Goal: Task Accomplishment & Management: Manage account settings

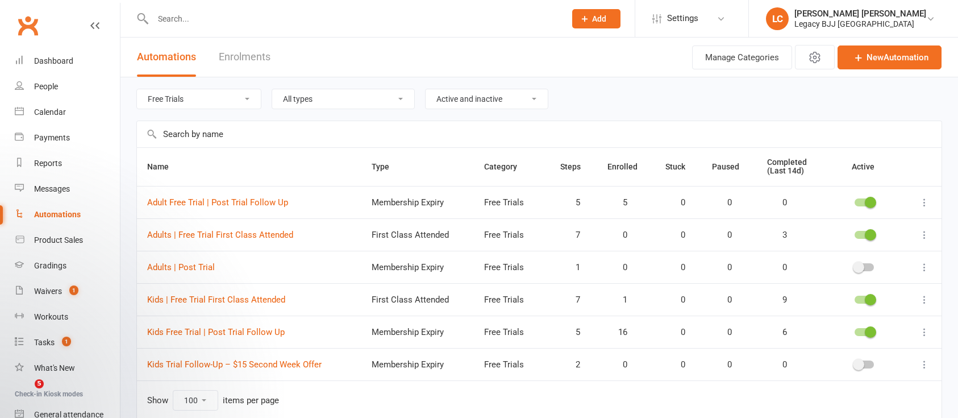
select select "848"
select select "100"
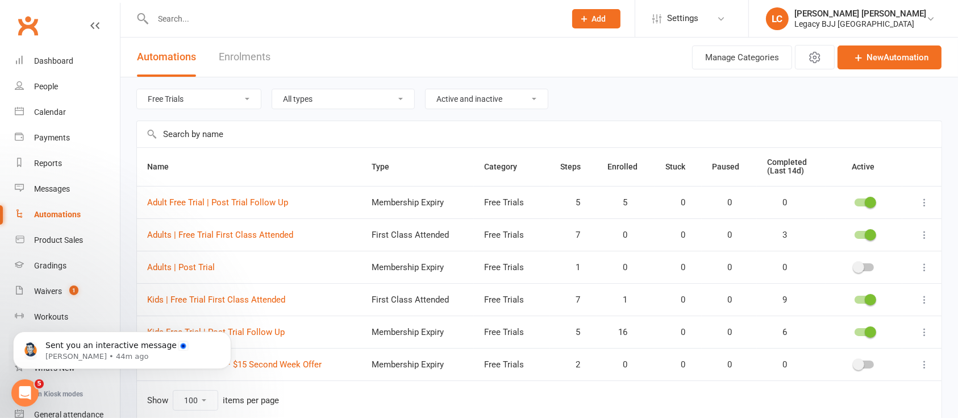
scroll to position [49, 0]
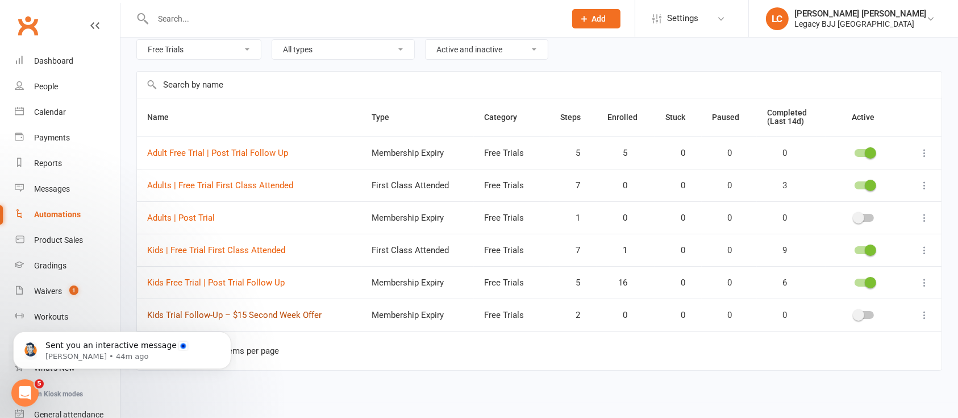
click at [280, 318] on link "Kids Trial Follow-Up – $15 Second Week Offer" at bounding box center [234, 315] width 174 height 10
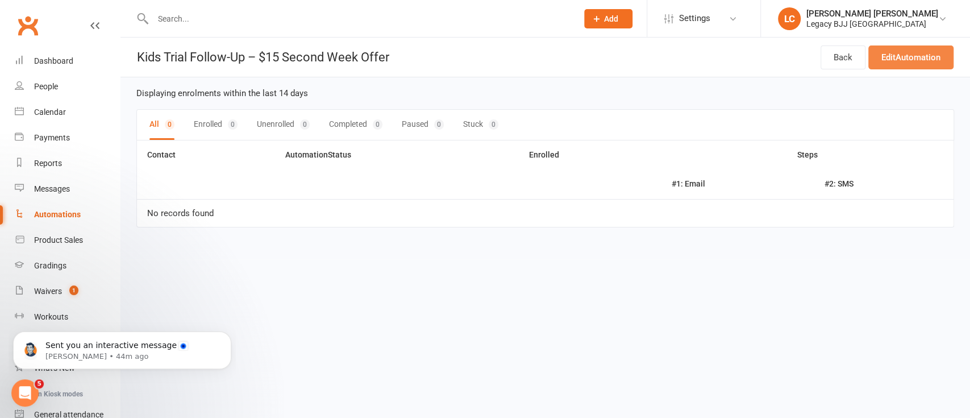
click at [903, 63] on link "Edit Automation" at bounding box center [910, 57] width 85 height 24
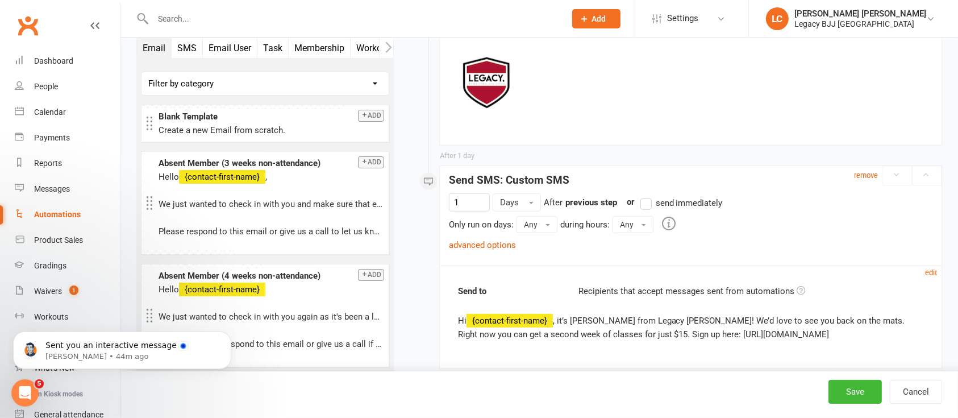
scroll to position [869, 0]
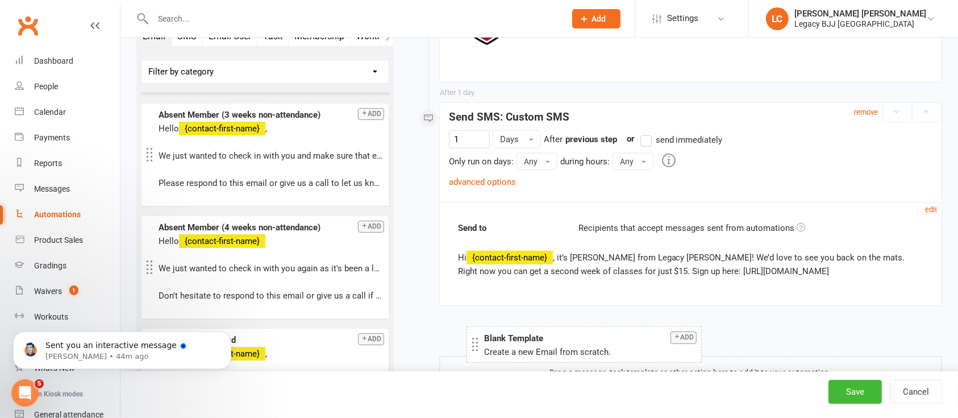
drag, startPoint x: 241, startPoint y: 77, endPoint x: 566, endPoint y: 352, distance: 425.6
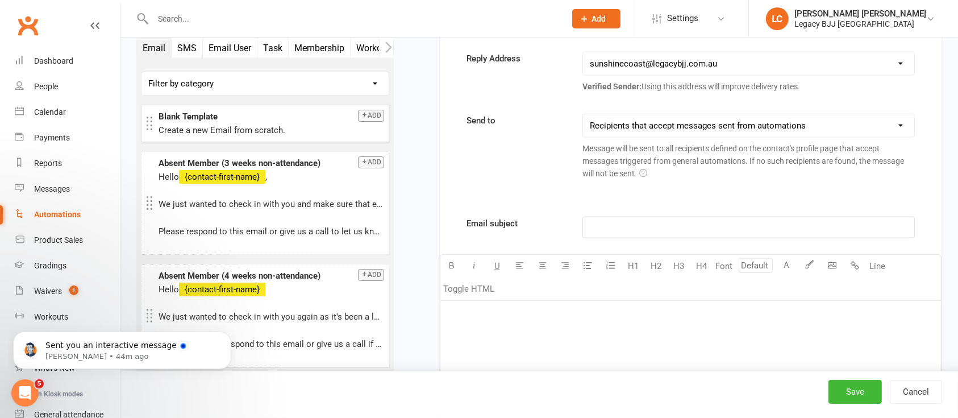
scroll to position [1110, 0]
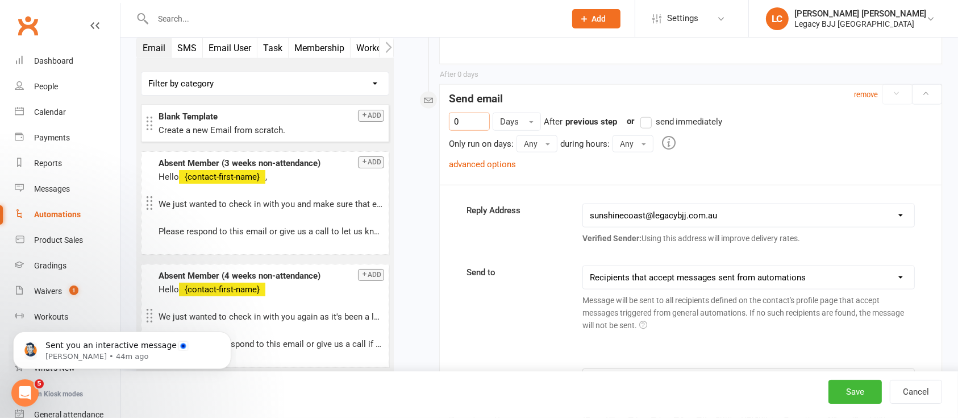
drag, startPoint x: 480, startPoint y: 120, endPoint x: 397, endPoint y: 106, distance: 84.1
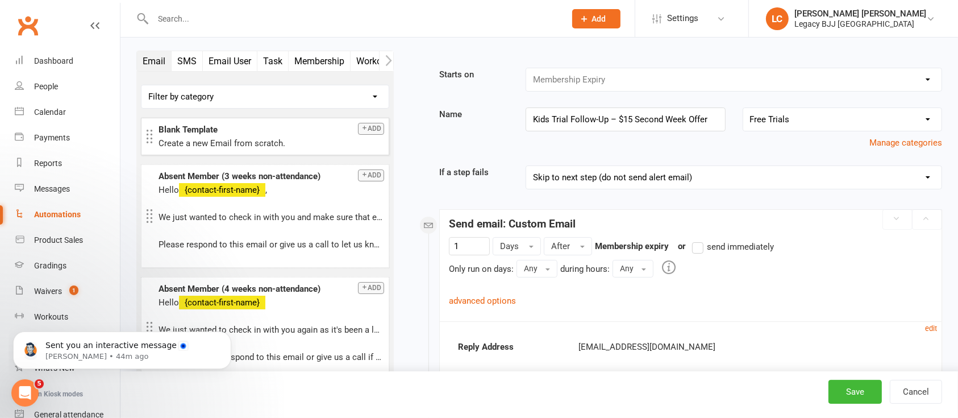
scroll to position [0, 0]
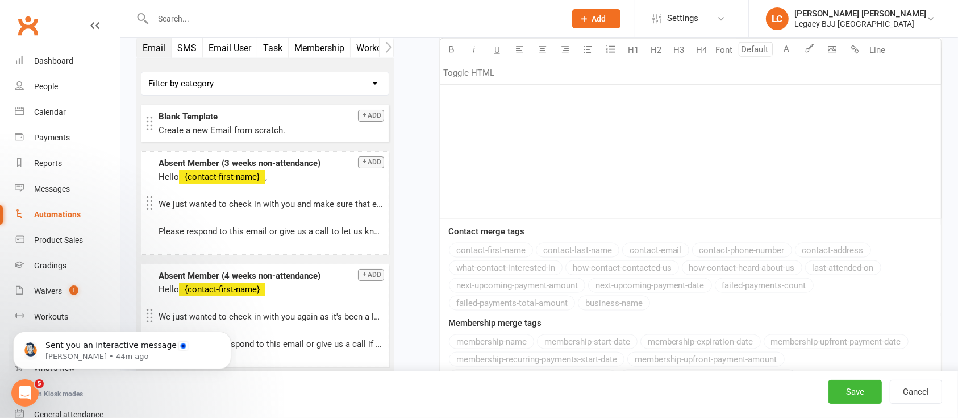
type input "1"
click at [523, 188] on div "﻿" at bounding box center [690, 133] width 500 height 170
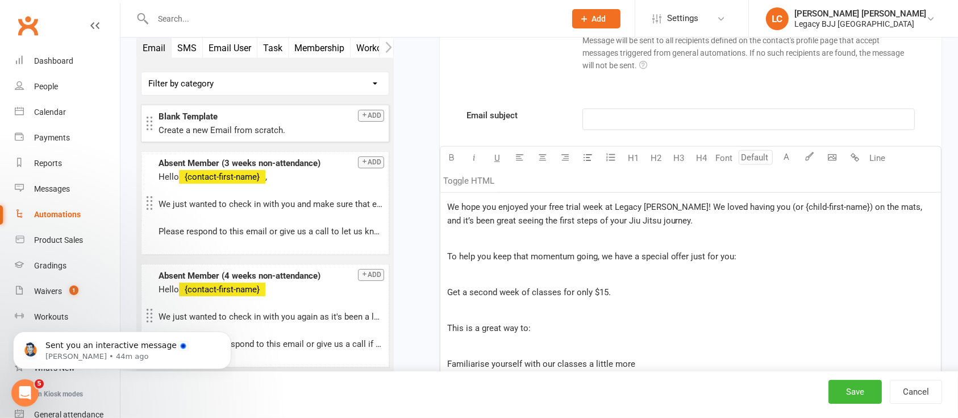
scroll to position [1368, 0]
drag, startPoint x: 743, startPoint y: 208, endPoint x: 842, endPoint y: 207, distance: 98.9
click at [842, 207] on span "We hope you enjoyed your free trial week at Legacy [PERSON_NAME]! We loved havi…" at bounding box center [686, 215] width 478 height 24
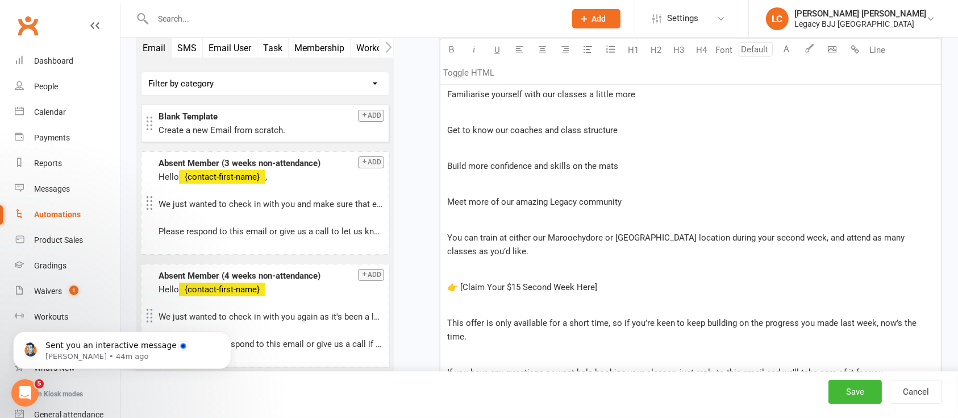
scroll to position [1746, 0]
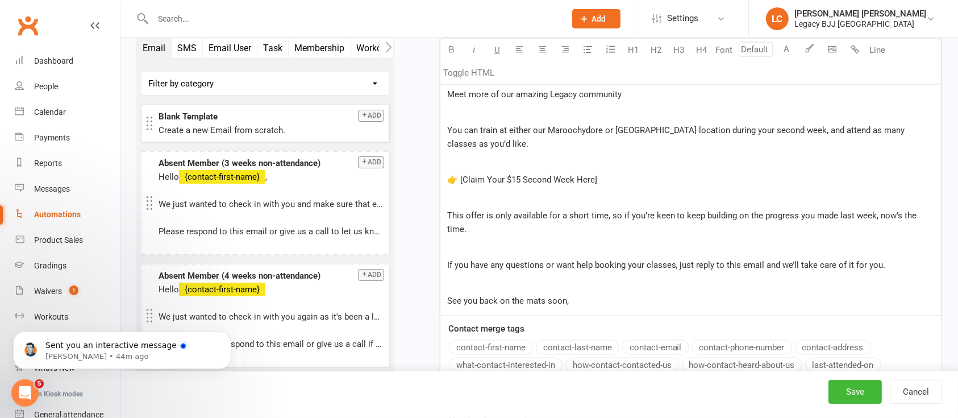
click at [503, 327] on div "Email subject ﻿ U H1 H2 H3 H4 Font A Line Toggle HTML We hope you enjoyed your …" at bounding box center [691, 130] width 502 height 796
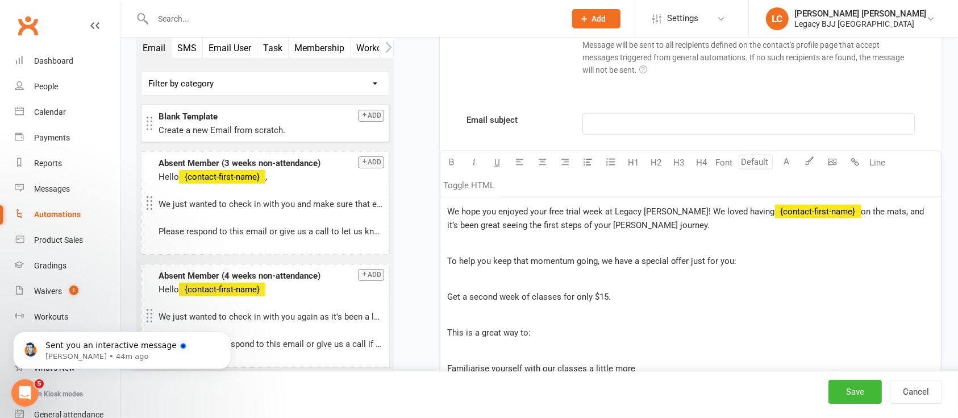
click at [551, 272] on p "﻿" at bounding box center [690, 279] width 487 height 14
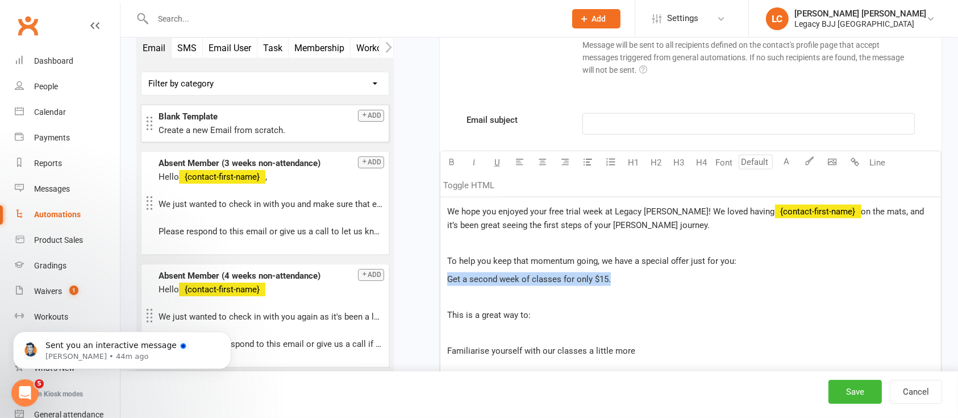
drag, startPoint x: 627, startPoint y: 277, endPoint x: 430, endPoint y: 273, distance: 197.1
click at [696, 162] on button "H4" at bounding box center [701, 162] width 23 height 23
click at [705, 279] on h4 "Get a second week of classes for only $15." at bounding box center [690, 278] width 487 height 12
click at [546, 334] on p "﻿" at bounding box center [690, 336] width 487 height 14
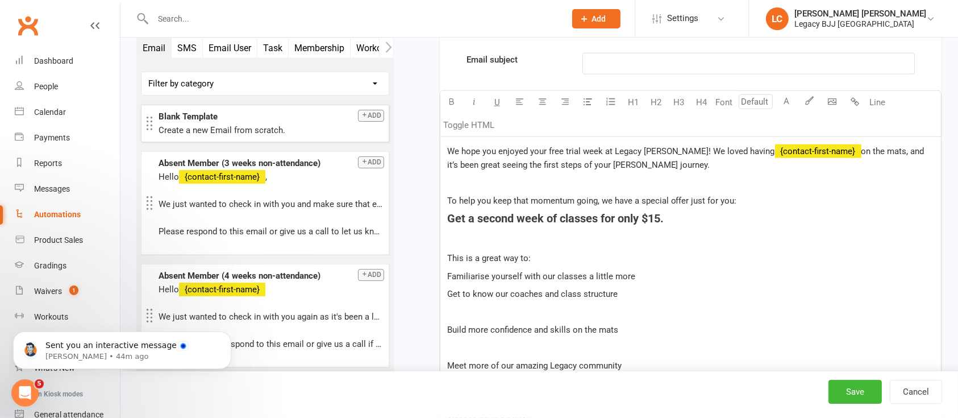
scroll to position [1443, 0]
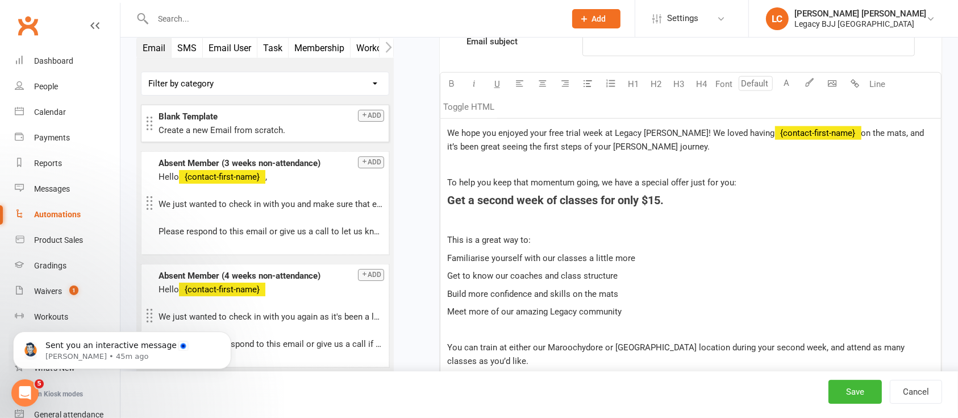
click at [445, 251] on div "We hope you enjoyed your free trial week at Legacy [PERSON_NAME]! We loved havi…" at bounding box center [690, 326] width 500 height 414
click at [447, 270] on span "Get to know our coaches and class structure" at bounding box center [532, 275] width 170 height 10
click at [449, 291] on span "Build more confidence and skills on the mats" at bounding box center [532, 294] width 171 height 10
click at [449, 311] on span "Meet more of our amazing Legacy community" at bounding box center [534, 311] width 174 height 10
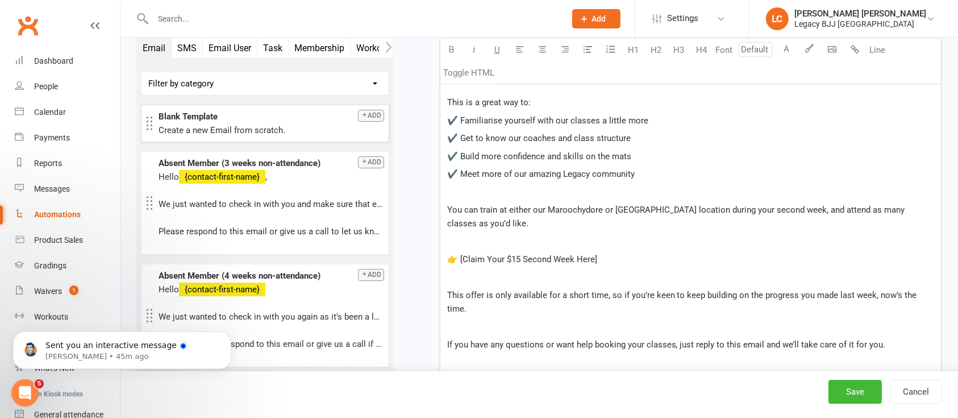
scroll to position [1595, 0]
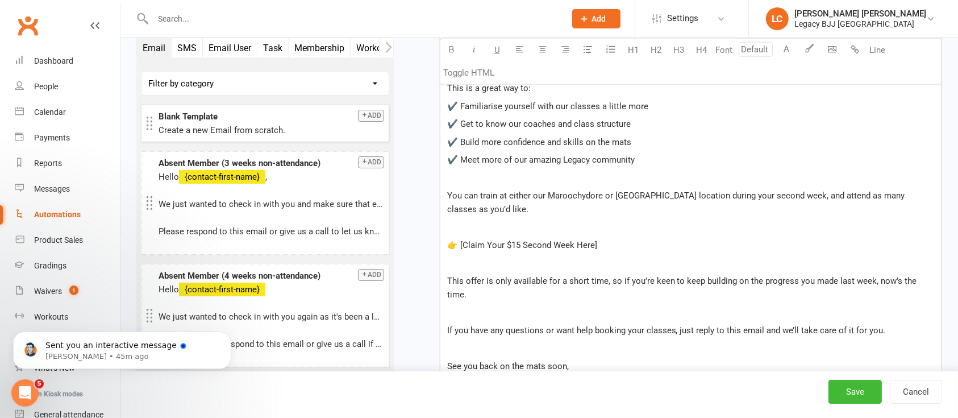
click at [518, 213] on p "You can train at either our Maroochydore or [GEOGRAPHIC_DATA] location during y…" at bounding box center [690, 202] width 487 height 27
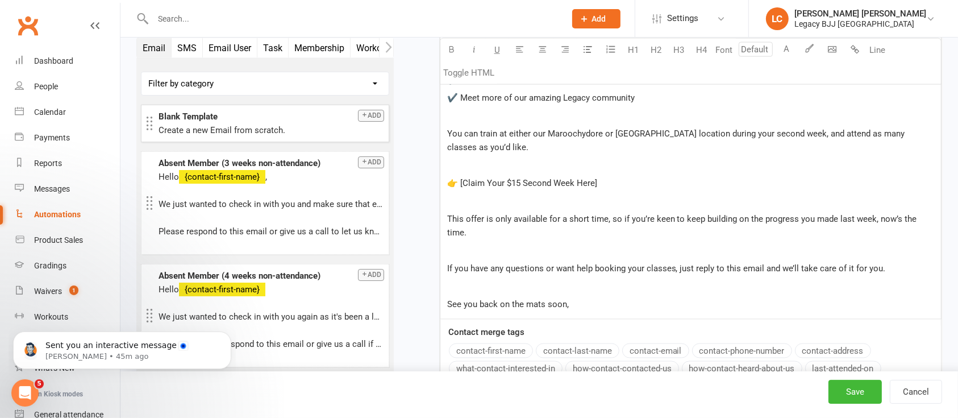
scroll to position [1671, 0]
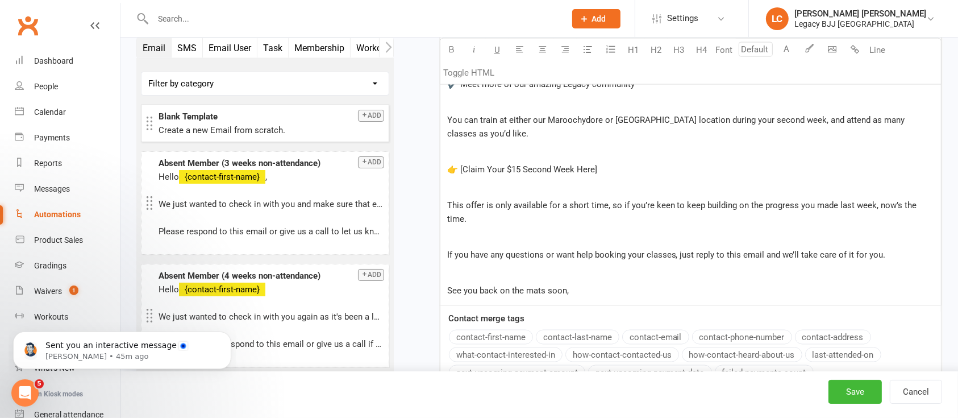
click at [593, 266] on p "﻿" at bounding box center [690, 273] width 487 height 14
click at [650, 267] on div "We hope you enjoyed your free trial week at Legacy [PERSON_NAME]! We loved havi…" at bounding box center [690, 99] width 500 height 414
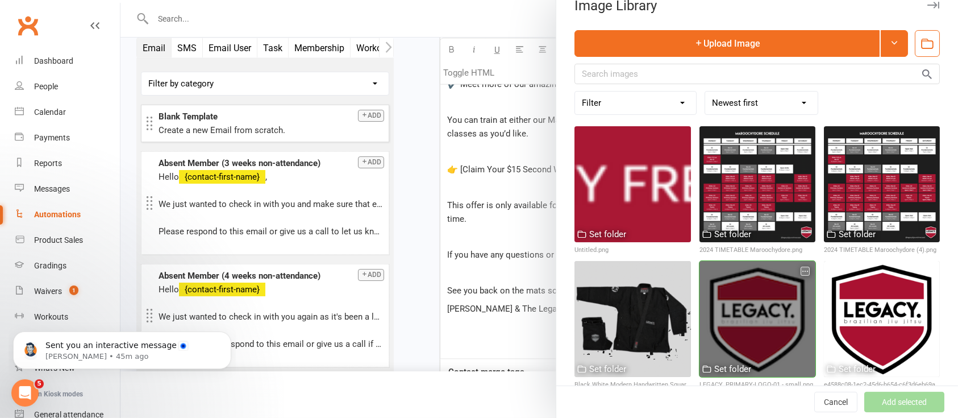
scroll to position [27, 0]
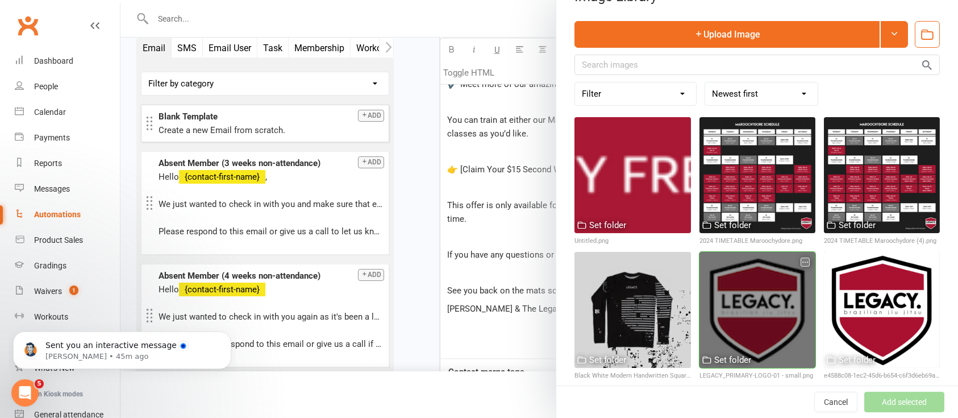
click at [767, 280] on div at bounding box center [757, 310] width 116 height 116
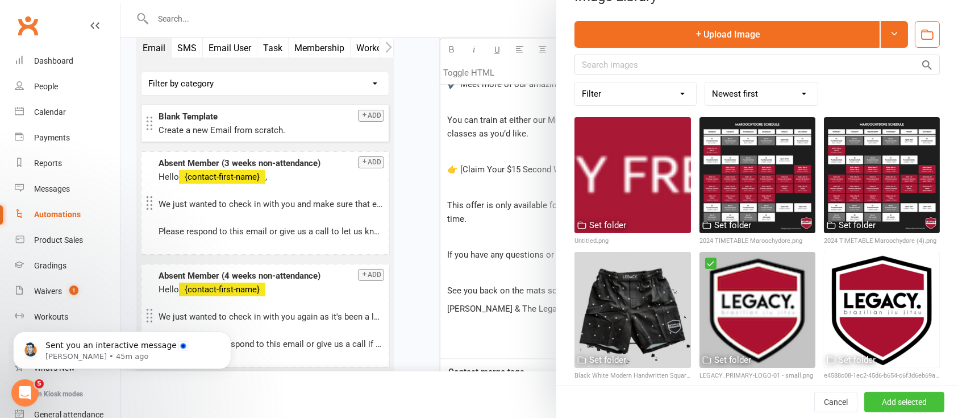
click at [907, 402] on button "Add selected" at bounding box center [904, 401] width 80 height 20
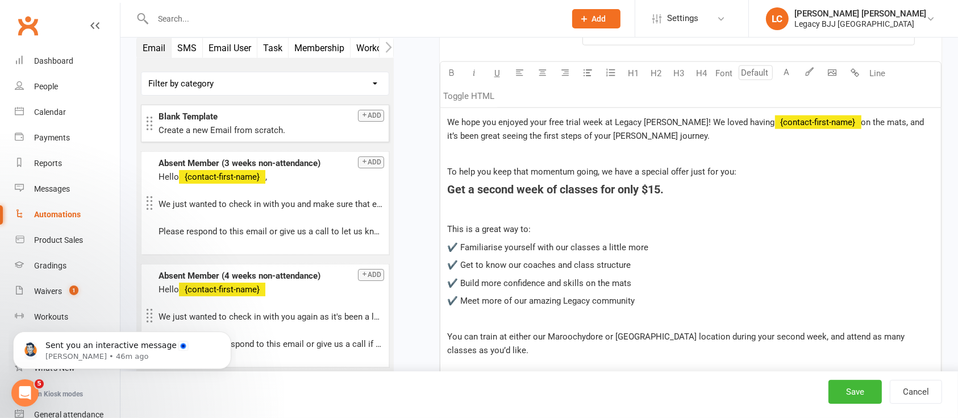
scroll to position [1292, 0]
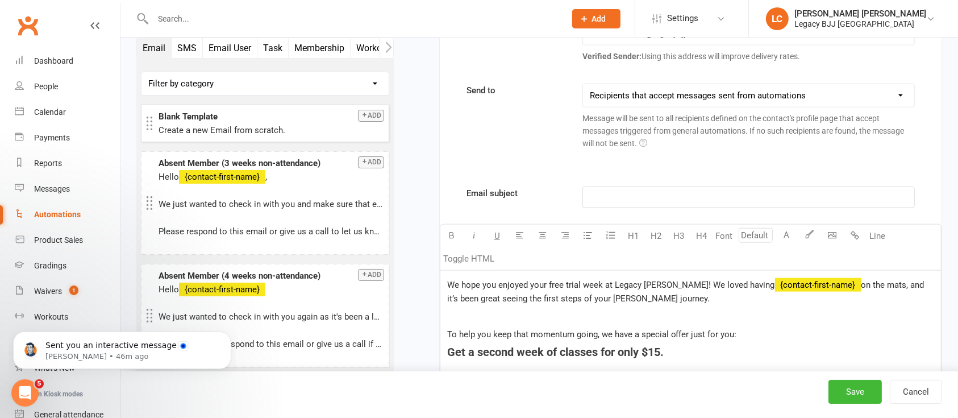
click at [626, 191] on p "﻿" at bounding box center [748, 197] width 317 height 14
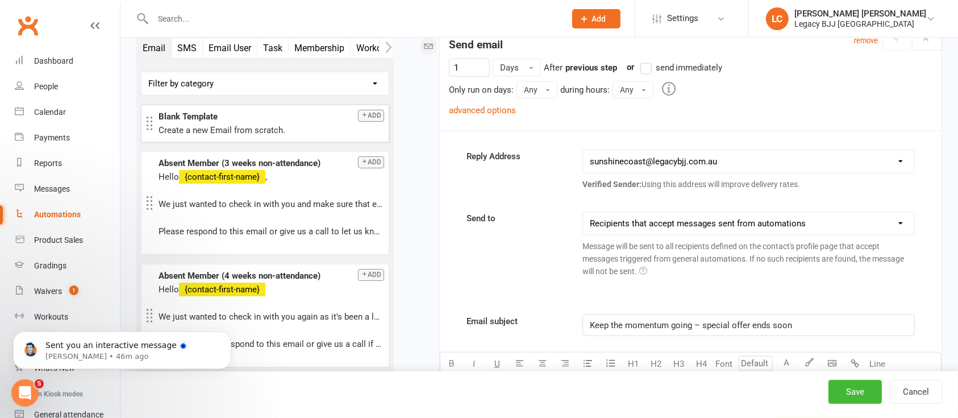
scroll to position [1141, 0]
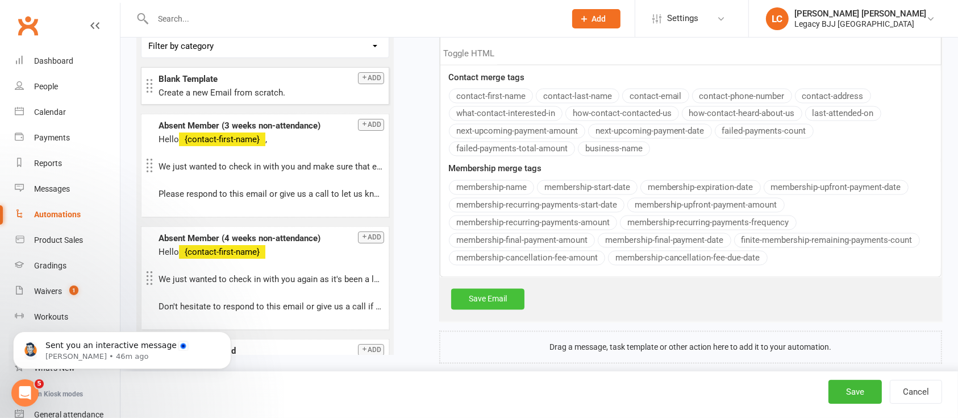
click at [488, 289] on link "Save Email" at bounding box center [487, 299] width 73 height 20
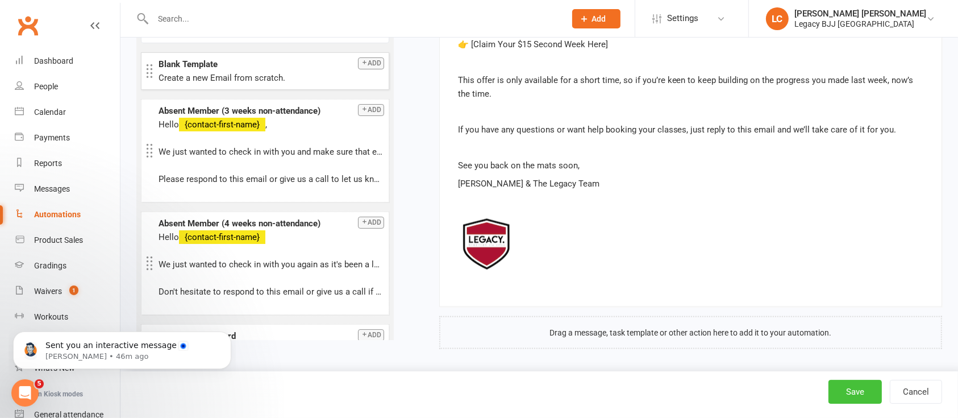
click at [850, 381] on button "Save" at bounding box center [854, 391] width 53 height 24
click at [70, 289] on span "1" at bounding box center [73, 290] width 9 height 10
select select "100"
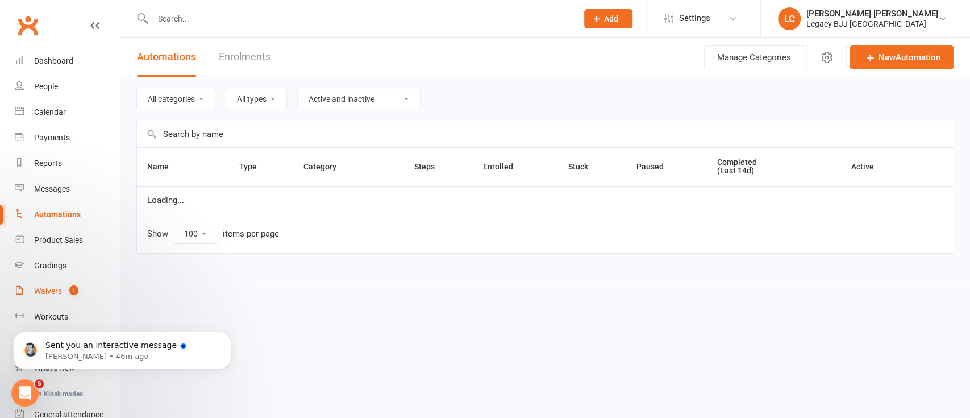
select select "848"
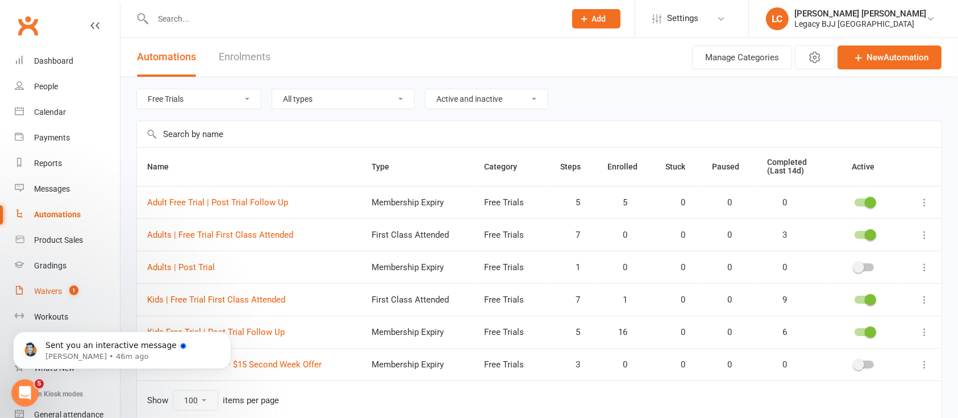
click at [56, 286] on div "Waivers" at bounding box center [48, 290] width 28 height 9
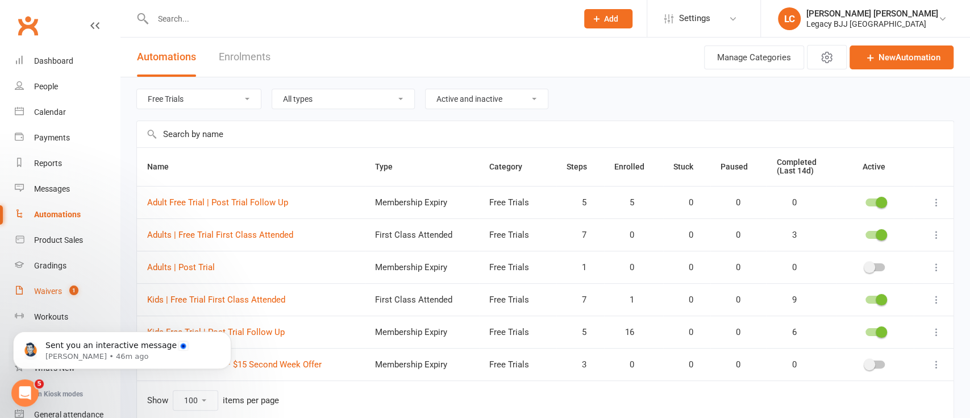
select select "100"
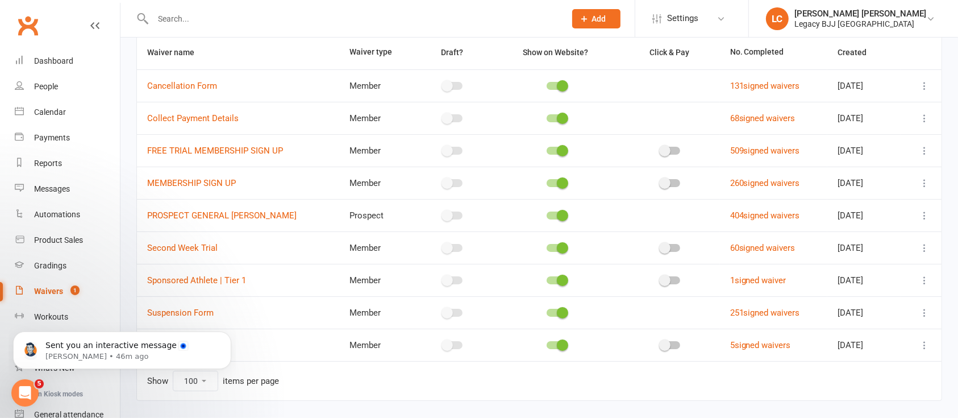
scroll to position [115, 0]
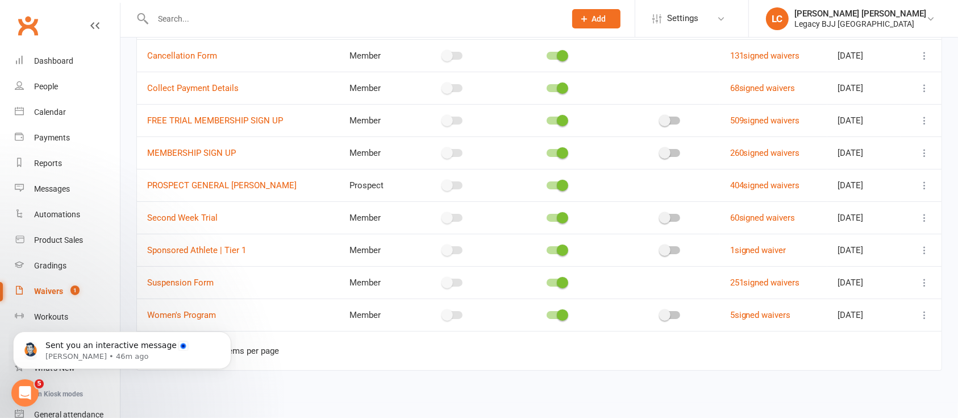
click at [927, 212] on icon at bounding box center [924, 217] width 11 height 11
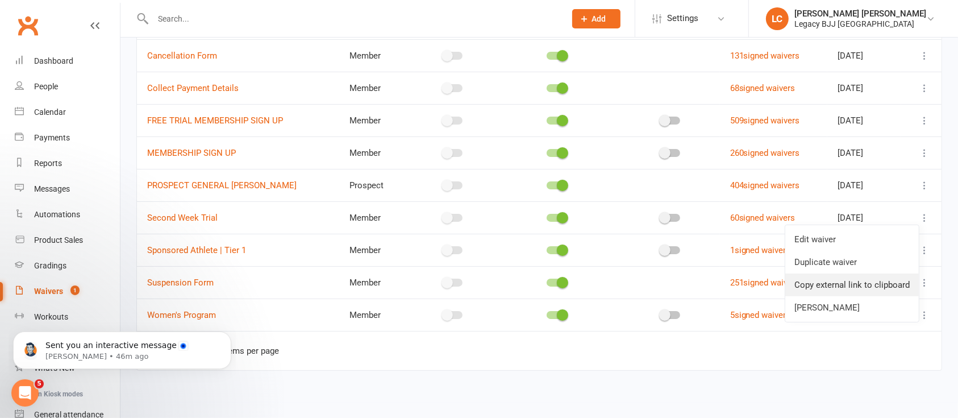
click at [851, 283] on link "Copy external link to clipboard" at bounding box center [851, 284] width 133 height 23
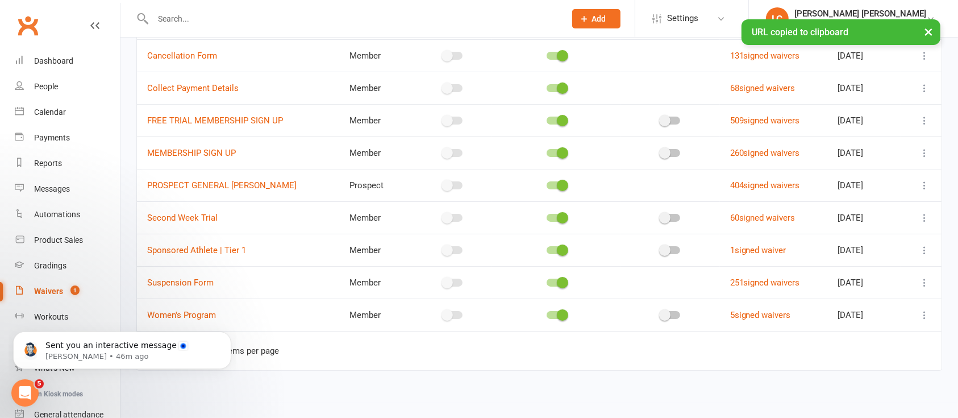
scroll to position [498, 0]
click at [61, 214] on div "Automations" at bounding box center [57, 214] width 46 height 9
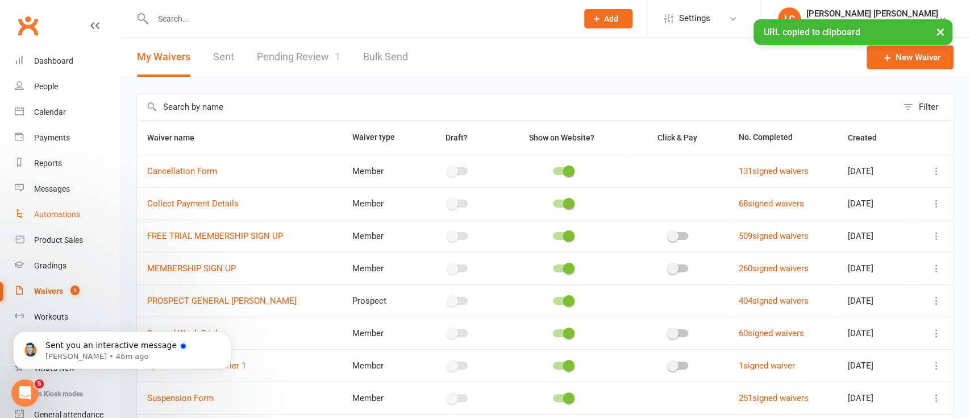
select select "100"
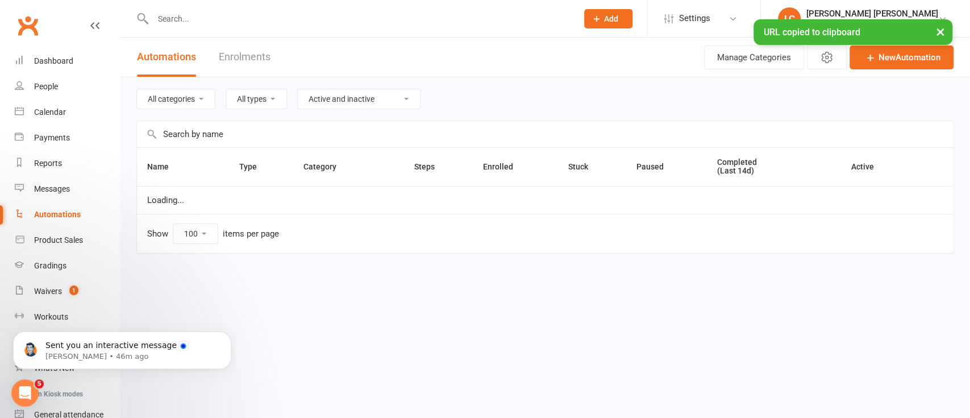
select select "848"
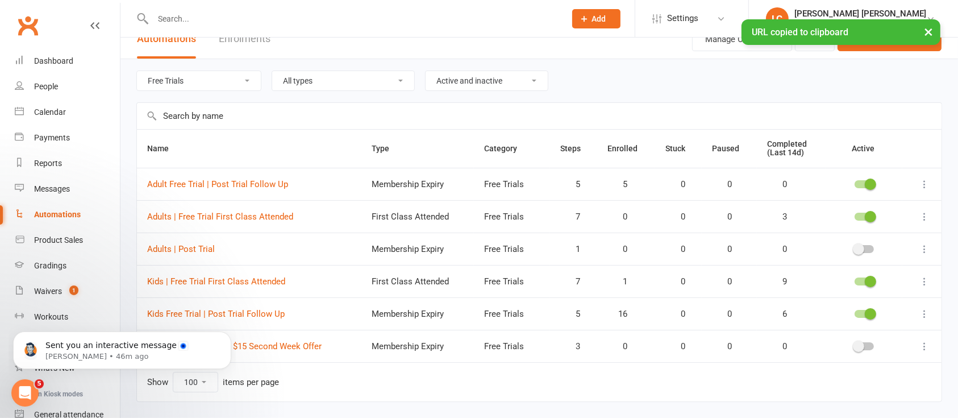
scroll to position [49, 0]
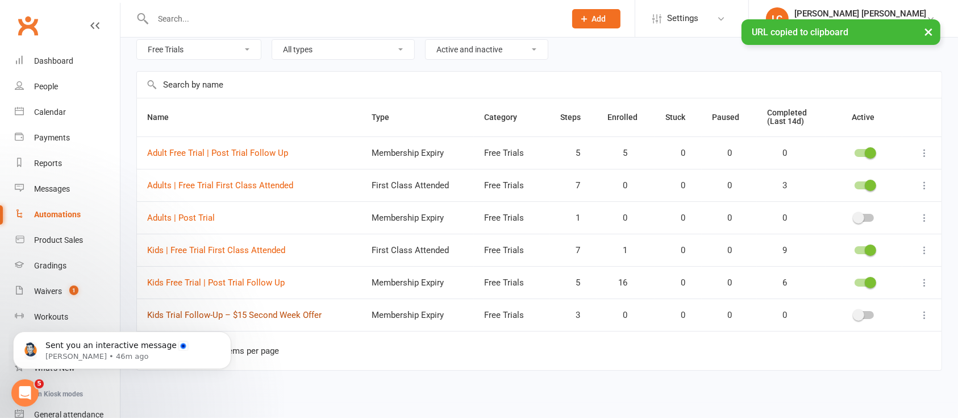
click at [303, 312] on link "Kids Trial Follow-Up – $15 Second Week Offer" at bounding box center [234, 315] width 174 height 10
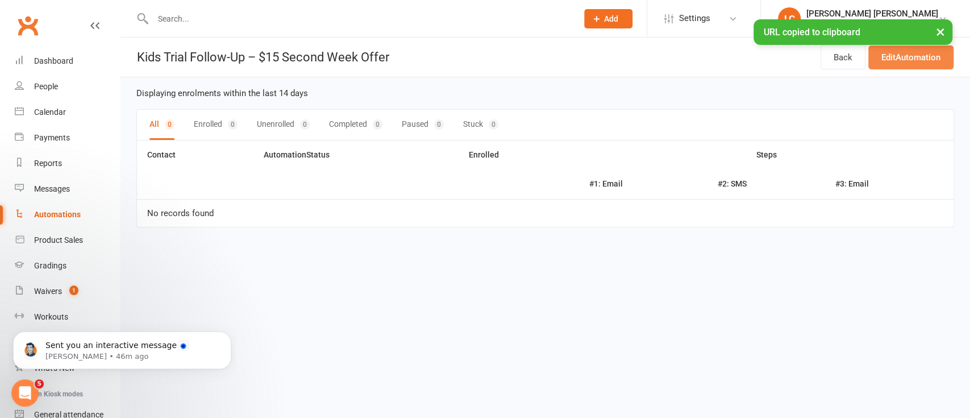
click at [907, 49] on link "Edit Automation" at bounding box center [910, 57] width 85 height 24
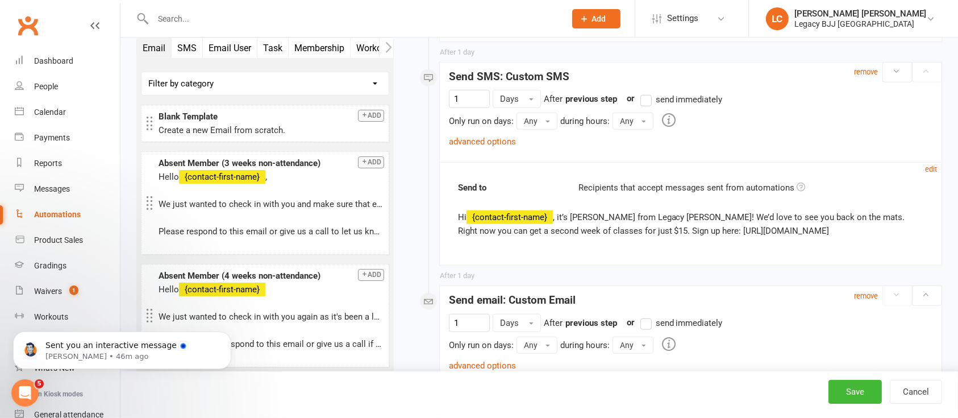
scroll to position [1136, 0]
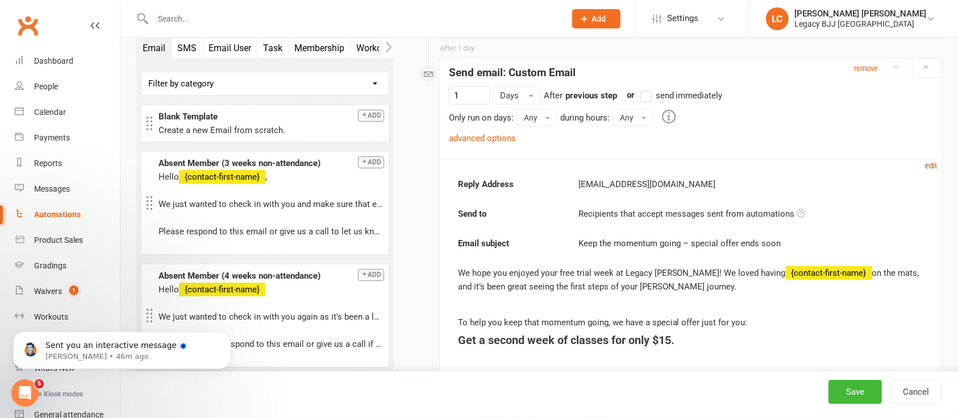
click at [933, 166] on small "edit" at bounding box center [931, 165] width 12 height 9
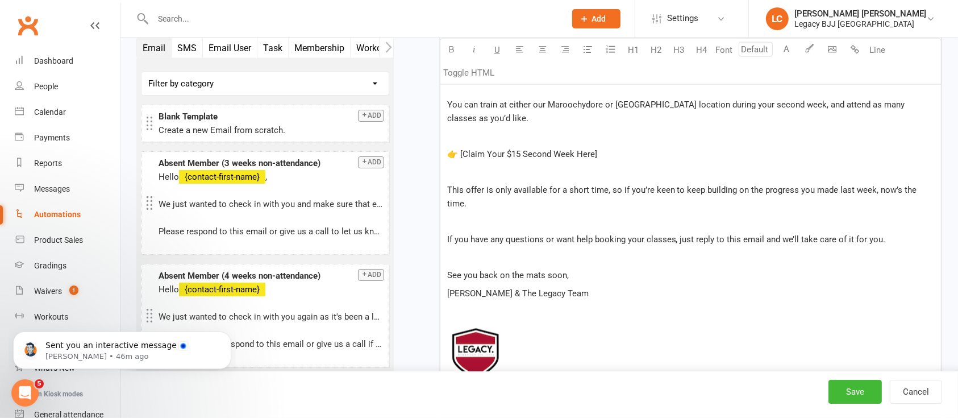
scroll to position [1666, 0]
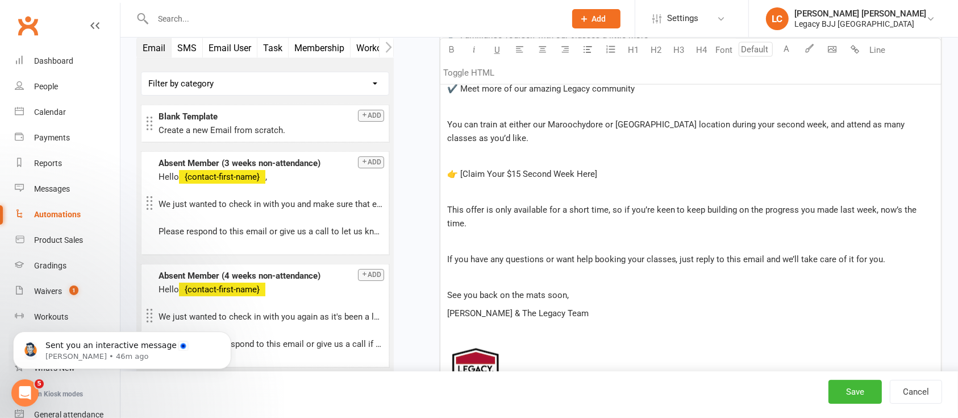
click at [620, 163] on div "We hope you enjoyed your free trial week at Legacy [PERSON_NAME]! We loved havi…" at bounding box center [690, 156] width 500 height 520
drag, startPoint x: 618, startPoint y: 174, endPoint x: 438, endPoint y: 178, distance: 180.1
click at [682, 51] on button "H3" at bounding box center [678, 49] width 23 height 23
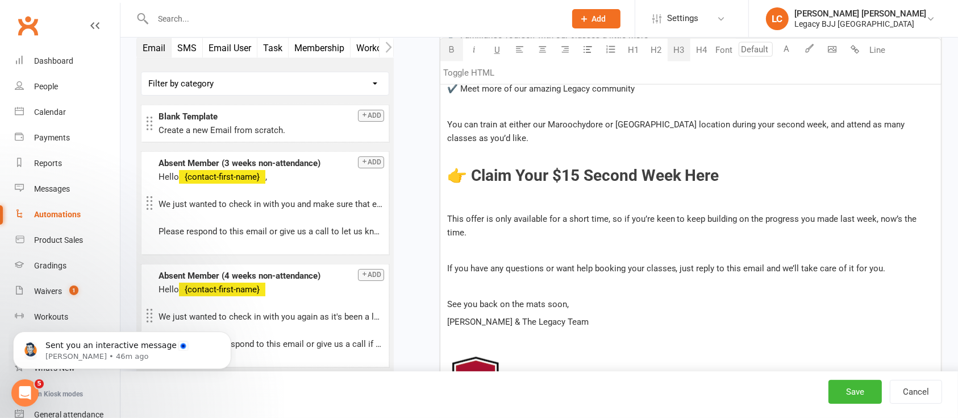
click at [454, 54] on button "button" at bounding box center [451, 49] width 23 height 23
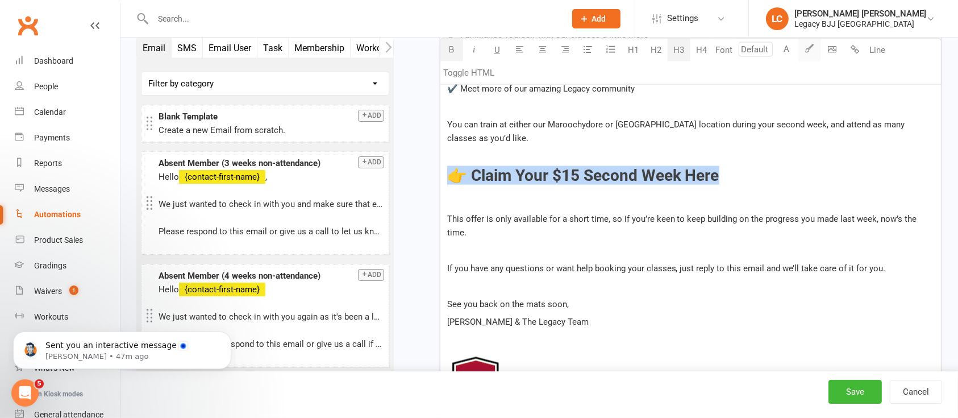
click at [807, 50] on icon "button" at bounding box center [809, 47] width 9 height 9
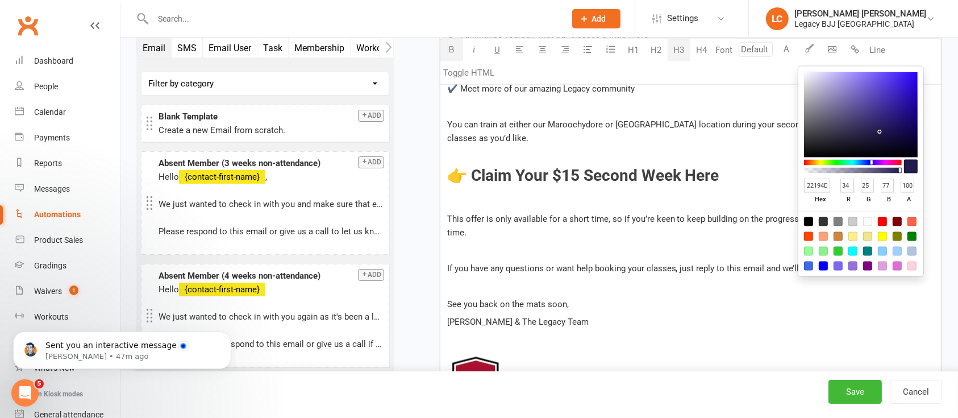
click at [823, 184] on input "22194D" at bounding box center [817, 185] width 27 height 14
paste input "#a91834"
type input "#a91834"
type input "169"
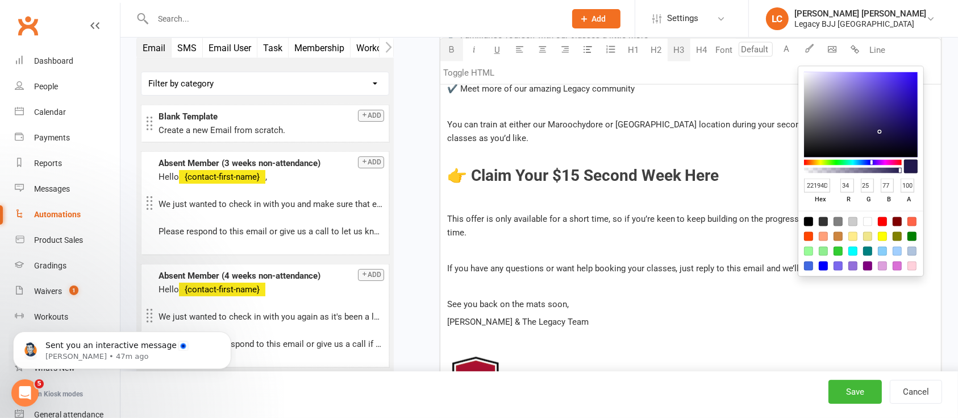
type input "24"
type input "52"
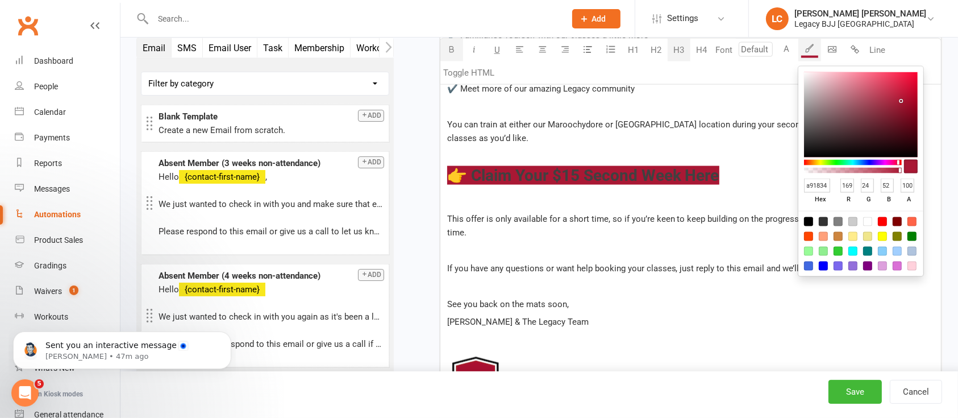
click at [741, 178] on h3 "👉 Claim Your $15 Second Week Here" at bounding box center [690, 176] width 487 height 18
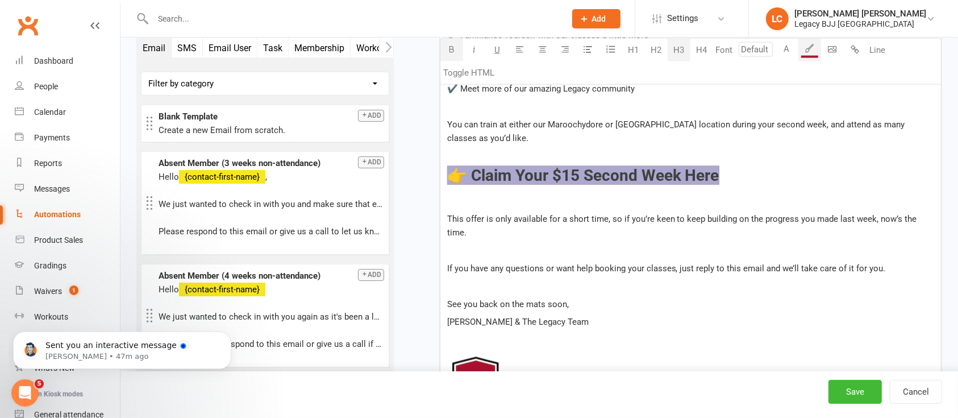
drag, startPoint x: 750, startPoint y: 173, endPoint x: 386, endPoint y: 171, distance: 364.1
click at [790, 54] on button "A" at bounding box center [786, 49] width 23 height 23
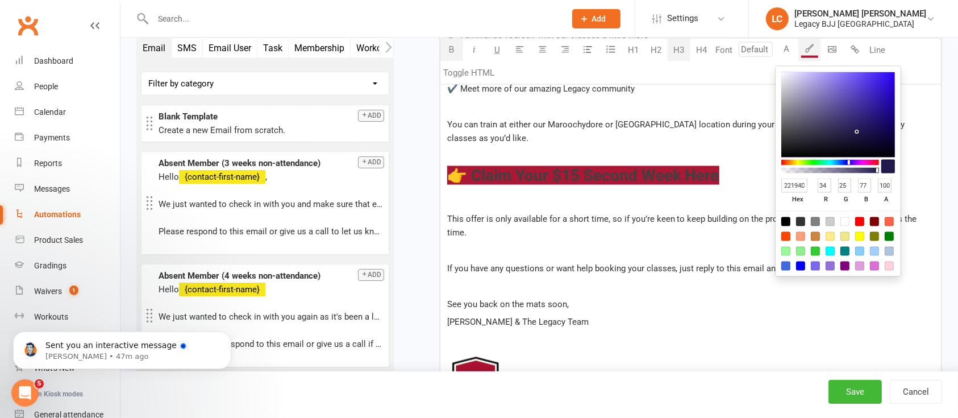
click at [847, 220] on div at bounding box center [844, 221] width 9 height 9
type input "FFFFFF"
type input "255"
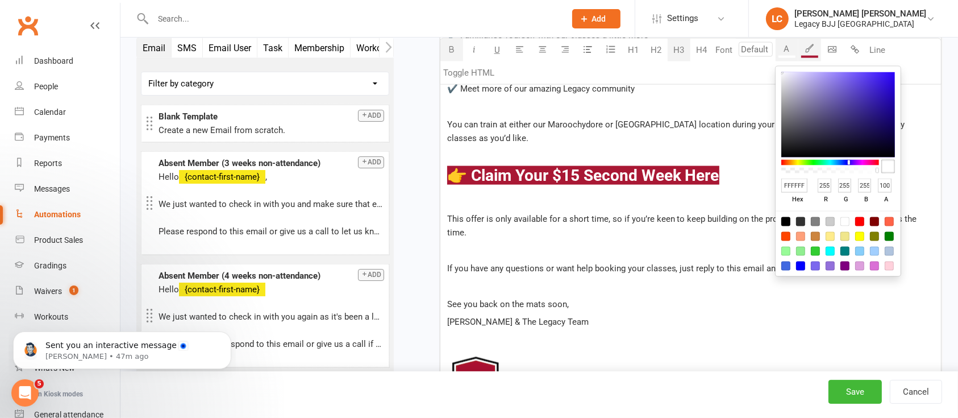
click at [739, 153] on p at bounding box center [690, 156] width 487 height 14
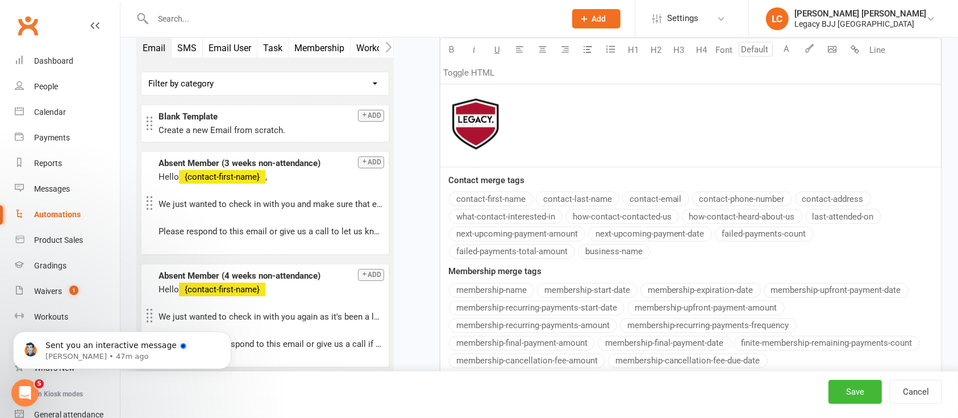
scroll to position [1969, 0]
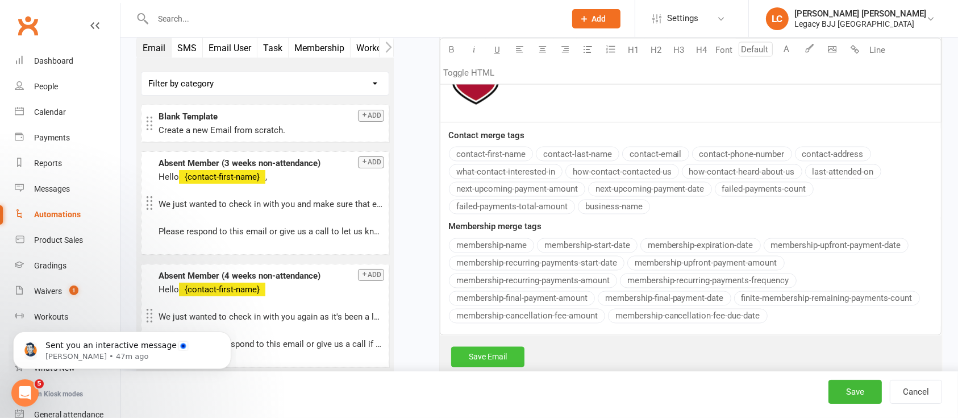
click at [495, 347] on link "Save Email" at bounding box center [487, 357] width 73 height 20
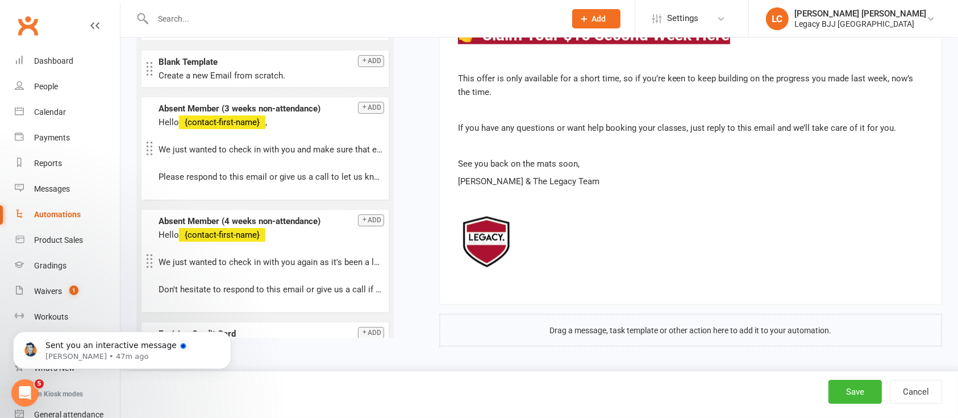
scroll to position [1637, 0]
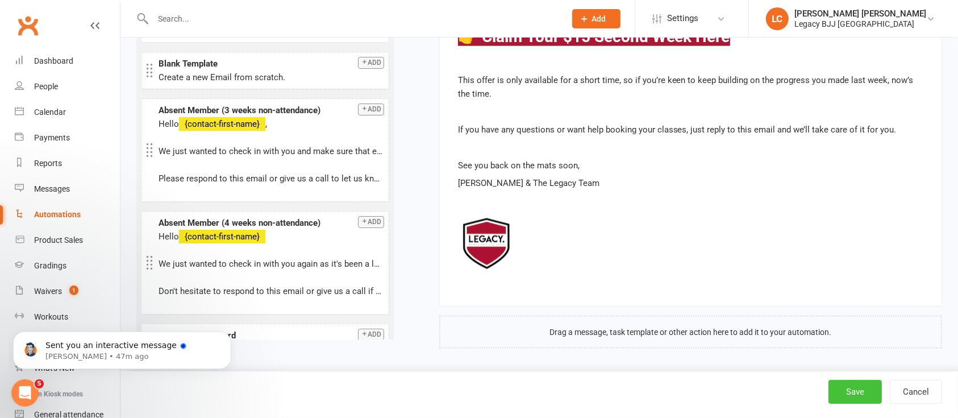
click at [851, 389] on button "Save" at bounding box center [854, 391] width 53 height 24
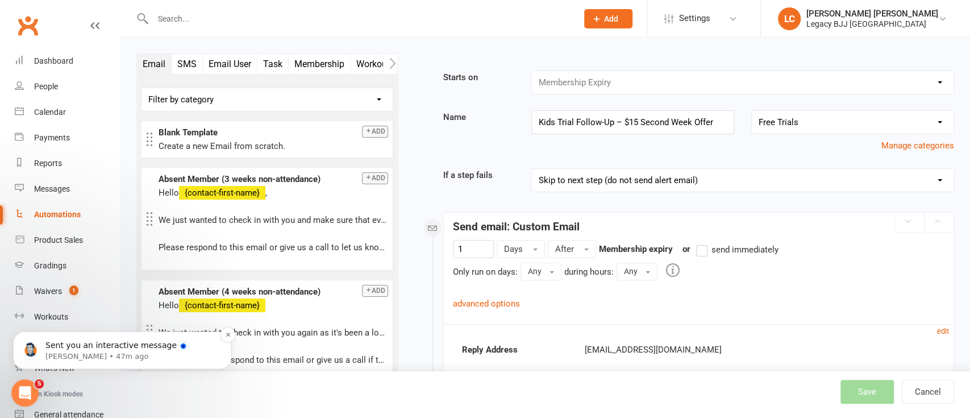
select select "100"
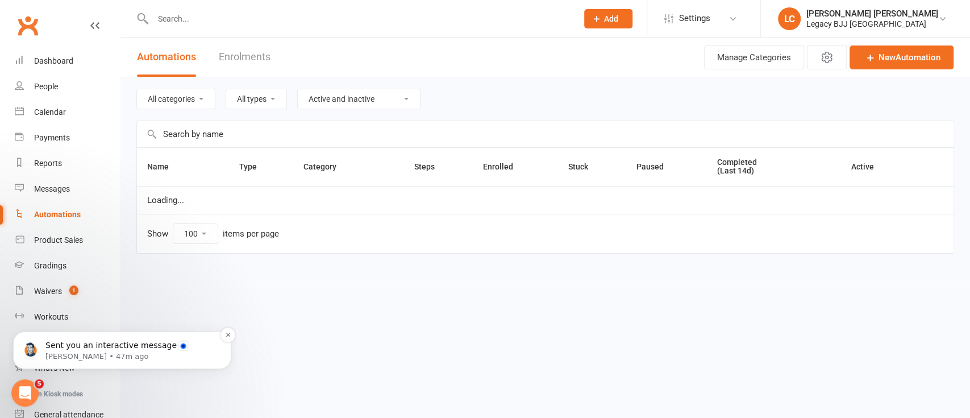
select select "848"
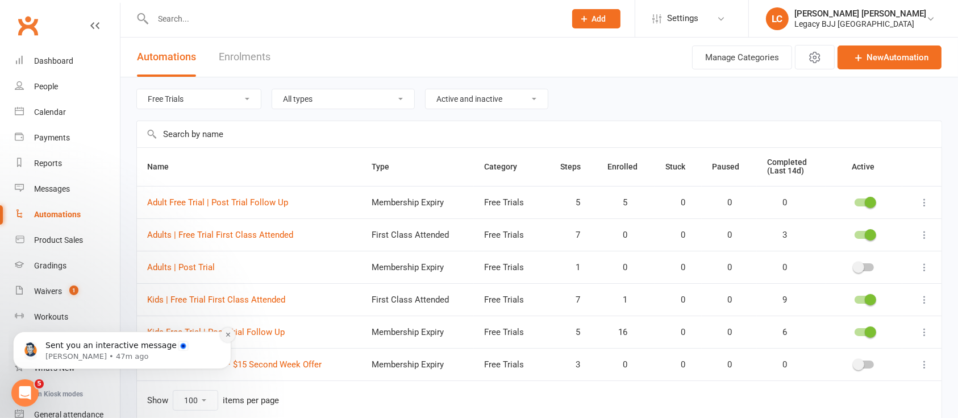
click at [228, 333] on icon "Dismiss notification" at bounding box center [228, 334] width 4 height 4
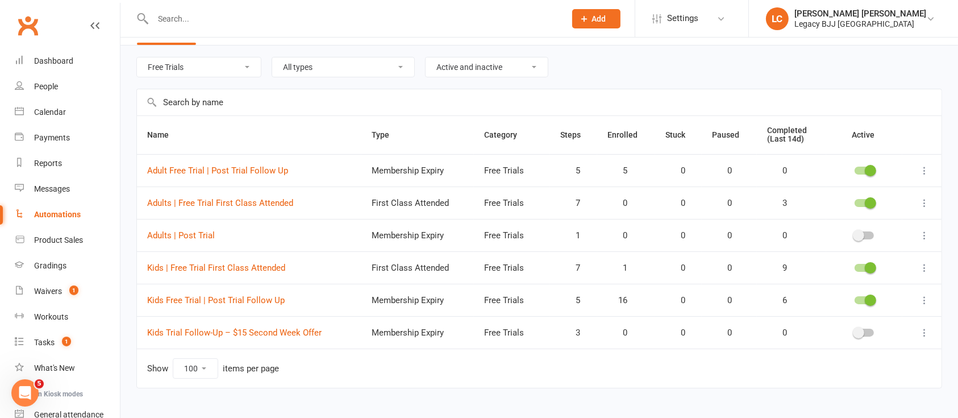
scroll to position [49, 0]
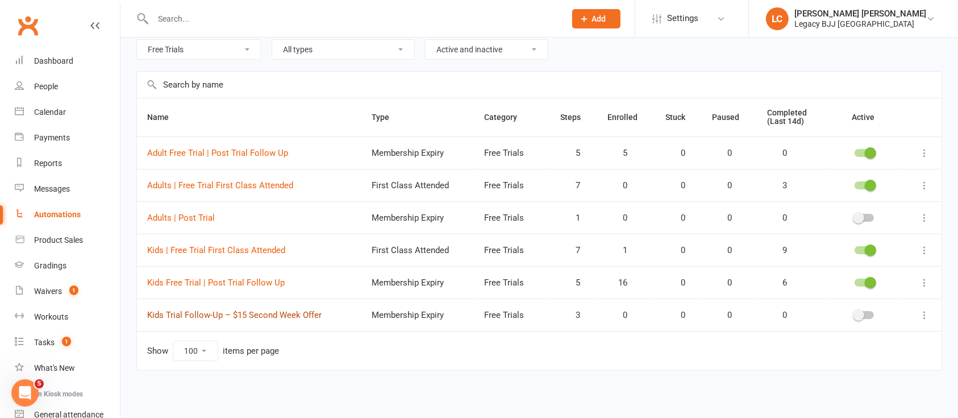
click at [272, 315] on link "Kids Trial Follow-Up – $15 Second Week Offer" at bounding box center [234, 315] width 174 height 10
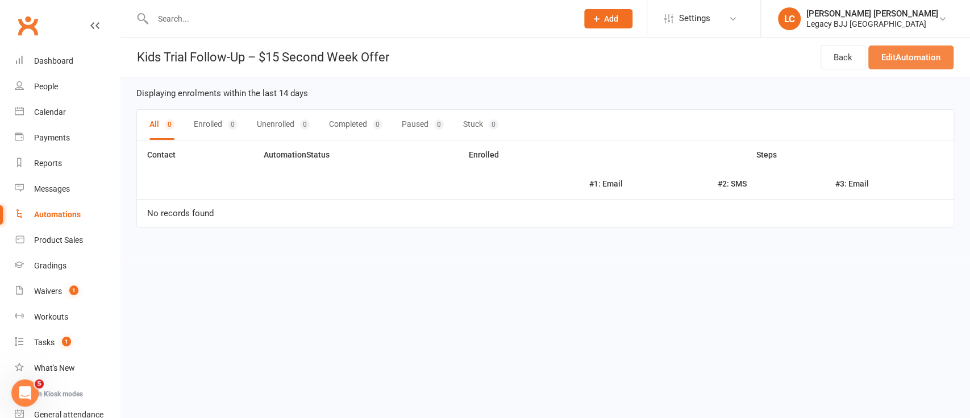
click at [895, 60] on link "Edit Automation" at bounding box center [910, 57] width 85 height 24
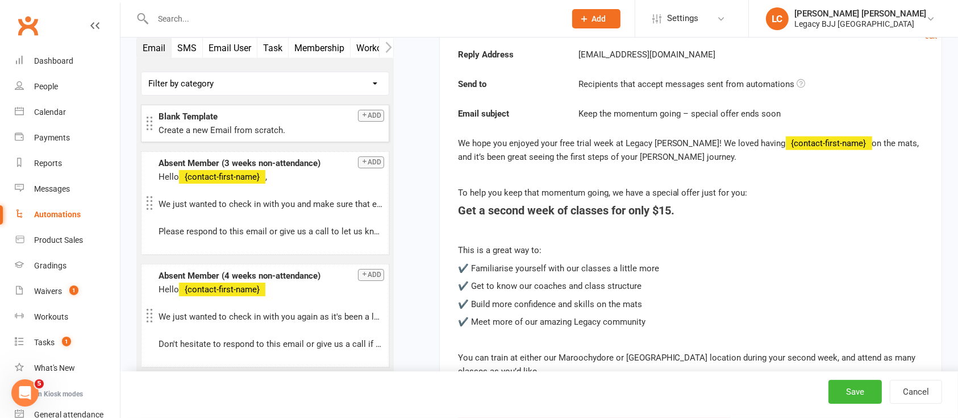
scroll to position [1259, 0]
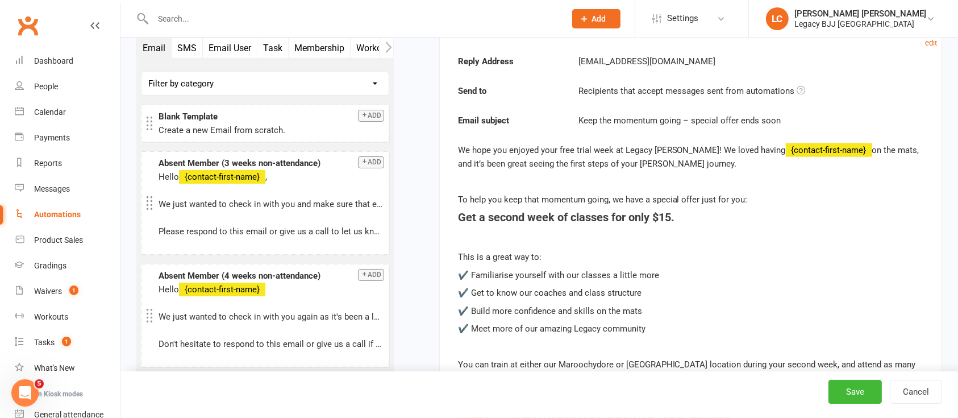
click at [183, 52] on button "SMS" at bounding box center [187, 48] width 31 height 20
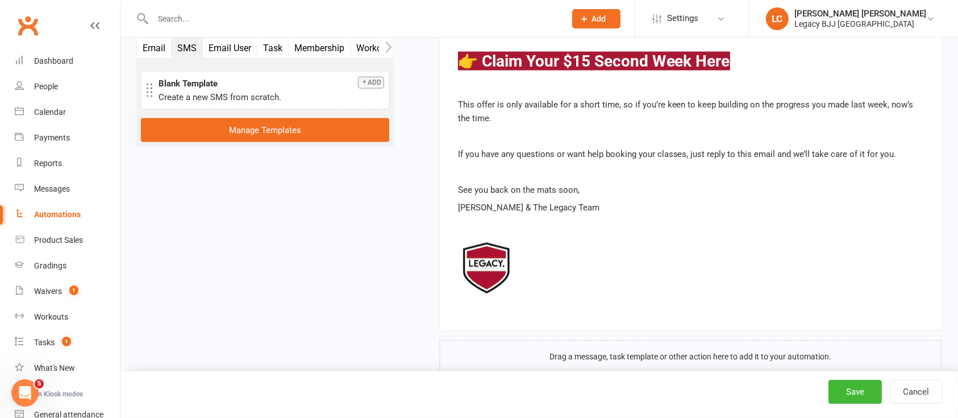
scroll to position [1637, 0]
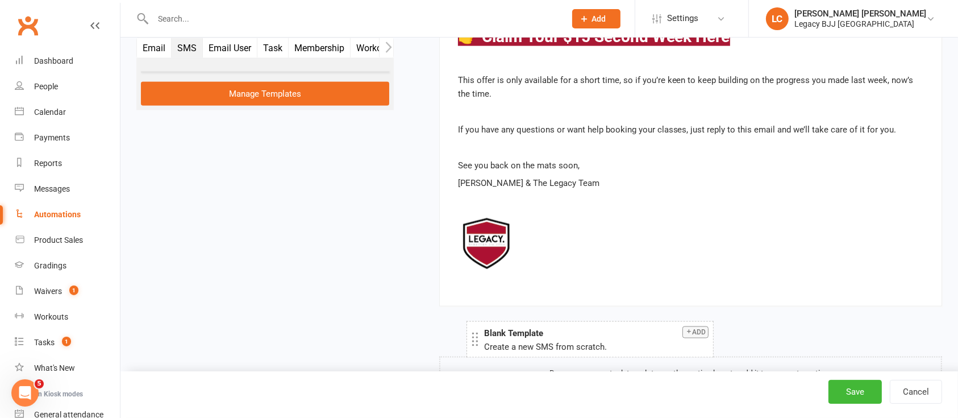
drag, startPoint x: 220, startPoint y: 87, endPoint x: 545, endPoint y: 336, distance: 408.9
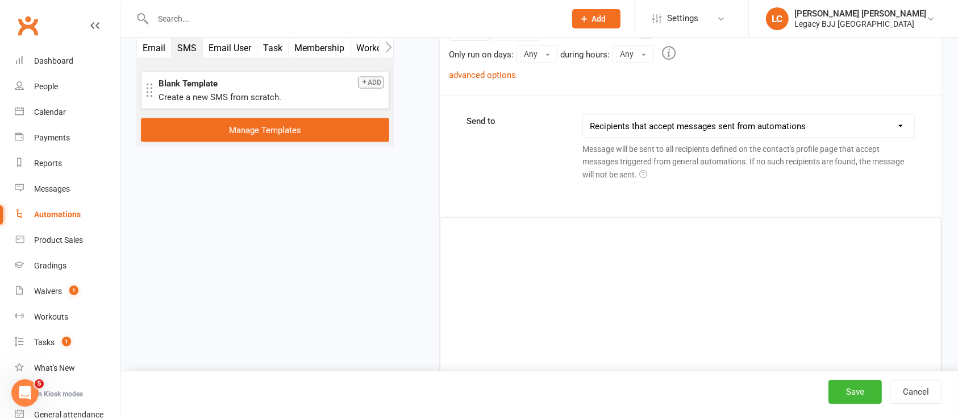
scroll to position [1992, 0]
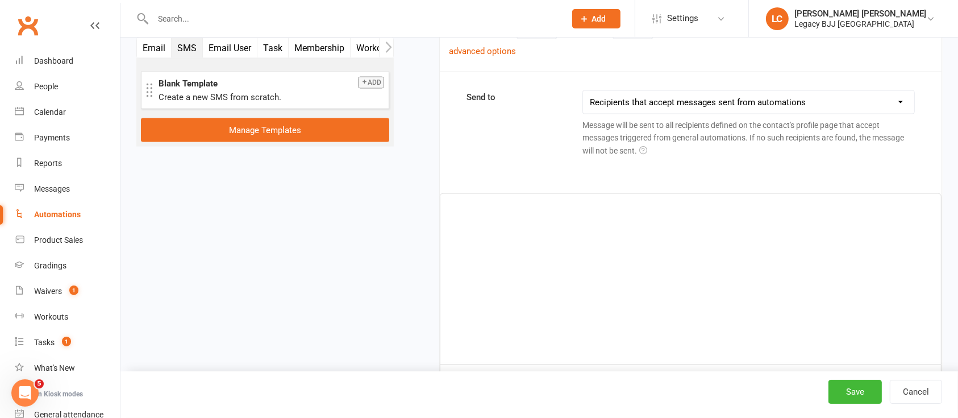
click at [527, 257] on div "﻿" at bounding box center [690, 279] width 500 height 170
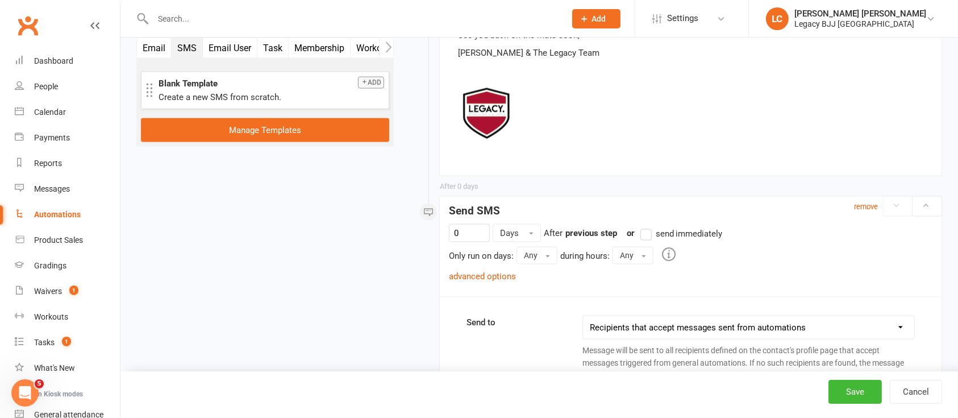
scroll to position [1765, 0]
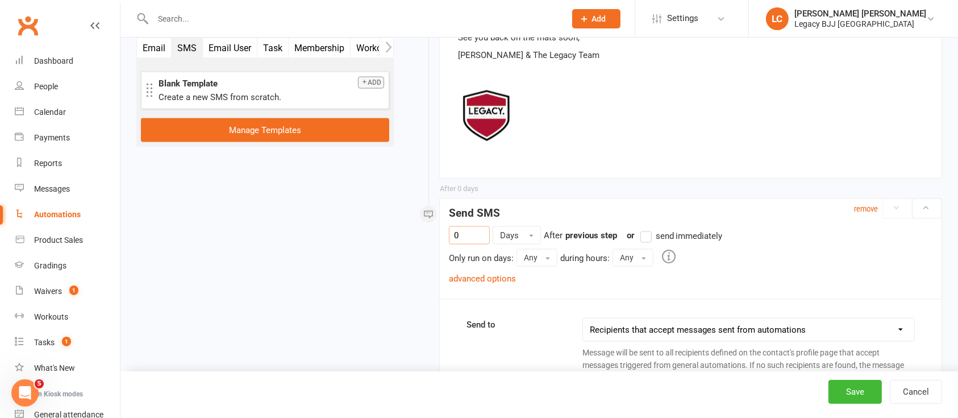
drag, startPoint x: 473, startPoint y: 238, endPoint x: 365, endPoint y: 212, distance: 111.0
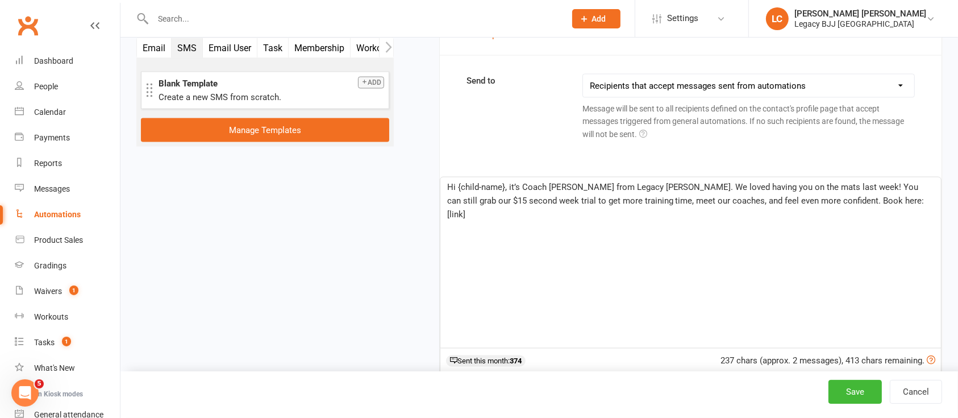
scroll to position [2068, 0]
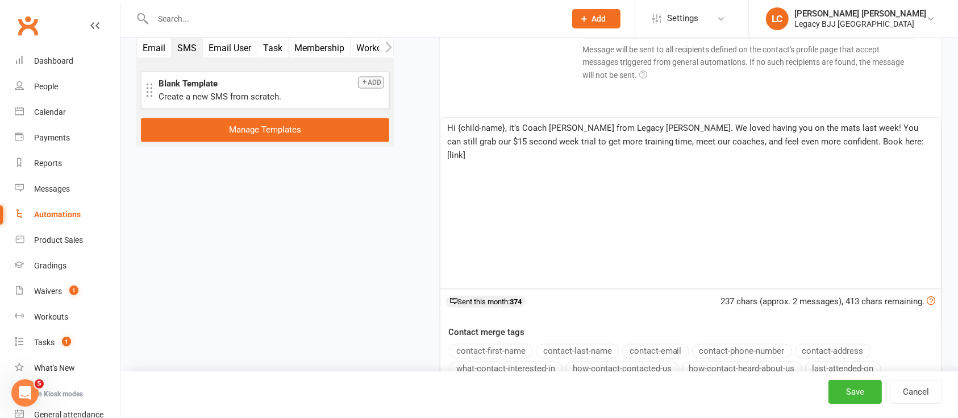
type input "1"
drag, startPoint x: 504, startPoint y: 125, endPoint x: 456, endPoint y: 128, distance: 47.8
click at [456, 128] on span "Hi {child-name}, it’s Coach [PERSON_NAME] from Legacy [PERSON_NAME]. We loved h…" at bounding box center [686, 141] width 479 height 37
click at [483, 344] on button "contact-first-name" at bounding box center [491, 351] width 84 height 15
click at [750, 134] on span ", it’s Coach [PERSON_NAME] from Legacy [PERSON_NAME]. We loved having you on th…" at bounding box center [686, 141] width 478 height 37
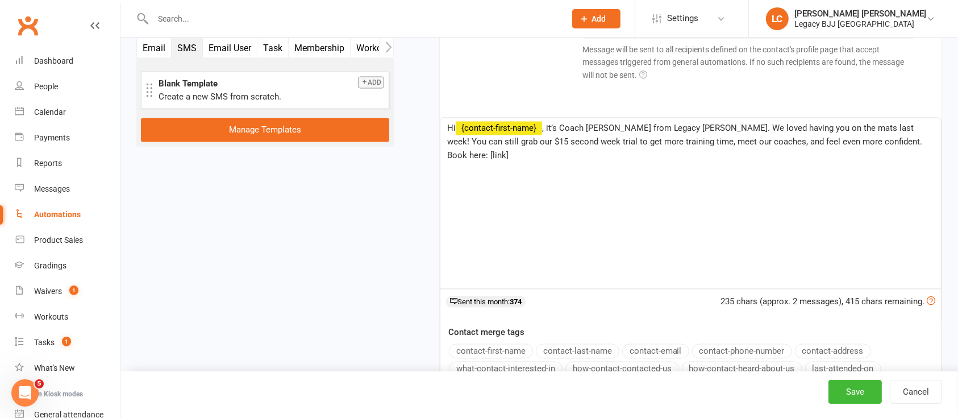
click at [905, 135] on p "Hi ﻿ {contact-first-name} , it’s Coach [PERSON_NAME] from Legacy [PERSON_NAME].…" at bounding box center [690, 142] width 487 height 41
drag, startPoint x: 645, startPoint y: 143, endPoint x: 716, endPoint y: 144, distance: 71.0
click at [716, 144] on p "Hi ﻿ {contact-first-name} , it’s Coach [PERSON_NAME] from Legacy [PERSON_NAME].…" at bounding box center [690, 142] width 487 height 41
click at [754, 141] on span ", it’s Coach [PERSON_NAME] from Legacy [PERSON_NAME]. We loved having you on th…" at bounding box center [681, 135] width 469 height 24
click at [822, 175] on div "Hi ﻿ {contact-first-name} , it’s Coach [PERSON_NAME] from Legacy [PERSON_NAME].…" at bounding box center [690, 203] width 500 height 170
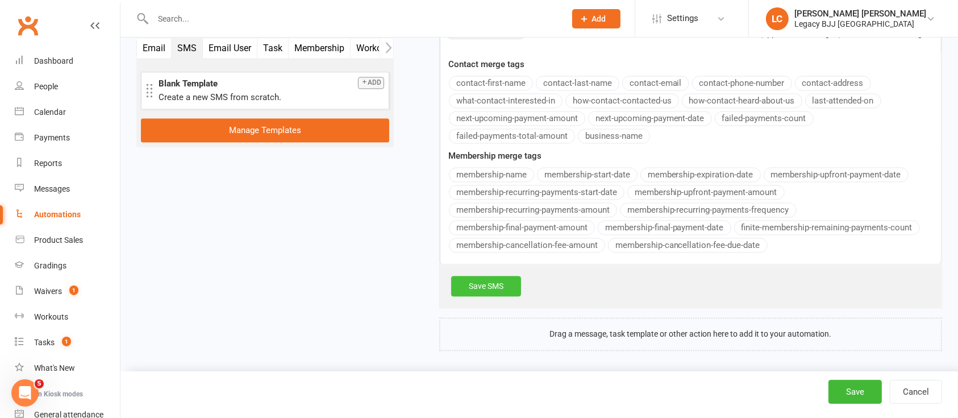
click at [496, 279] on link "Save SMS" at bounding box center [486, 286] width 70 height 20
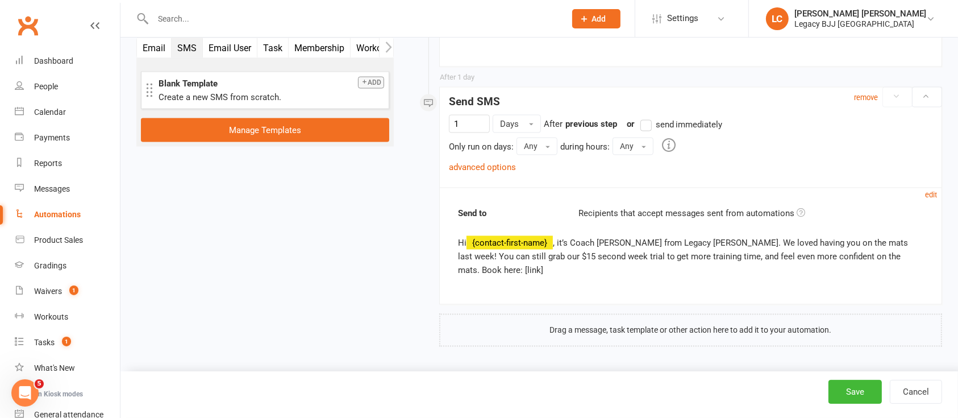
scroll to position [1860, 0]
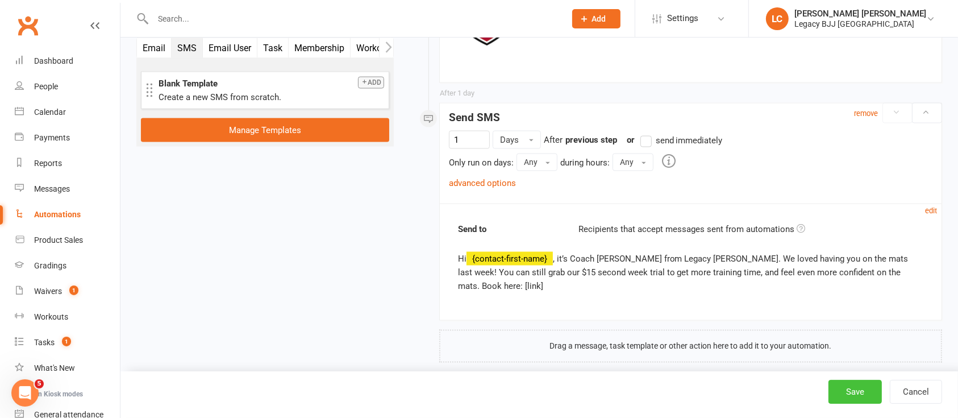
click at [856, 399] on button "Save" at bounding box center [854, 391] width 53 height 24
click at [56, 287] on div "Waivers" at bounding box center [48, 290] width 28 height 9
select select "100"
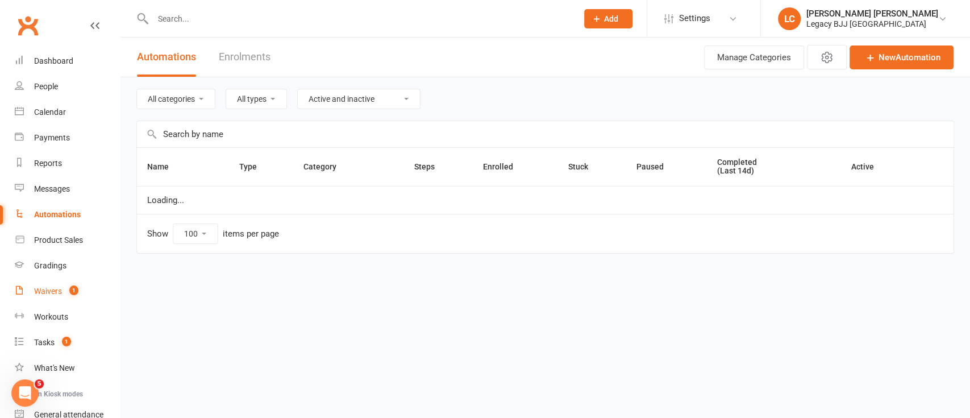
select select "848"
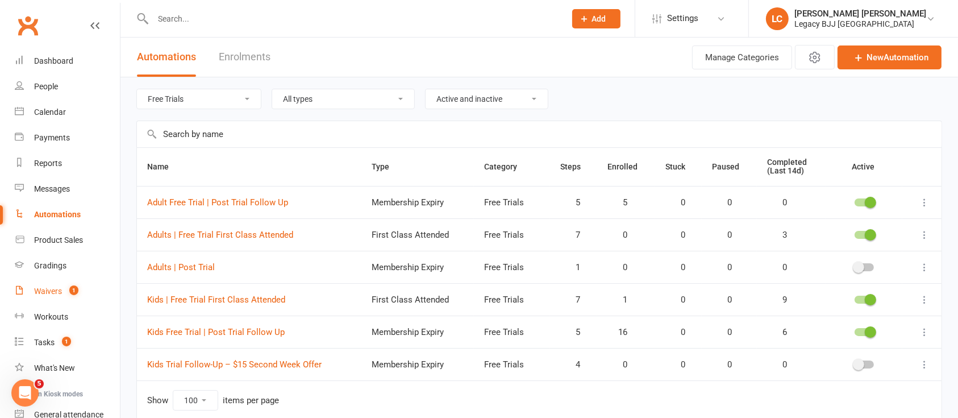
click at [48, 290] on div "Waivers" at bounding box center [48, 290] width 28 height 9
select select "100"
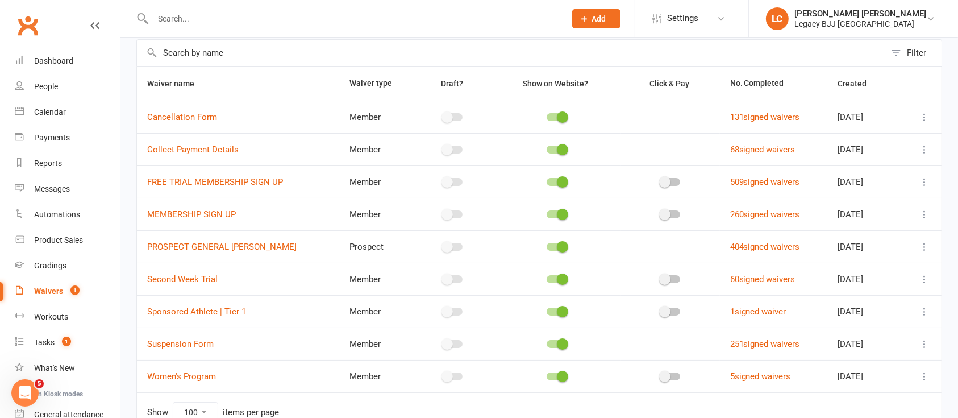
scroll to position [115, 0]
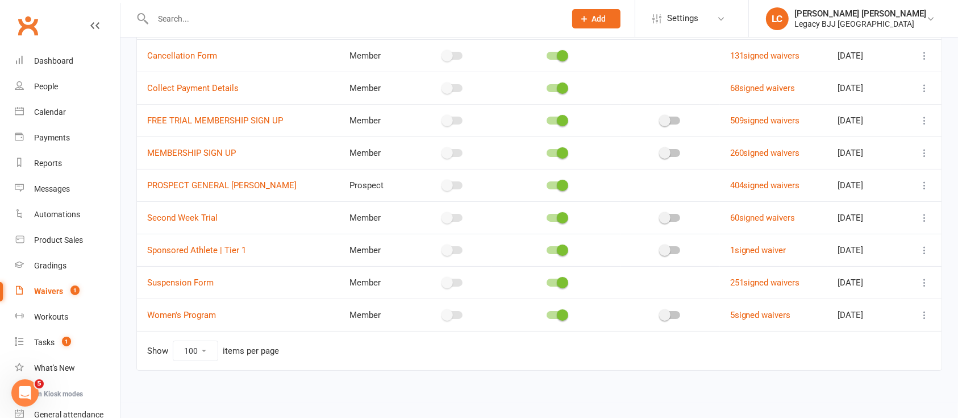
click at [927, 215] on icon at bounding box center [924, 217] width 11 height 11
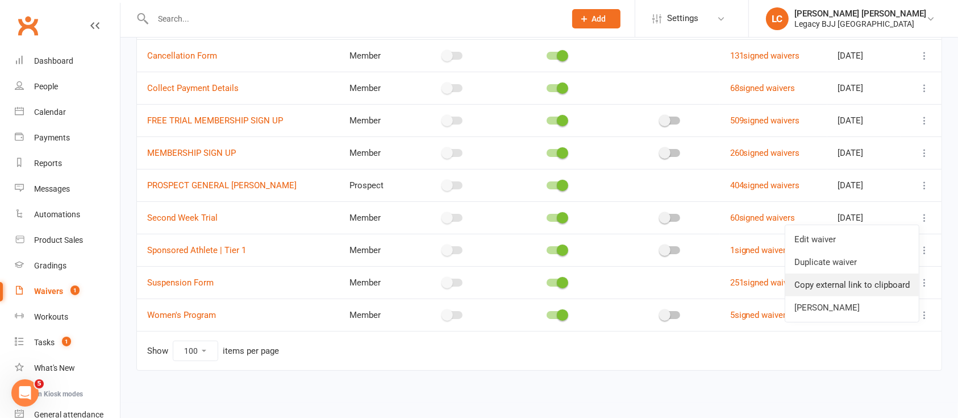
click at [825, 281] on link "Copy external link to clipboard" at bounding box center [851, 284] width 133 height 23
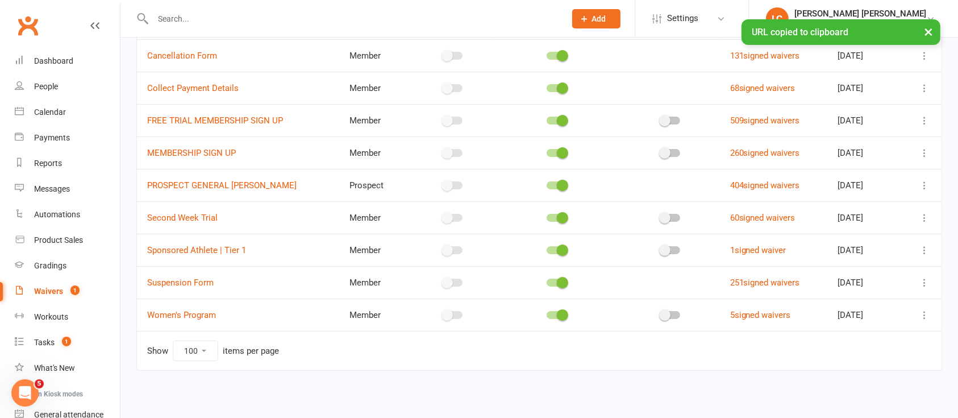
scroll to position [498, 0]
click at [49, 210] on div "Automations" at bounding box center [57, 214] width 46 height 9
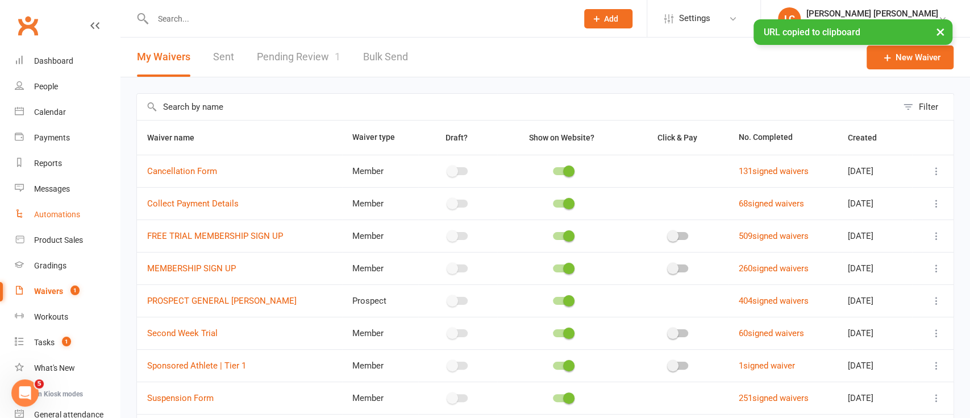
select select "100"
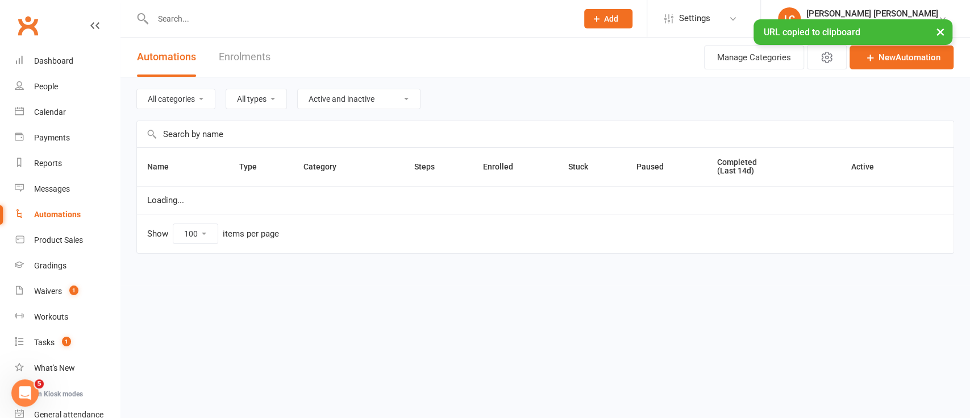
select select "848"
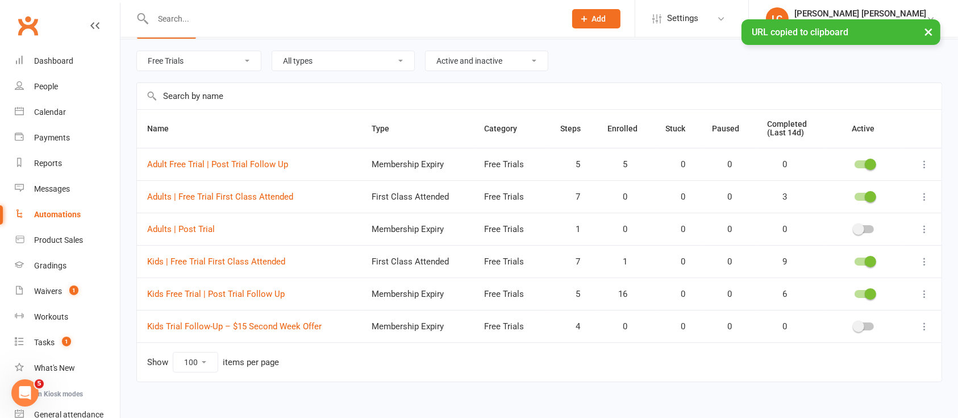
scroll to position [49, 0]
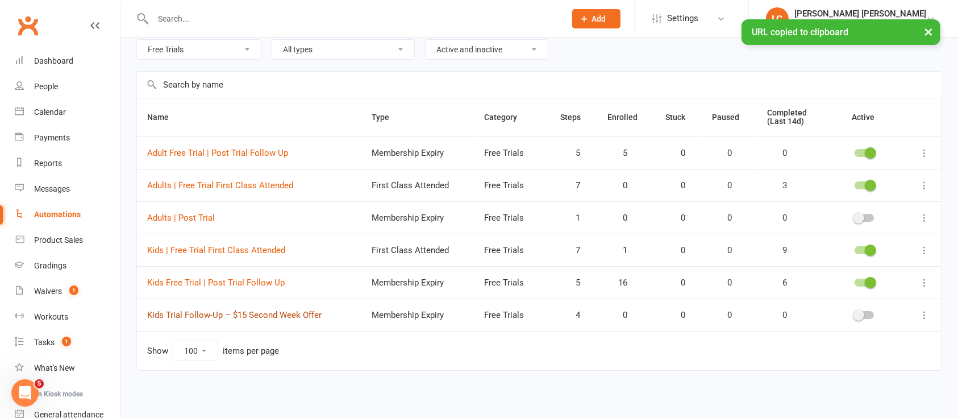
click at [254, 315] on link "Kids Trial Follow-Up – $15 Second Week Offer" at bounding box center [234, 315] width 174 height 10
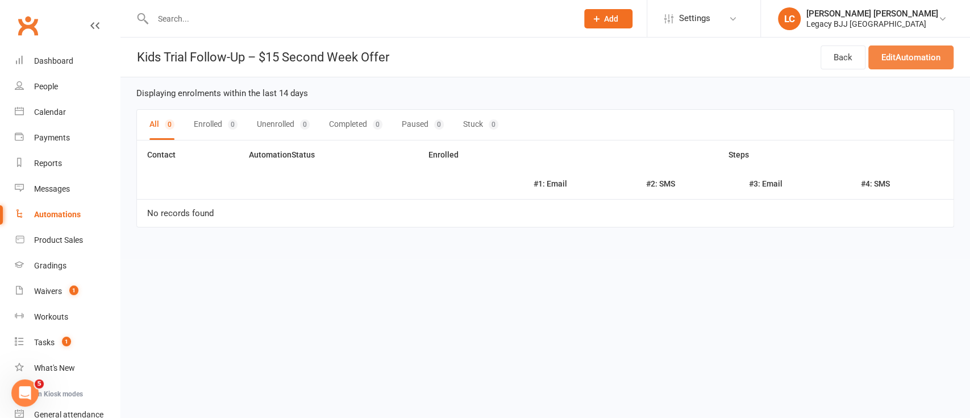
click at [919, 61] on link "Edit Automation" at bounding box center [910, 57] width 85 height 24
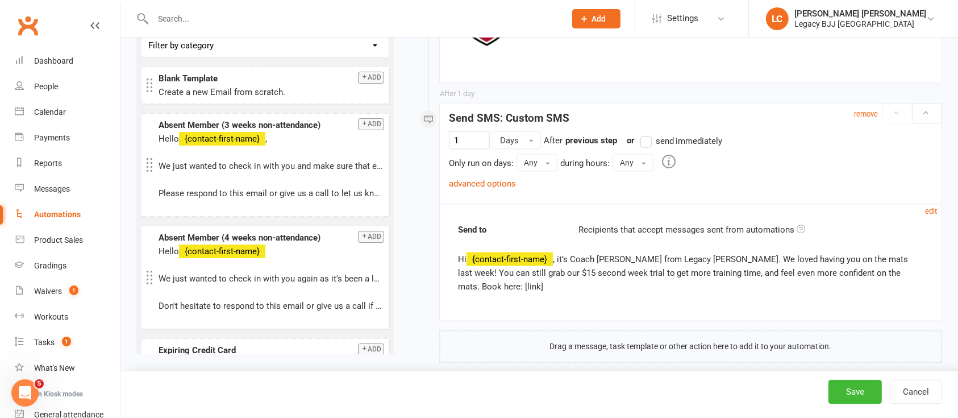
scroll to position [1860, 0]
click at [930, 211] on small "edit" at bounding box center [931, 210] width 12 height 9
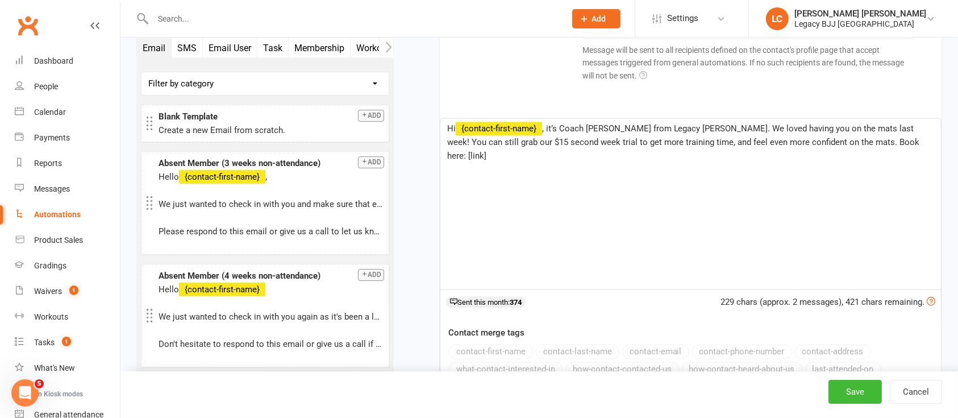
scroll to position [2012, 0]
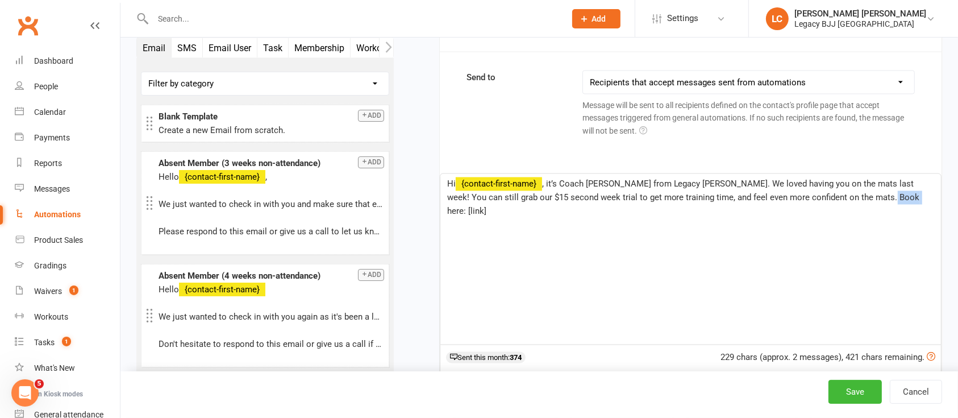
drag, startPoint x: 845, startPoint y: 195, endPoint x: 924, endPoint y: 202, distance: 78.6
click at [924, 202] on p "Hi ﻿ {contact-first-name} , it’s Coach [PERSON_NAME] from Legacy [PERSON_NAME].…" at bounding box center [690, 197] width 487 height 41
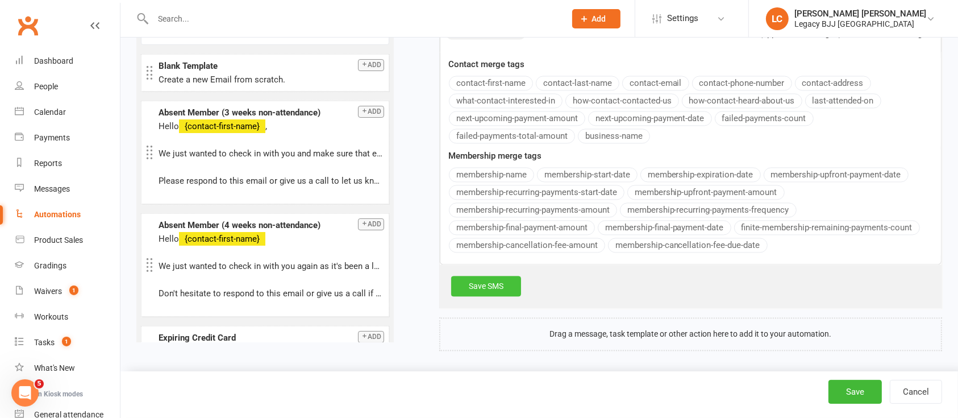
click at [499, 284] on link "Save SMS" at bounding box center [486, 286] width 70 height 20
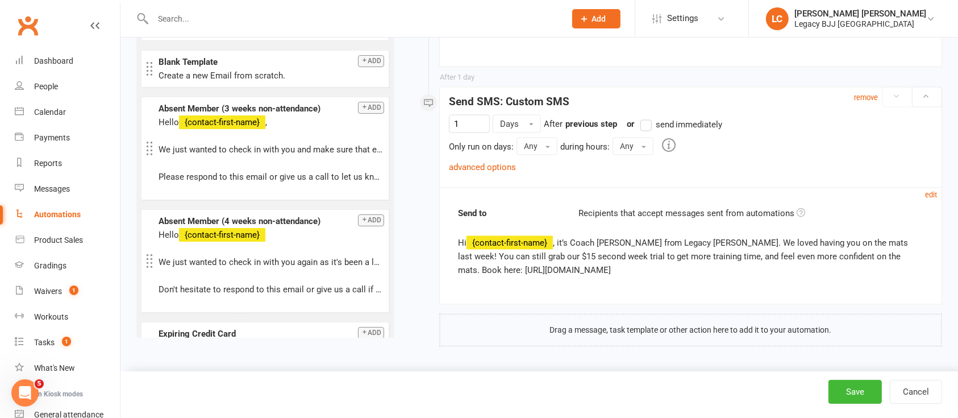
scroll to position [1874, 0]
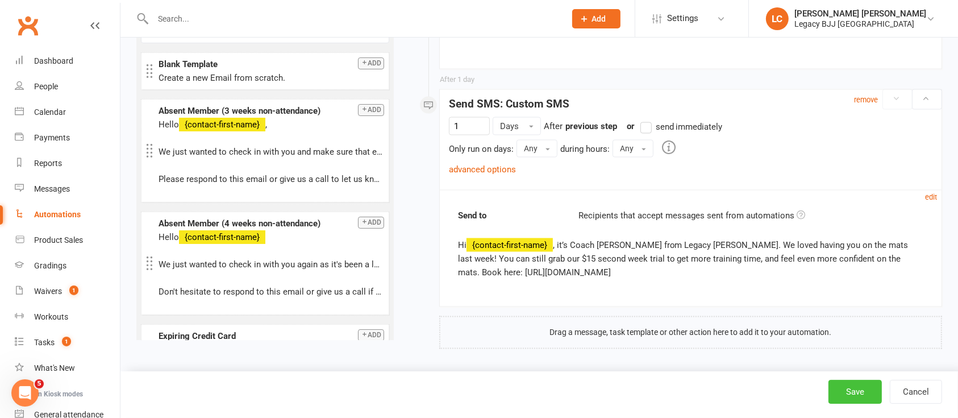
click at [853, 385] on button "Save" at bounding box center [854, 391] width 53 height 24
select select "100"
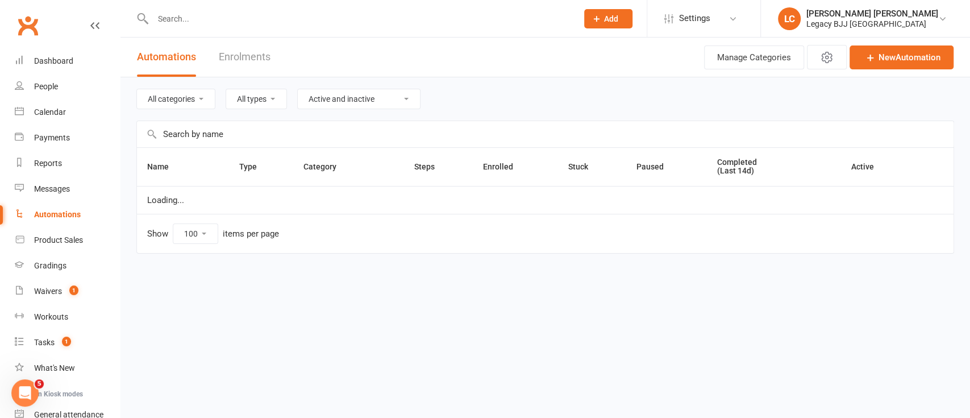
select select "848"
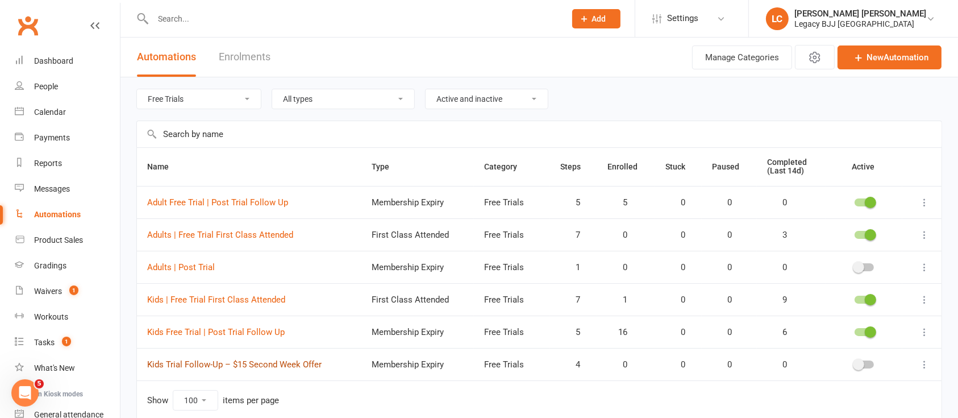
click at [271, 359] on link "Kids Trial Follow-Up – $15 Second Week Offer" at bounding box center [234, 364] width 174 height 10
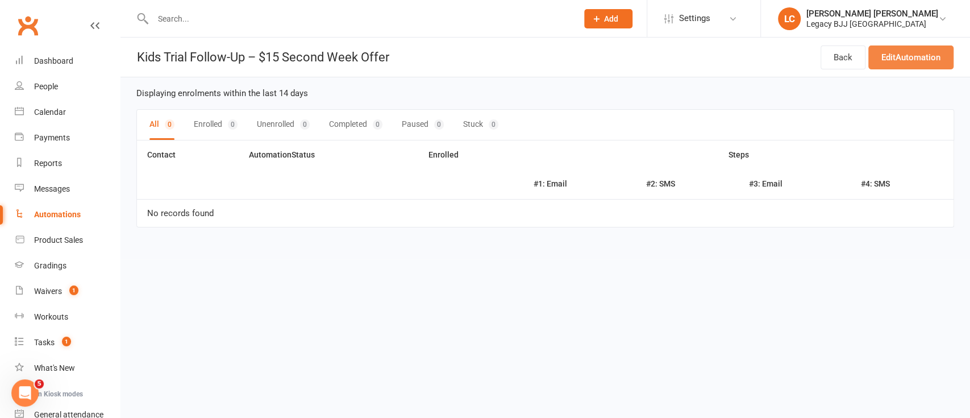
click at [903, 51] on link "Edit Automation" at bounding box center [910, 57] width 85 height 24
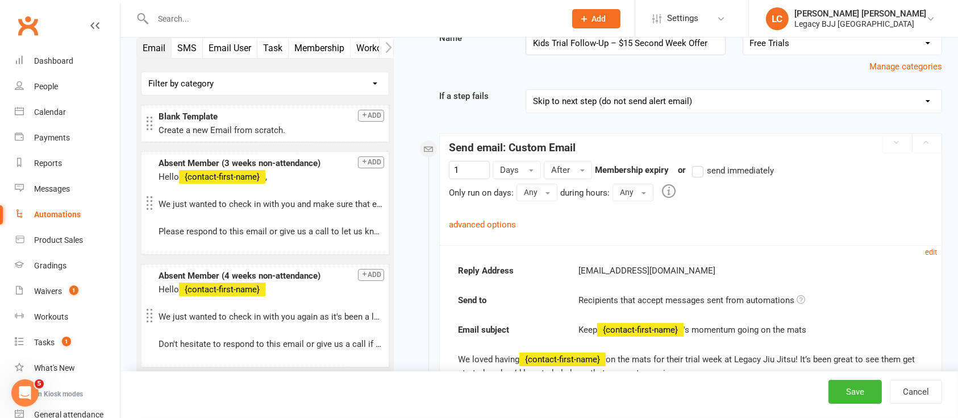
scroll to position [151, 0]
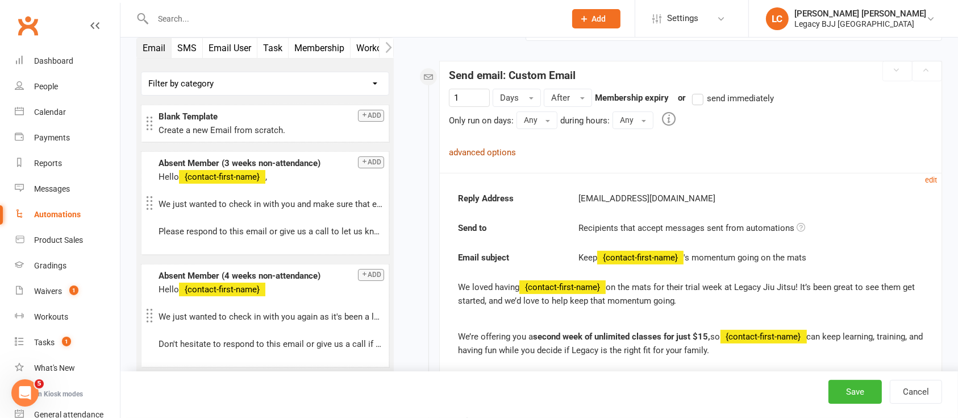
click at [475, 148] on link "advanced options" at bounding box center [482, 152] width 67 height 10
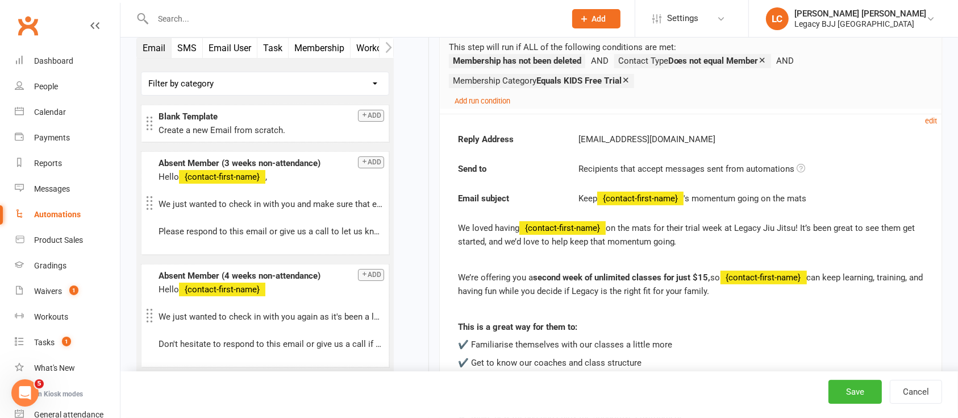
scroll to position [454, 0]
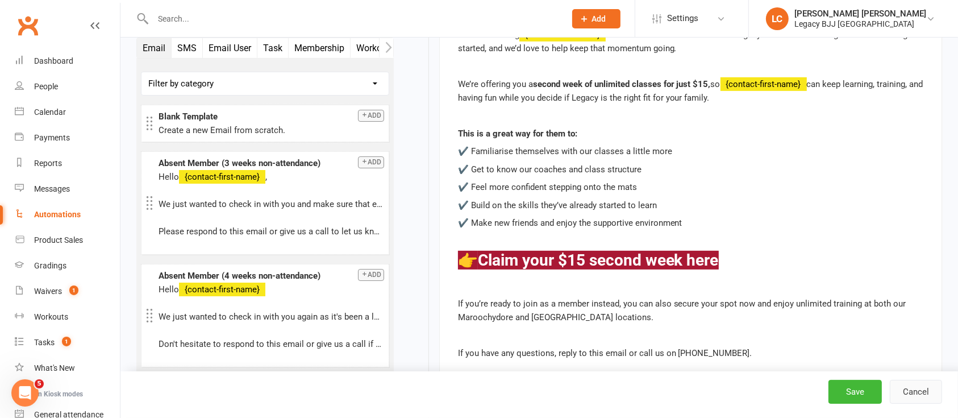
click at [930, 392] on button "Cancel" at bounding box center [916, 391] width 52 height 24
select select "100"
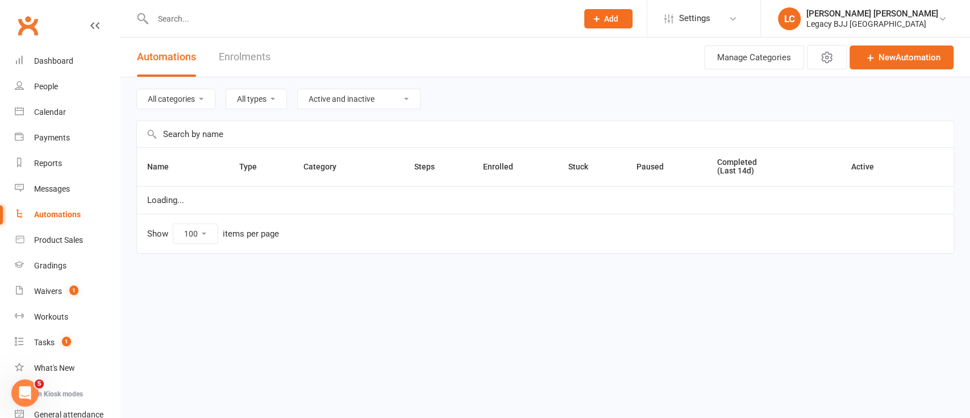
select select "848"
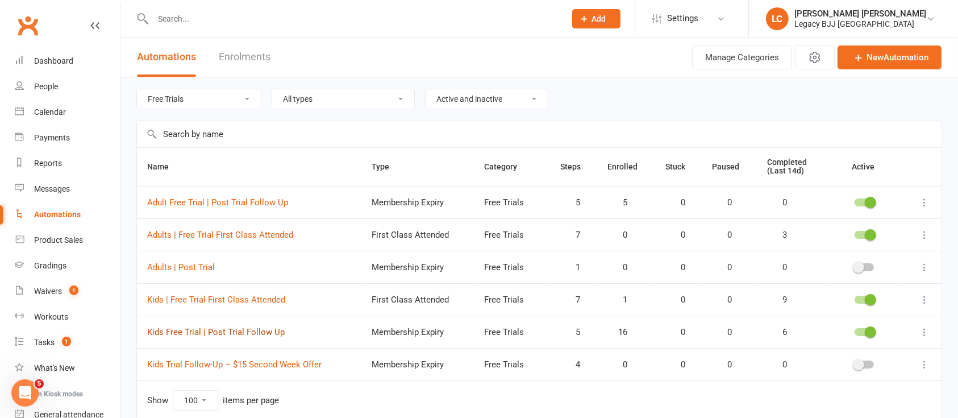
click at [206, 333] on link "Kids Free Trial | Post Trial Follow Up" at bounding box center [215, 332] width 137 height 10
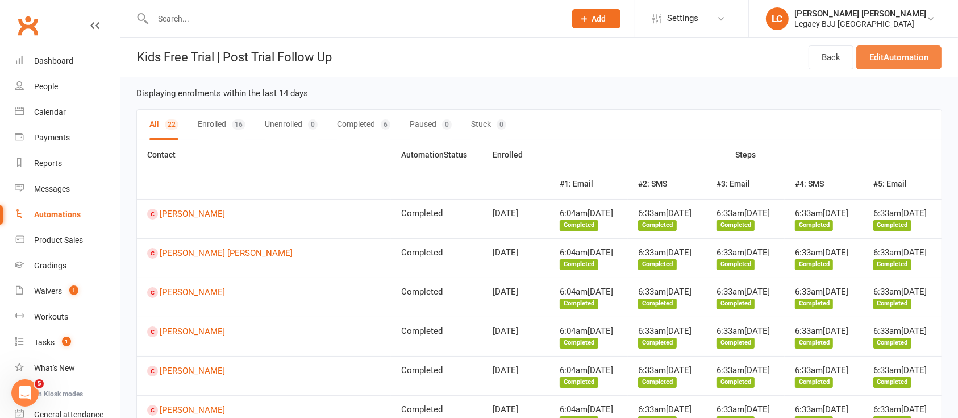
click at [905, 57] on link "Edit Automation" at bounding box center [898, 57] width 85 height 24
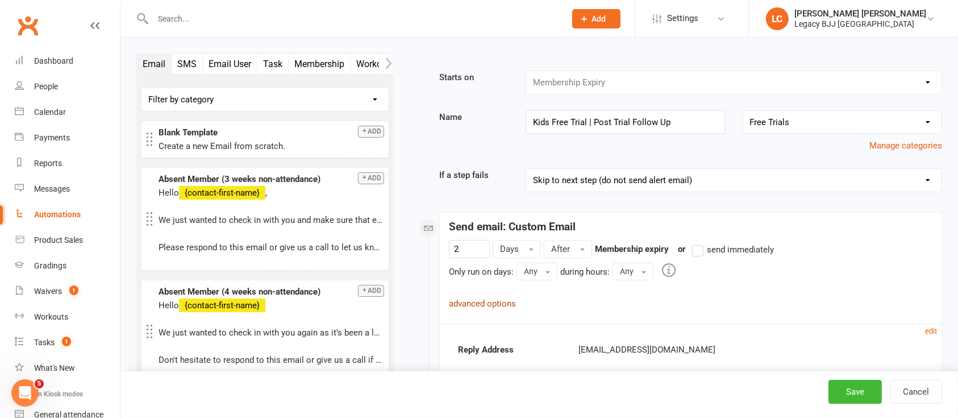
click at [479, 303] on link "advanced options" at bounding box center [482, 303] width 67 height 10
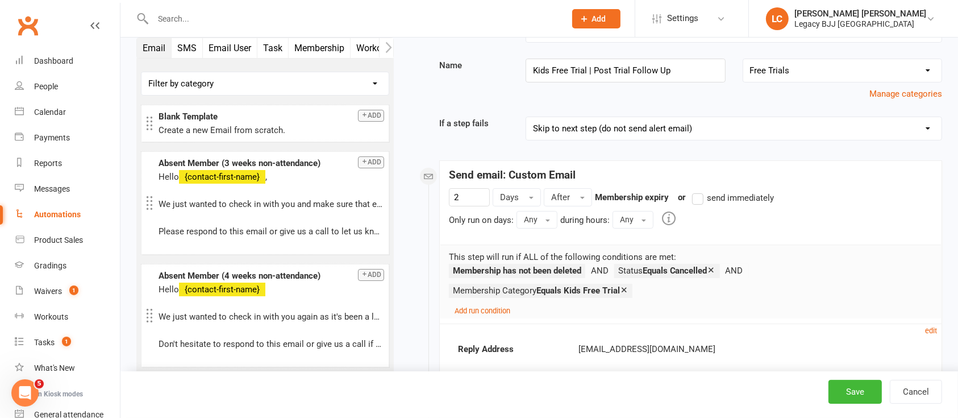
scroll to position [76, 0]
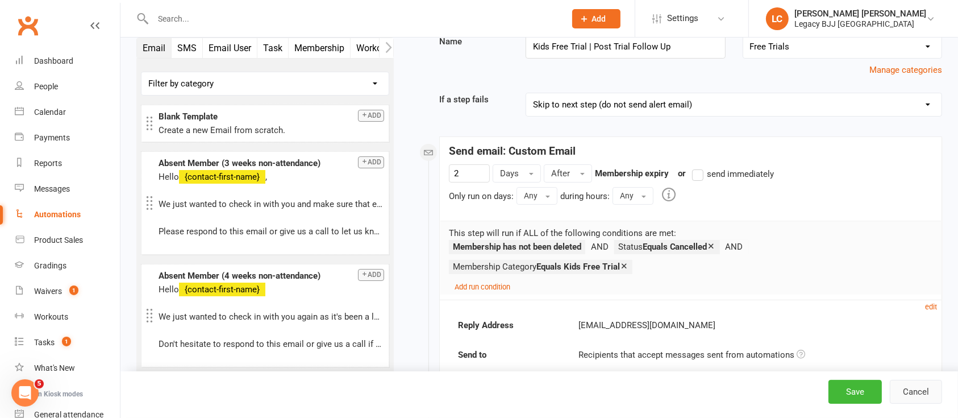
click at [928, 389] on button "Cancel" at bounding box center [916, 391] width 52 height 24
select select "100"
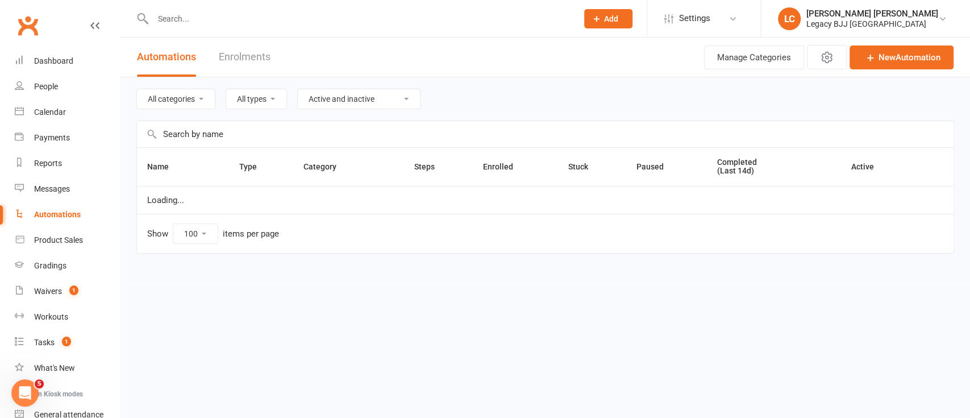
select select "848"
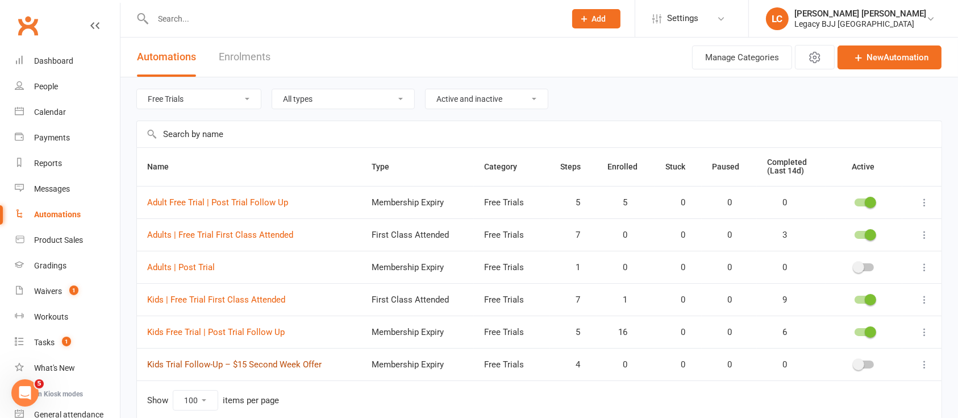
click at [253, 366] on link "Kids Trial Follow-Up – $15 Second Week Offer" at bounding box center [234, 364] width 174 height 10
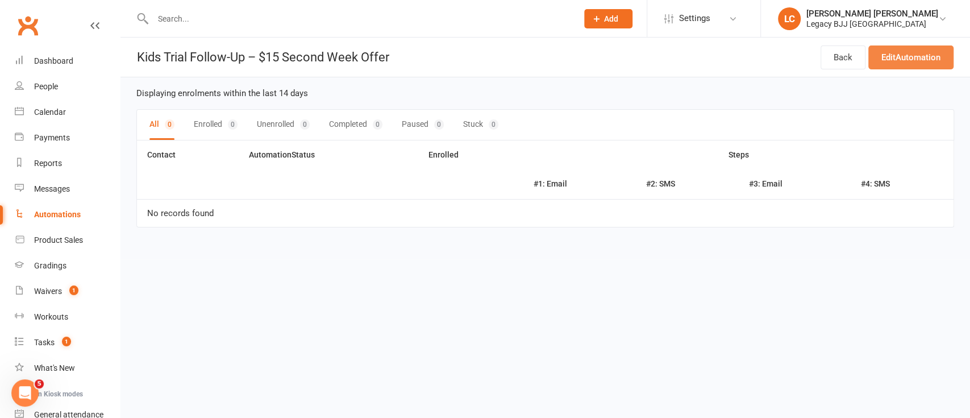
click at [913, 61] on link "Edit Automation" at bounding box center [910, 57] width 85 height 24
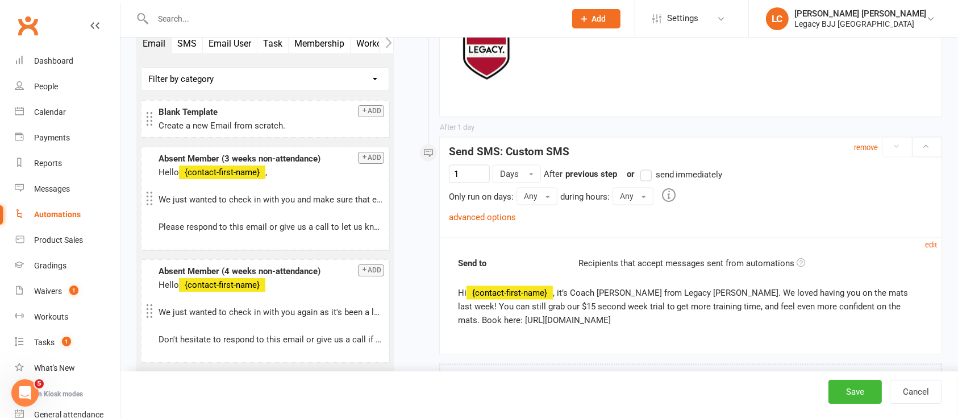
scroll to position [1874, 0]
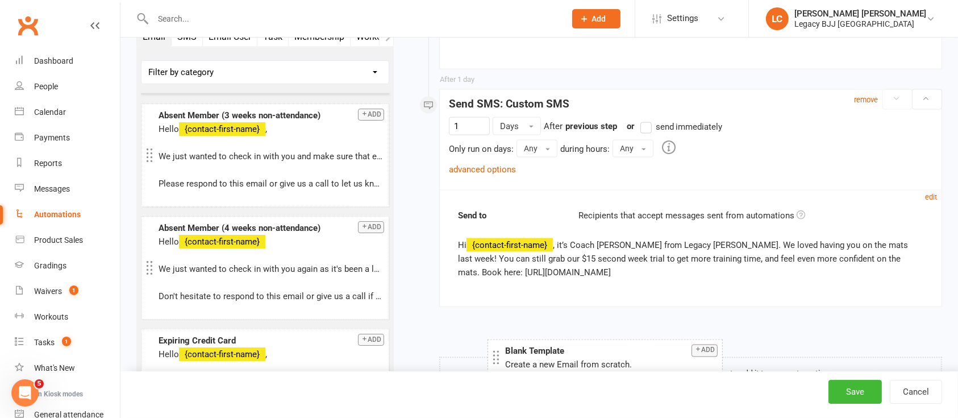
drag, startPoint x: 235, startPoint y: 75, endPoint x: 581, endPoint y: 362, distance: 449.4
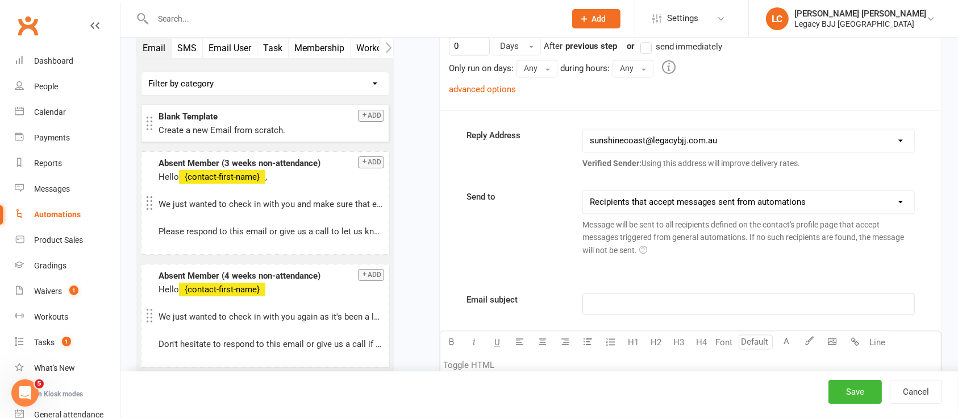
scroll to position [2419, 0]
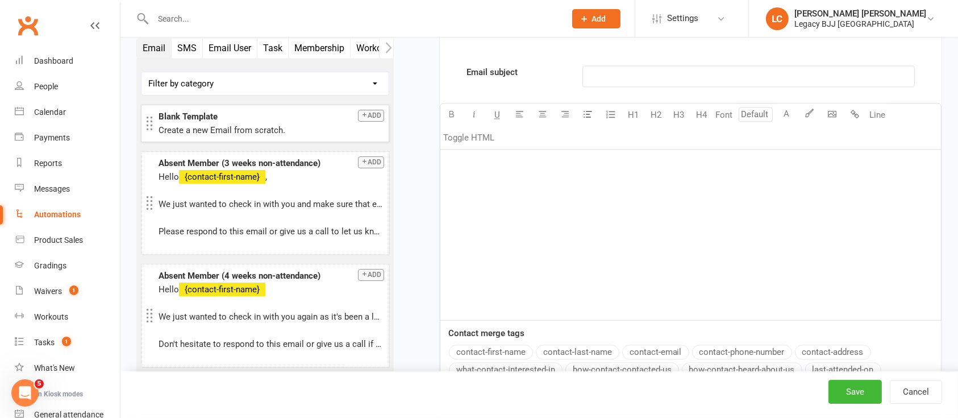
click at [518, 194] on div "﻿" at bounding box center [690, 234] width 500 height 170
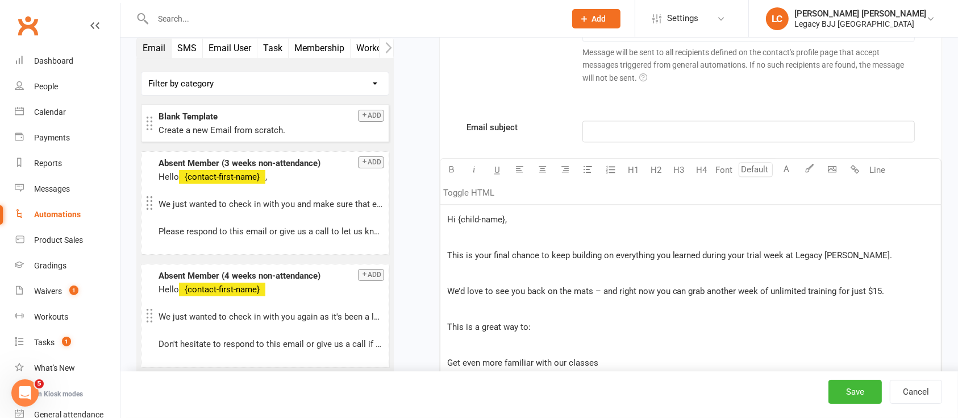
scroll to position [2350, 0]
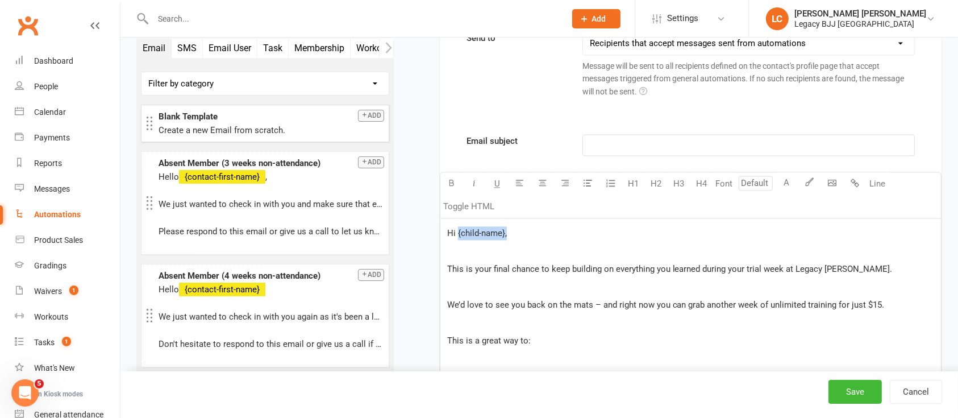
drag, startPoint x: 527, startPoint y: 230, endPoint x: 456, endPoint y: 235, distance: 70.6
click at [456, 235] on p "Hi {child-name}," at bounding box center [690, 233] width 487 height 14
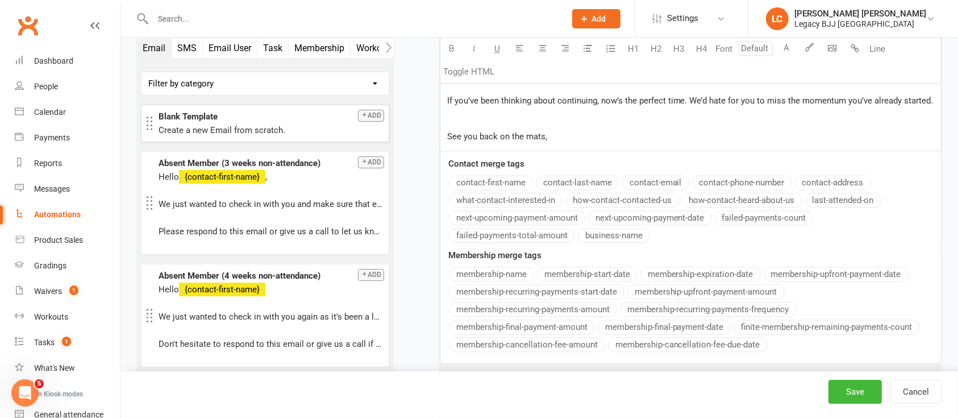
click at [504, 181] on div "Email subject ﻿ U H1 H2 H3 H4 Font A Line Toggle HTML Hi {child-name}, ﻿ This i…" at bounding box center [691, 22] width 502 height 684
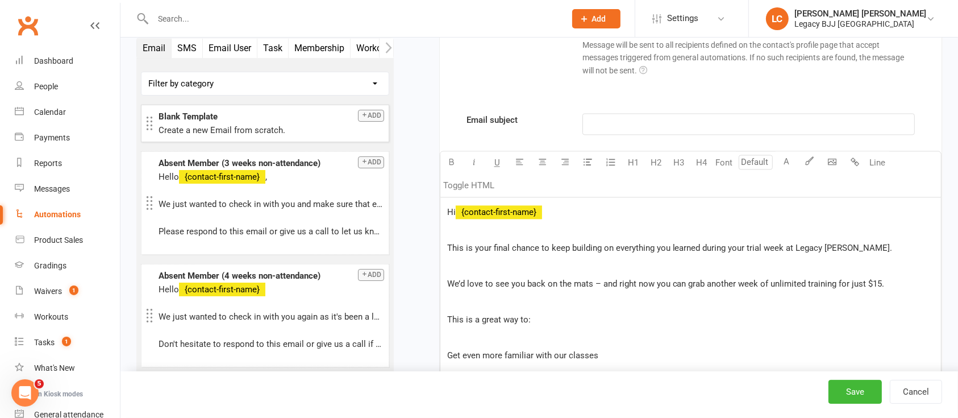
click at [531, 258] on p "﻿" at bounding box center [690, 265] width 487 height 14
drag, startPoint x: 896, startPoint y: 283, endPoint x: 681, endPoint y: 287, distance: 215.3
click at [681, 287] on p "We’d love to see you back on the mats – and right now you can grab another week…" at bounding box center [690, 284] width 487 height 14
click at [809, 312] on p "This is a great way to:" at bounding box center [690, 319] width 487 height 14
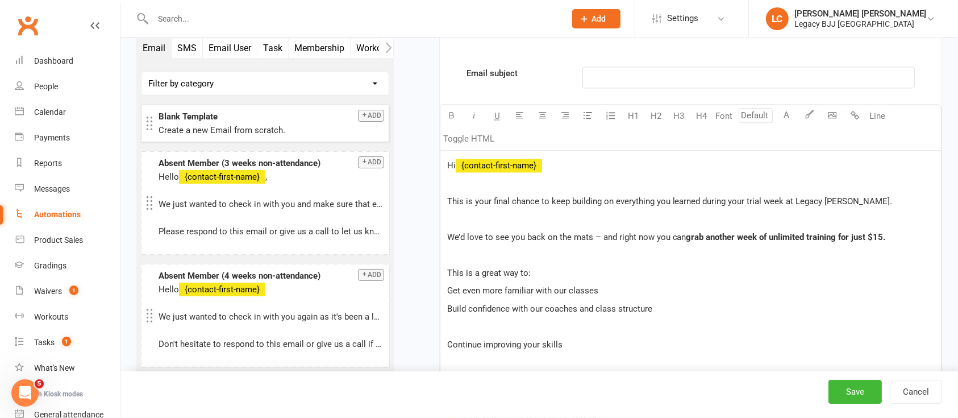
scroll to position [2436, 0]
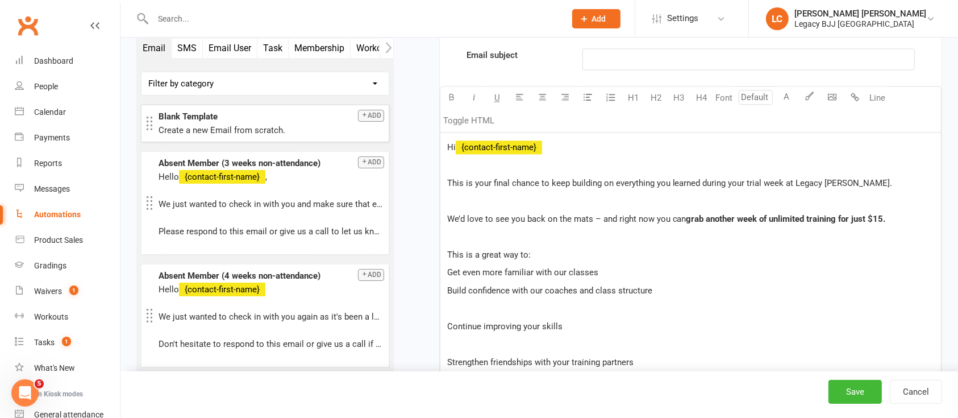
click at [524, 315] on div "Hi ﻿ {contact-first-name} ﻿ This is your final chance to keep building on every…" at bounding box center [690, 307] width 500 height 351
click at [511, 301] on p "﻿" at bounding box center [690, 308] width 487 height 14
click at [445, 272] on div "Hi ﻿ {contact-first-name} ﻿ This is your final chance to keep building on every…" at bounding box center [690, 289] width 500 height 315
paste div
click at [449, 286] on span "Build confidence with our coaches and class structure" at bounding box center [549, 290] width 205 height 10
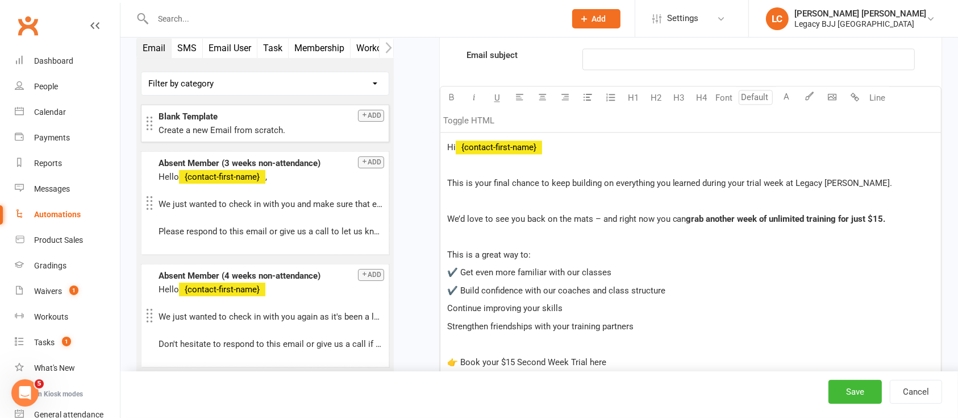
click at [447, 307] on span "Continue improving your skills" at bounding box center [504, 308] width 115 height 10
click at [448, 323] on span "Strengthen friendships with your training partners" at bounding box center [540, 326] width 186 height 10
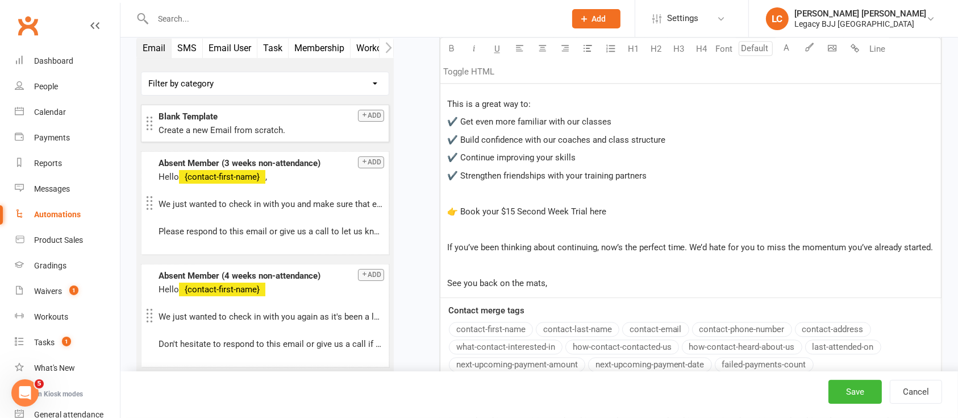
scroll to position [2587, 0]
click at [689, 279] on p "See you back on the mats," at bounding box center [690, 282] width 487 height 14
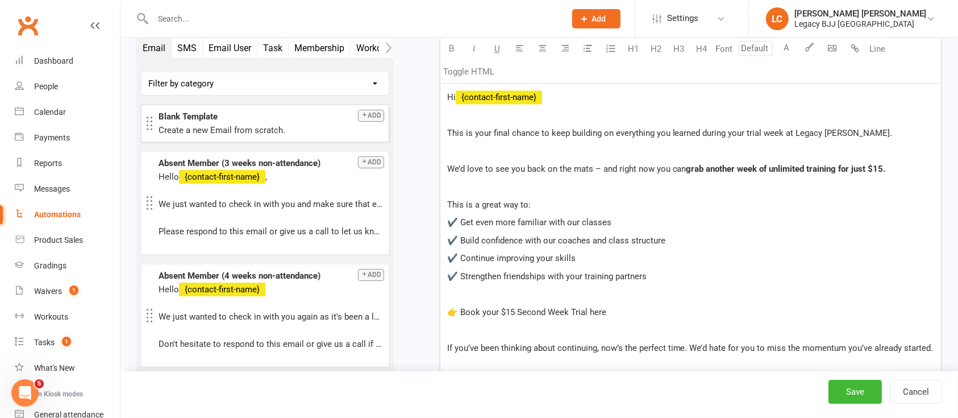
scroll to position [2360, 0]
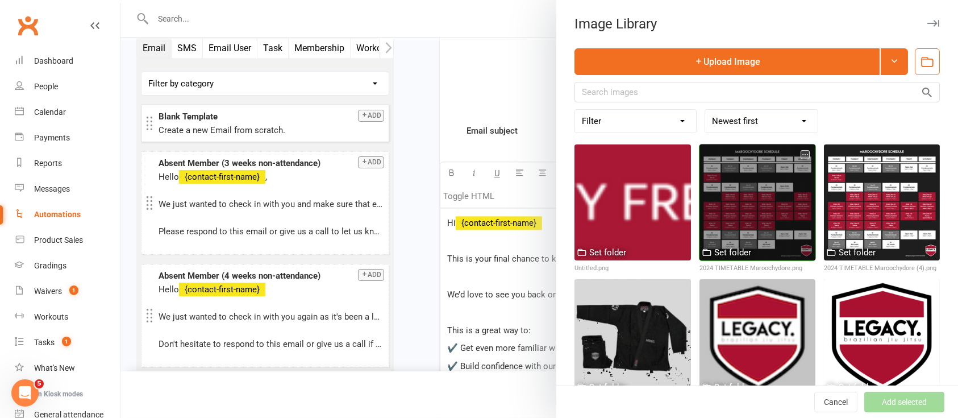
scroll to position [27, 0]
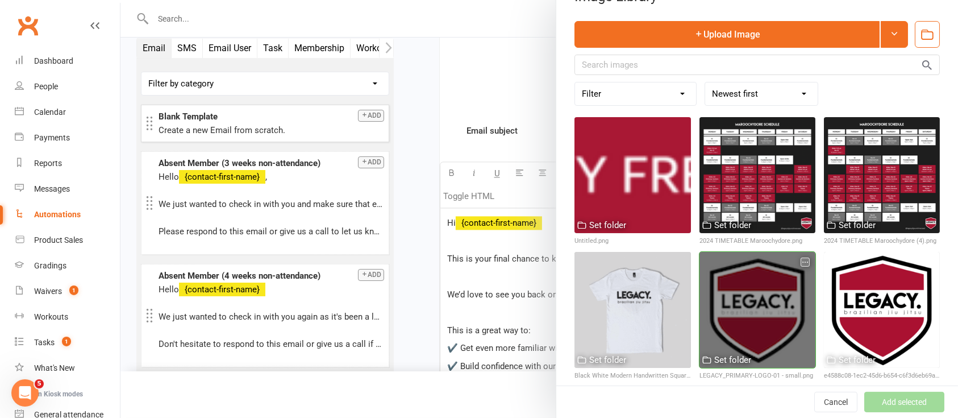
click at [750, 276] on div at bounding box center [757, 310] width 116 height 116
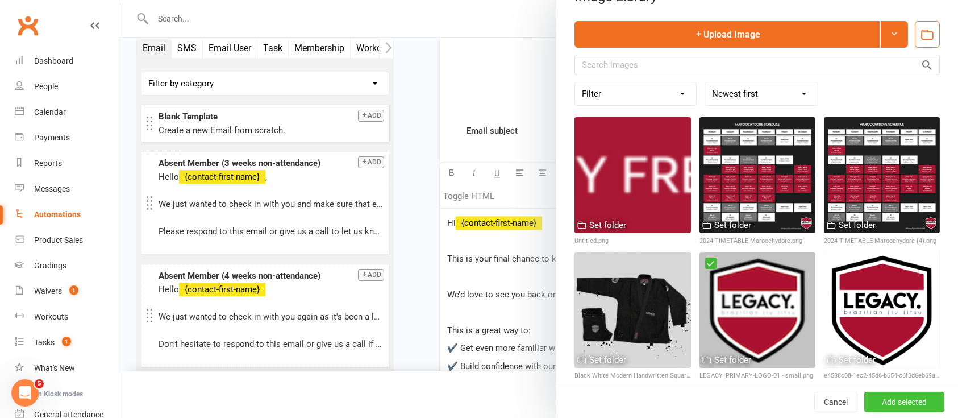
click at [871, 398] on button "Add selected" at bounding box center [904, 401] width 80 height 20
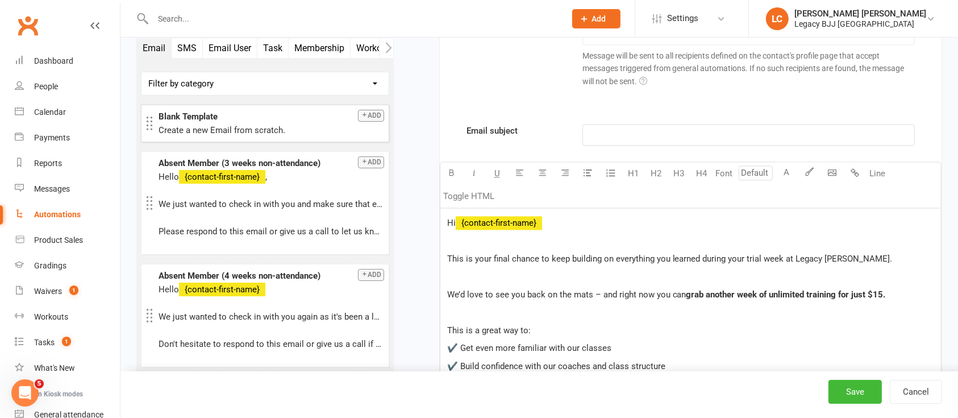
click at [606, 134] on p "﻿" at bounding box center [748, 135] width 317 height 14
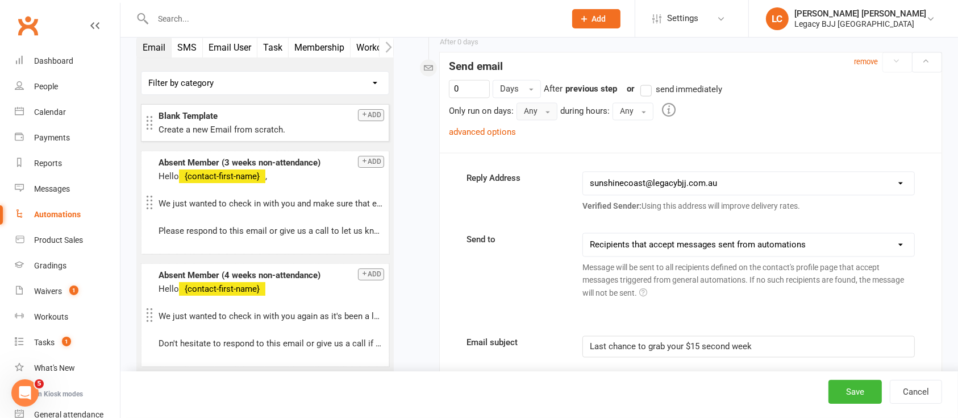
scroll to position [2133, 0]
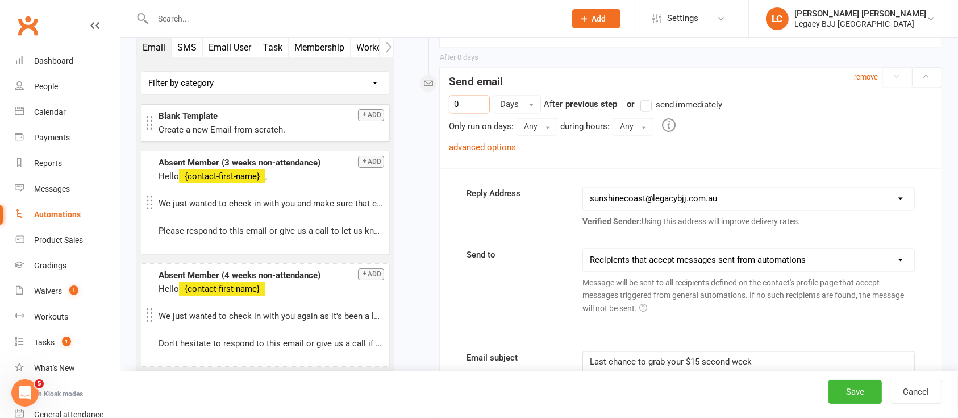
drag, startPoint x: 474, startPoint y: 104, endPoint x: 404, endPoint y: 98, distance: 70.1
click at [610, 154] on div "1 Days After Membership expiry previous step or send immediately Only run on da…" at bounding box center [691, 131] width 502 height 72
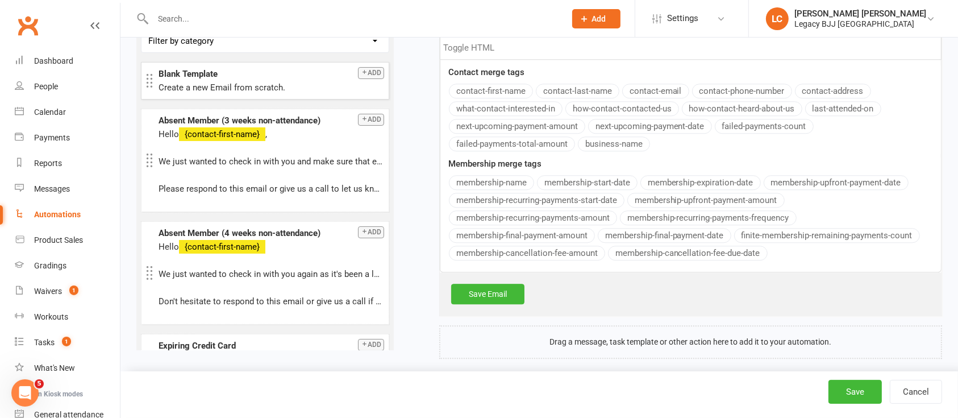
scroll to position [2966, 0]
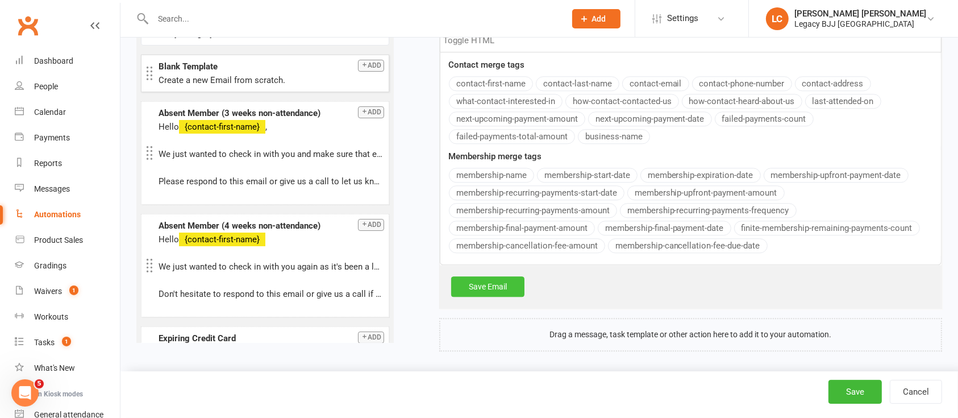
click at [499, 281] on link "Save Email" at bounding box center [487, 286] width 73 height 20
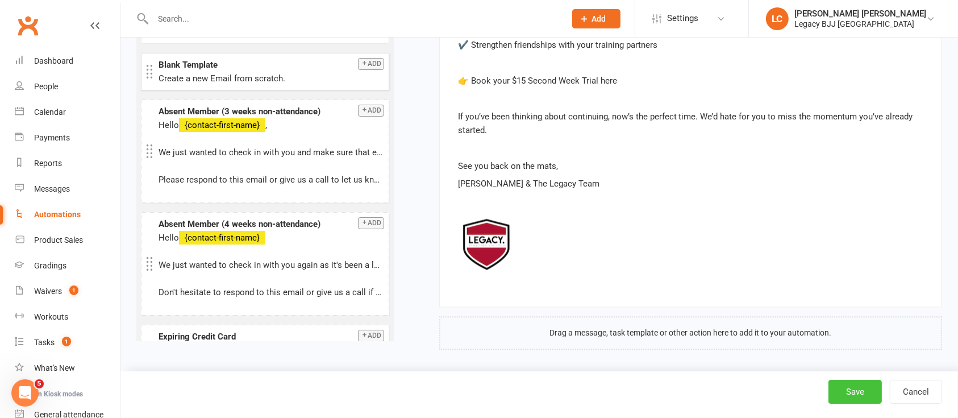
type input "1"
click at [854, 389] on button "Save" at bounding box center [854, 391] width 53 height 24
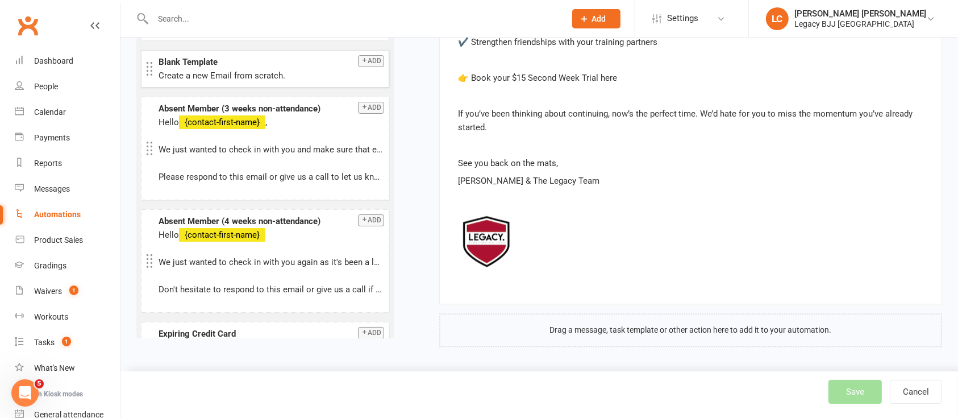
scroll to position [2549, 0]
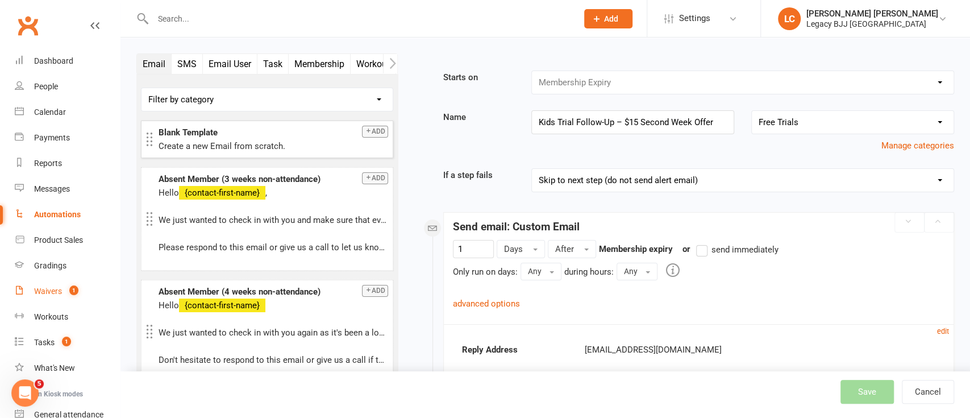
select select "100"
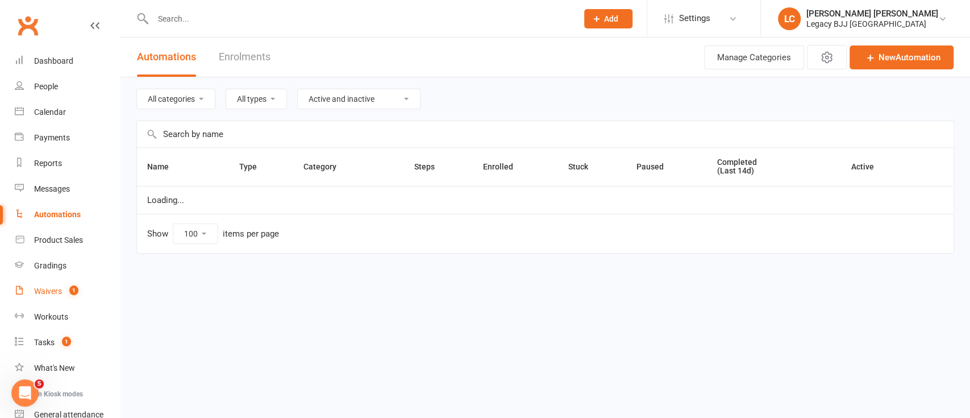
select select "848"
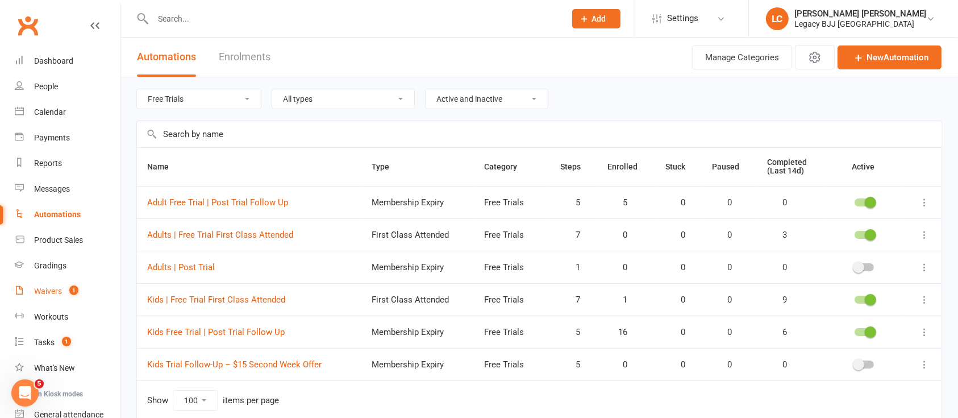
click at [56, 291] on div "Waivers" at bounding box center [48, 290] width 28 height 9
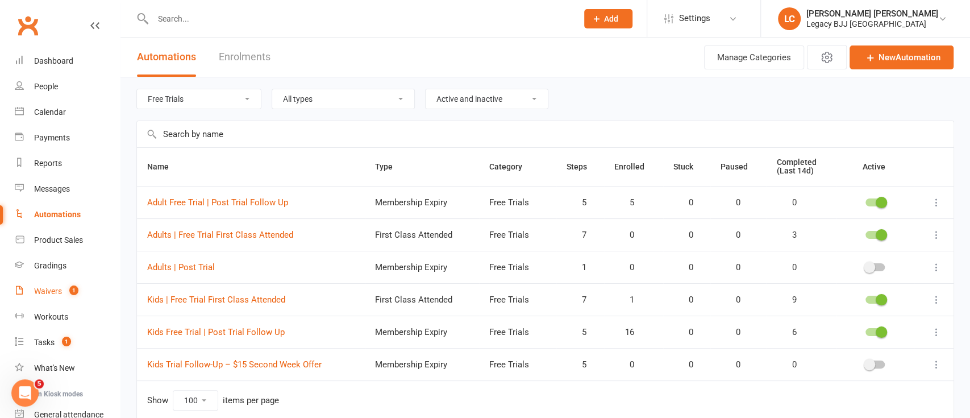
select select "100"
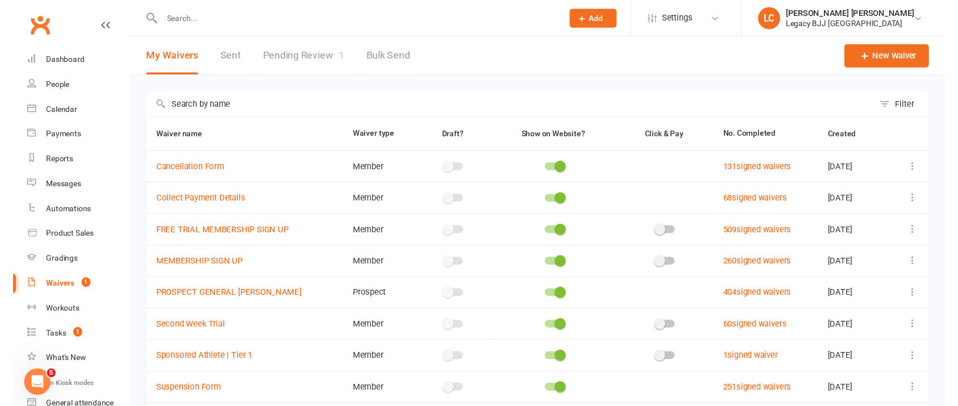
scroll to position [115, 0]
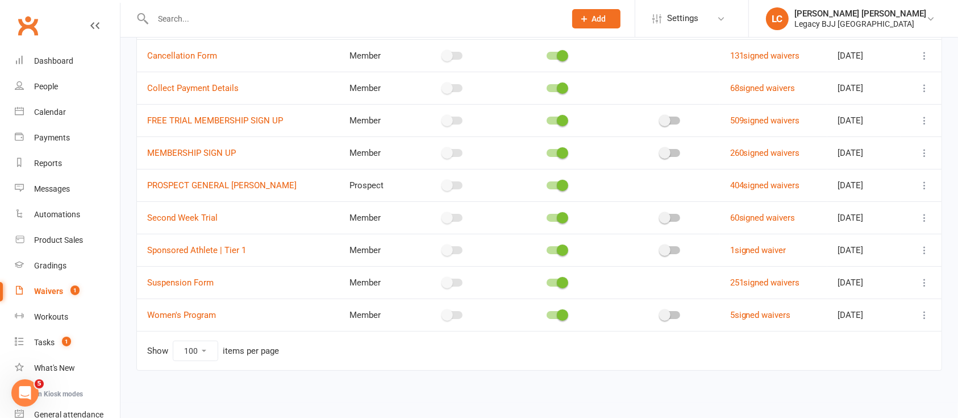
click at [928, 216] on icon at bounding box center [924, 217] width 11 height 11
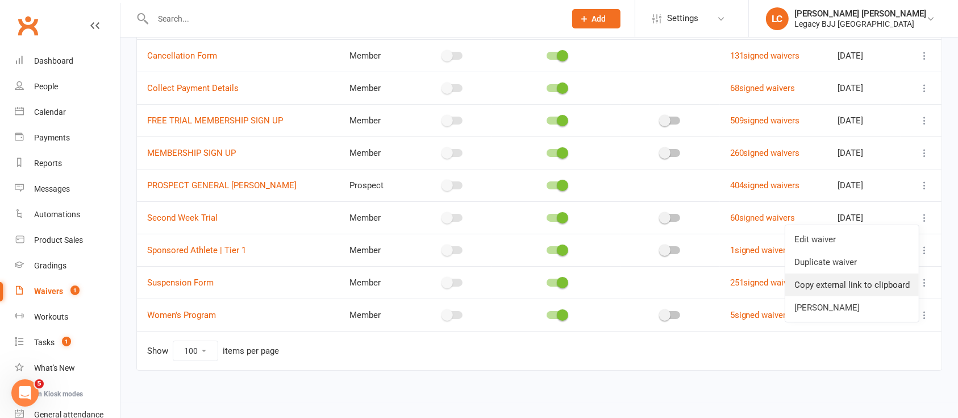
click at [851, 287] on link "Copy external link to clipboard" at bounding box center [851, 284] width 133 height 23
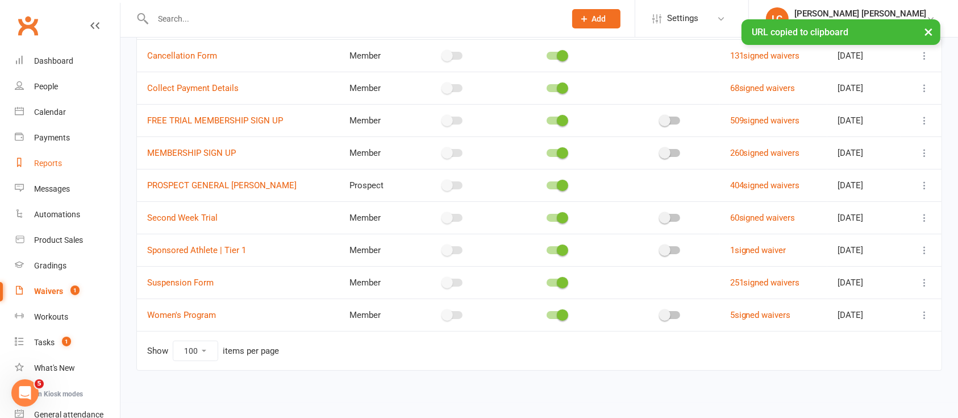
scroll to position [498, 0]
click at [52, 216] on div "Automations" at bounding box center [57, 214] width 46 height 9
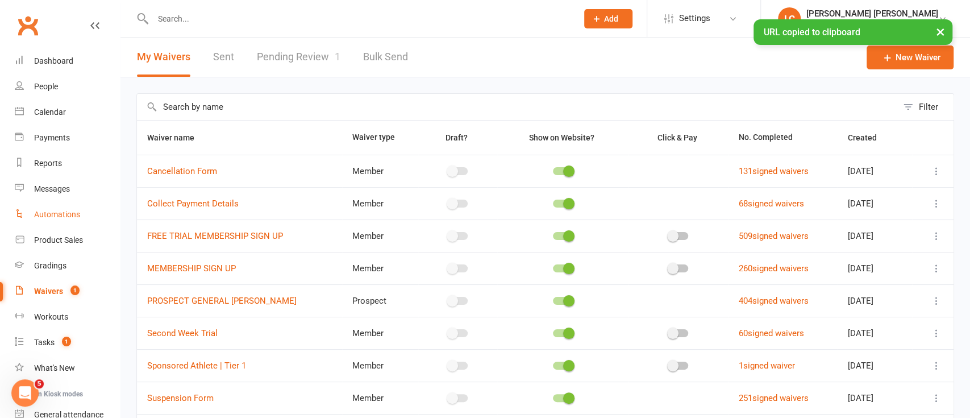
select select "100"
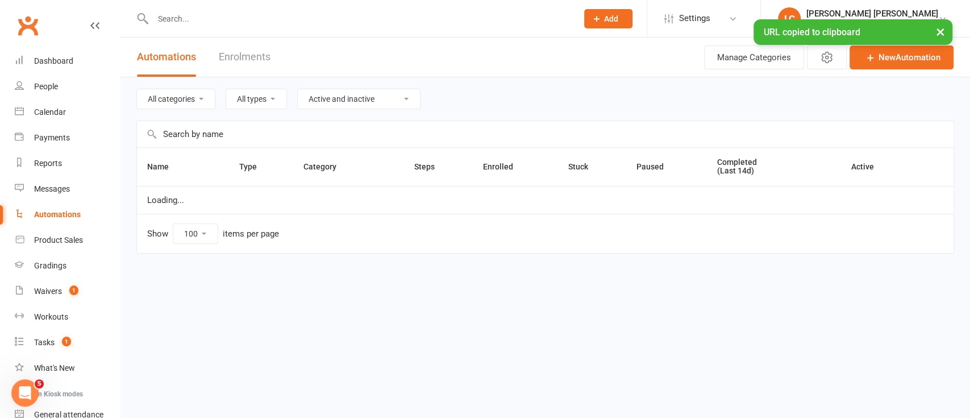
select select "848"
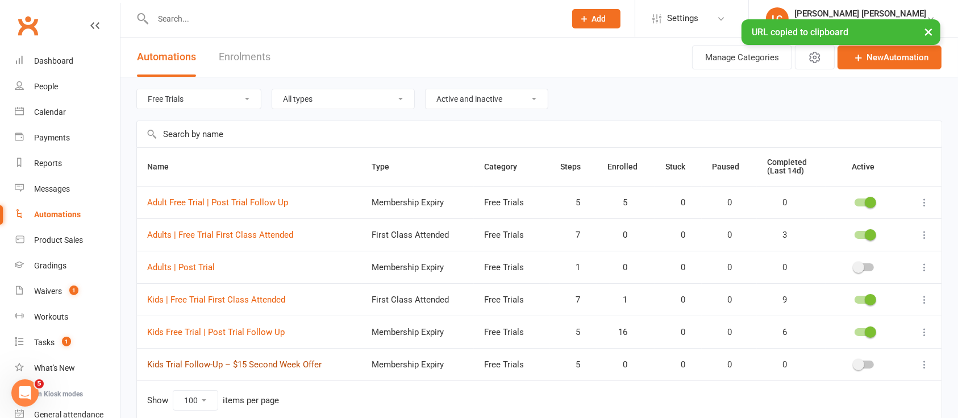
click at [287, 365] on link "Kids Trial Follow-Up – $15 Second Week Offer" at bounding box center [234, 364] width 174 height 10
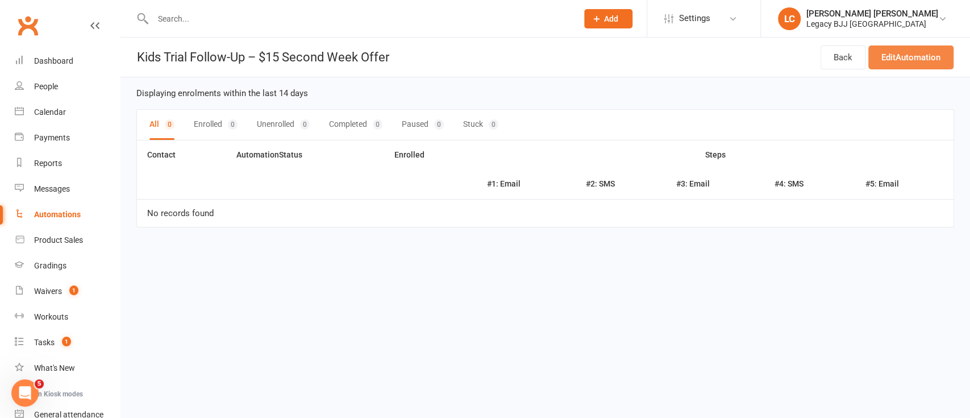
click at [887, 51] on link "Edit Automation" at bounding box center [910, 57] width 85 height 24
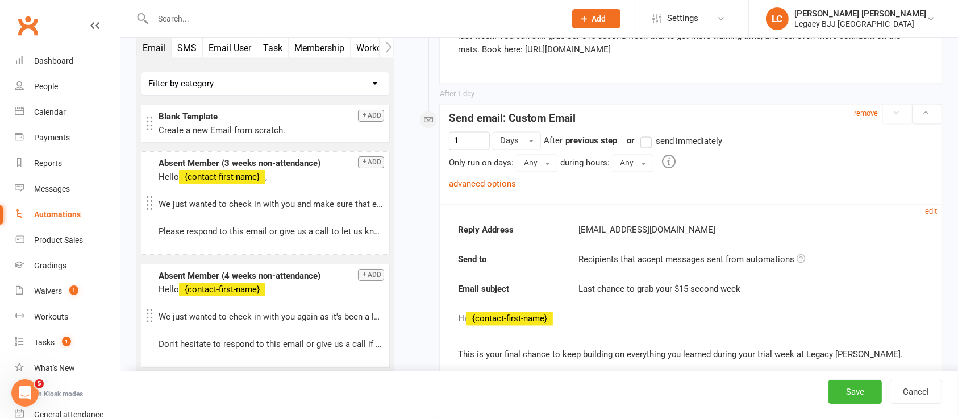
scroll to position [2095, 0]
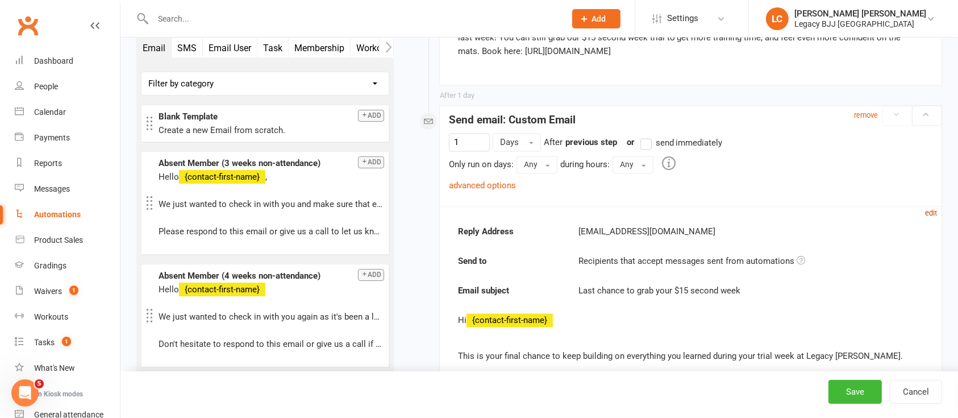
click at [932, 210] on small "edit" at bounding box center [931, 213] width 12 height 9
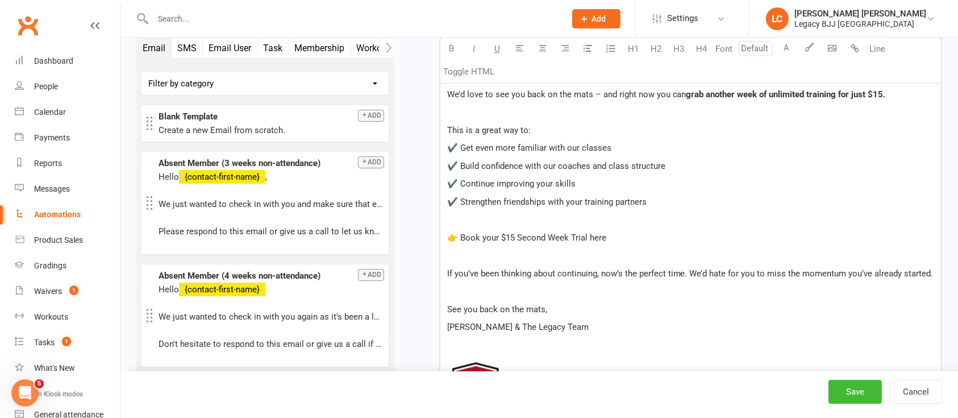
scroll to position [2560, 0]
drag, startPoint x: 620, startPoint y: 239, endPoint x: 421, endPoint y: 235, distance: 198.8
click at [679, 47] on button "H3" at bounding box center [678, 49] width 23 height 23
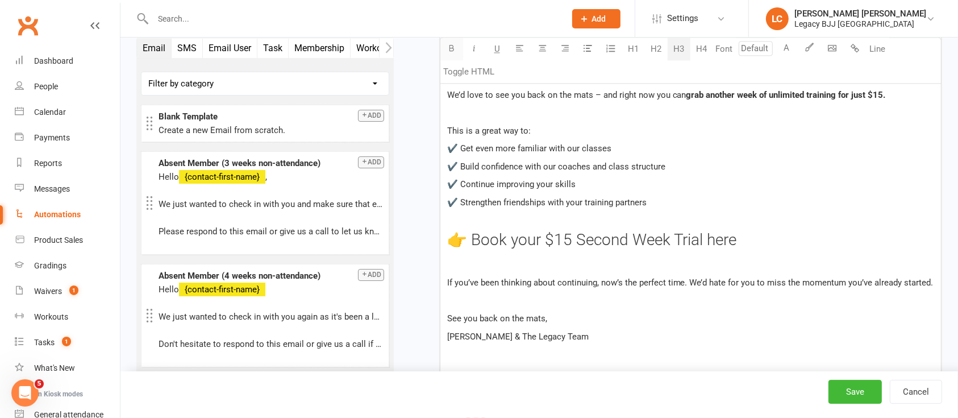
click at [450, 43] on button "button" at bounding box center [451, 49] width 23 height 23
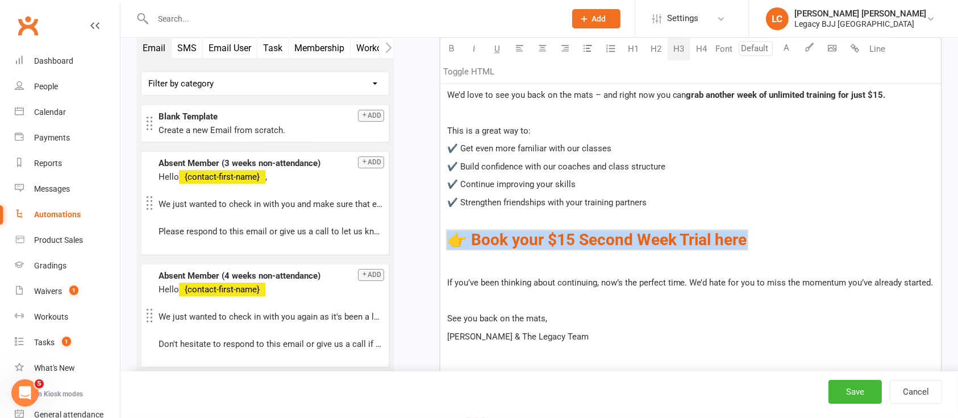
drag, startPoint x: 782, startPoint y: 234, endPoint x: 435, endPoint y: 227, distance: 347.1
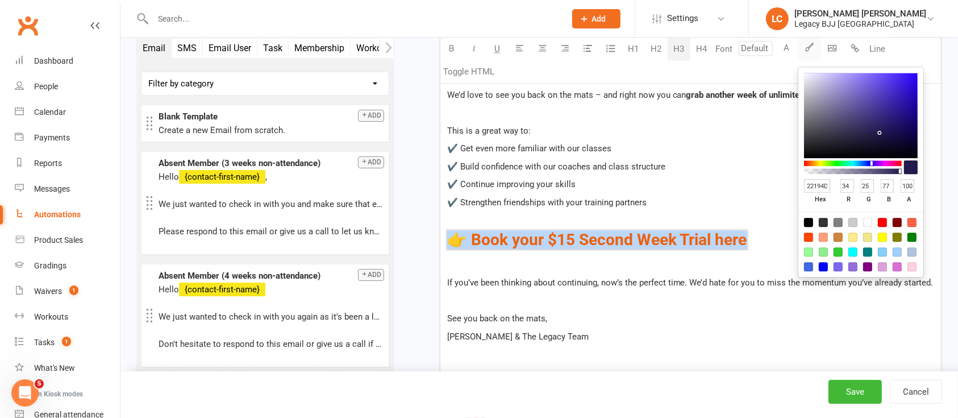
click at [810, 49] on icon "button" at bounding box center [809, 47] width 9 height 9
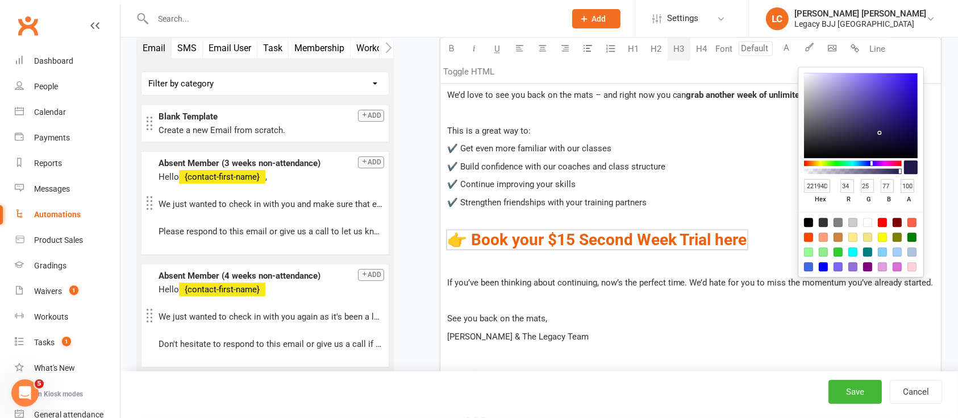
click at [823, 189] on input "22194D" at bounding box center [817, 186] width 27 height 14
paste input "#a91834"
type input "#a91834"
type input "169"
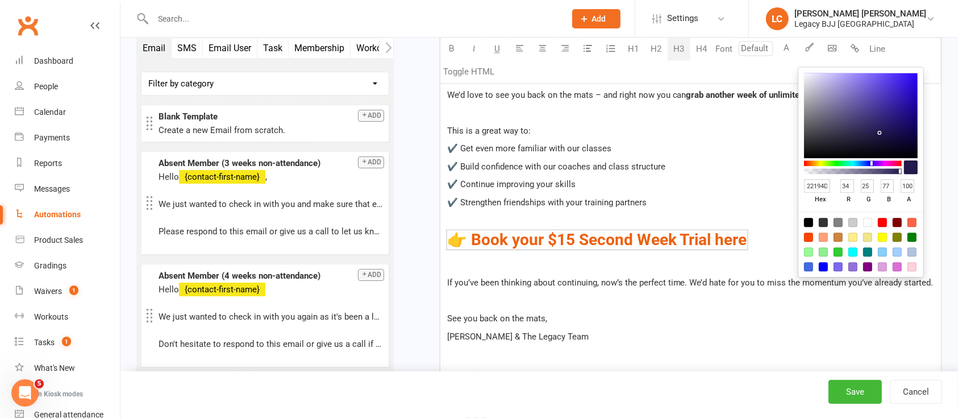
type input "24"
type input "52"
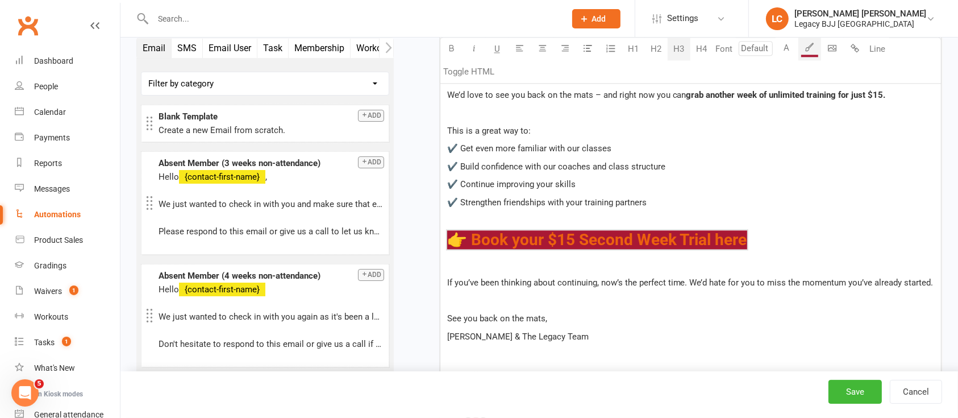
click at [700, 202] on p "✔️ Strengthen friendships with your training partners" at bounding box center [690, 202] width 487 height 14
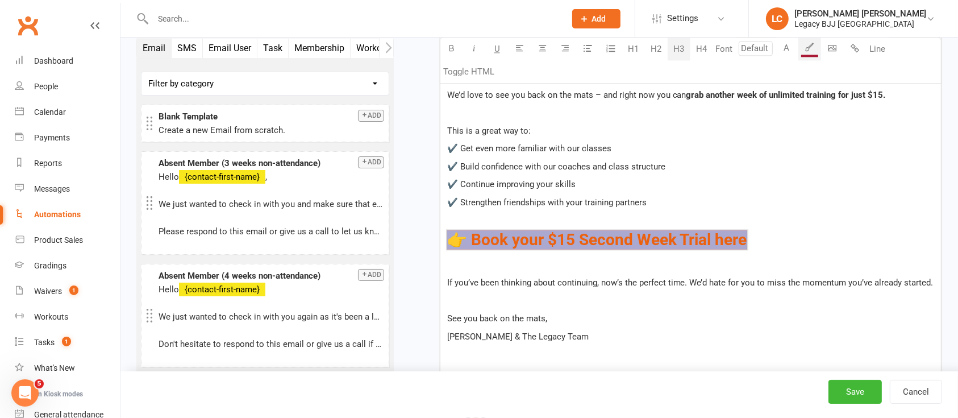
drag, startPoint x: 768, startPoint y: 232, endPoint x: 412, endPoint y: 235, distance: 356.2
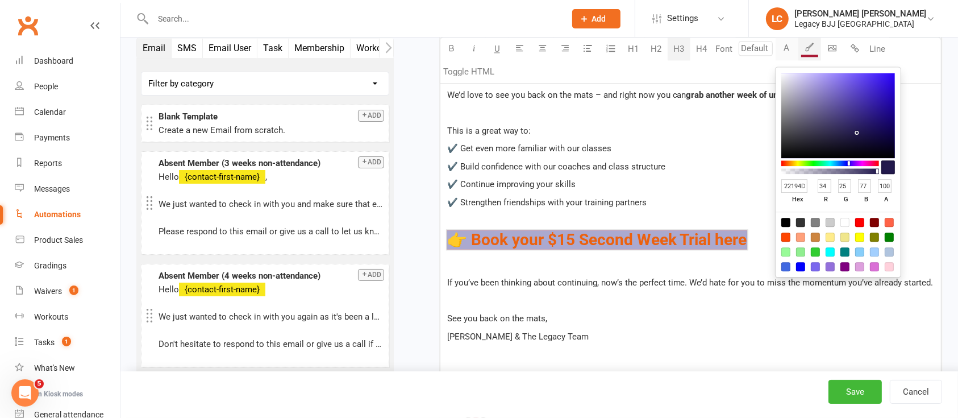
click at [791, 45] on button "A" at bounding box center [786, 49] width 23 height 23
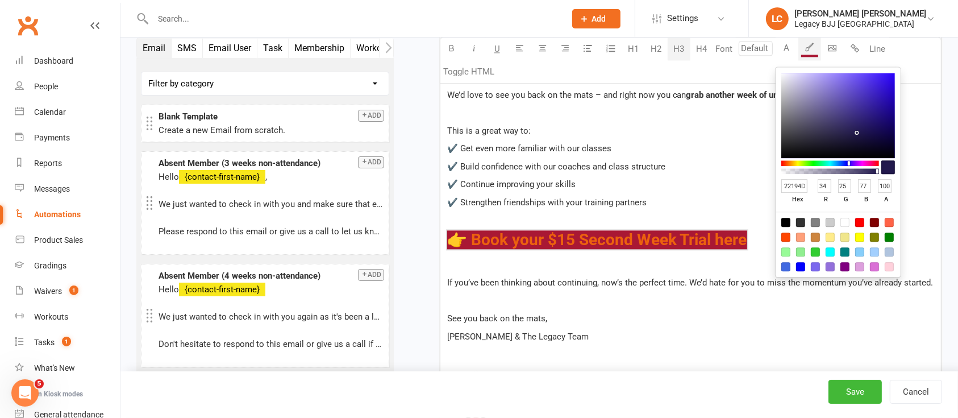
click at [848, 221] on div at bounding box center [844, 222] width 9 height 9
type input "FFFFFF"
type input "255"
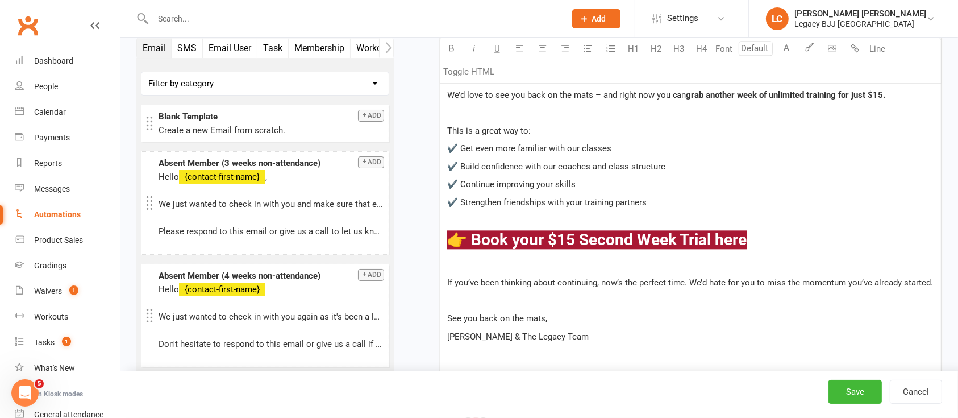
click at [583, 161] on span "✔️ Build confidence with our coaches and class structure" at bounding box center [556, 166] width 218 height 10
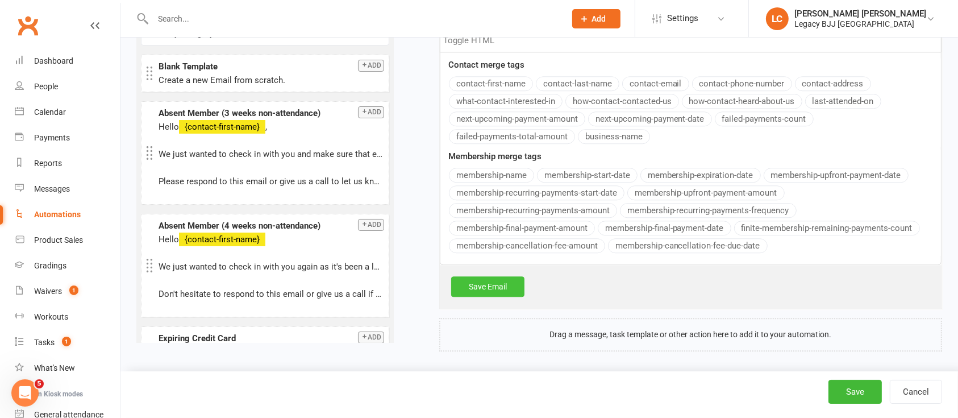
click at [495, 283] on link "Save Email" at bounding box center [487, 286] width 73 height 20
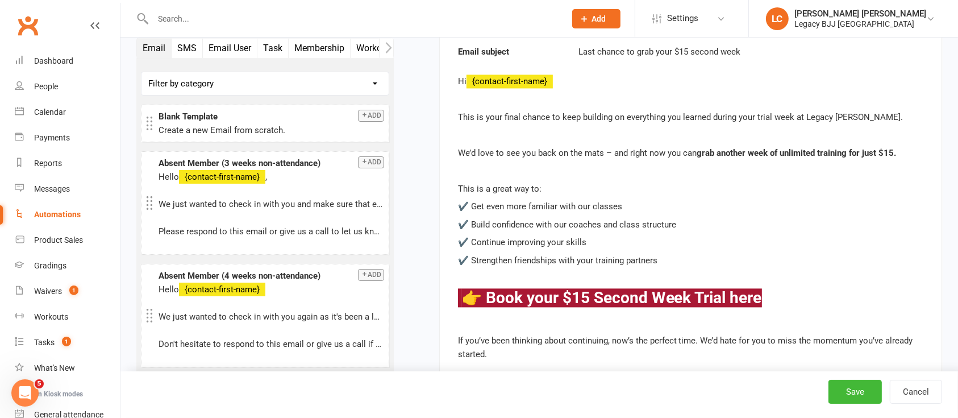
scroll to position [2331, 0]
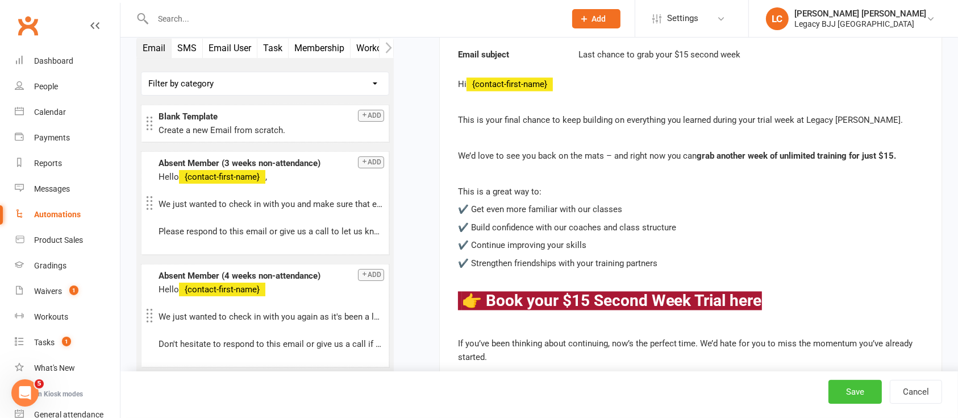
click at [849, 393] on button "Save" at bounding box center [854, 391] width 53 height 24
select select "848"
select select "100"
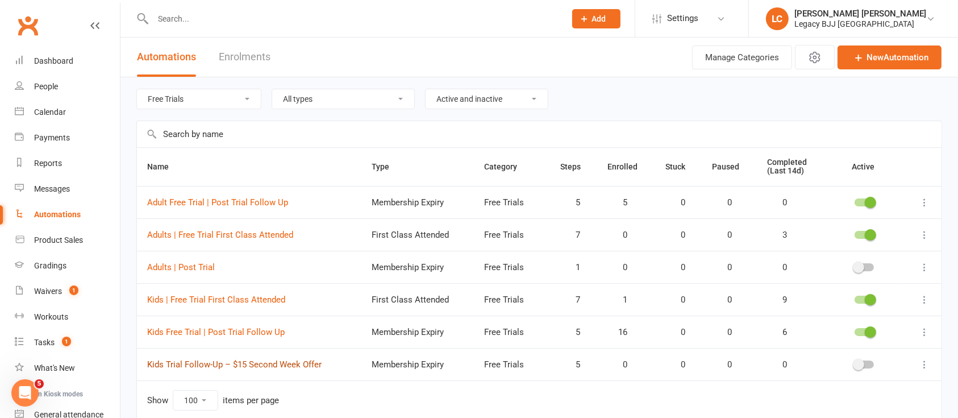
click at [296, 366] on link "Kids Trial Follow-Up – $15 Second Week Offer" at bounding box center [234, 364] width 174 height 10
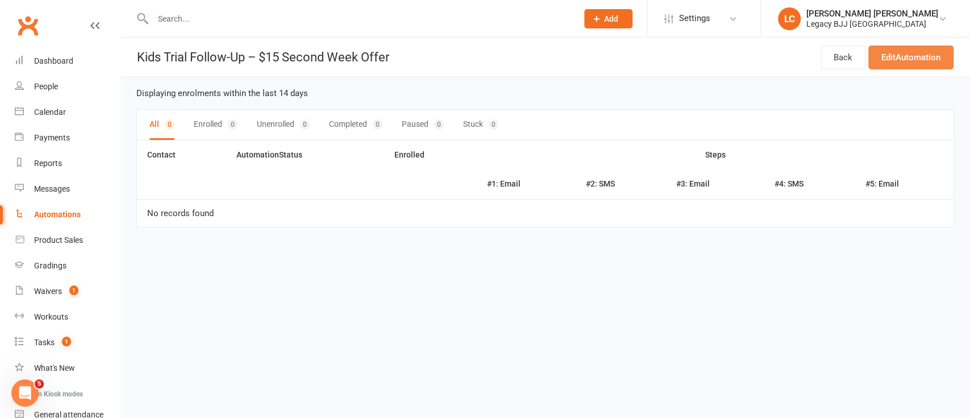
click at [912, 53] on link "Edit Automation" at bounding box center [910, 57] width 85 height 24
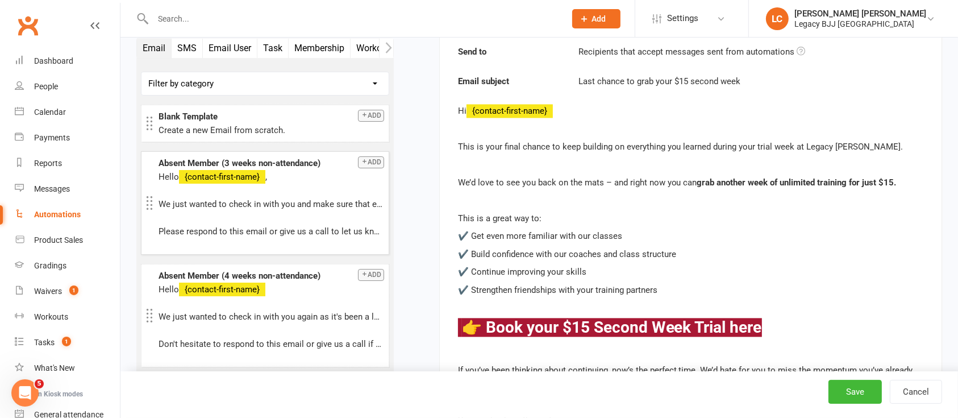
scroll to position [2104, 0]
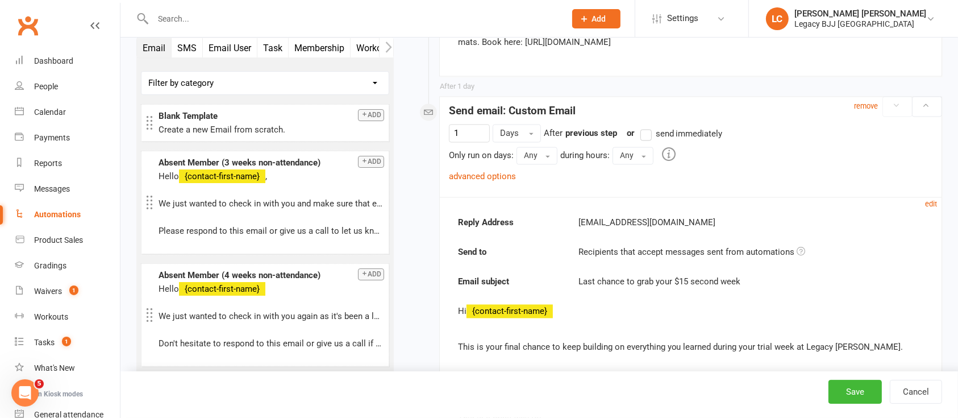
click at [193, 47] on button "SMS" at bounding box center [187, 48] width 31 height 20
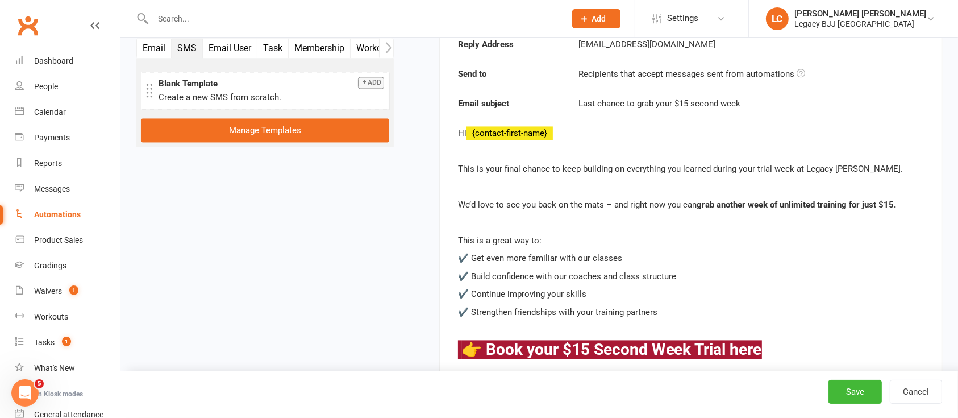
scroll to position [2558, 0]
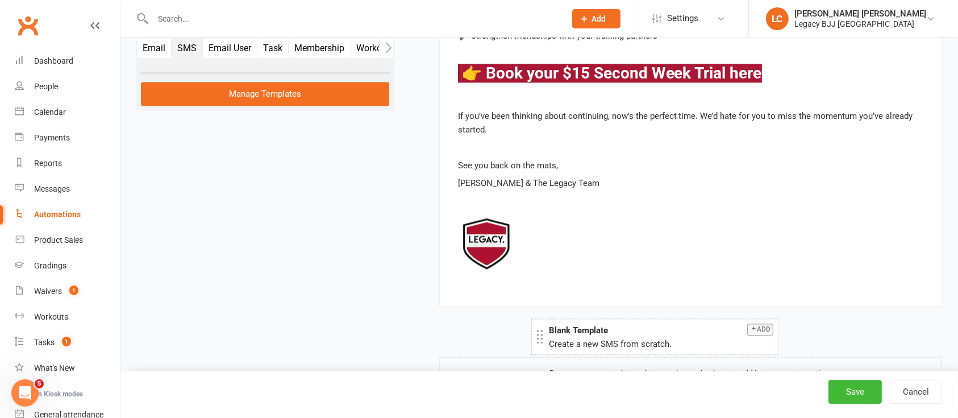
drag, startPoint x: 195, startPoint y: 87, endPoint x: 586, endPoint y: 335, distance: 461.9
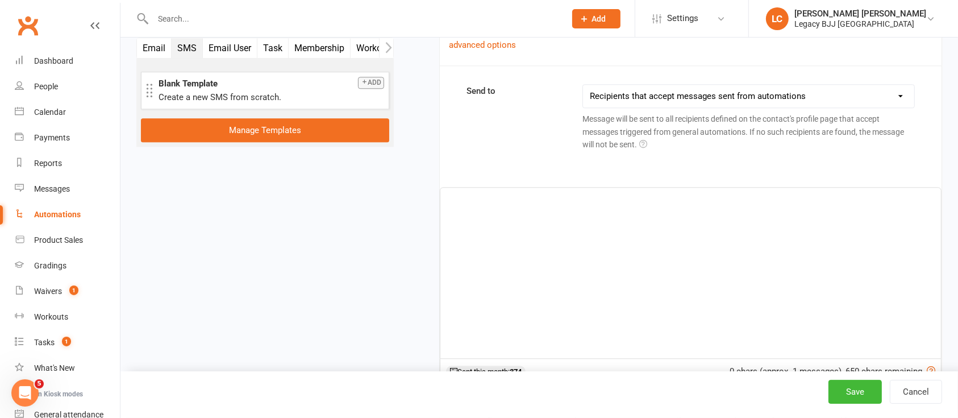
scroll to position [2913, 0]
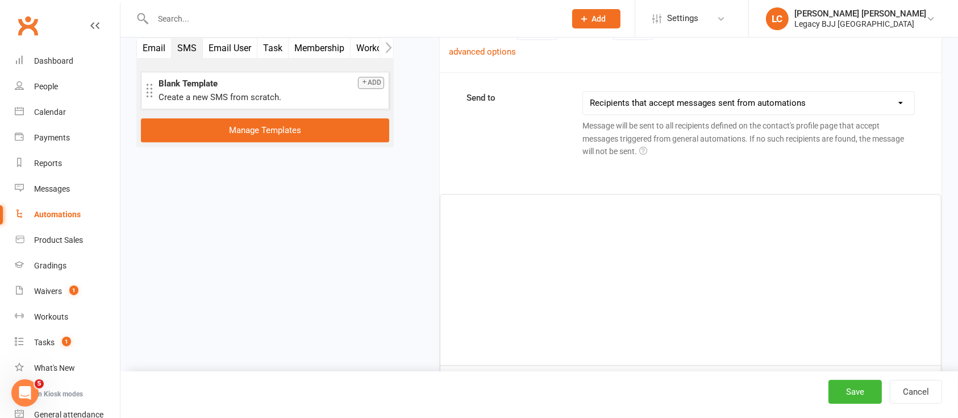
click at [552, 245] on div "﻿" at bounding box center [690, 279] width 500 height 170
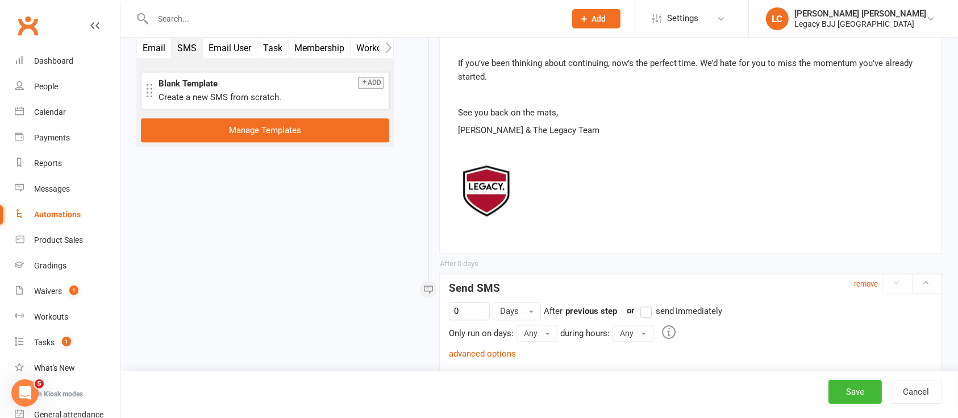
scroll to position [2686, 0]
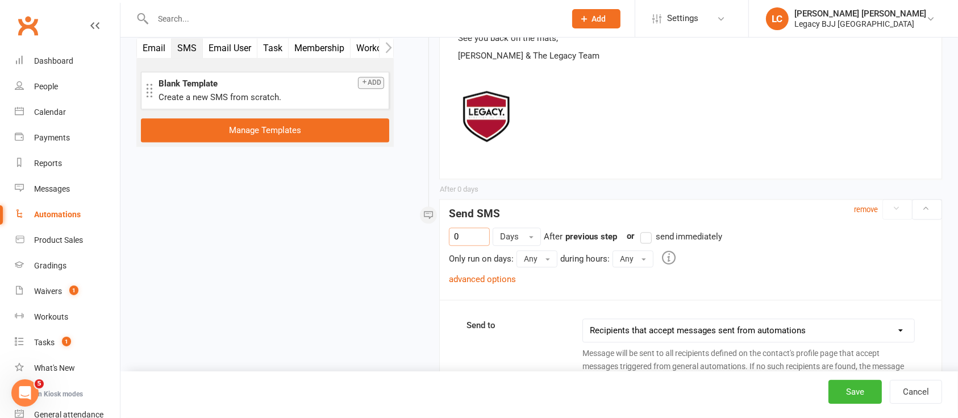
drag, startPoint x: 470, startPoint y: 234, endPoint x: 391, endPoint y: 228, distance: 79.2
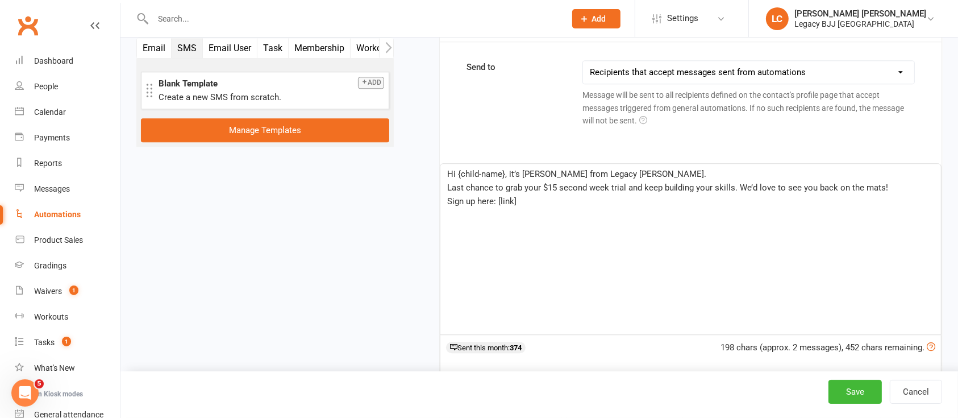
scroll to position [2988, 0]
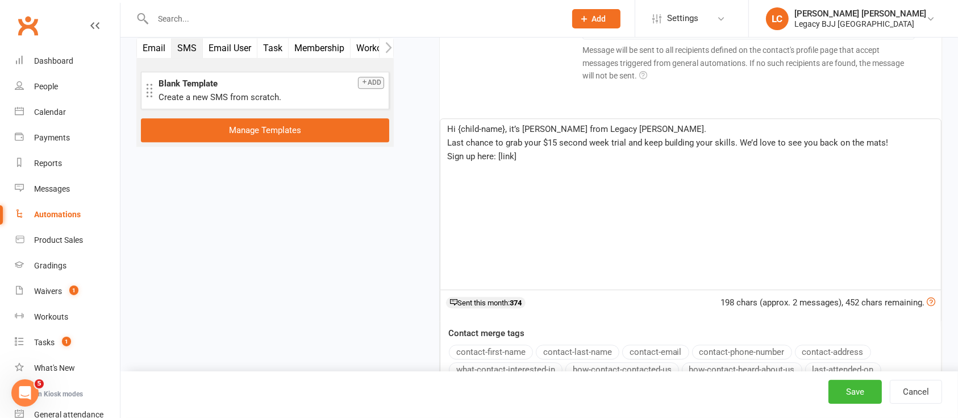
type input "2"
drag, startPoint x: 504, startPoint y: 126, endPoint x: 456, endPoint y: 130, distance: 49.0
click at [456, 130] on span "Hi {child-name}, it’s [PERSON_NAME] from Legacy [PERSON_NAME]." at bounding box center [577, 129] width 260 height 10
click at [495, 347] on button "contact-first-name" at bounding box center [491, 351] width 84 height 15
click at [560, 153] on p "Sign up here: [link]" at bounding box center [690, 156] width 487 height 14
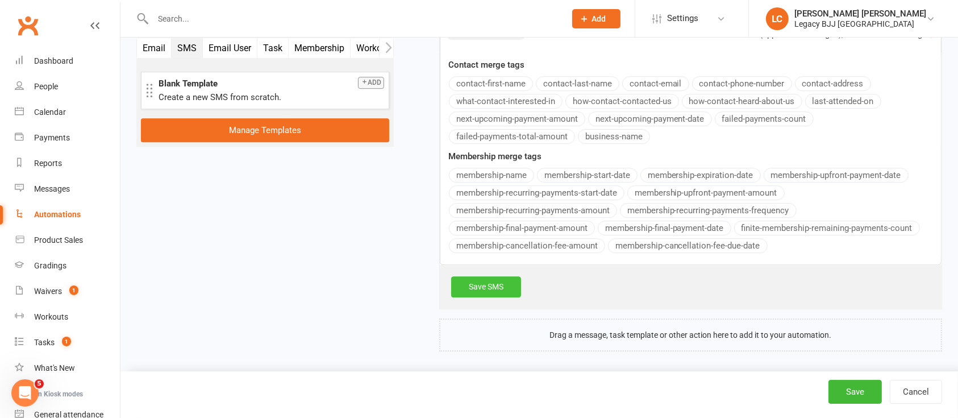
click at [491, 289] on link "Save SMS" at bounding box center [486, 286] width 70 height 20
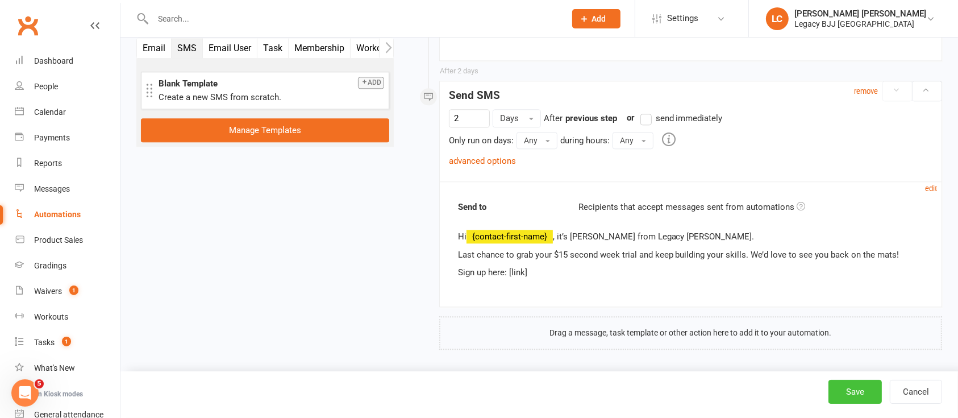
click at [842, 388] on button "Save" at bounding box center [854, 391] width 53 height 24
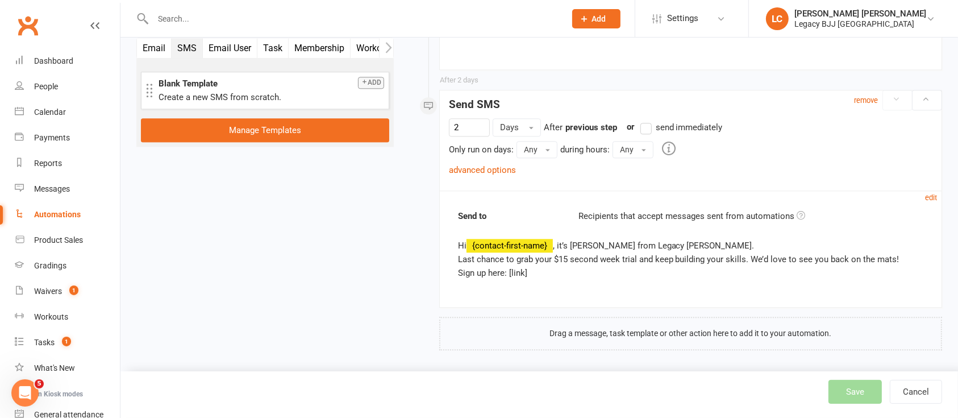
select select "100"
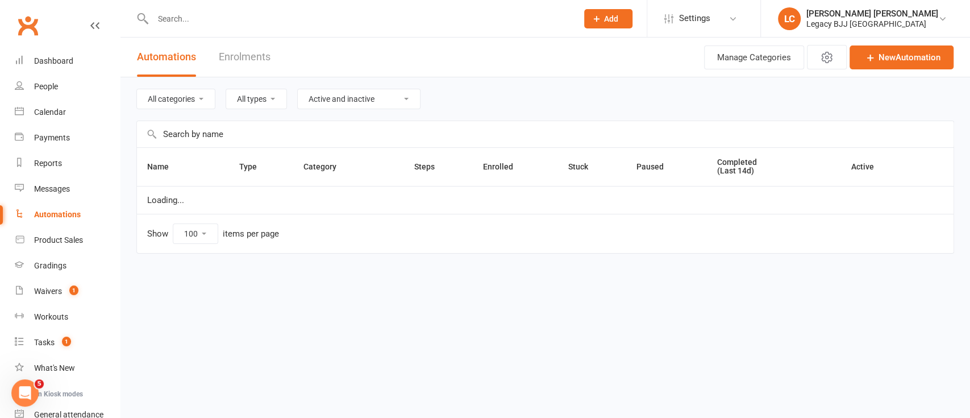
select select "848"
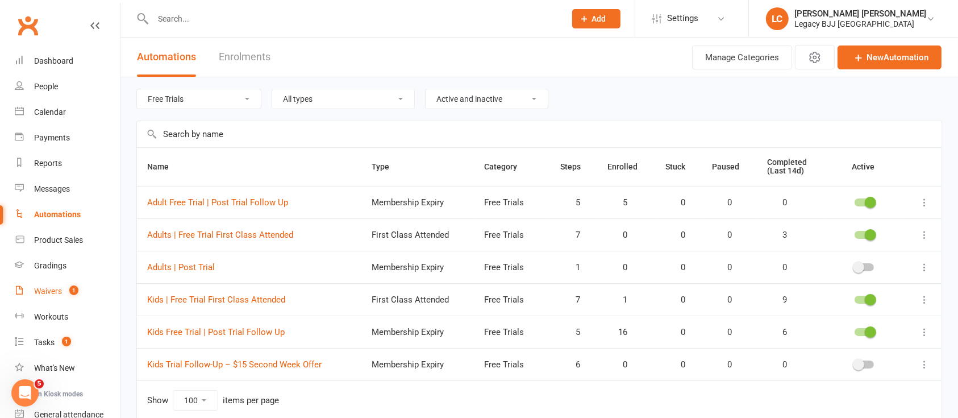
click at [49, 290] on div "Waivers" at bounding box center [48, 290] width 28 height 9
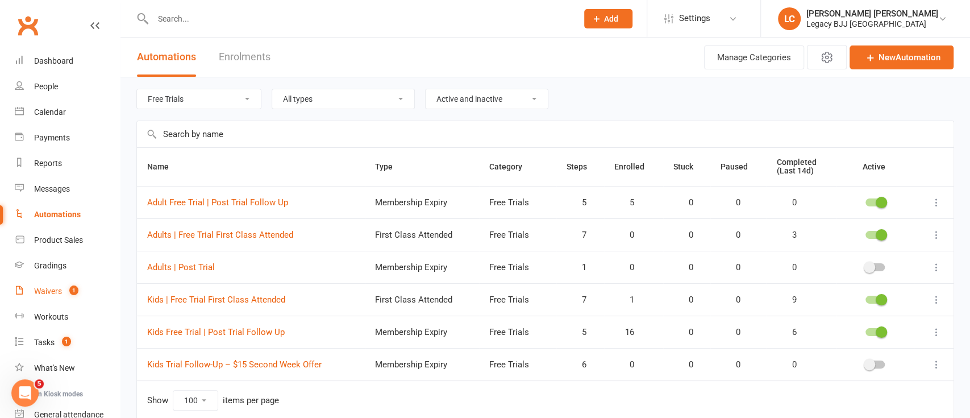
select select "100"
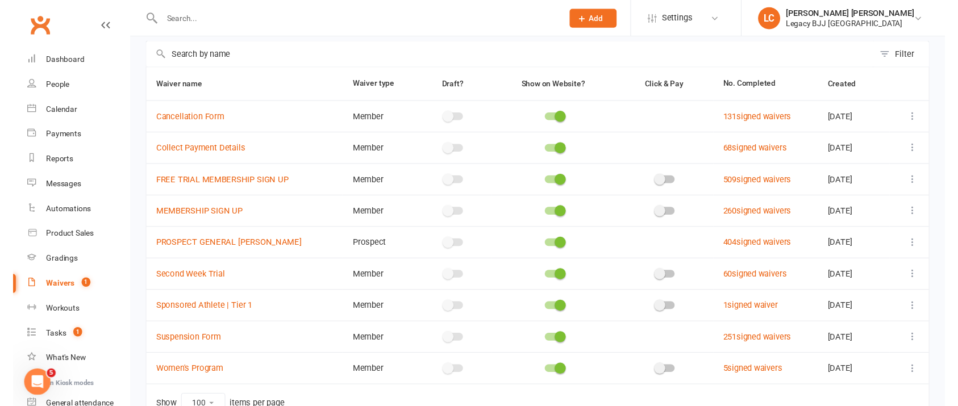
scroll to position [76, 0]
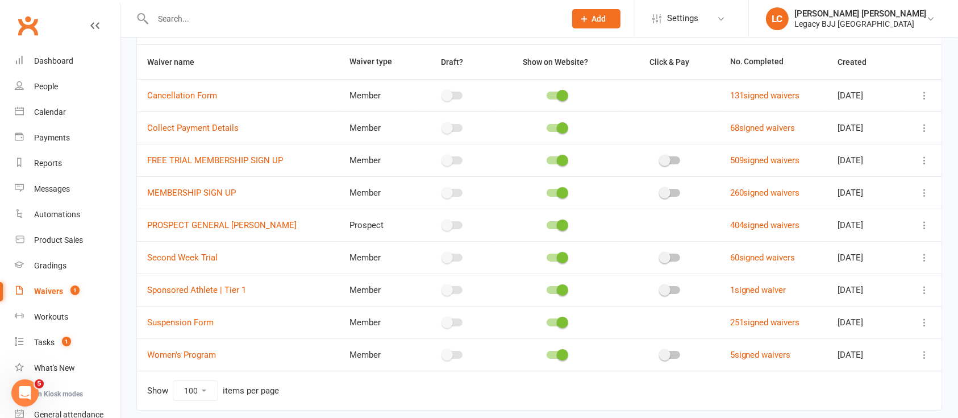
click at [923, 257] on icon at bounding box center [924, 257] width 11 height 11
click at [851, 325] on link "Copy external link to clipboard" at bounding box center [851, 324] width 133 height 23
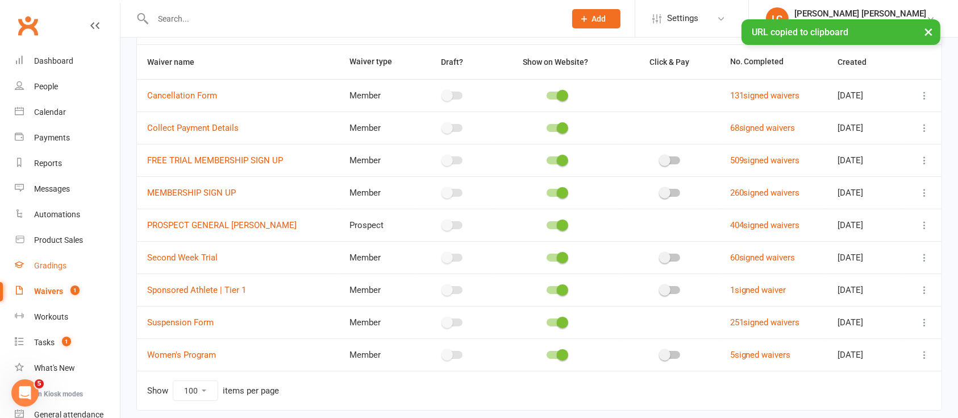
scroll to position [498, 0]
click at [61, 220] on link "Automations" at bounding box center [67, 215] width 105 height 26
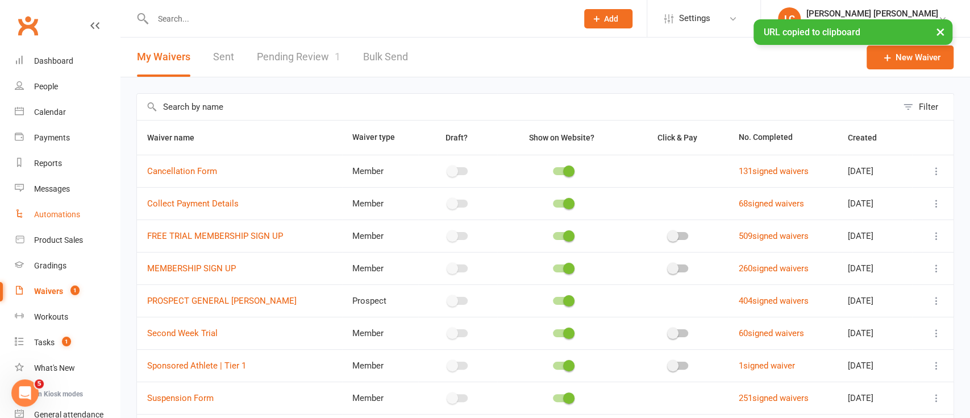
select select "100"
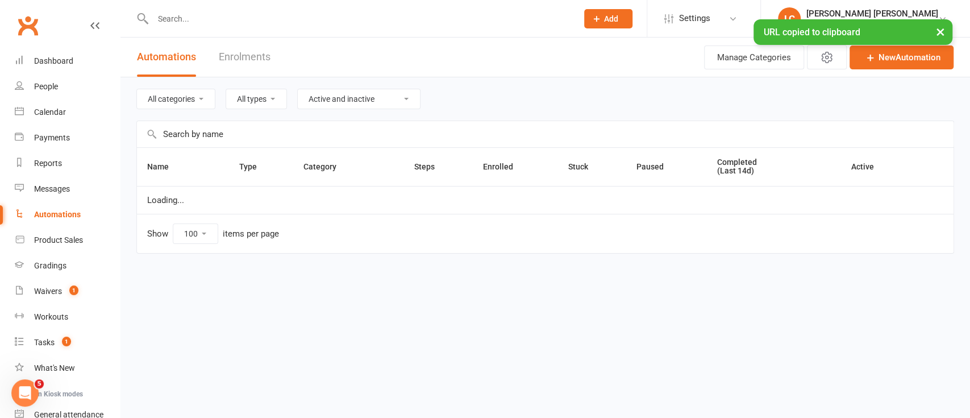
select select "848"
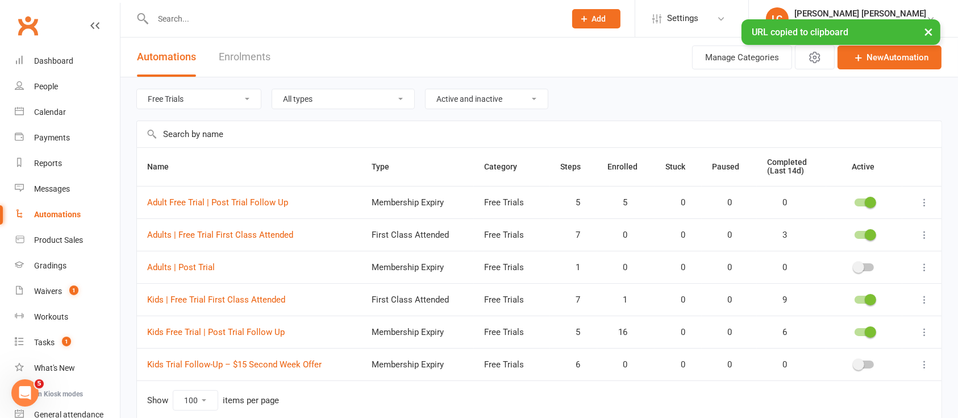
scroll to position [49, 0]
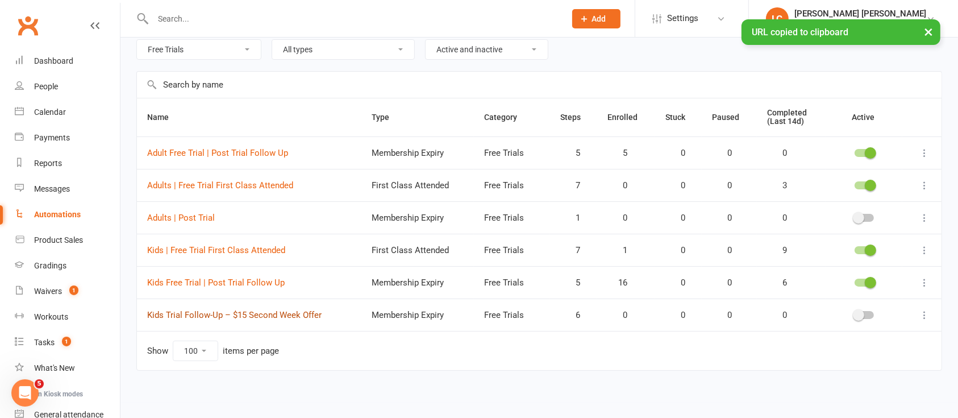
click at [243, 314] on link "Kids Trial Follow-Up – $15 Second Week Offer" at bounding box center [234, 315] width 174 height 10
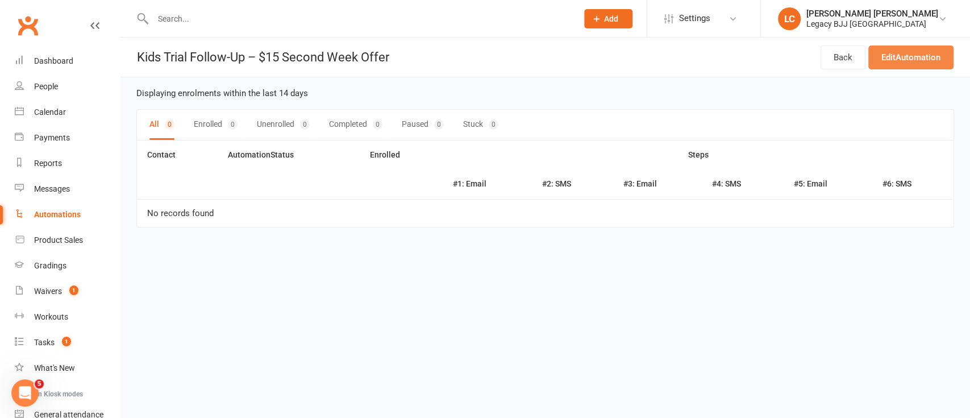
click at [906, 65] on link "Edit Automation" at bounding box center [910, 57] width 85 height 24
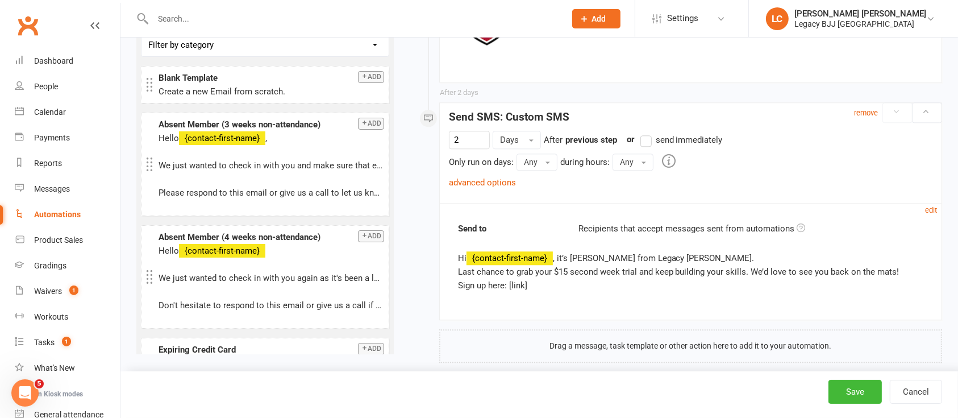
scroll to position [2795, 0]
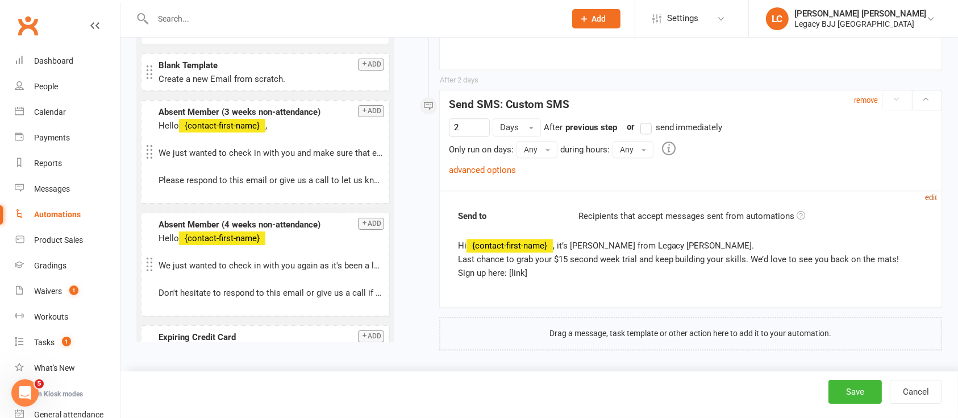
click at [934, 193] on small "edit" at bounding box center [931, 197] width 12 height 9
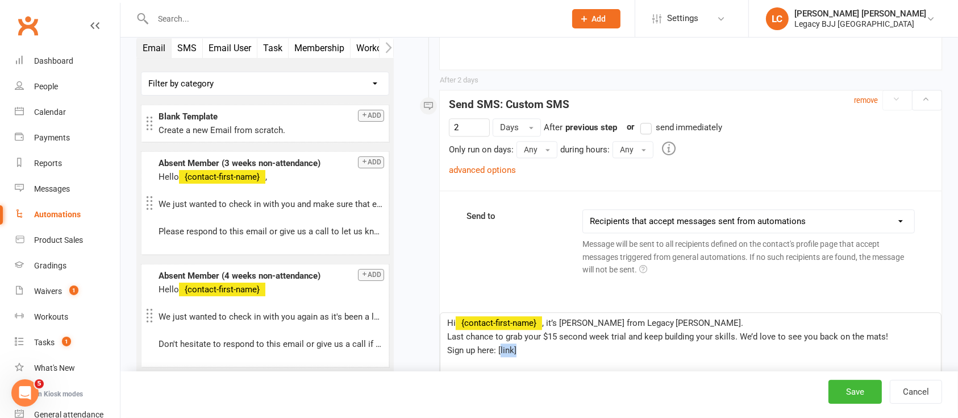
drag, startPoint x: 500, startPoint y: 349, endPoint x: 571, endPoint y: 352, distance: 71.1
click at [571, 352] on p "Sign up here: [link]" at bounding box center [690, 350] width 487 height 14
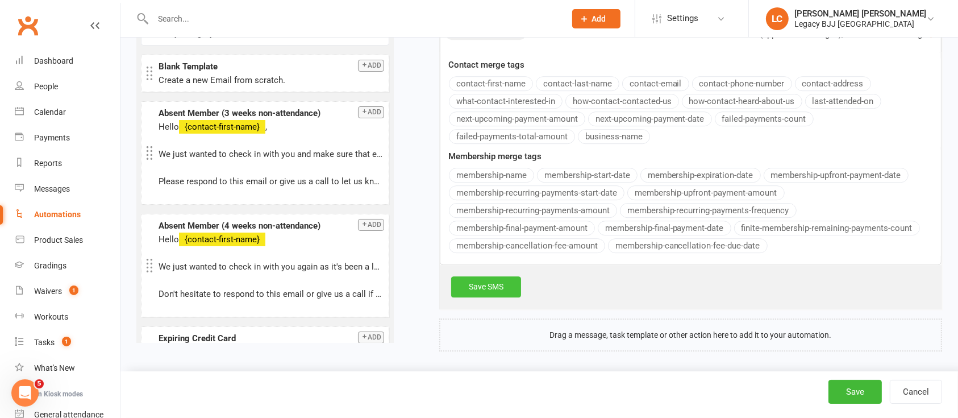
click at [496, 285] on link "Save SMS" at bounding box center [486, 286] width 70 height 20
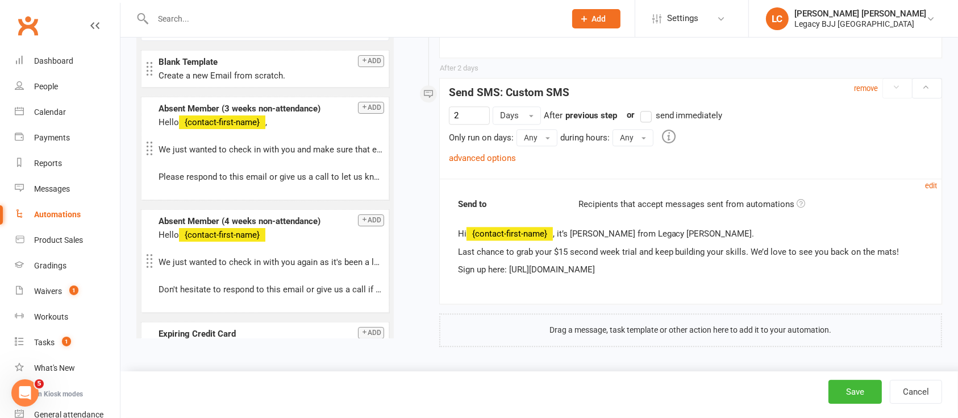
scroll to position [2804, 0]
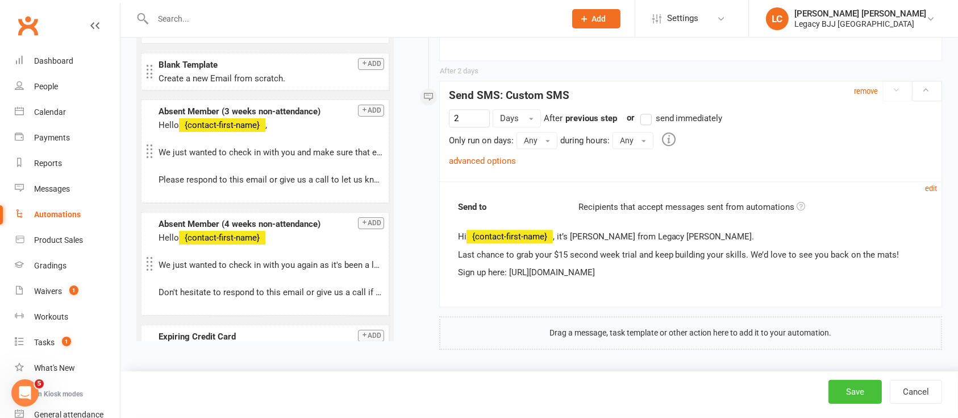
click at [861, 387] on button "Save" at bounding box center [854, 391] width 53 height 24
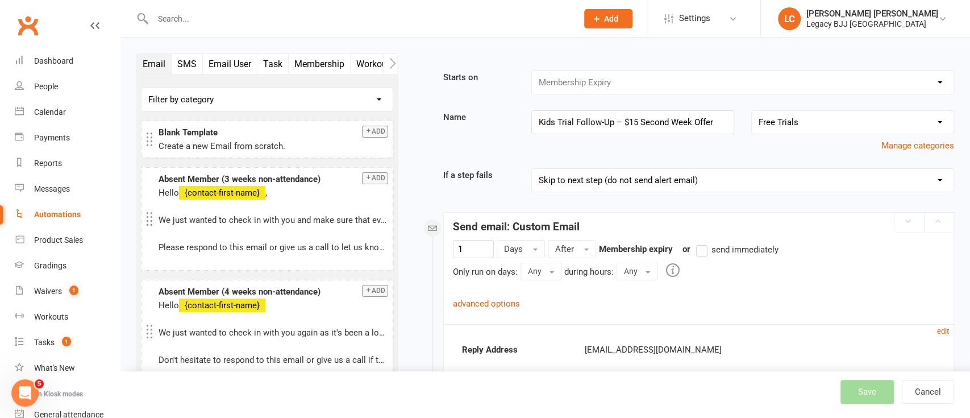
select select "100"
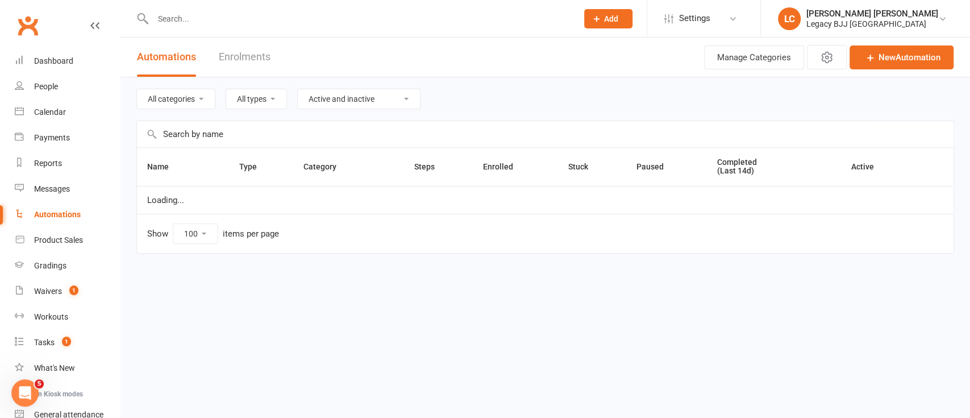
select select "848"
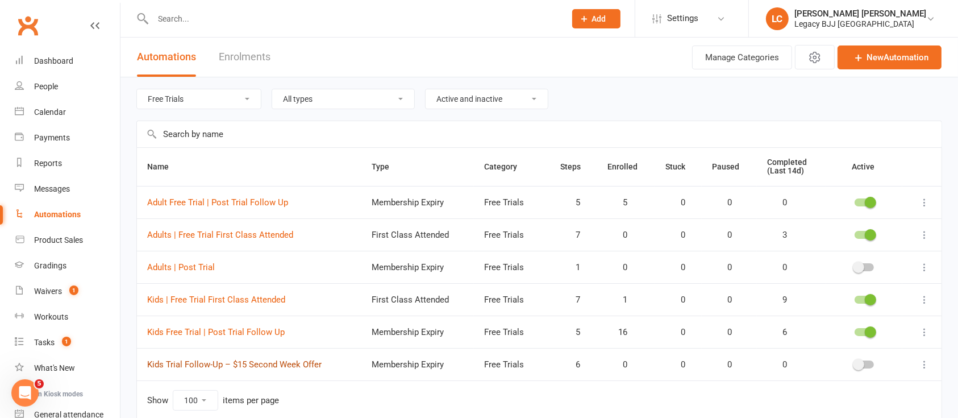
click at [244, 363] on link "Kids Trial Follow-Up – $15 Second Week Offer" at bounding box center [234, 364] width 174 height 10
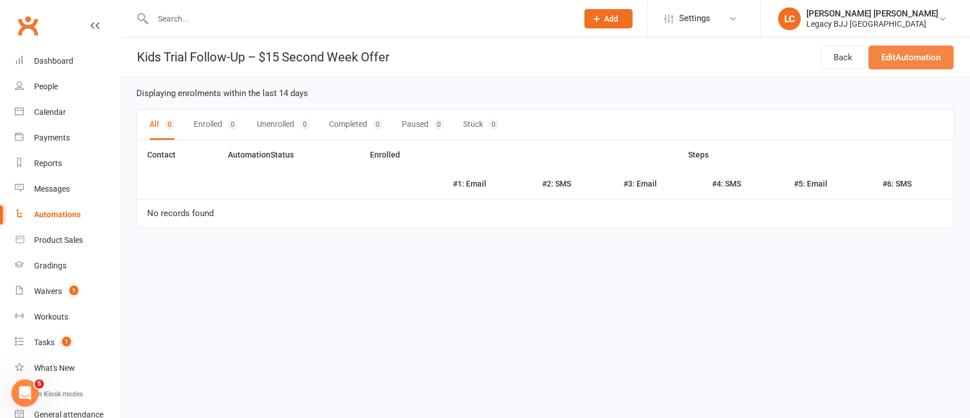
click at [924, 55] on link "Edit Automation" at bounding box center [910, 57] width 85 height 24
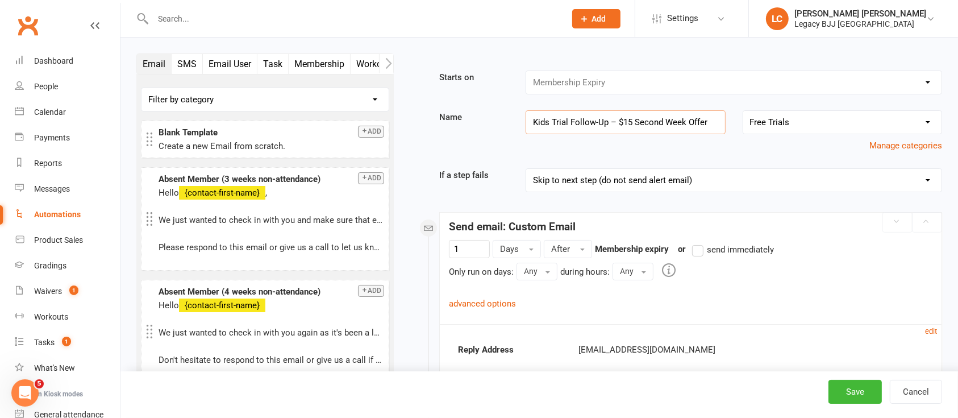
click at [600, 122] on input "Kids Trial Follow-Up – $15 Second Week Offer" at bounding box center [624, 122] width 199 height 24
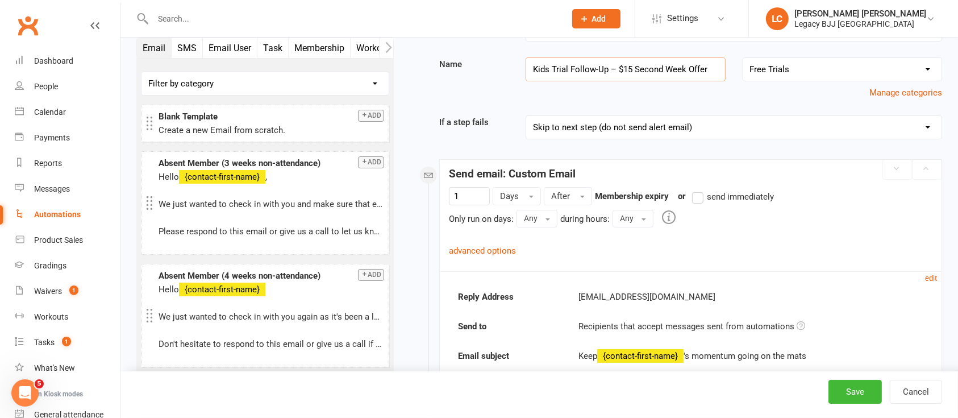
scroll to position [76, 0]
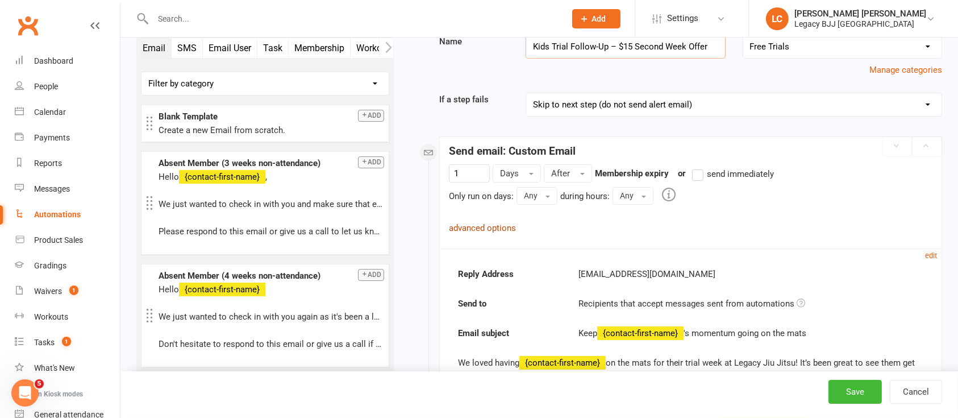
click at [502, 226] on link "advanced options" at bounding box center [482, 228] width 67 height 10
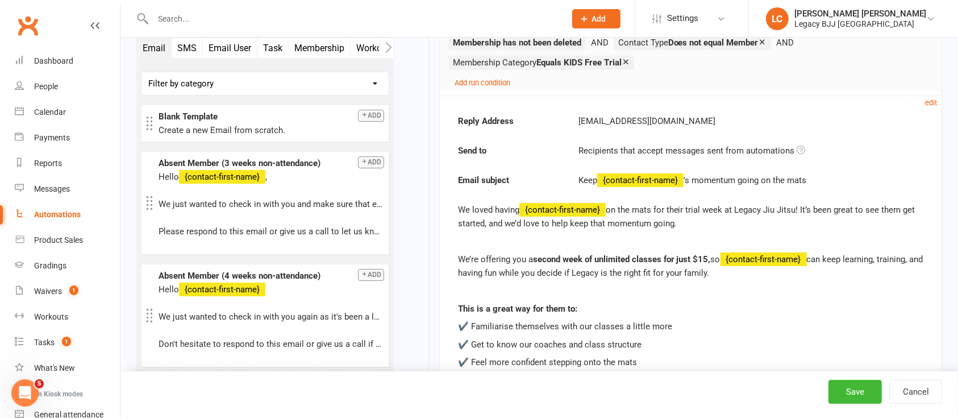
scroll to position [303, 0]
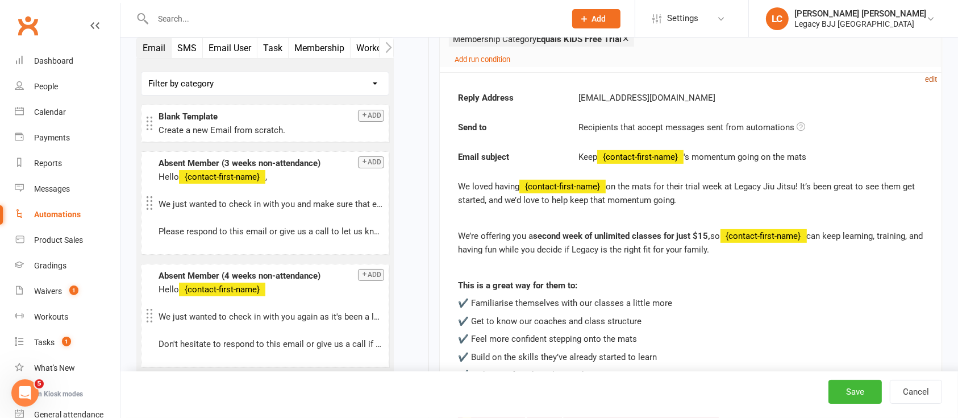
click at [929, 79] on small "edit" at bounding box center [931, 79] width 12 height 9
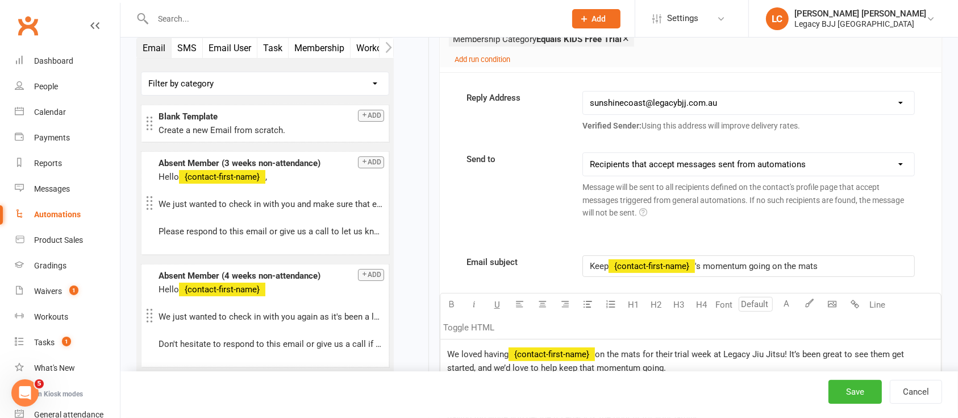
click at [774, 267] on span "'s momentum going on the mats" at bounding box center [756, 266] width 123 height 10
copy p "Keep ﻿ {contact-first-name} 's momentum going on the mats"
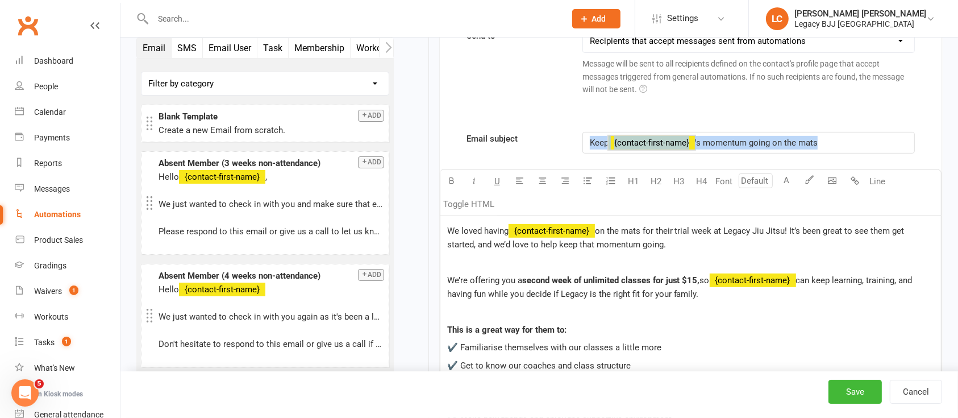
scroll to position [454, 0]
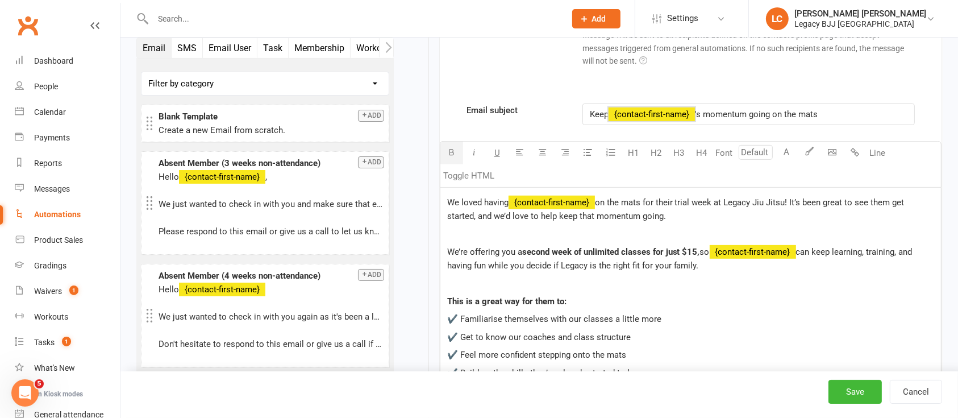
click at [626, 254] on span "second week of unlimited classes for just $15," at bounding box center [611, 252] width 178 height 10
click at [482, 207] on p "We loved having ﻿ {contact-first-name} on the mats for their trial week at Lega…" at bounding box center [690, 208] width 487 height 27
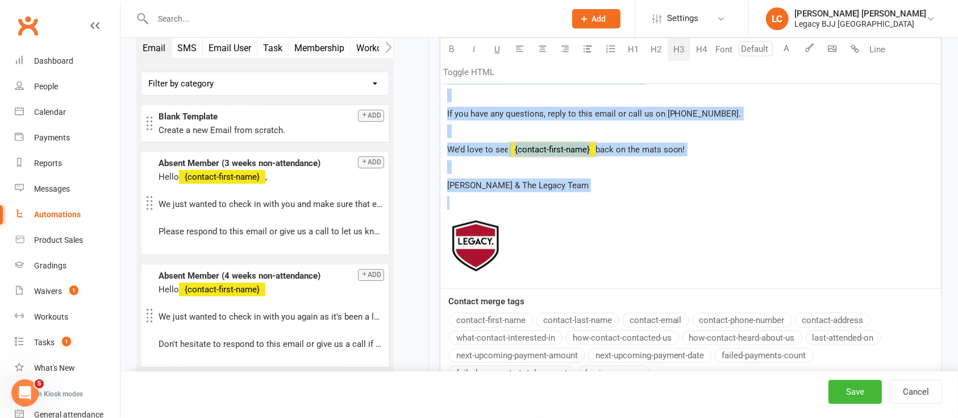
scroll to position [898, 0]
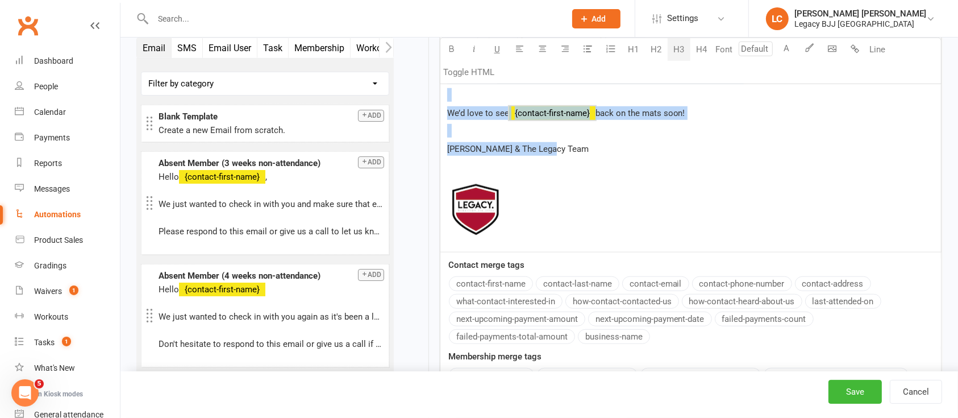
drag, startPoint x: 448, startPoint y: 201, endPoint x: 557, endPoint y: 147, distance: 121.9
copy div "Lo ipsum dolors ﻿ {ametcon-adipi-elit} se doe temp inc utlab etdol magn al Enim…"
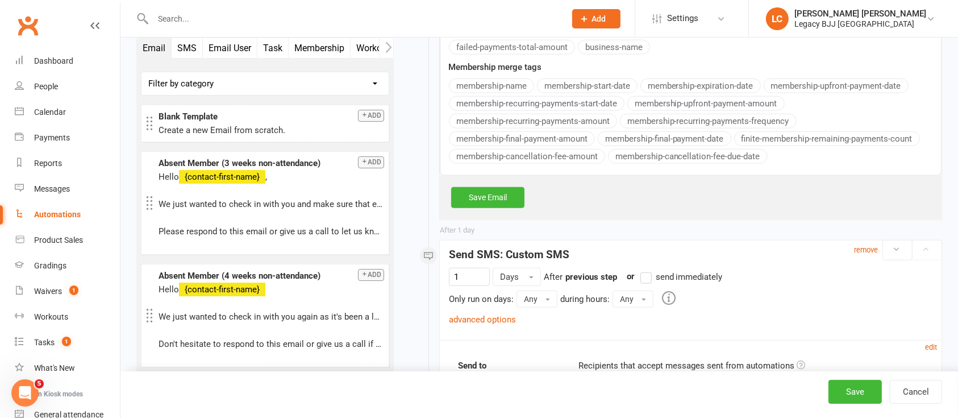
scroll to position [1200, 0]
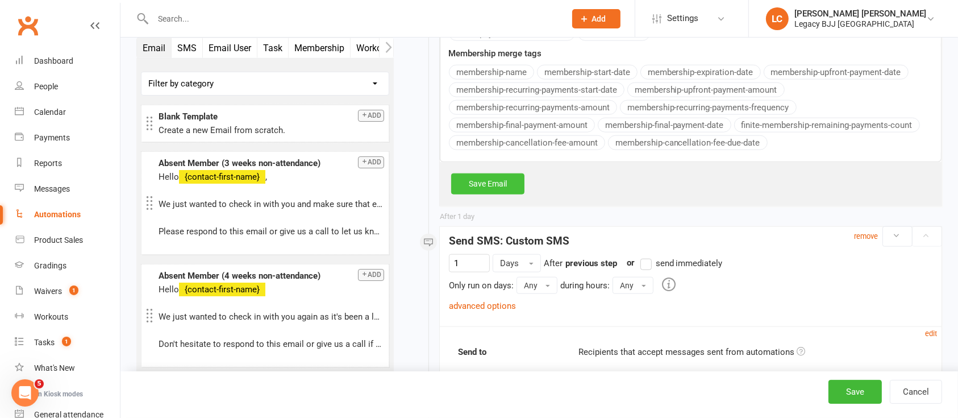
click at [509, 177] on link "Save Email" at bounding box center [487, 183] width 73 height 20
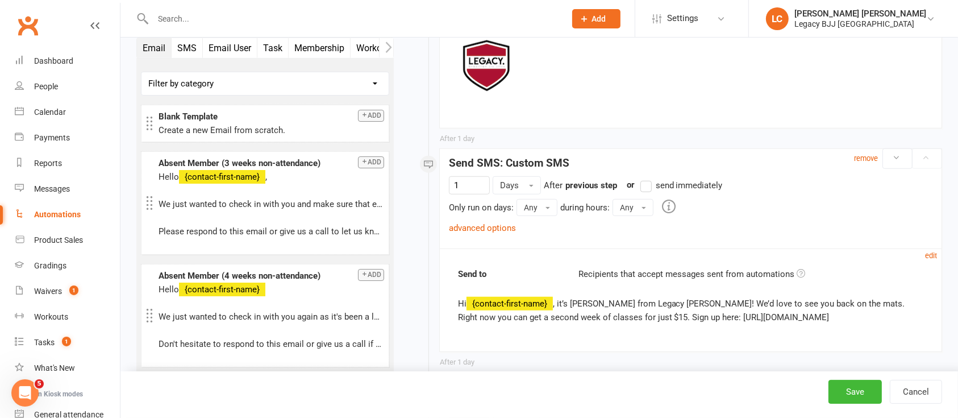
scroll to position [898, 0]
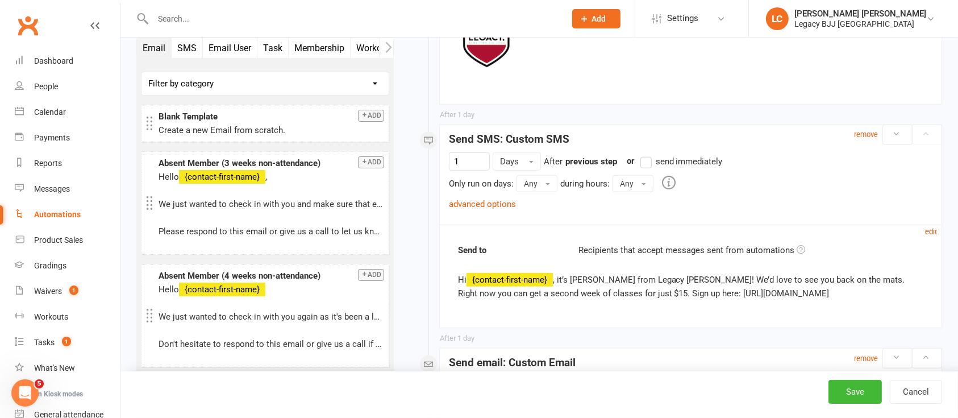
click at [928, 232] on small "edit" at bounding box center [931, 231] width 12 height 9
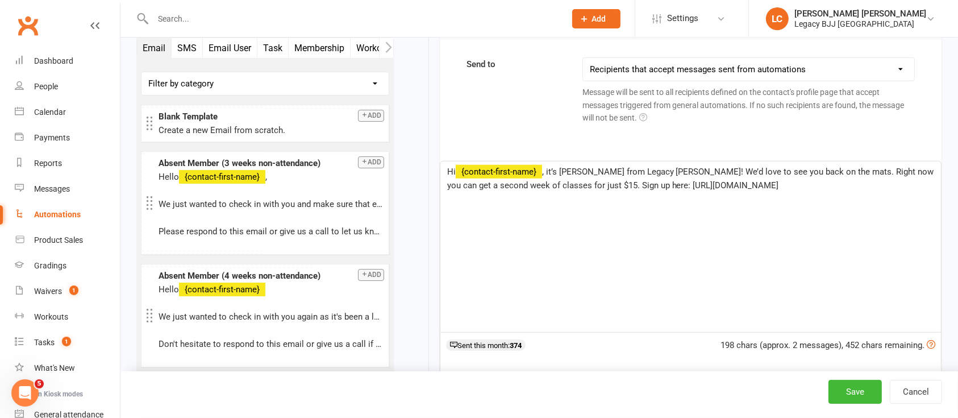
scroll to position [1125, 0]
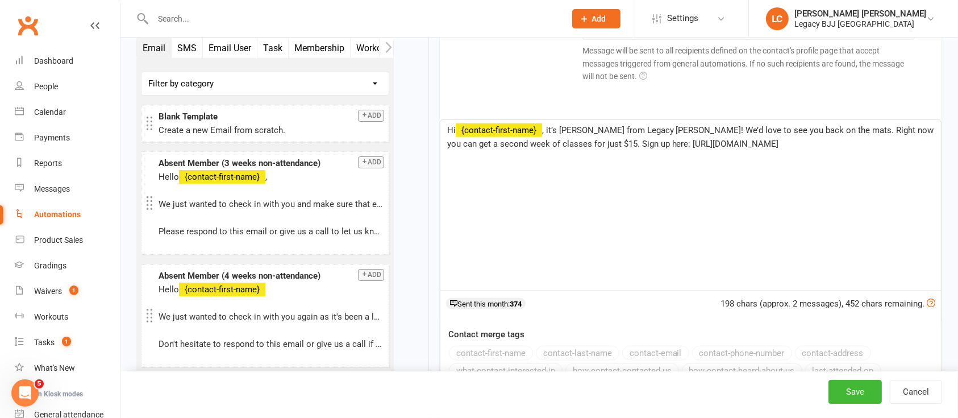
click at [618, 173] on div "Hi ﻿ {contact-first-name} , it’s [PERSON_NAME] from Legacy [PERSON_NAME]! We’d …" at bounding box center [690, 205] width 500 height 170
copy p "Hi ﻿ {contact-first-name} , it’s [PERSON_NAME] from Legacy [PERSON_NAME]! We’d …"
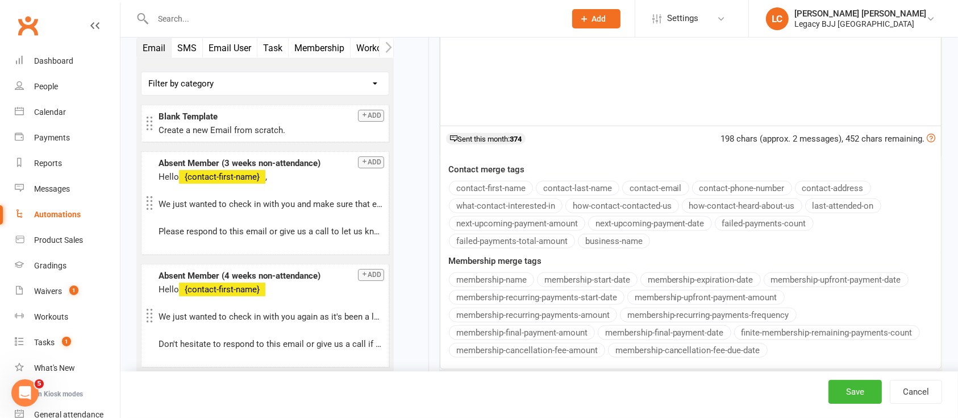
scroll to position [1352, 0]
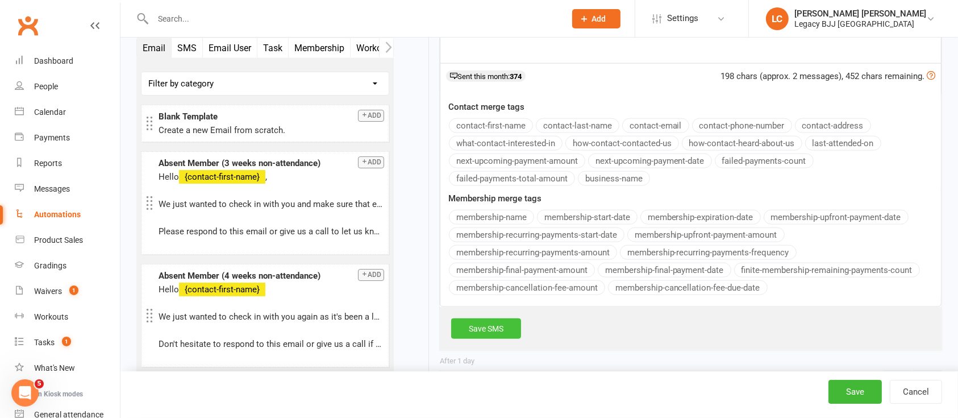
click at [503, 327] on link "Save SMS" at bounding box center [486, 328] width 70 height 20
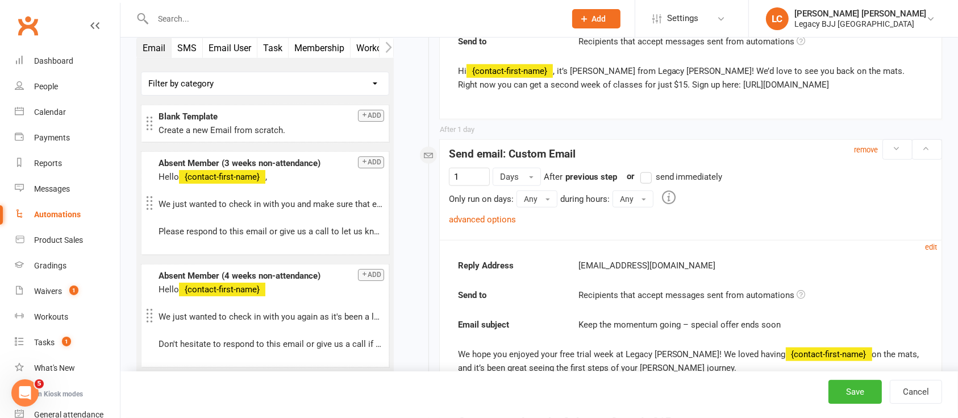
scroll to position [1125, 0]
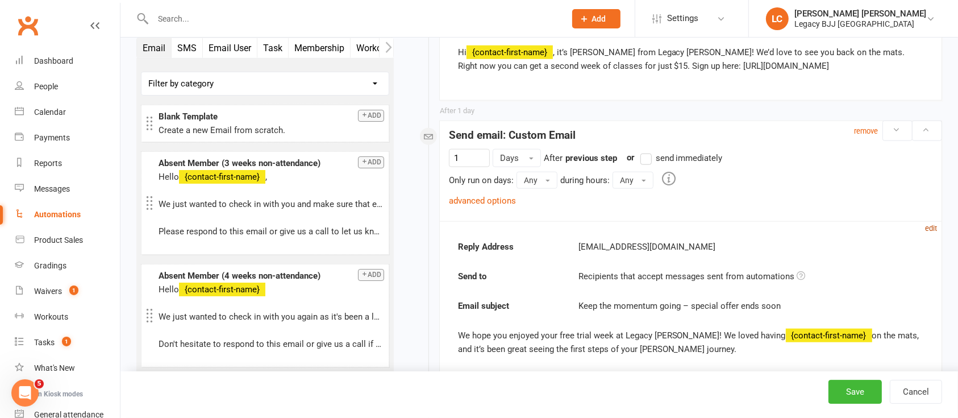
click at [929, 229] on small "edit" at bounding box center [931, 228] width 12 height 9
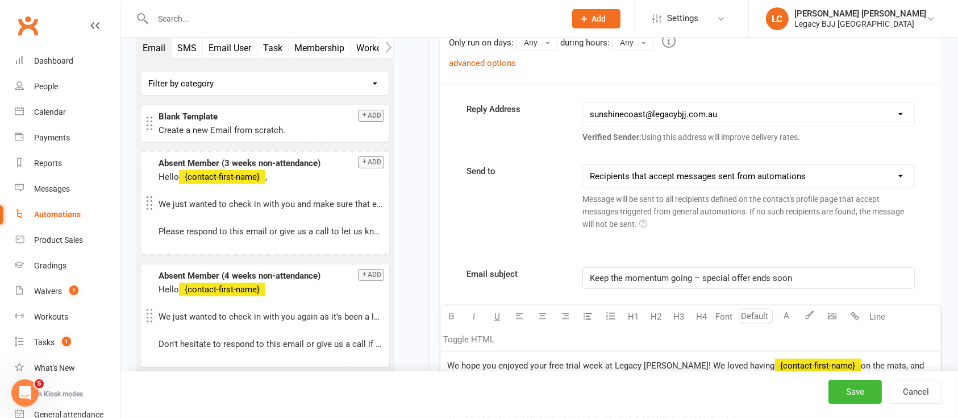
scroll to position [1276, 0]
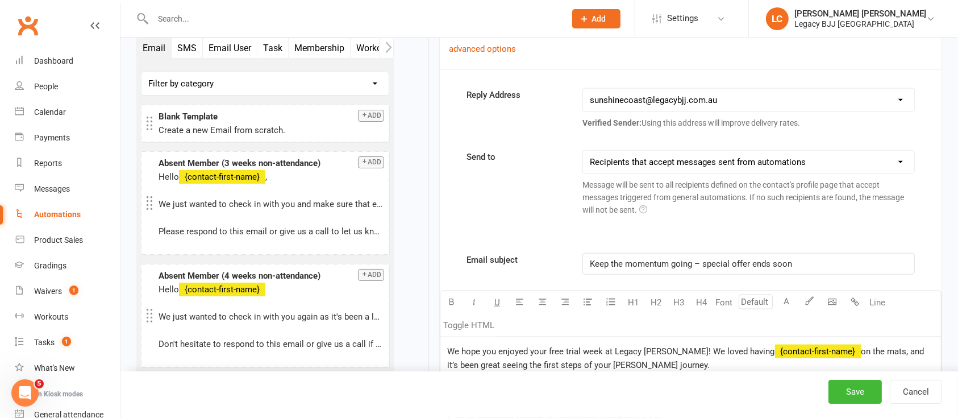
click at [656, 261] on span "Keep the momentum going – special offer ends soon" at bounding box center [691, 263] width 202 height 10
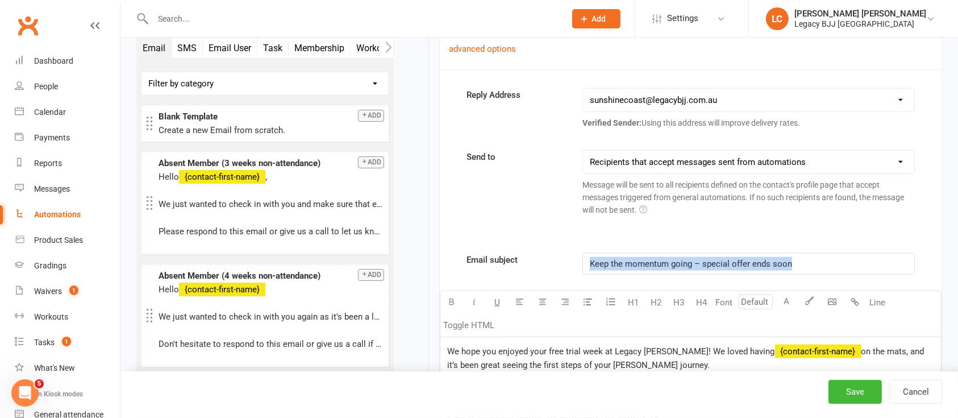
click at [656, 261] on span "Keep the momentum going – special offer ends soon" at bounding box center [691, 263] width 202 height 10
copy span "Keep the momentum going – special offer ends soon"
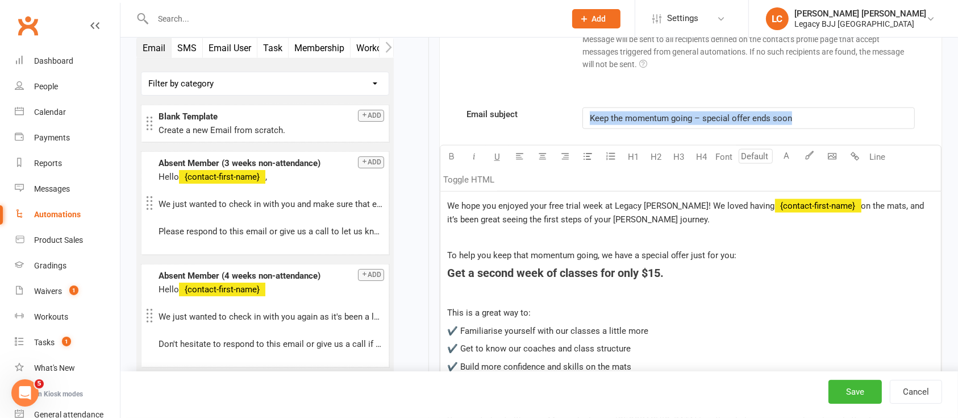
scroll to position [1427, 0]
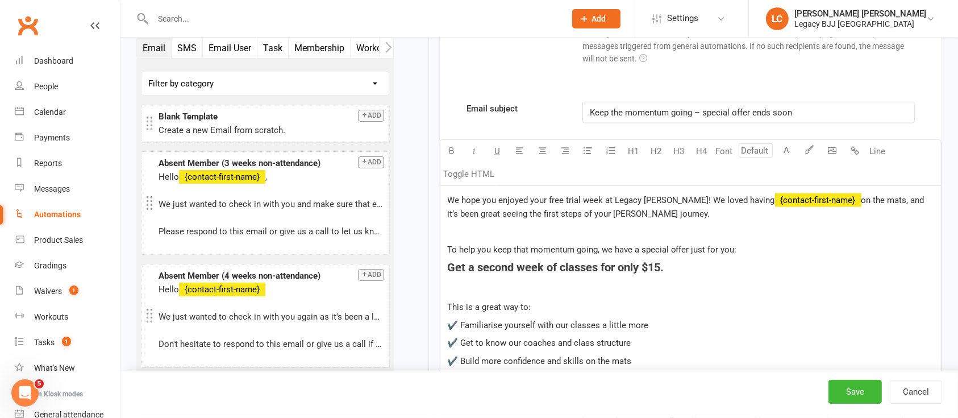
click at [550, 210] on span "on the mats, and it’s been great seeing the first steps of your [PERSON_NAME] j…" at bounding box center [686, 207] width 479 height 24
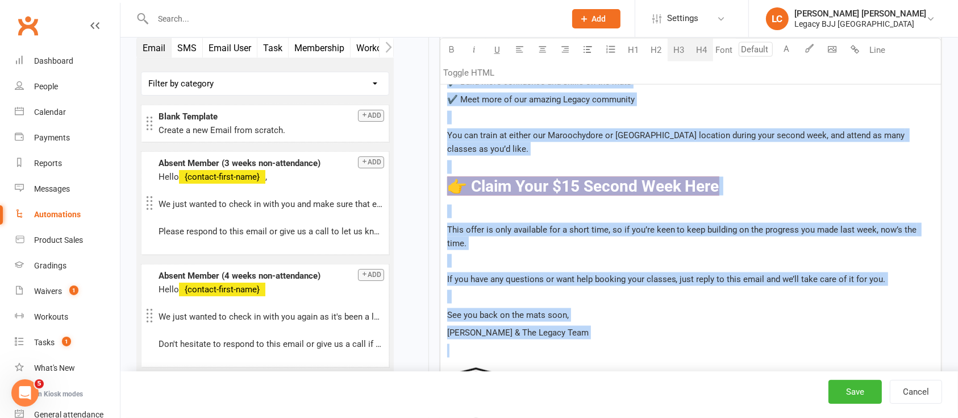
scroll to position [1760, 0]
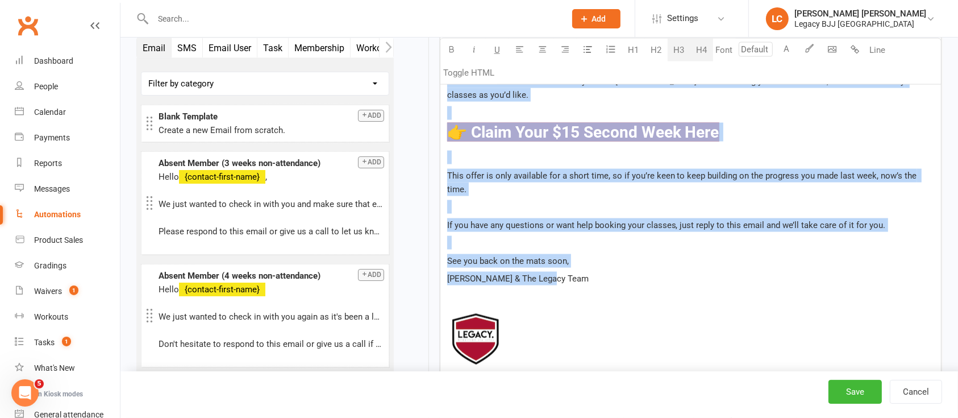
drag, startPoint x: 446, startPoint y: 193, endPoint x: 554, endPoint y: 266, distance: 129.7
click at [554, 266] on div "We hope you enjoyed your free trial week at Legacy [PERSON_NAME]! We loved havi…" at bounding box center [690, 117] width 500 height 529
copy div "Lo ipsu dol sitamet cons adip elits doei te Incidi Utl Etdol! Ma aliqu enimad ﻿…"
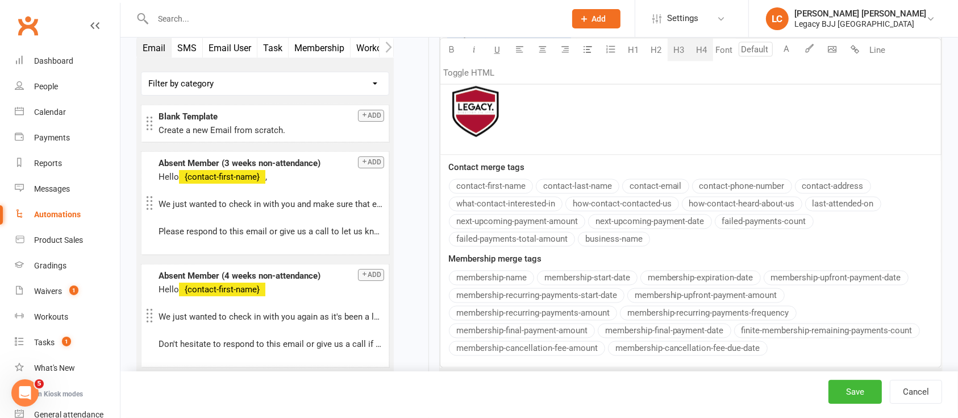
scroll to position [2063, 0]
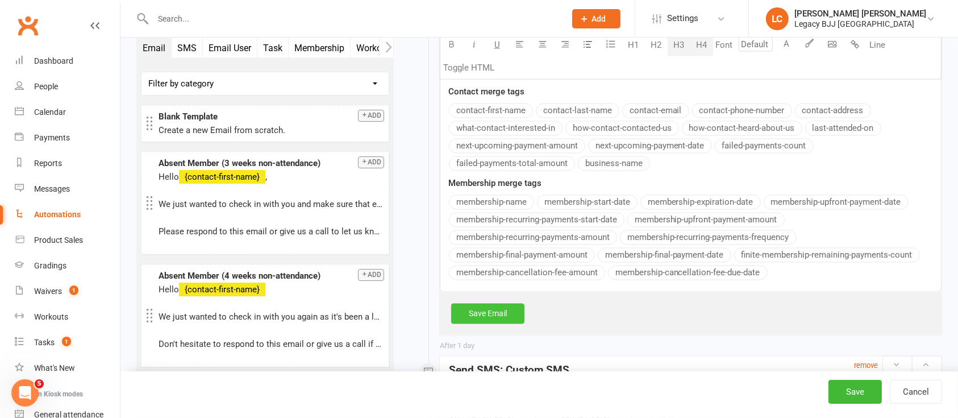
click at [496, 303] on link "Save Email" at bounding box center [487, 313] width 73 height 20
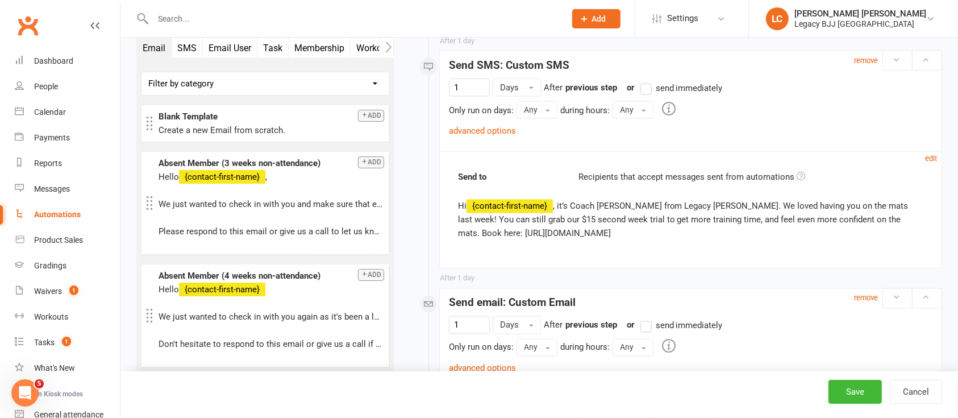
scroll to position [1988, 0]
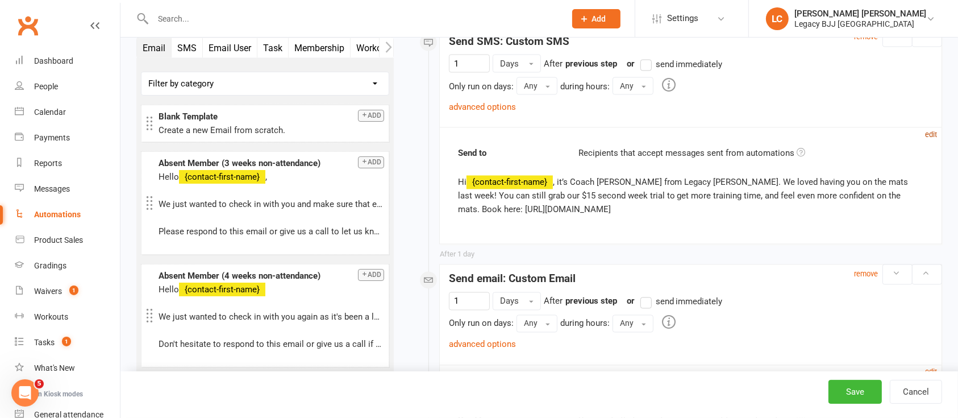
click at [932, 131] on small "edit" at bounding box center [931, 134] width 12 height 9
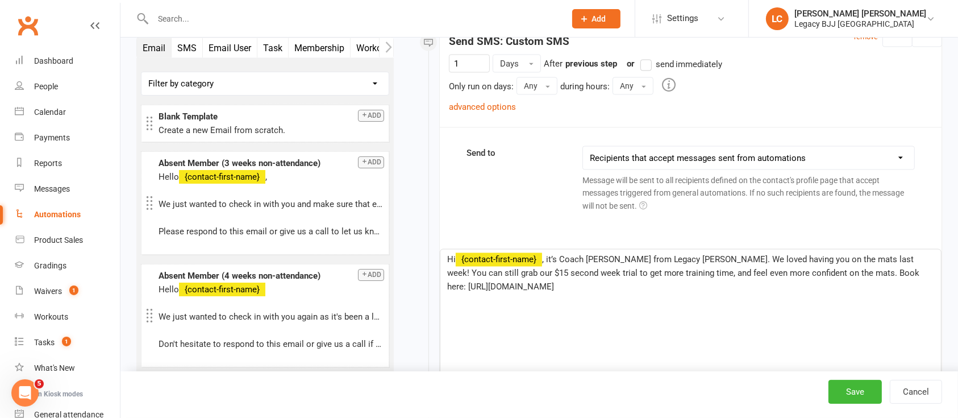
click at [694, 270] on span ", it’s Coach [PERSON_NAME] from Legacy [PERSON_NAME]. We loved having you on th…" at bounding box center [684, 272] width 475 height 37
copy p "Hi ﻿ {contact-first-name} , it’s Coach [PERSON_NAME] from Legacy [PERSON_NAME].…"
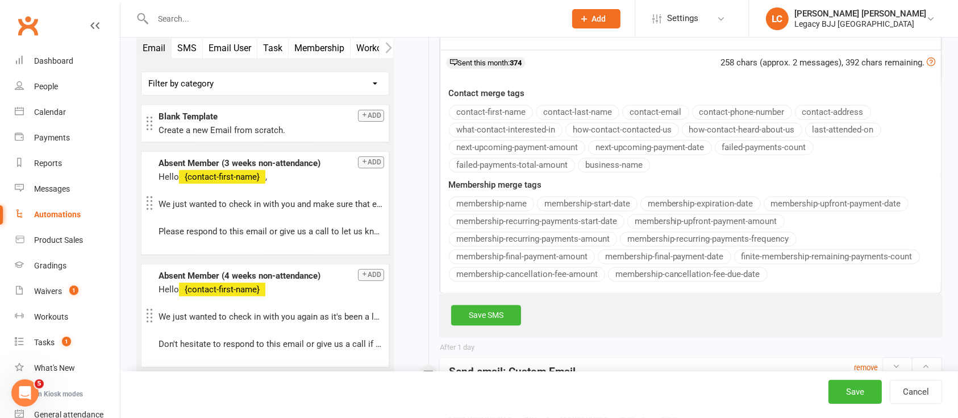
scroll to position [2366, 0]
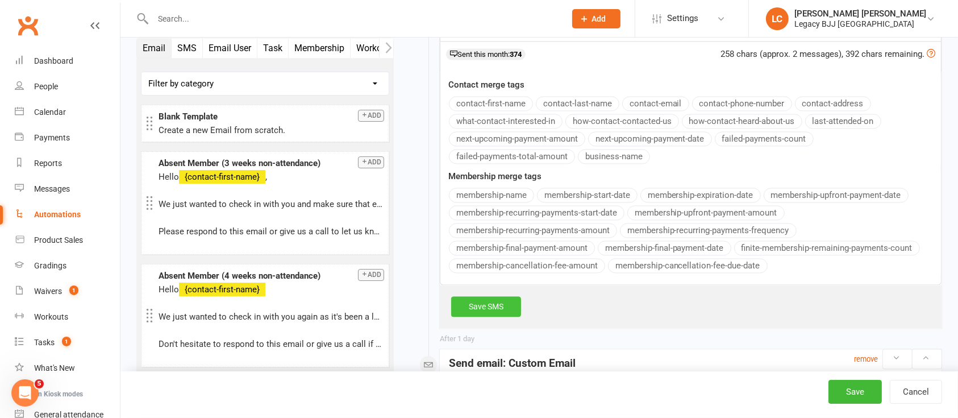
click at [494, 299] on link "Save SMS" at bounding box center [486, 306] width 70 height 20
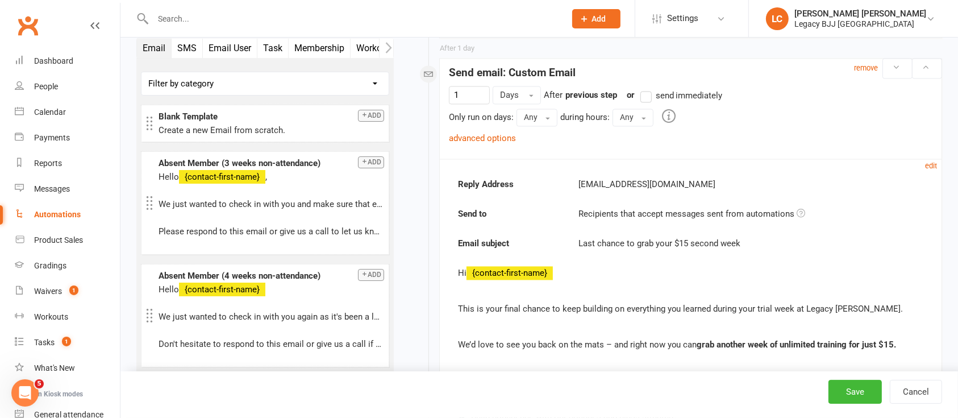
scroll to position [2215, 0]
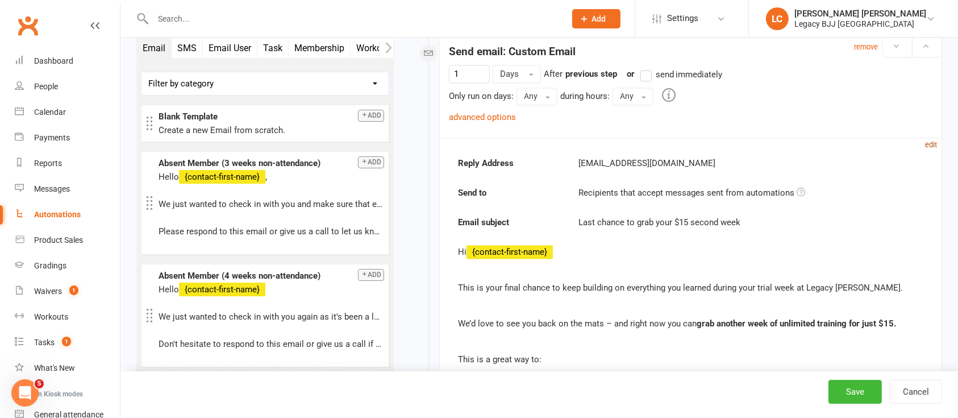
click at [932, 140] on small "edit" at bounding box center [931, 144] width 12 height 9
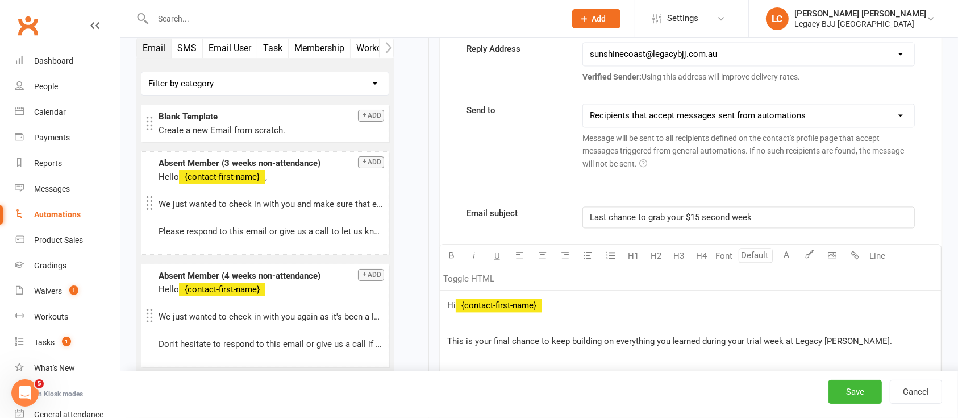
scroll to position [2442, 0]
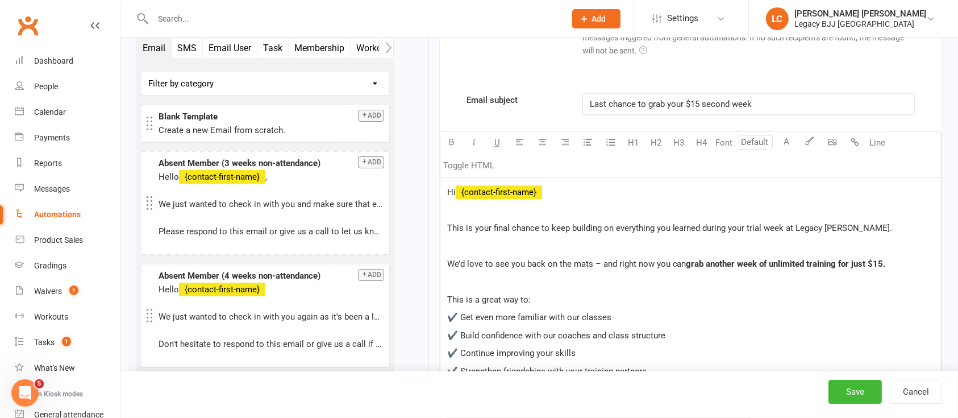
click at [696, 104] on span "Last chance to grab your $15 second week" at bounding box center [671, 104] width 162 height 10
copy span "Last chance to grab your $15 second week"
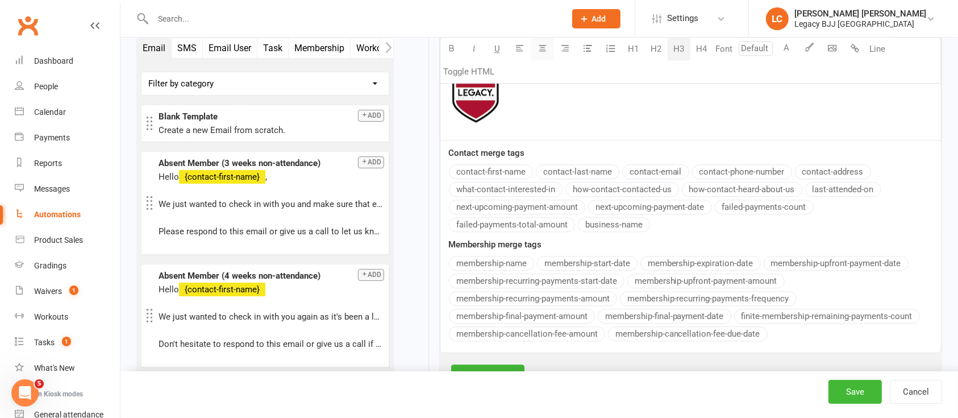
scroll to position [2896, 0]
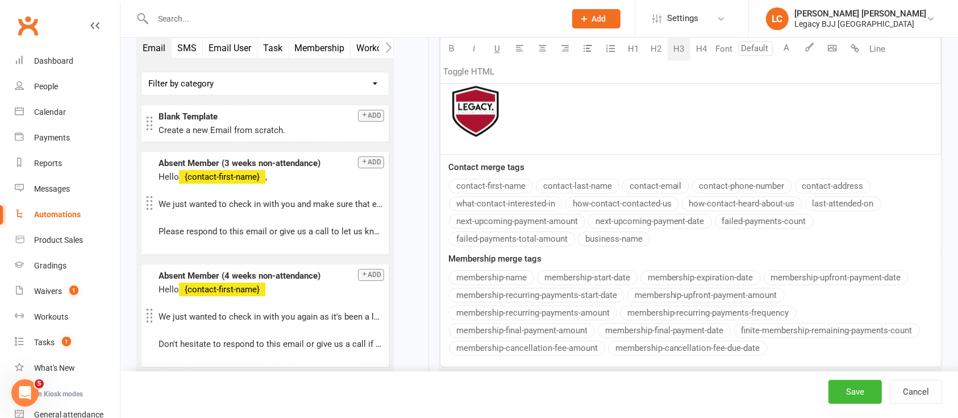
drag, startPoint x: 446, startPoint y: 189, endPoint x: 525, endPoint y: 136, distance: 95.0
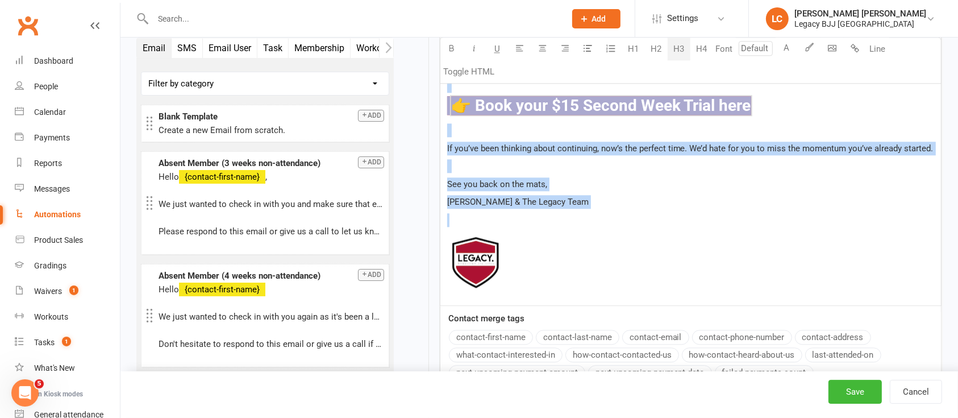
copy div "Hi ﻿ {contact-first-name} This is your final chance to keep building on everyth…"
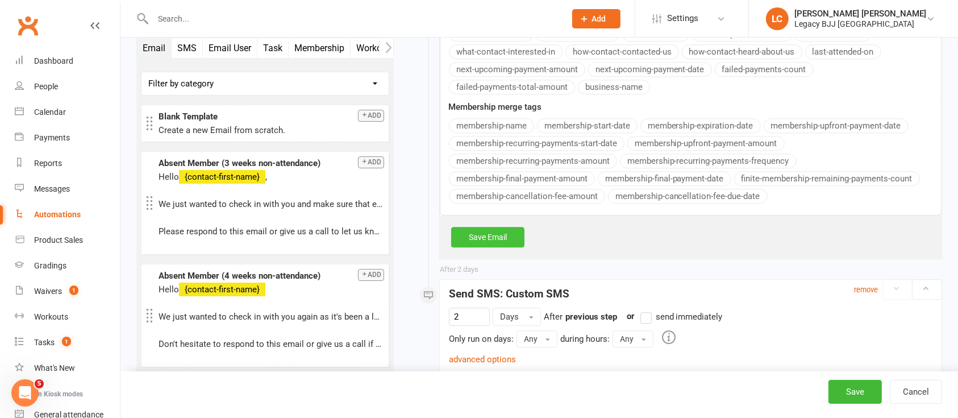
click at [492, 233] on link "Save Email" at bounding box center [487, 237] width 73 height 20
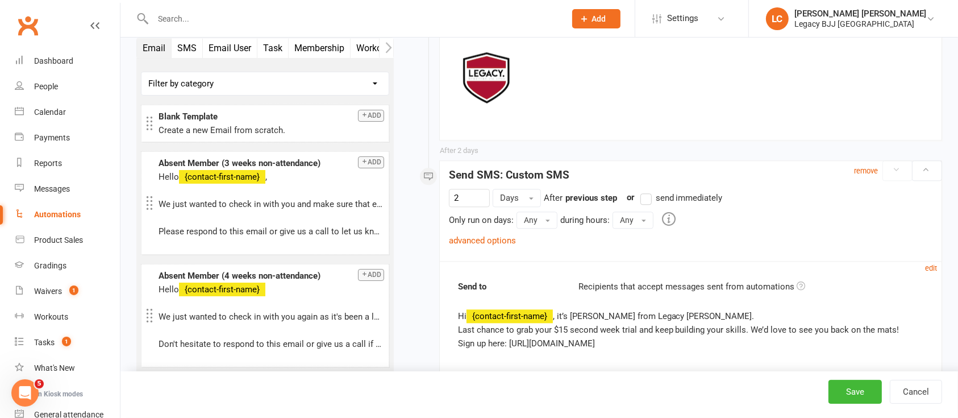
scroll to position [2846, 0]
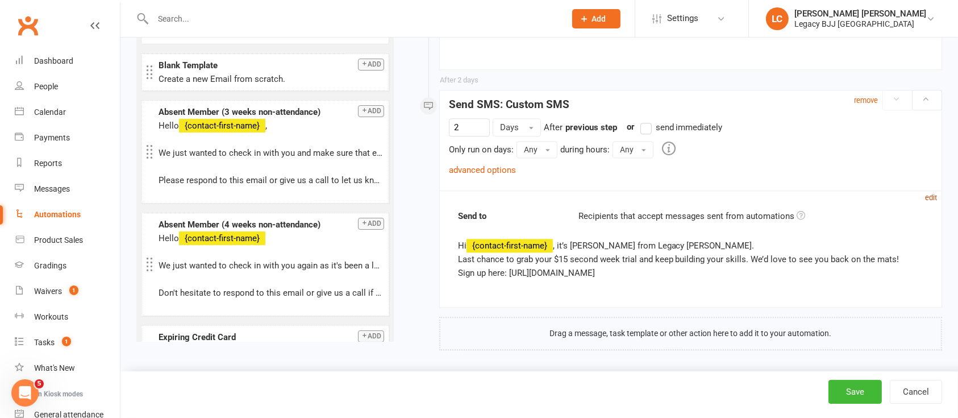
click at [932, 193] on small "edit" at bounding box center [931, 197] width 12 height 9
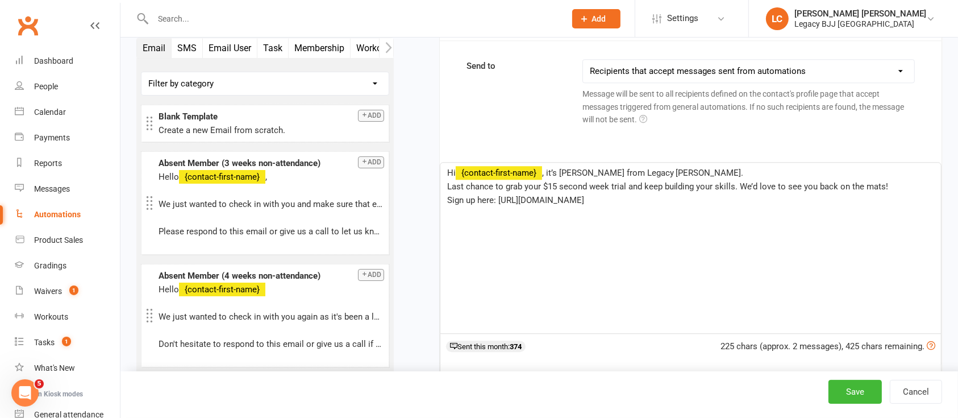
scroll to position [2998, 0]
click at [662, 180] on span "Last chance to grab your $15 second week trial and keep building your skills. W…" at bounding box center [667, 185] width 441 height 10
copy div "Hi ﻿ {contact-first-name} , it’s [PERSON_NAME] from Legacy [PERSON_NAME]. Last …"
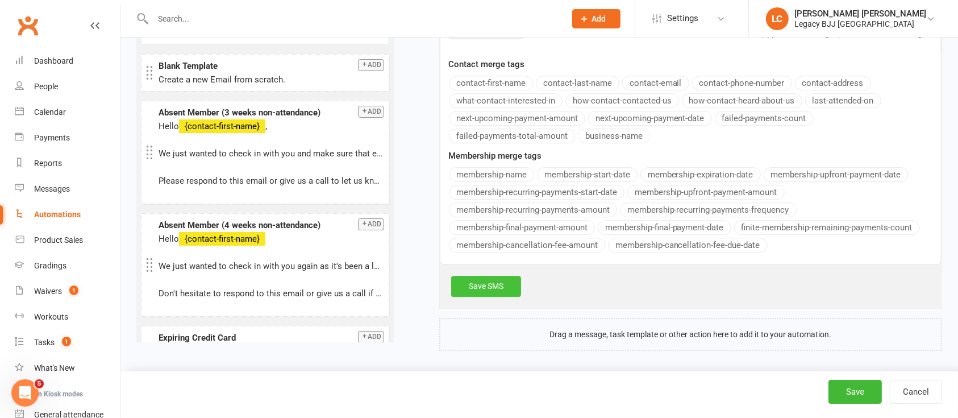
click at [495, 276] on link "Save SMS" at bounding box center [486, 286] width 70 height 20
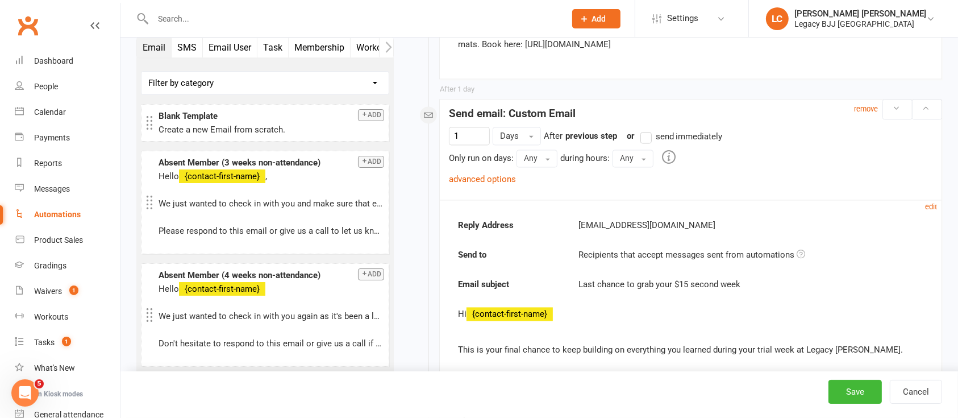
scroll to position [2089, 0]
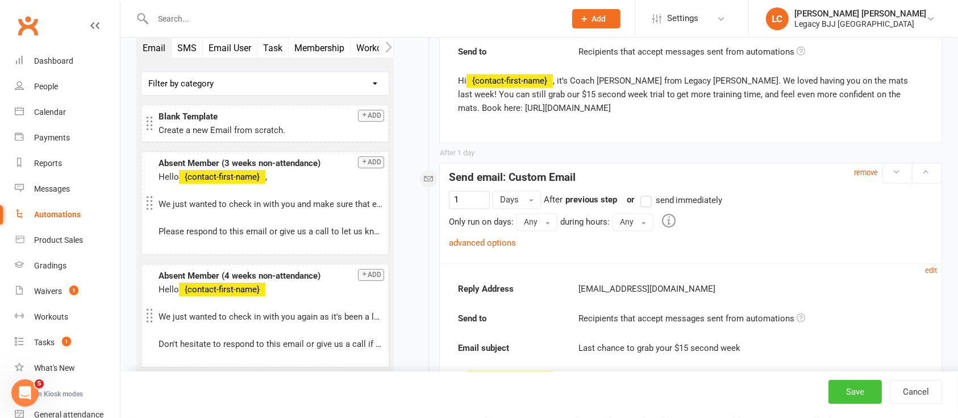
click at [871, 394] on button "Save" at bounding box center [854, 391] width 53 height 24
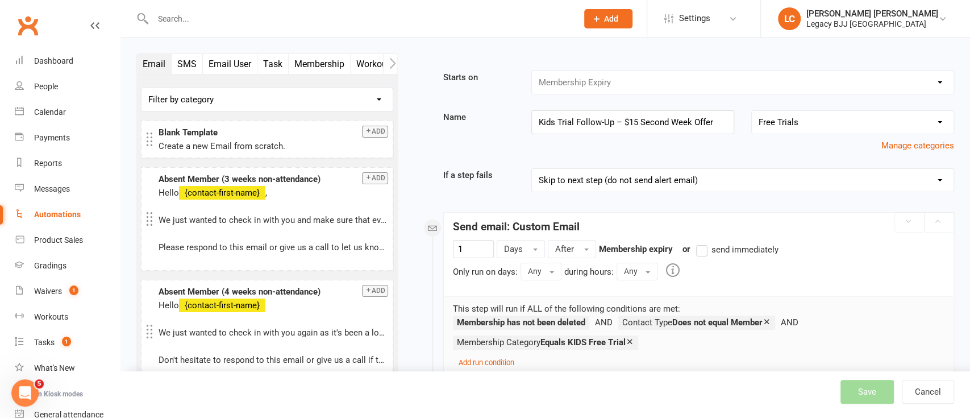
select select "100"
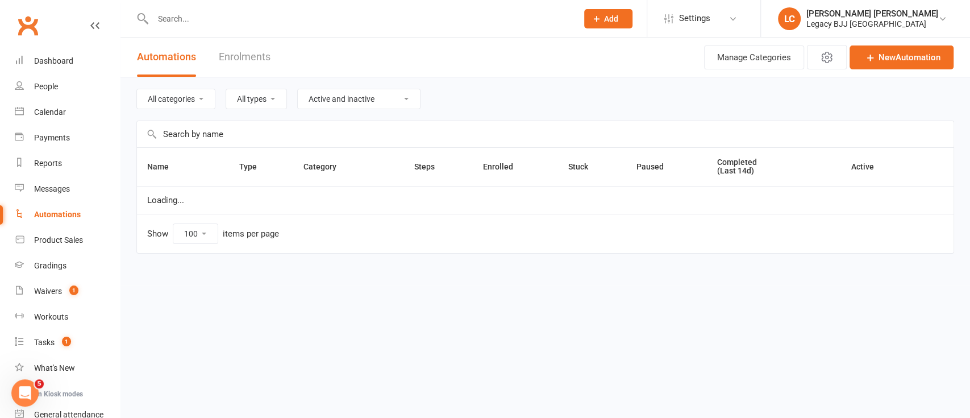
select select "848"
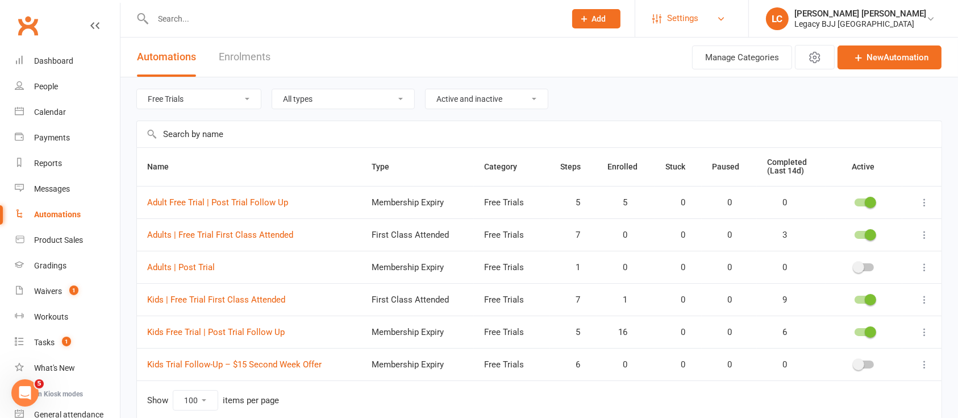
click at [731, 22] on link "Settings" at bounding box center [691, 19] width 79 height 26
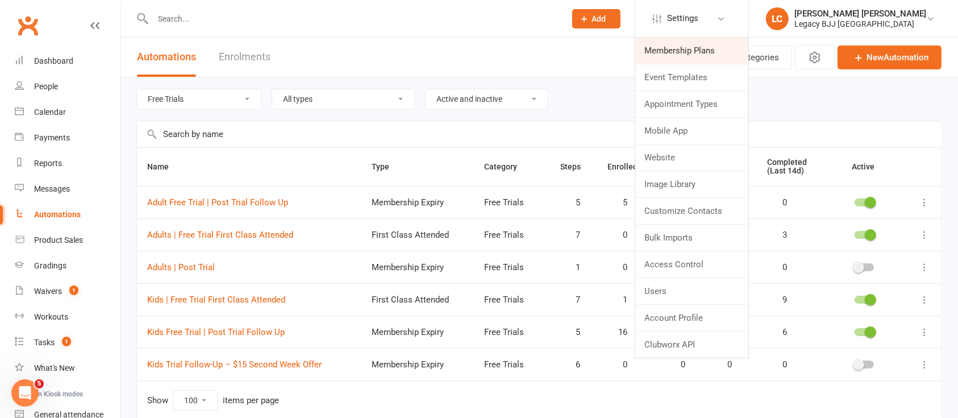
click at [738, 55] on link "Membership Plans" at bounding box center [691, 50] width 113 height 26
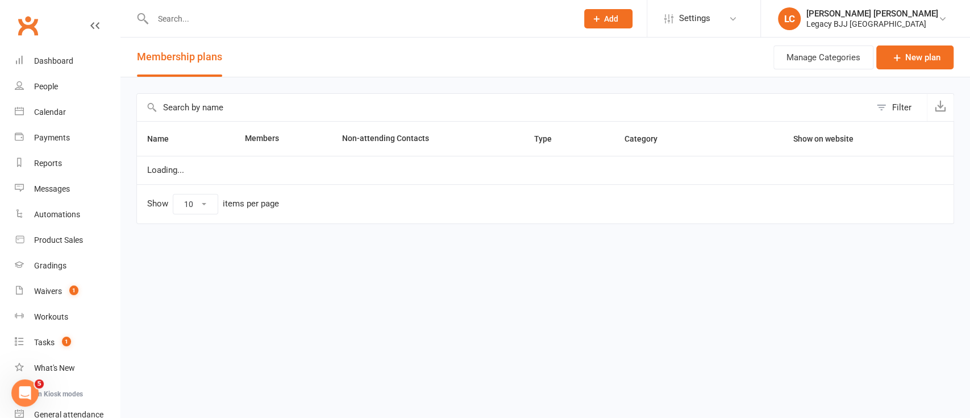
select select "100"
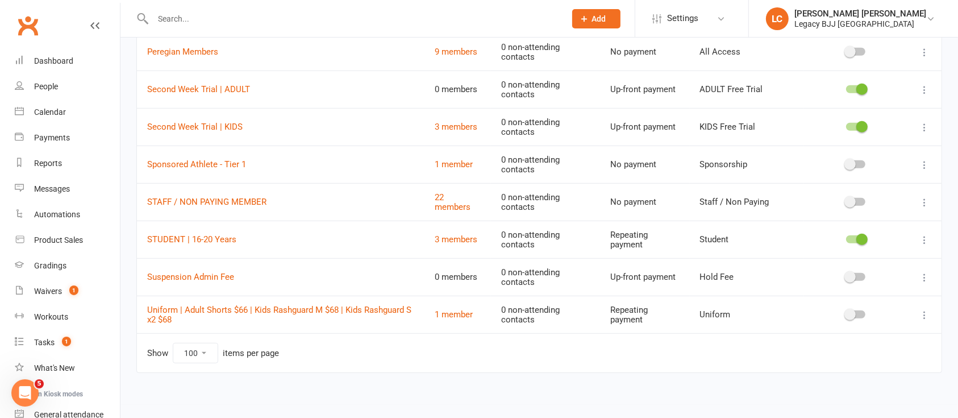
scroll to position [761, 0]
click at [48, 214] on div "Automations" at bounding box center [57, 214] width 46 height 9
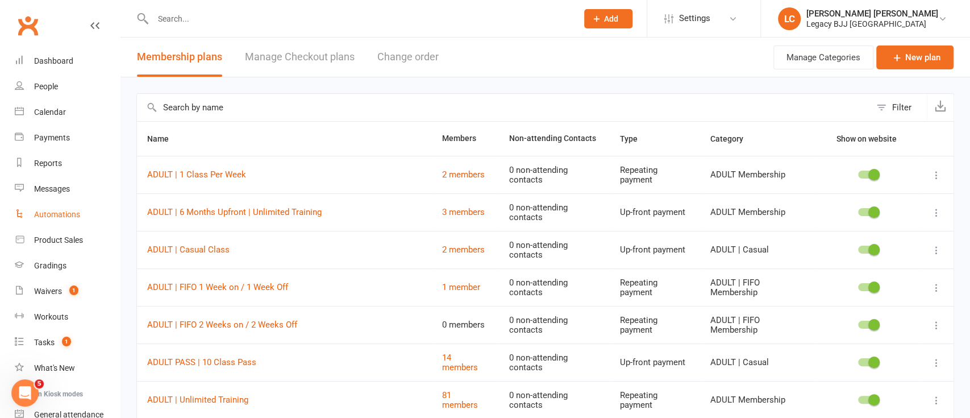
select select "100"
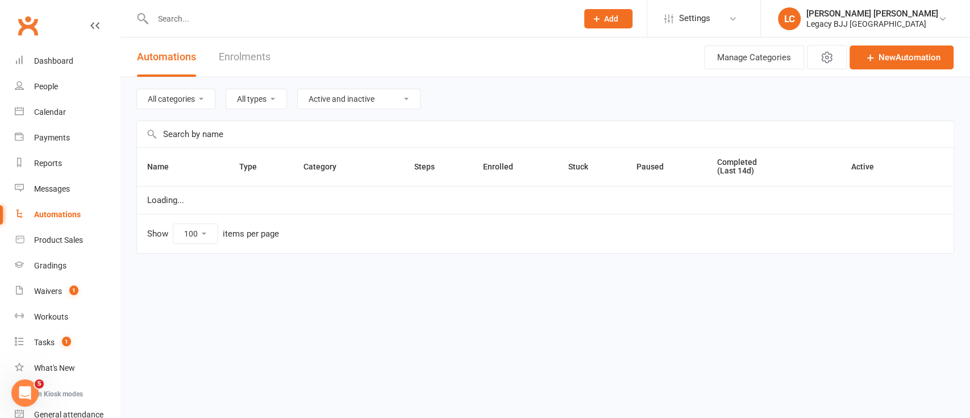
select select "848"
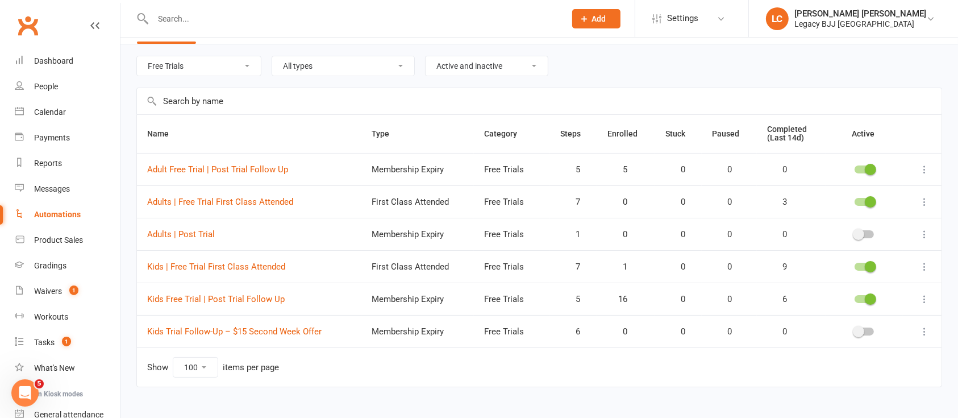
scroll to position [49, 0]
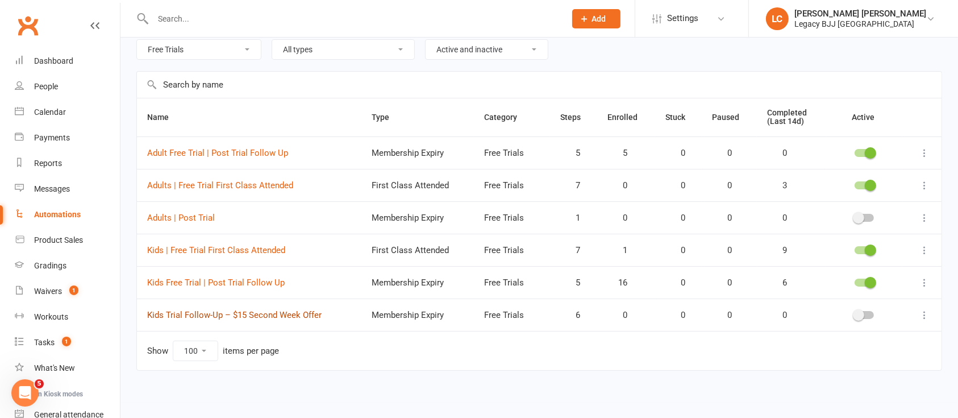
click at [229, 316] on link "Kids Trial Follow-Up – $15 Second Week Offer" at bounding box center [234, 315] width 174 height 10
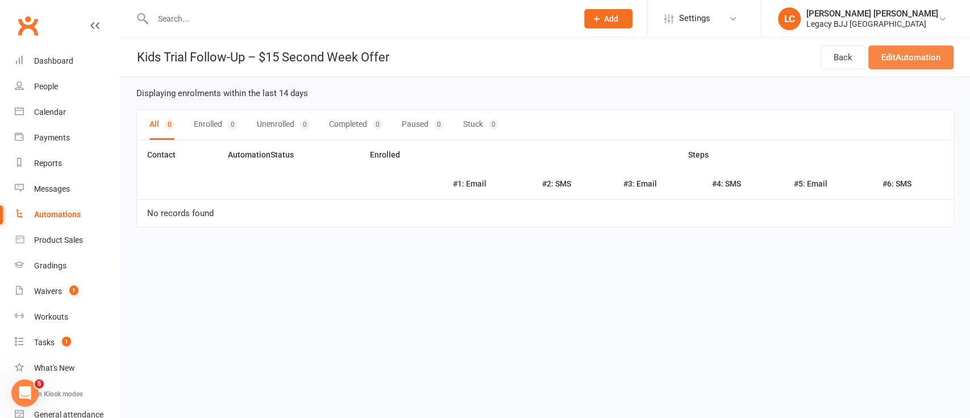
click at [907, 46] on link "Edit Automation" at bounding box center [910, 57] width 85 height 24
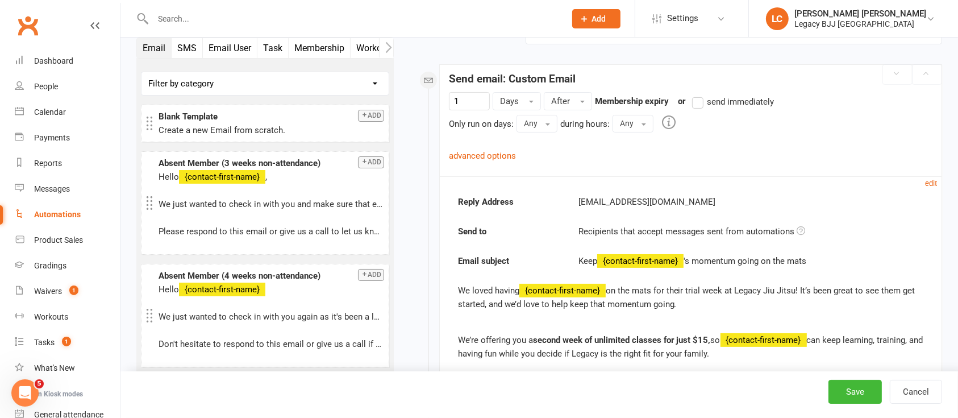
scroll to position [151, 0]
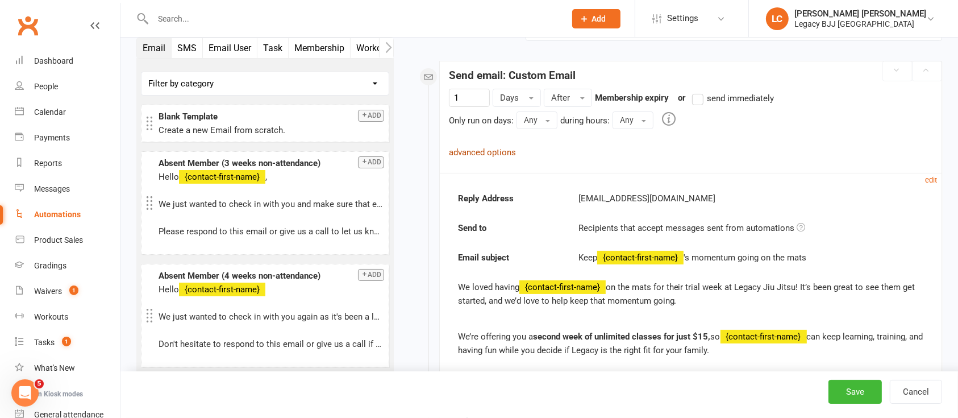
click at [481, 152] on link "advanced options" at bounding box center [482, 152] width 67 height 10
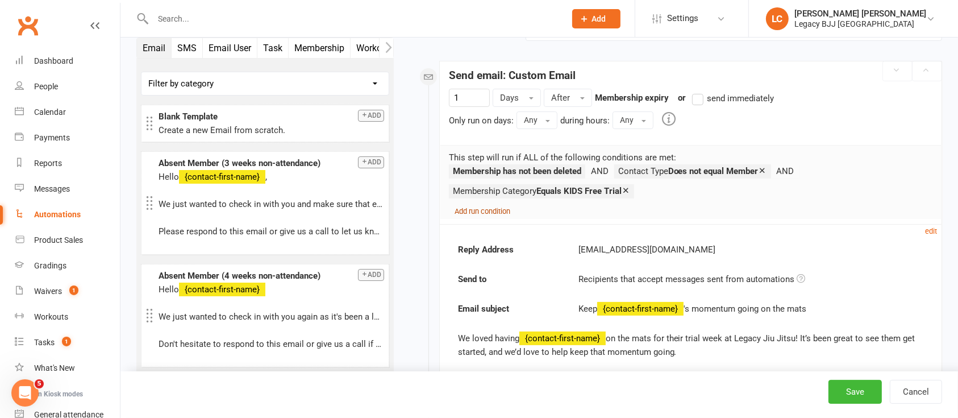
click at [489, 211] on small "Add run condition" at bounding box center [482, 211] width 56 height 9
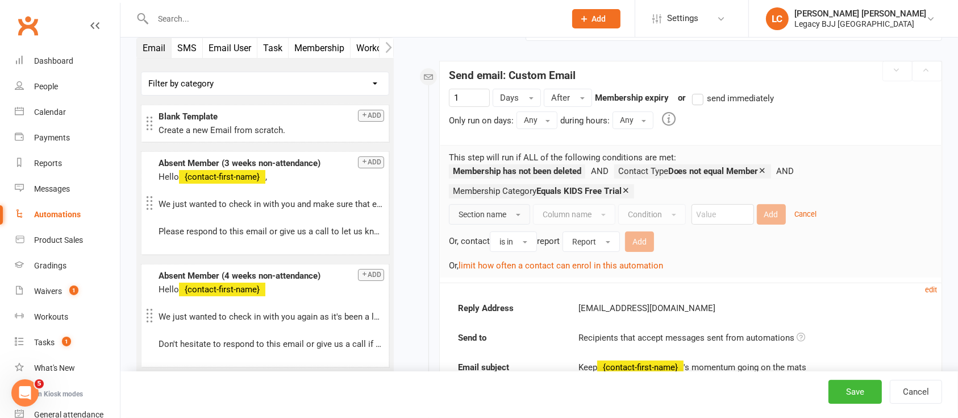
click at [506, 212] on button "Section name" at bounding box center [489, 214] width 81 height 20
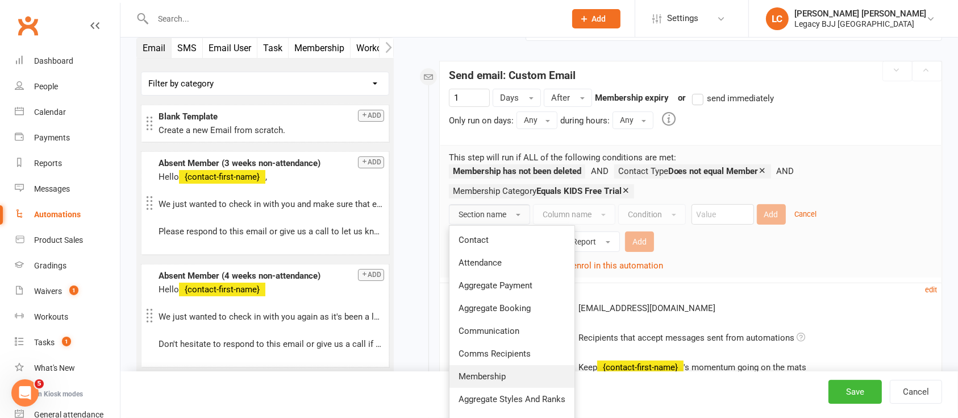
click at [487, 371] on span "Membership" at bounding box center [481, 376] width 47 height 10
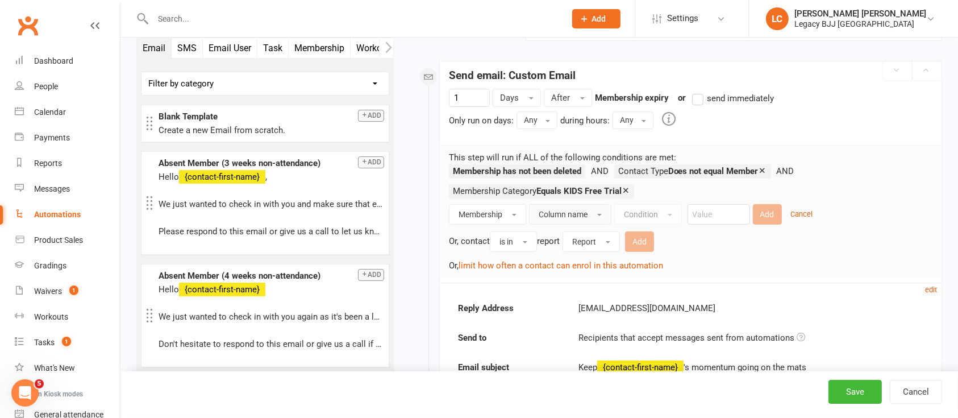
click at [585, 220] on button "Column name" at bounding box center [570, 214] width 82 height 20
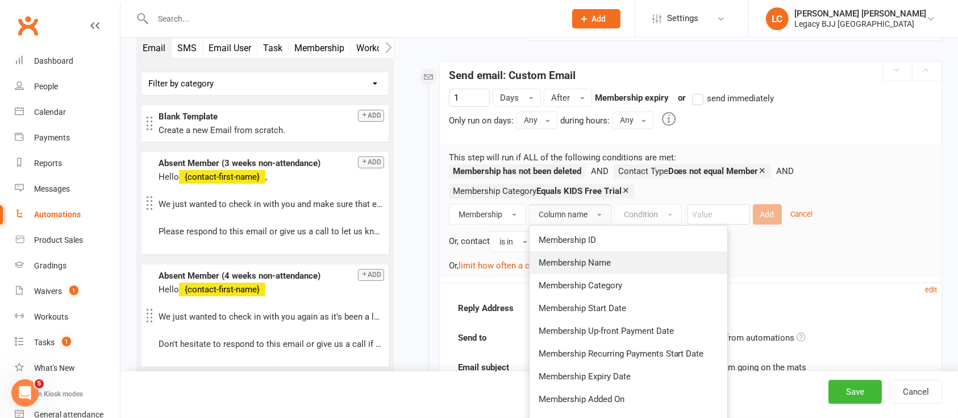
click at [582, 261] on span "Membership Name" at bounding box center [575, 262] width 72 height 10
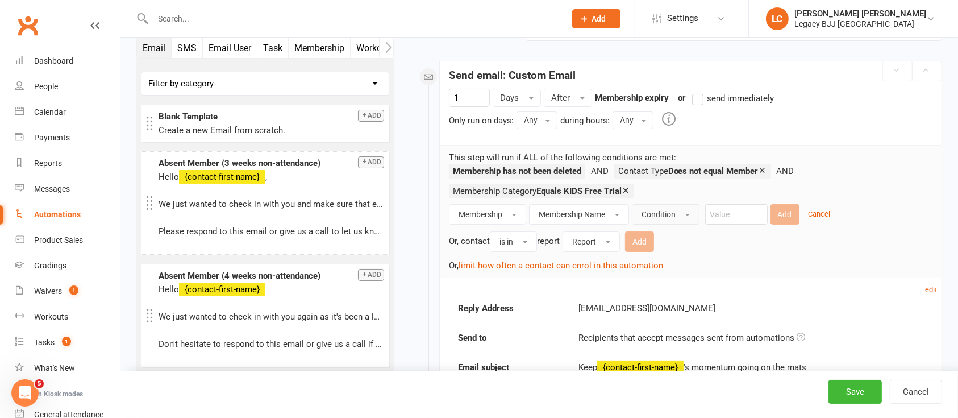
click at [678, 204] on button "Condition" at bounding box center [666, 214] width 68 height 20
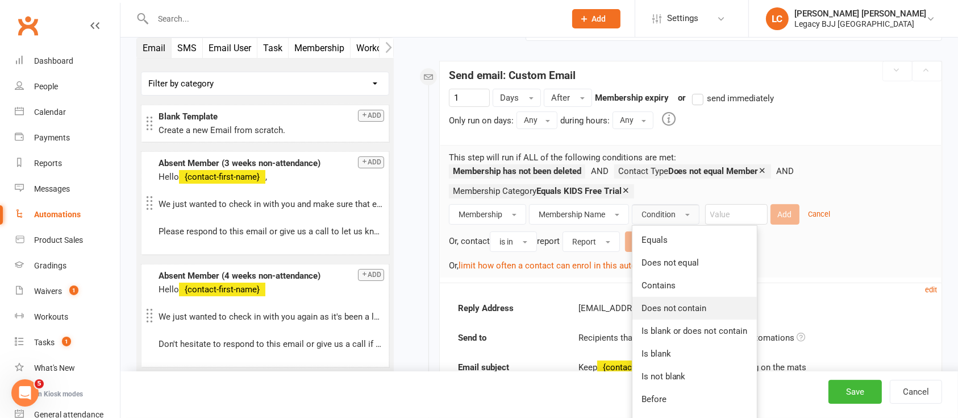
click at [691, 303] on span "Does not contain" at bounding box center [673, 308] width 65 height 10
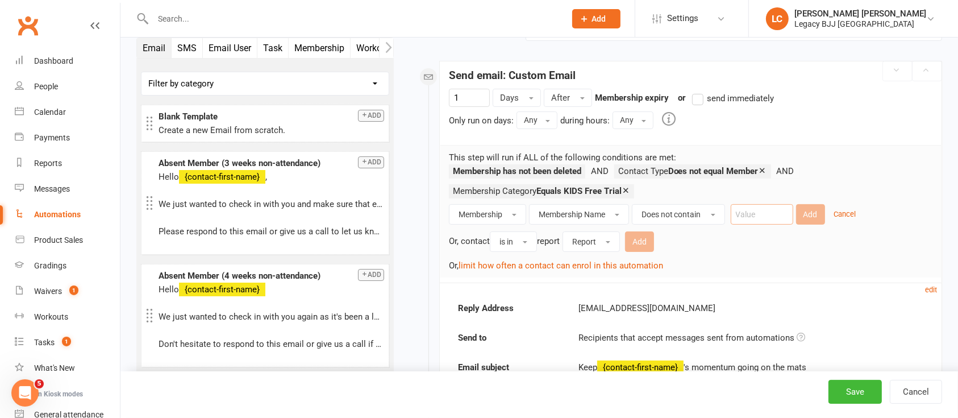
click at [772, 216] on input "text" at bounding box center [762, 214] width 62 height 20
type input "Second"
click at [803, 214] on button "Add" at bounding box center [810, 214] width 29 height 20
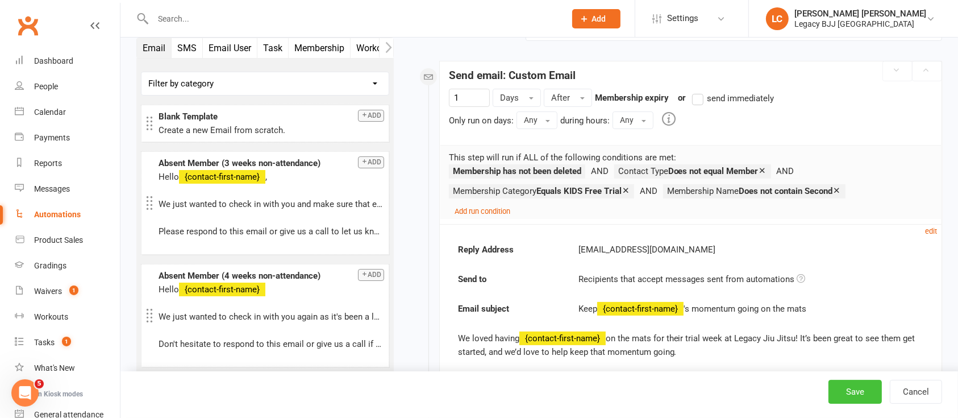
click at [862, 394] on button "Save" at bounding box center [854, 391] width 53 height 24
select select "100"
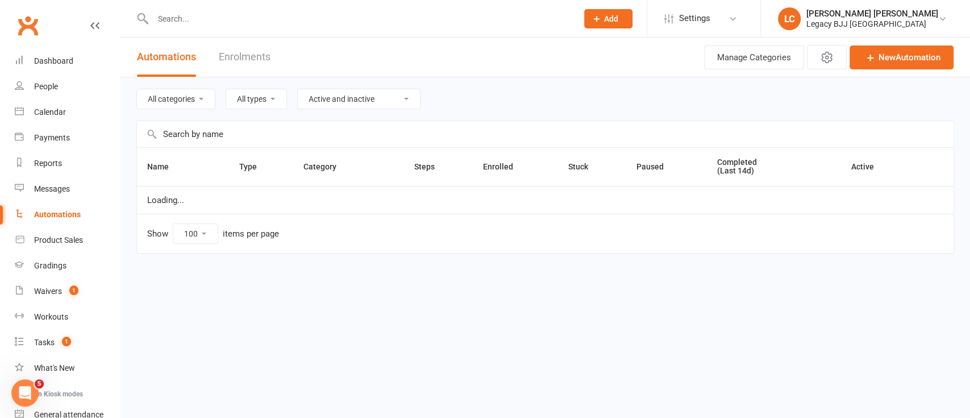
select select "848"
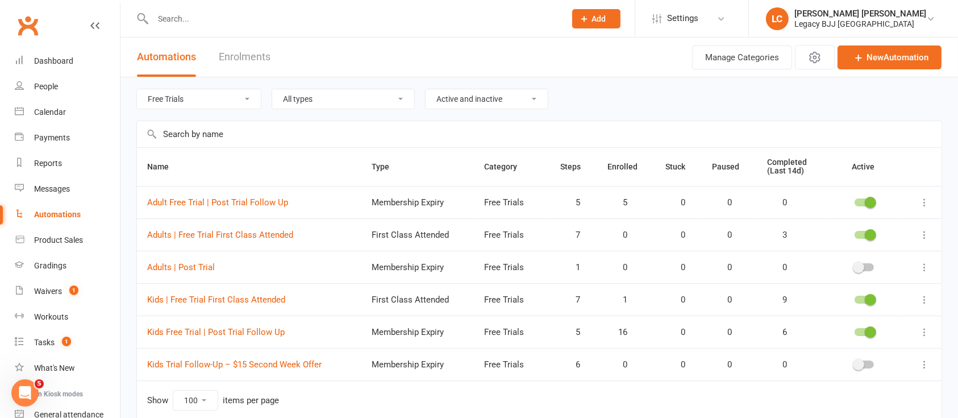
click at [862, 365] on span at bounding box center [858, 363] width 11 height 11
click at [854, 362] on input "checkbox" at bounding box center [854, 362] width 0 height 0
click at [868, 201] on span at bounding box center [870, 202] width 11 height 11
click at [854, 201] on input "checkbox" at bounding box center [854, 201] width 0 height 0
click at [477, 103] on select "Active and inactive Active automations only Inactive automations only" at bounding box center [486, 98] width 122 height 19
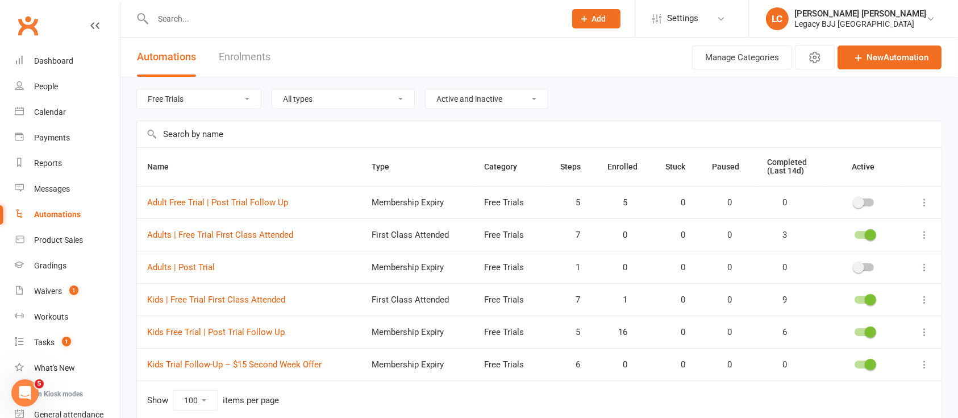
select select "true"
click at [427, 89] on select "Active and inactive Active automations only Inactive automations only" at bounding box center [486, 98] width 122 height 19
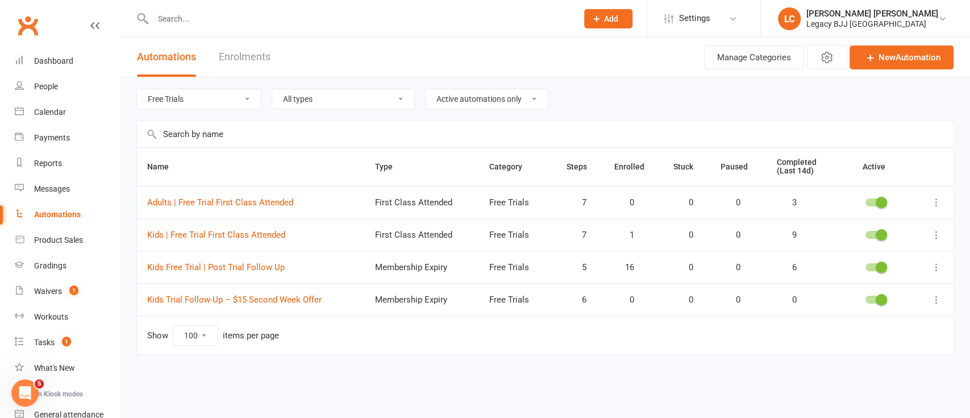
click at [490, 103] on select "Active and inactive Active automations only Inactive automations only" at bounding box center [486, 98] width 122 height 19
select select
click at [427, 89] on select "Active and inactive Active automations only Inactive automations only" at bounding box center [486, 98] width 122 height 19
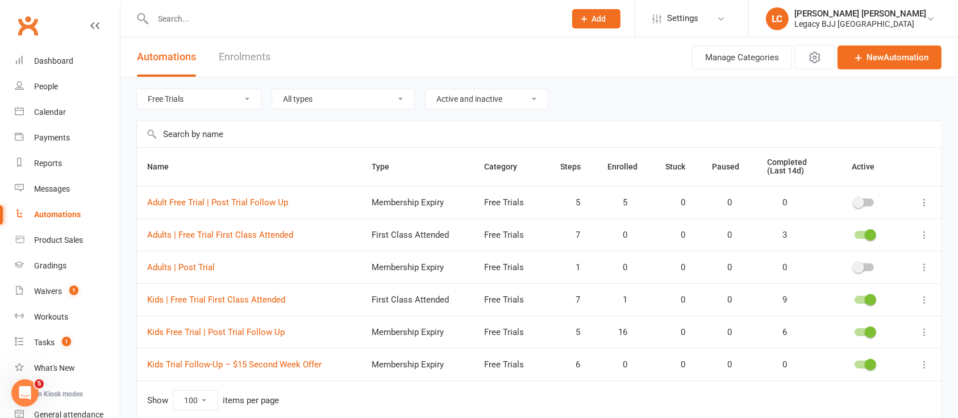
click at [868, 329] on span at bounding box center [870, 331] width 11 height 11
click at [854, 330] on input "checkbox" at bounding box center [854, 330] width 0 height 0
click at [861, 201] on span at bounding box center [858, 202] width 11 height 11
click at [854, 201] on input "checkbox" at bounding box center [854, 201] width 0 height 0
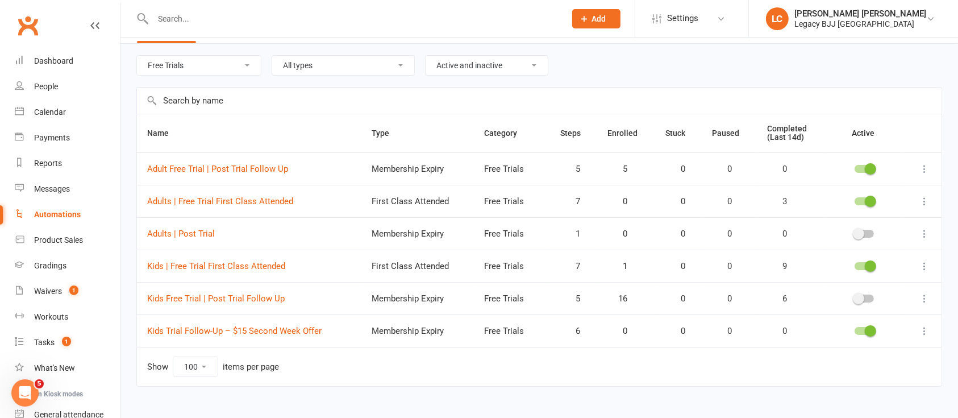
scroll to position [49, 0]
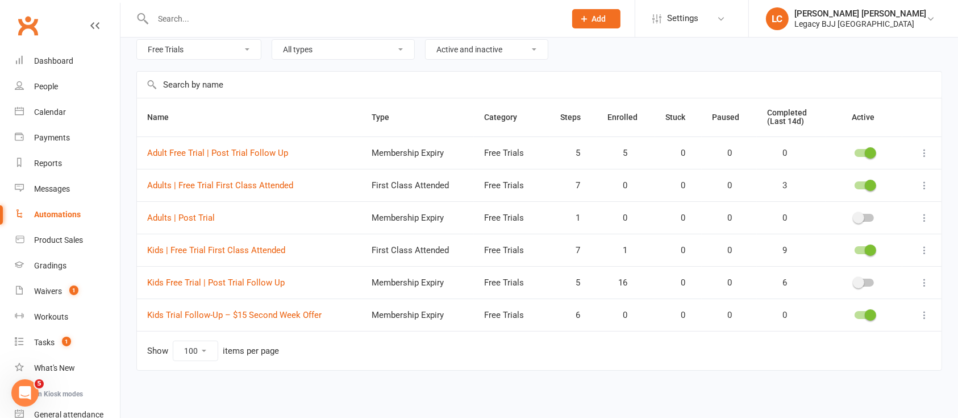
click at [26, 398] on icon "Open Intercom Messenger" at bounding box center [25, 392] width 19 height 19
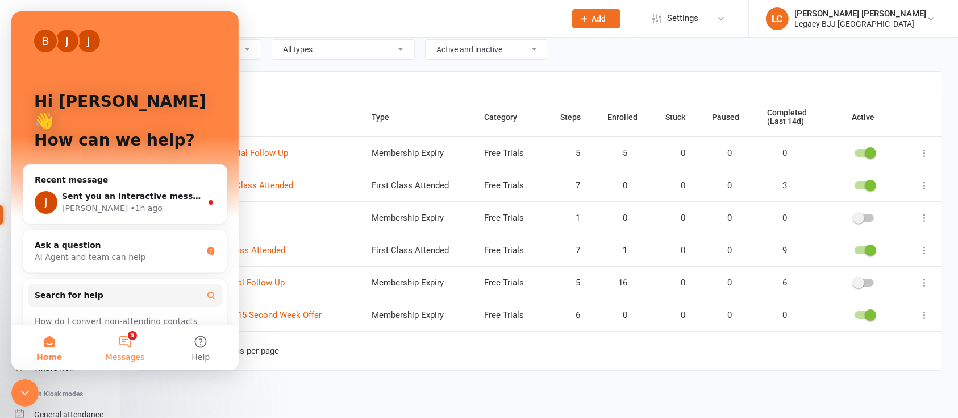
click at [132, 348] on button "5 Messages" at bounding box center [125, 346] width 76 height 45
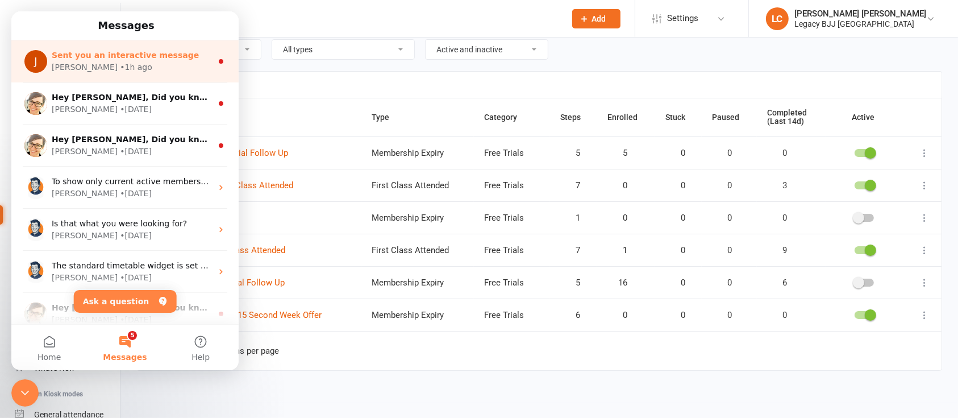
click at [124, 66] on div "[PERSON_NAME] • 1h ago" at bounding box center [132, 67] width 160 height 12
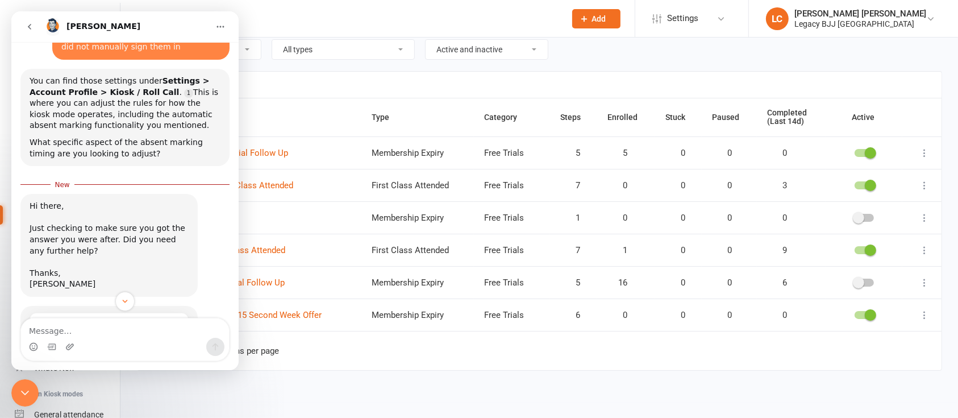
scroll to position [343, 0]
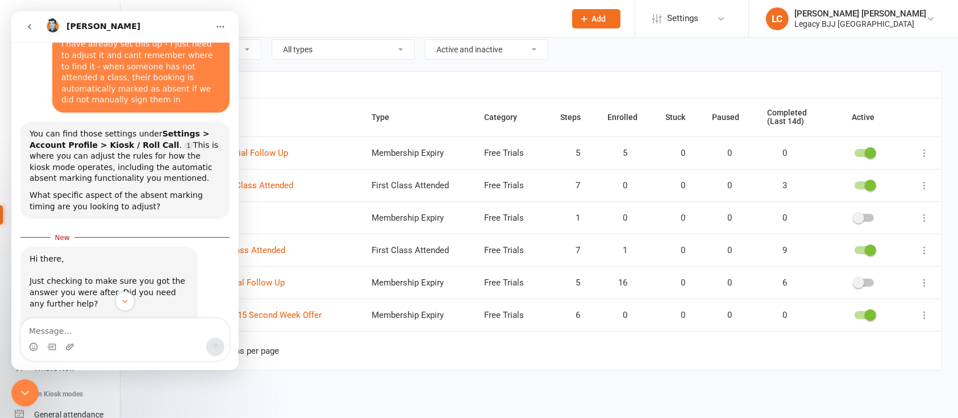
click at [24, 391] on icon "Close Intercom Messenger" at bounding box center [25, 392] width 14 height 14
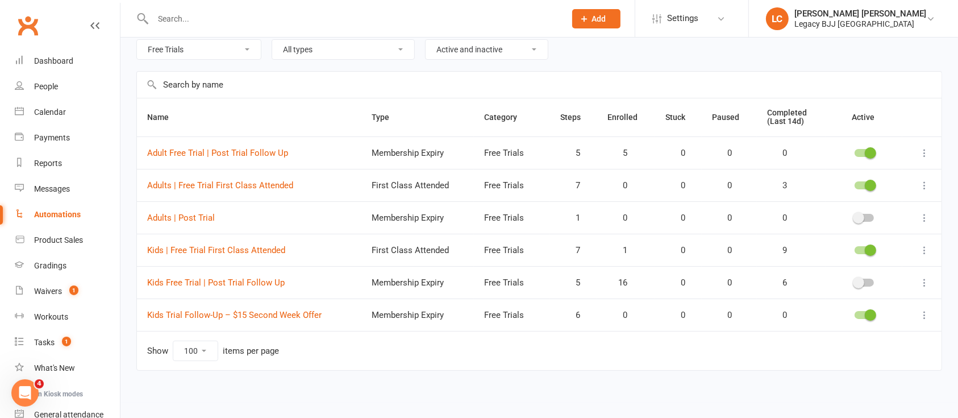
click at [24, 391] on icon "Open Intercom Messenger" at bounding box center [25, 392] width 19 height 19
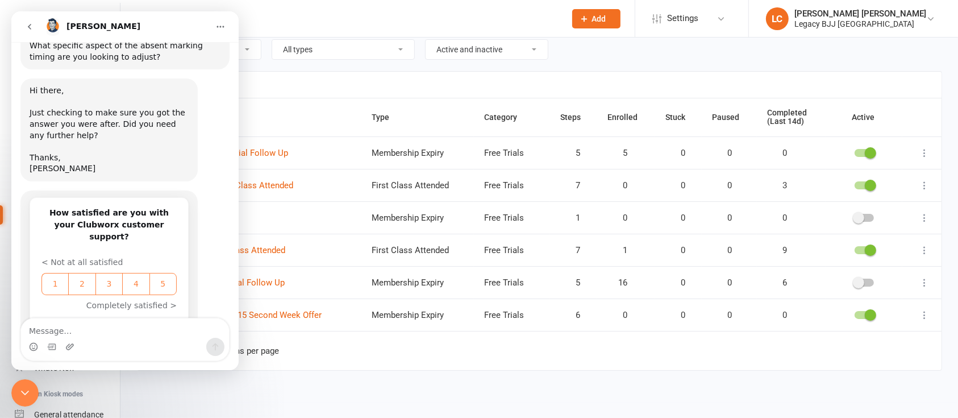
scroll to position [498, 0]
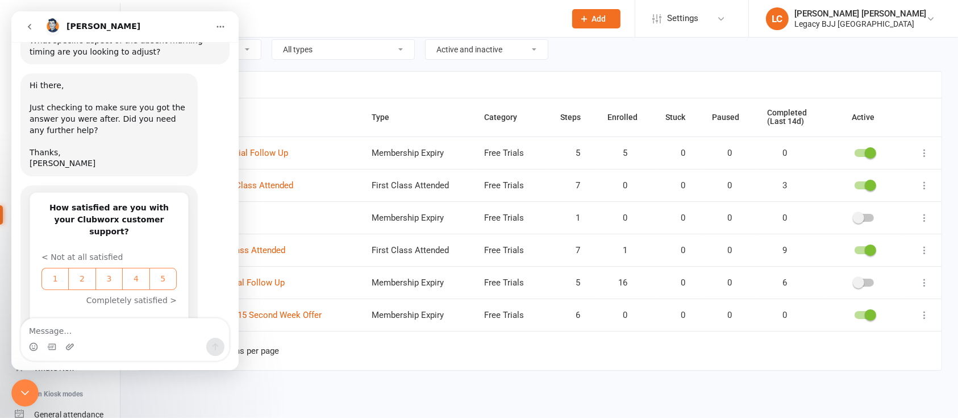
click at [109, 327] on textarea "Message…" at bounding box center [125, 327] width 208 height 19
type textarea "All good thank you."
click at [31, 385] on icon "Close Intercom Messenger" at bounding box center [25, 392] width 14 height 14
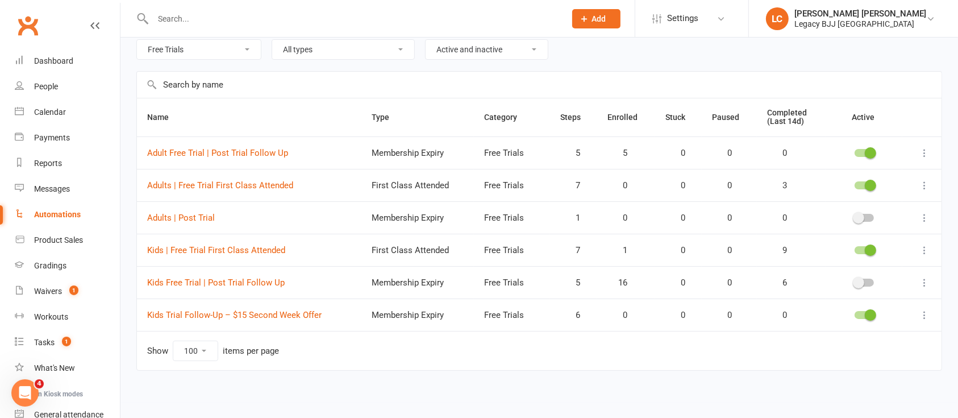
click at [28, 388] on icon "Open Intercom Messenger" at bounding box center [25, 392] width 19 height 19
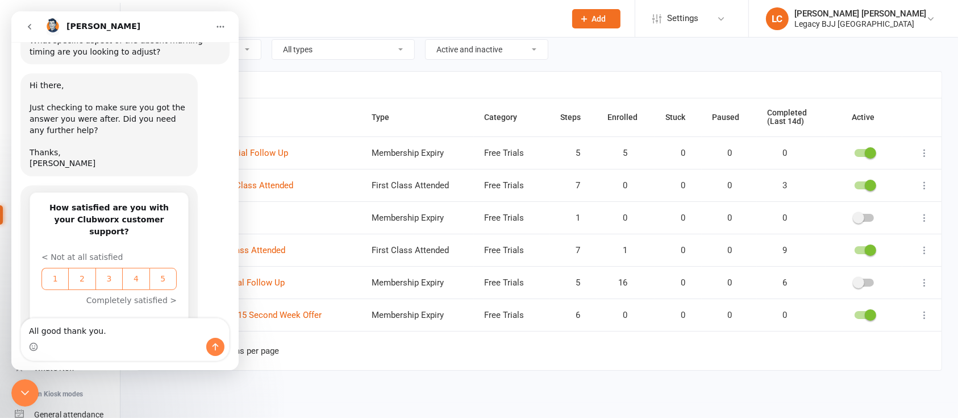
click at [19, 389] on icon "Close Intercom Messenger" at bounding box center [25, 392] width 14 height 14
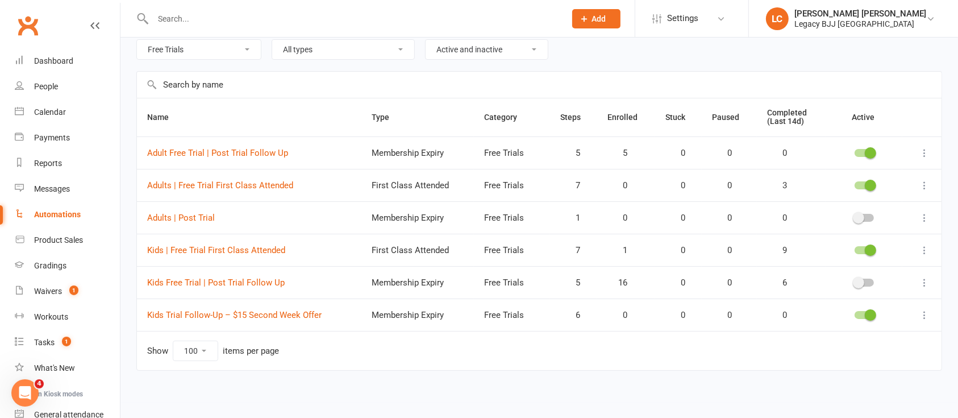
click at [20, 387] on icon "Open Intercom Messenger" at bounding box center [25, 392] width 19 height 19
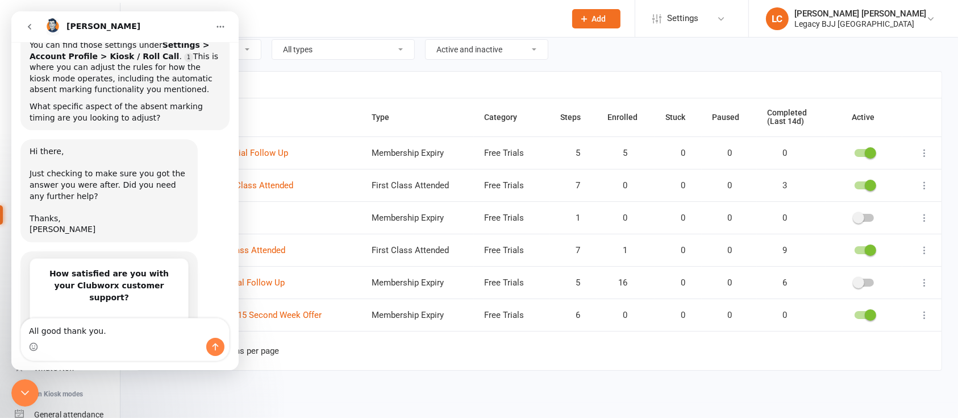
scroll to position [495, 0]
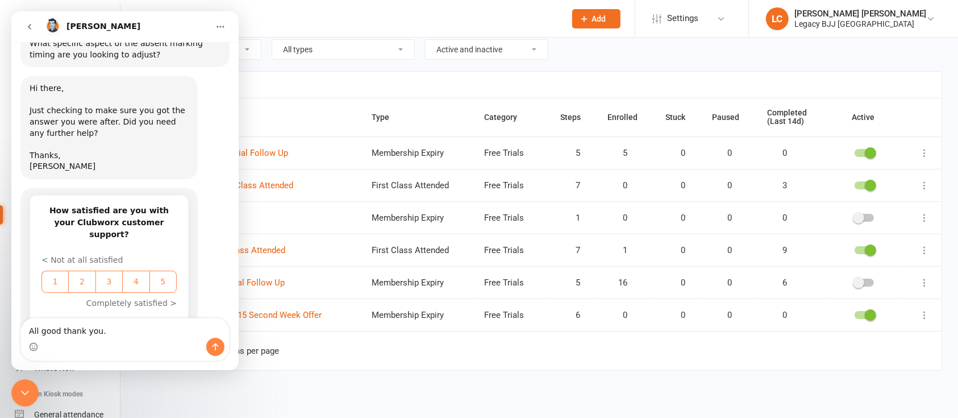
click at [33, 27] on icon "go back" at bounding box center [29, 26] width 9 height 9
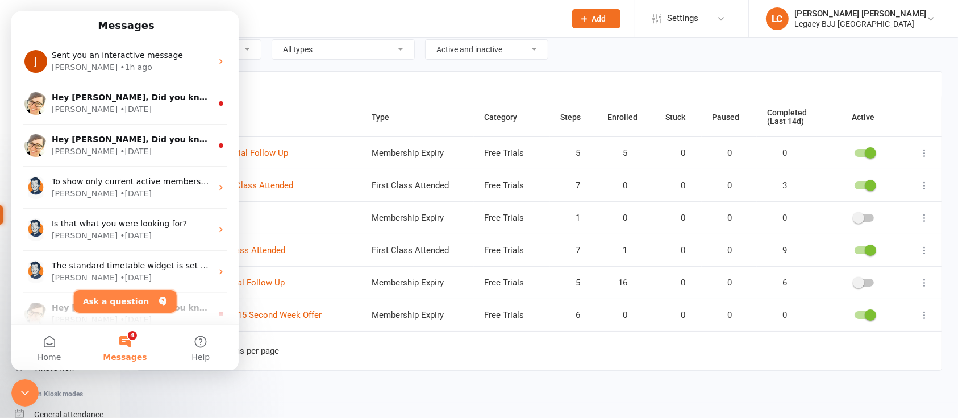
click at [133, 306] on button "Ask a question" at bounding box center [125, 301] width 103 height 23
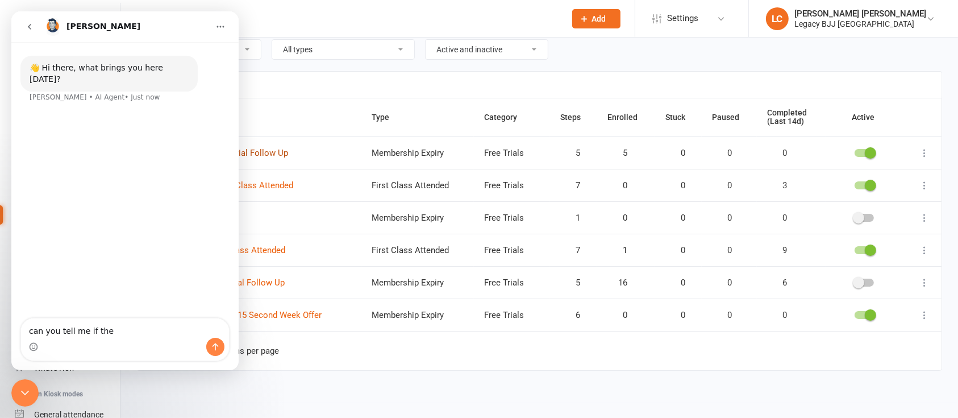
click at [270, 156] on link "Adult Free Trial | Post Trial Follow Up" at bounding box center [217, 153] width 141 height 10
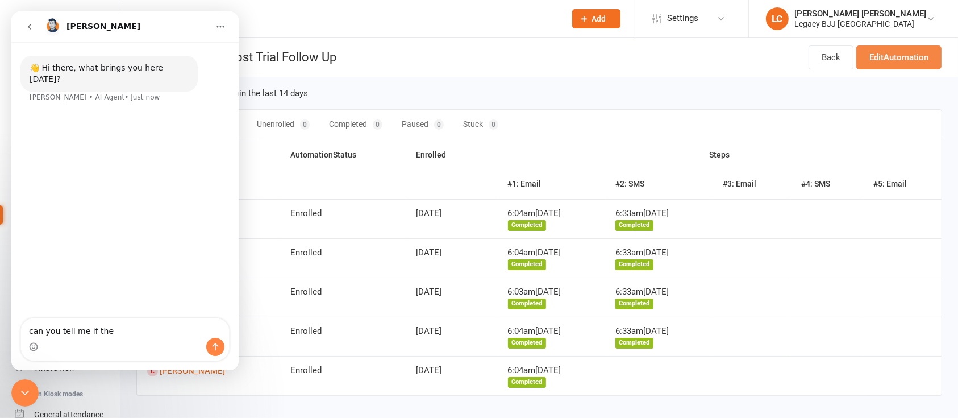
click at [919, 65] on link "Edit Automation" at bounding box center [898, 57] width 85 height 24
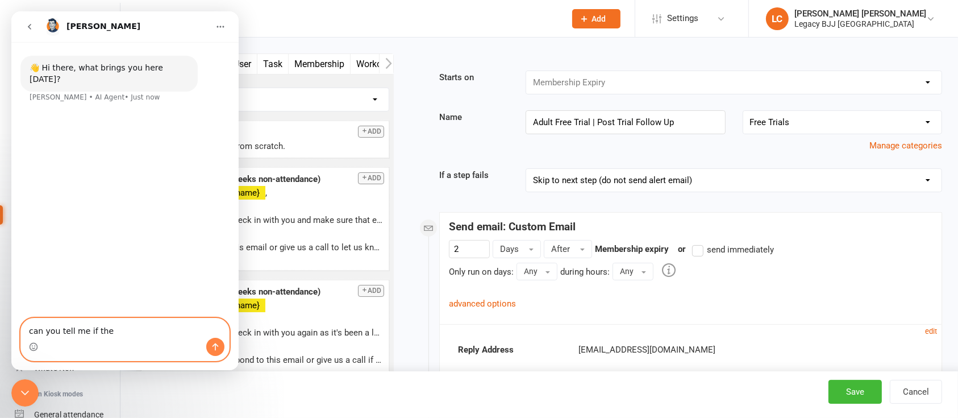
click at [155, 325] on textarea "can you tell me if the" at bounding box center [125, 327] width 208 height 19
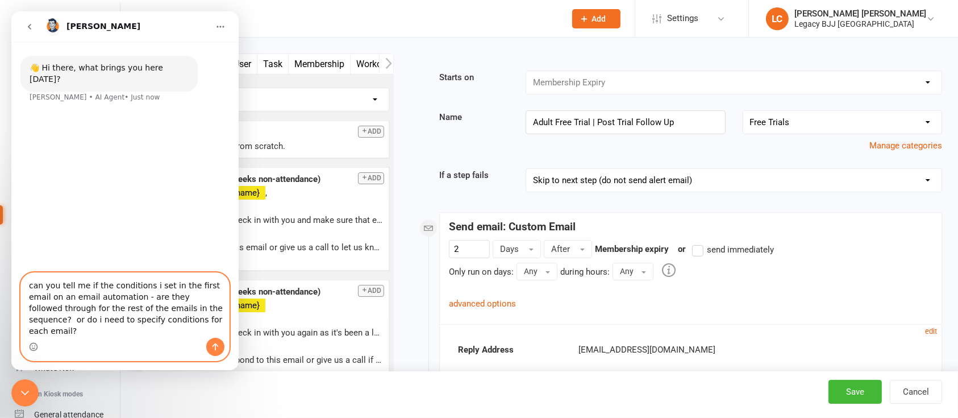
click at [183, 332] on textarea "can you tell me if the conditions i set in the first email on an email automati…" at bounding box center [125, 305] width 208 height 65
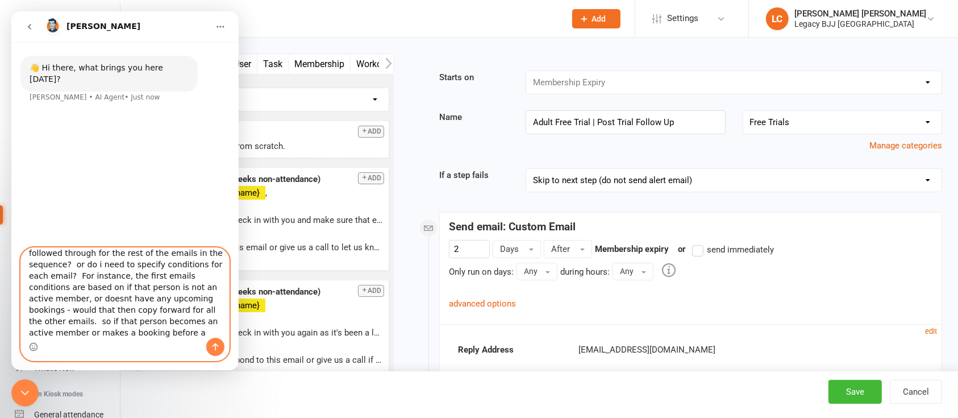
scroll to position [41, 0]
type textarea "can you tell me if the conditions i set in the first email on an email automati…"
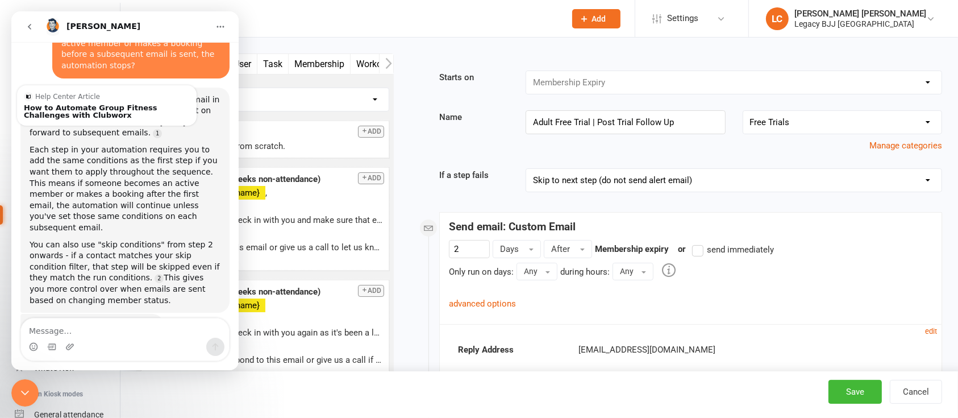
scroll to position [191, 0]
click at [492, 302] on link "advanced options" at bounding box center [482, 303] width 67 height 10
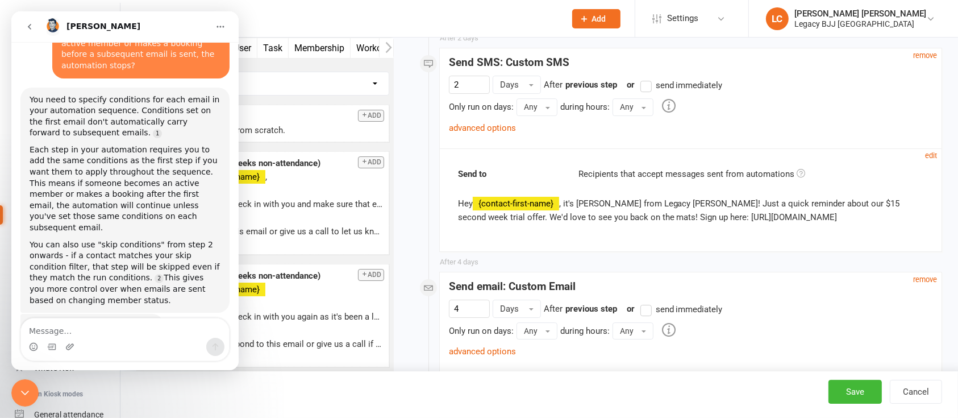
scroll to position [8255, 0]
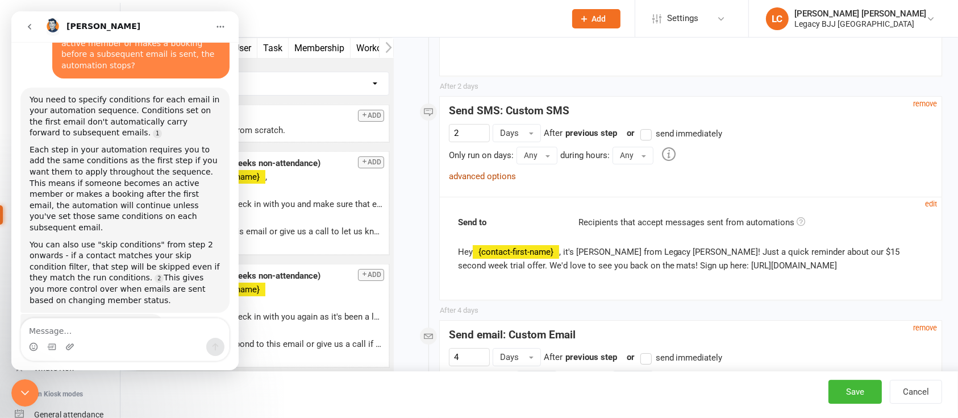
click at [498, 181] on link "advanced options" at bounding box center [482, 176] width 67 height 10
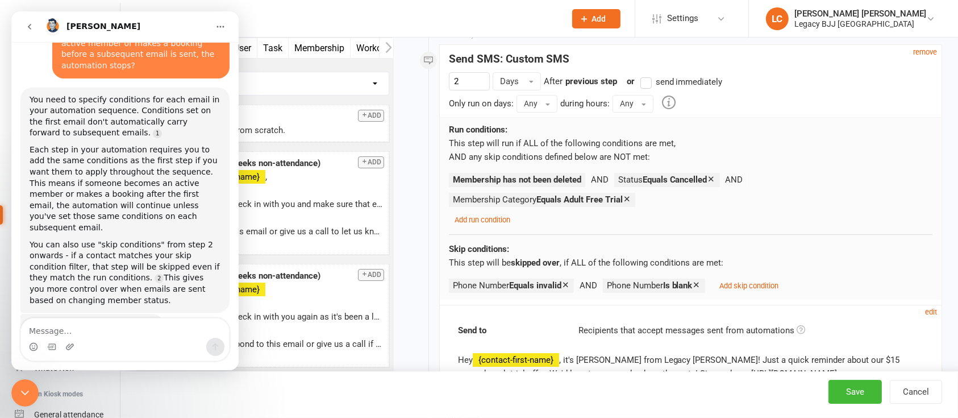
scroll to position [8331, 0]
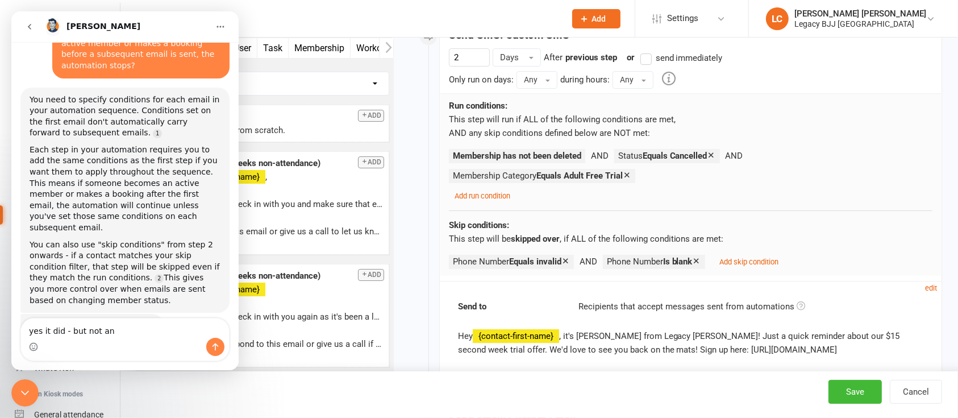
type textarea "yes it did - but not an"
drag, startPoint x: 29, startPoint y: 387, endPoint x: 68, endPoint y: 759, distance: 373.5
click at [29, 387] on icon "Close Intercom Messenger" at bounding box center [25, 392] width 14 height 14
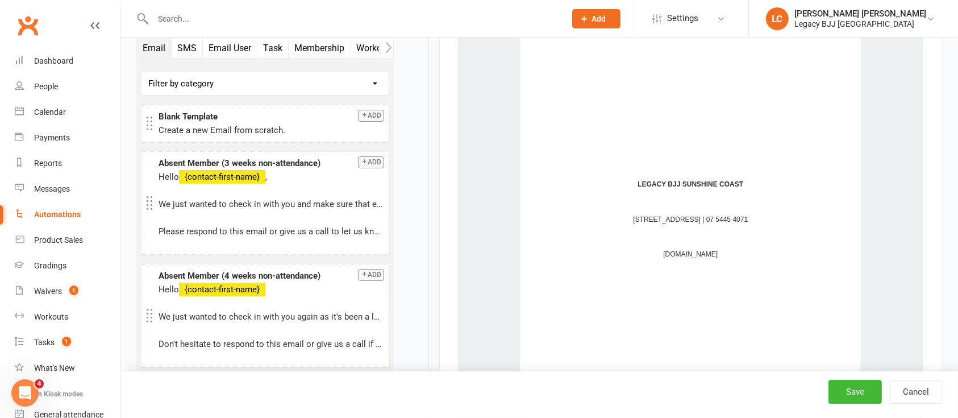
scroll to position [7498, 0]
click at [919, 394] on button "Cancel" at bounding box center [916, 391] width 52 height 24
select select "100"
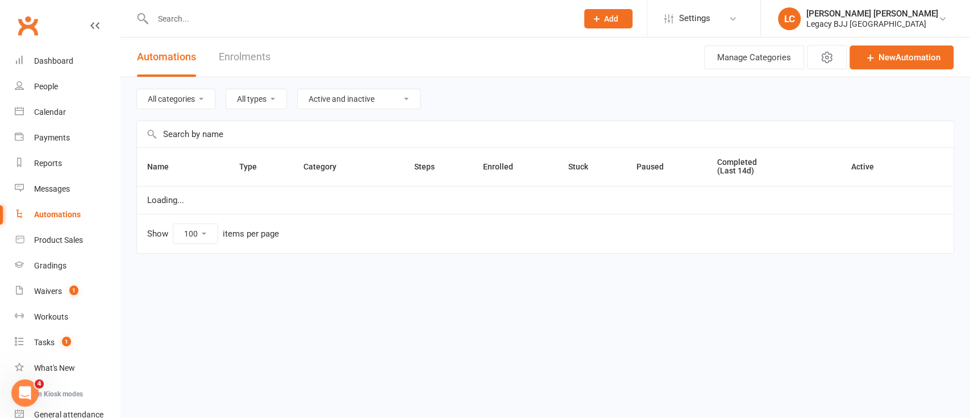
select select "848"
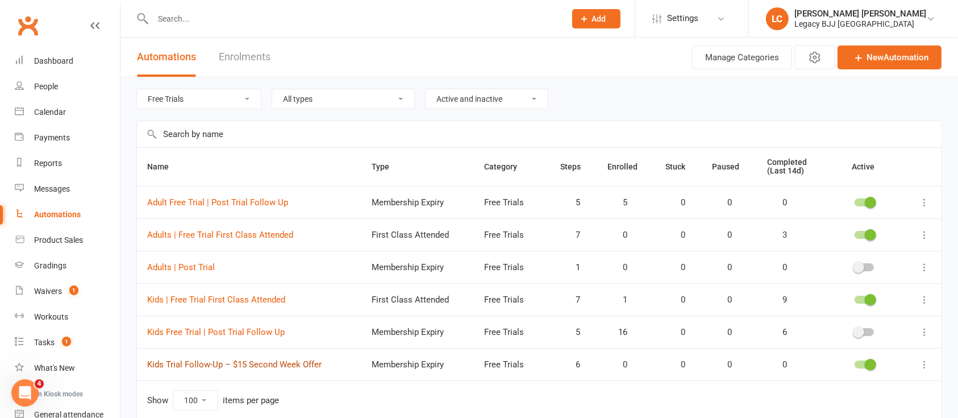
click at [254, 363] on link "Kids Trial Follow-Up – $15 Second Week Offer" at bounding box center [234, 364] width 174 height 10
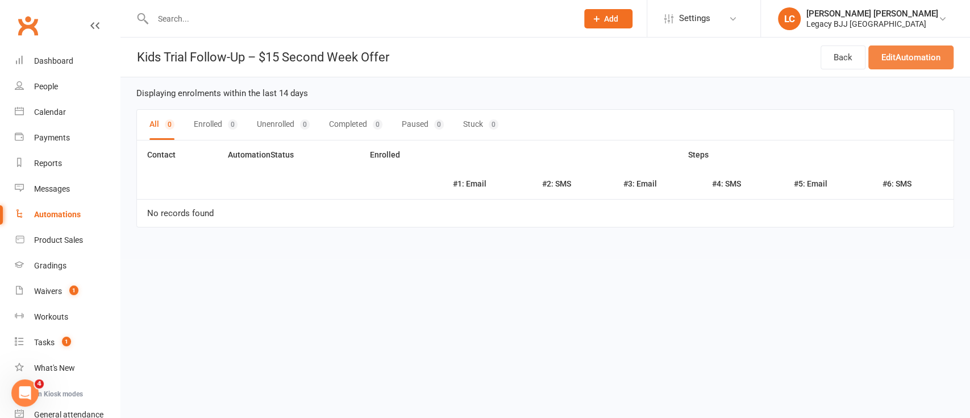
click at [910, 61] on link "Edit Automation" at bounding box center [910, 57] width 85 height 24
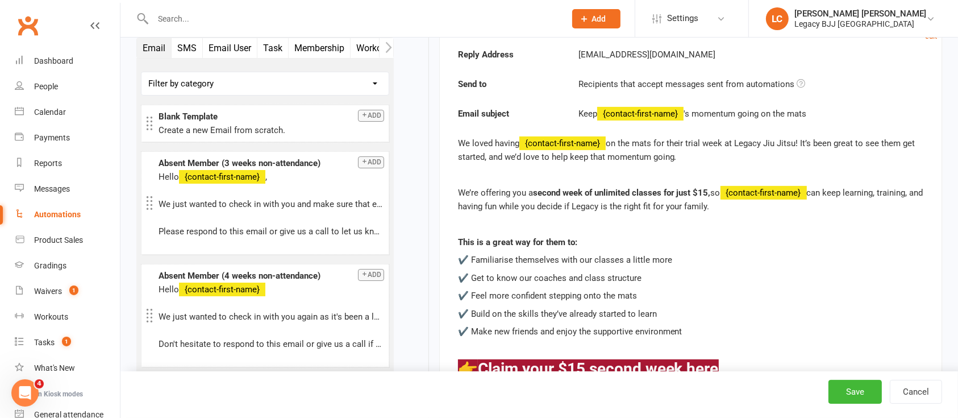
scroll to position [151, 0]
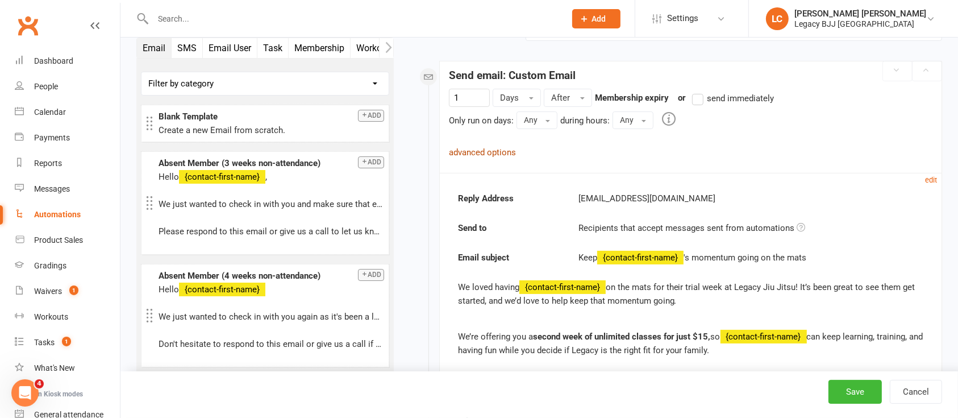
click at [500, 147] on link "advanced options" at bounding box center [482, 152] width 67 height 10
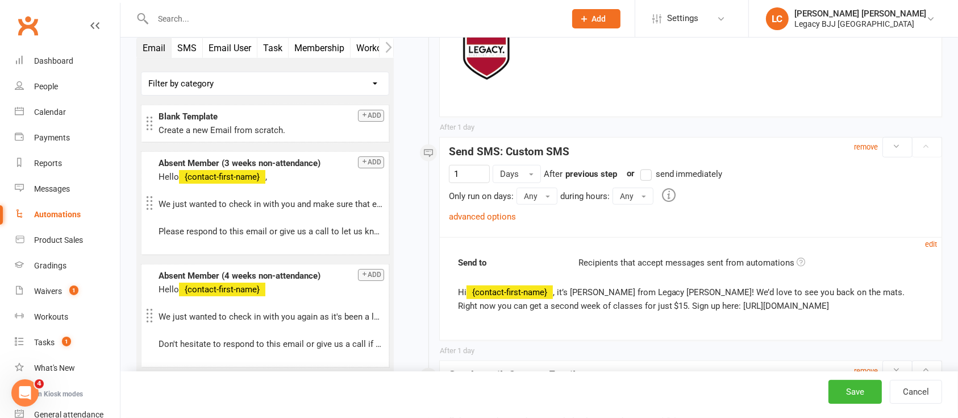
scroll to position [909, 0]
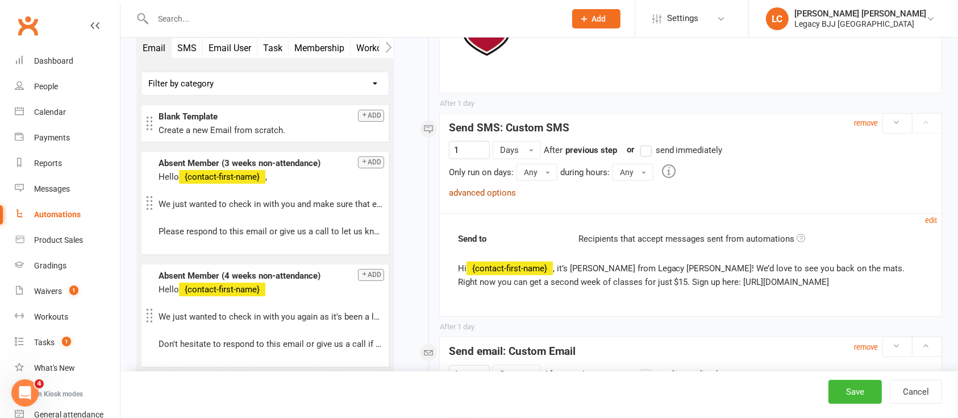
click at [491, 190] on link "advanced options" at bounding box center [482, 192] width 67 height 10
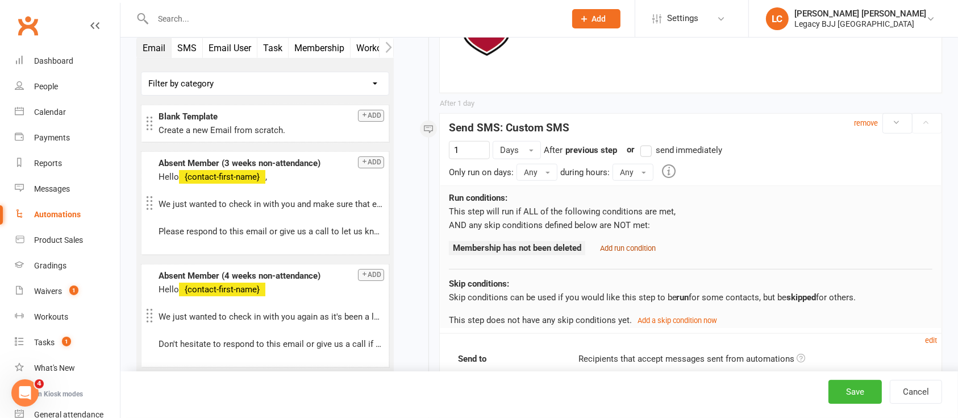
click at [627, 250] on small "Add run condition" at bounding box center [628, 248] width 56 height 9
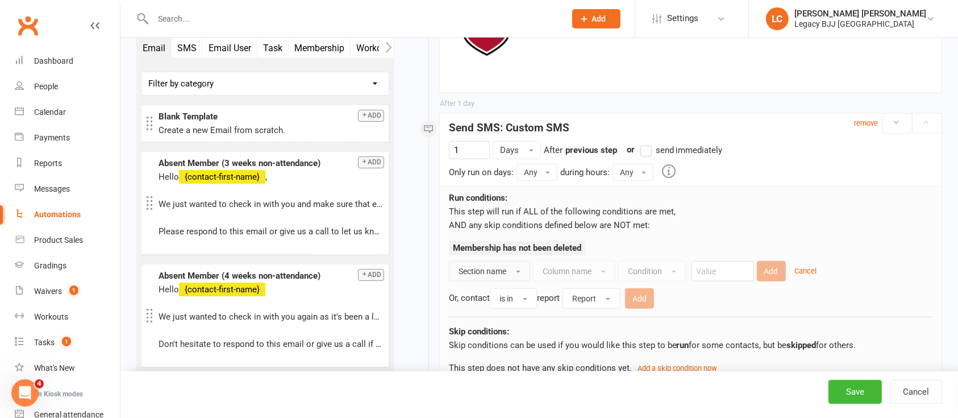
click at [481, 261] on button "Section name" at bounding box center [489, 271] width 81 height 20
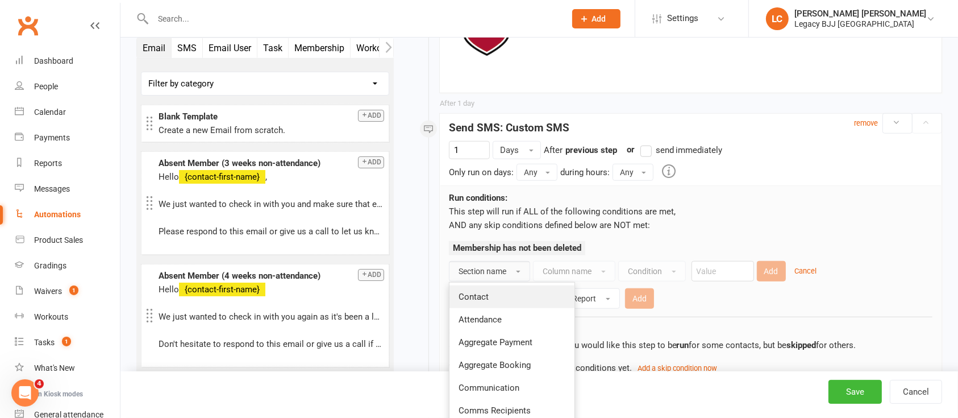
click at [481, 294] on span "Contact" at bounding box center [473, 296] width 30 height 10
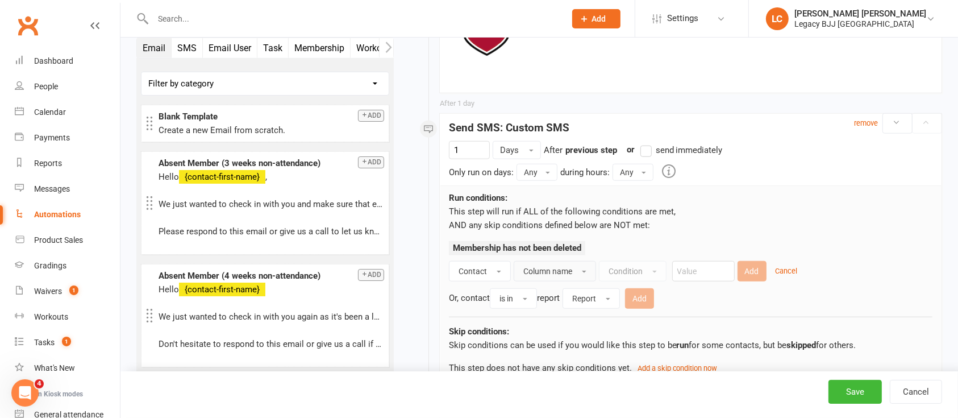
click at [564, 275] on span "Column name" at bounding box center [547, 270] width 49 height 9
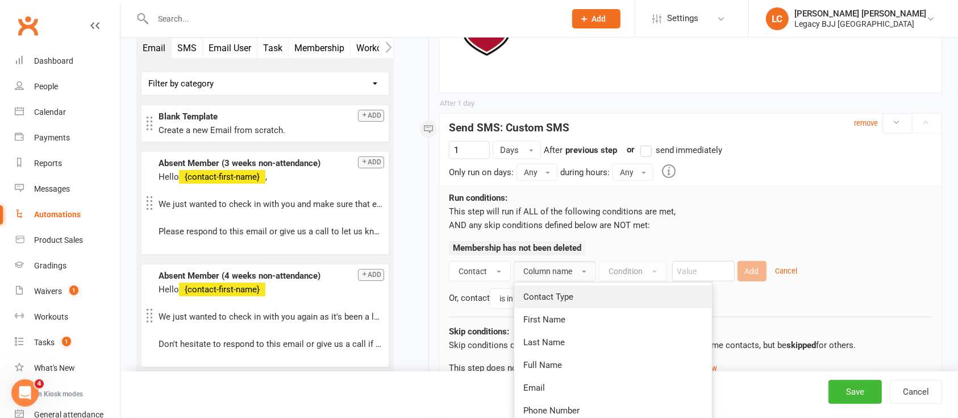
click at [560, 289] on link "Contact Type" at bounding box center [613, 296] width 198 height 23
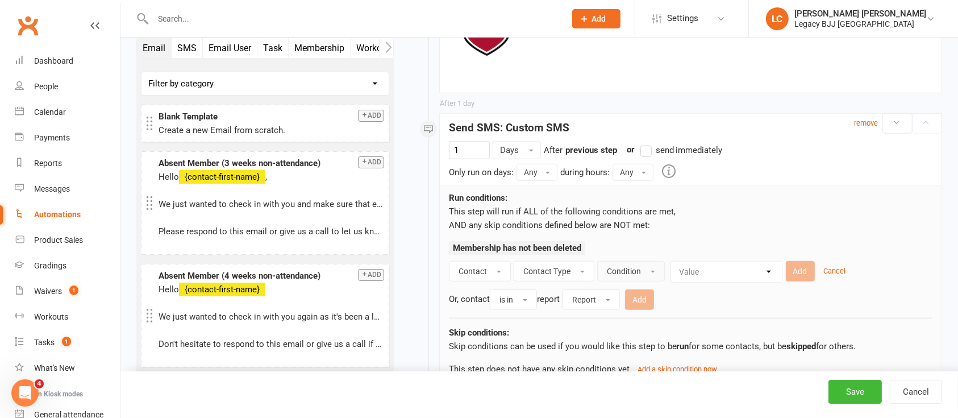
click at [640, 272] on button "Condition" at bounding box center [631, 271] width 68 height 20
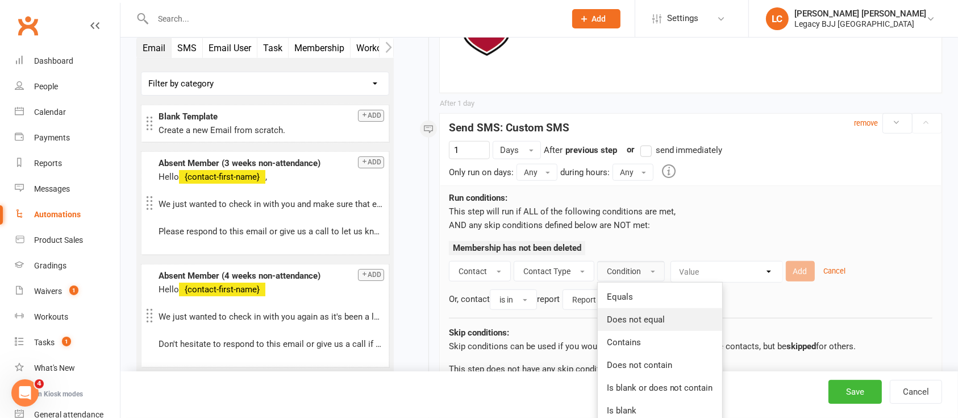
click at [646, 317] on span "Does not equal" at bounding box center [636, 319] width 58 height 10
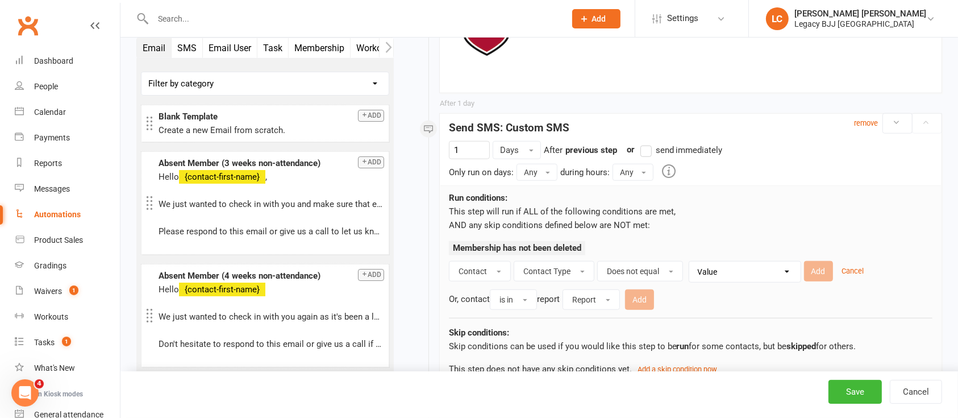
click at [713, 278] on select "Value Member Prospect Non-attending Contact" at bounding box center [747, 271] width 111 height 20
select select "0"
click at [692, 261] on select "Value Member Prospect Non-attending Contact" at bounding box center [747, 271] width 111 height 20
click at [813, 269] on button "Add" at bounding box center [818, 271] width 29 height 20
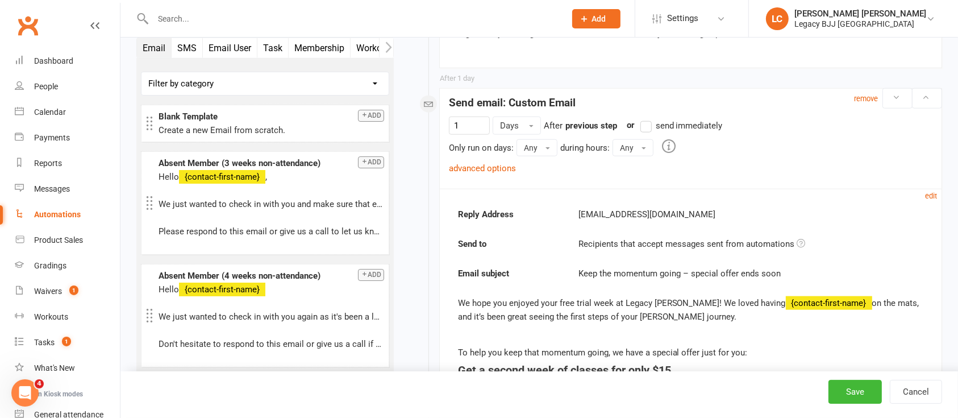
scroll to position [1287, 0]
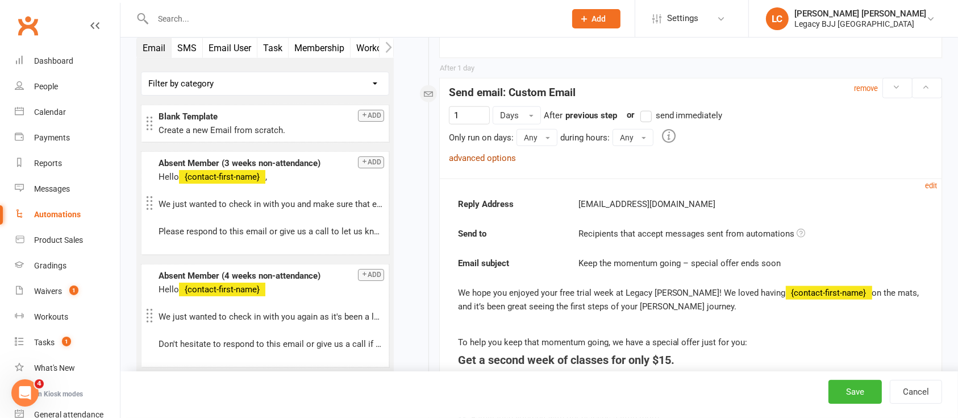
click at [494, 158] on link "advanced options" at bounding box center [482, 158] width 67 height 10
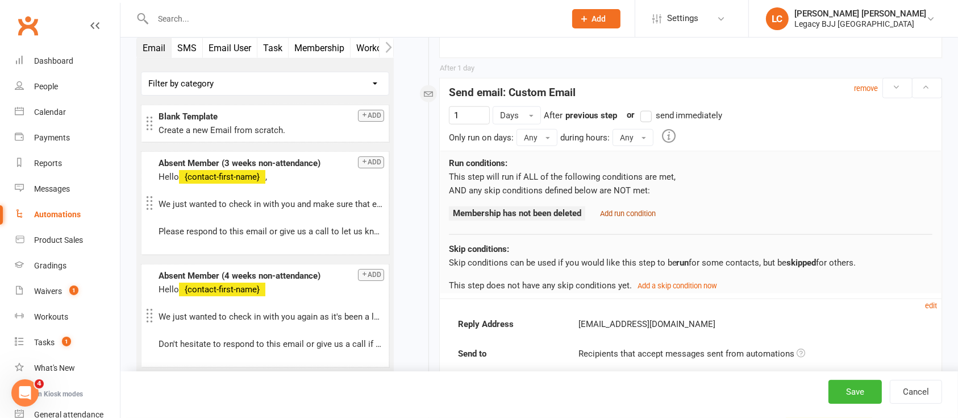
click at [627, 211] on small "Add run condition" at bounding box center [628, 213] width 56 height 9
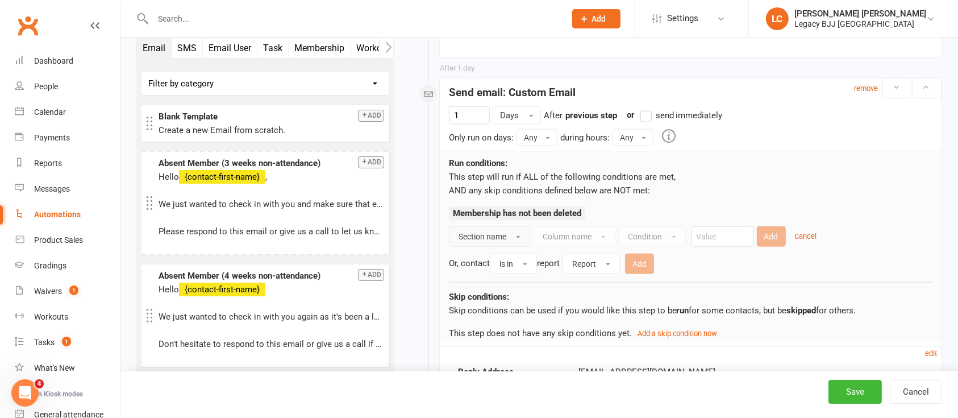
click at [477, 229] on button "Section name" at bounding box center [489, 236] width 81 height 20
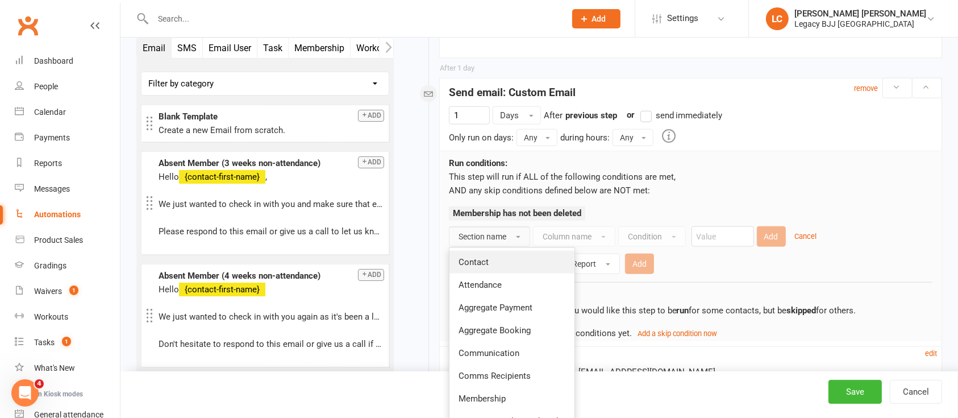
click at [489, 256] on link "Contact" at bounding box center [511, 262] width 125 height 23
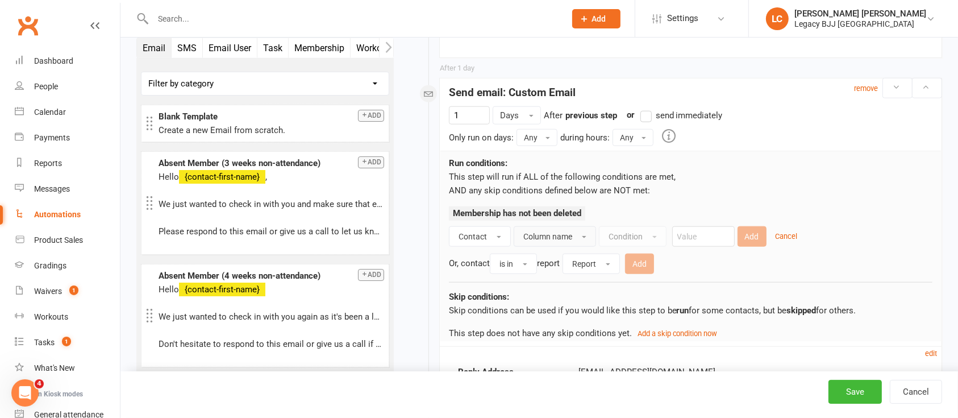
click at [586, 229] on button "Column name" at bounding box center [555, 236] width 82 height 20
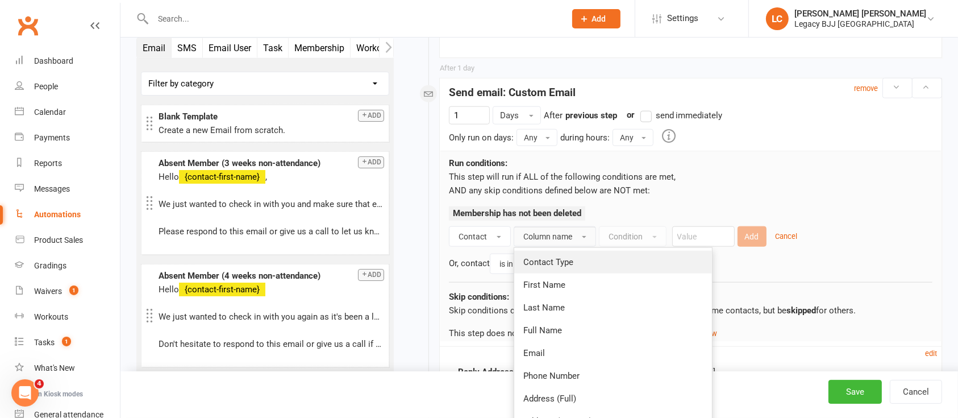
click at [556, 258] on span "Contact Type" at bounding box center [548, 262] width 50 height 10
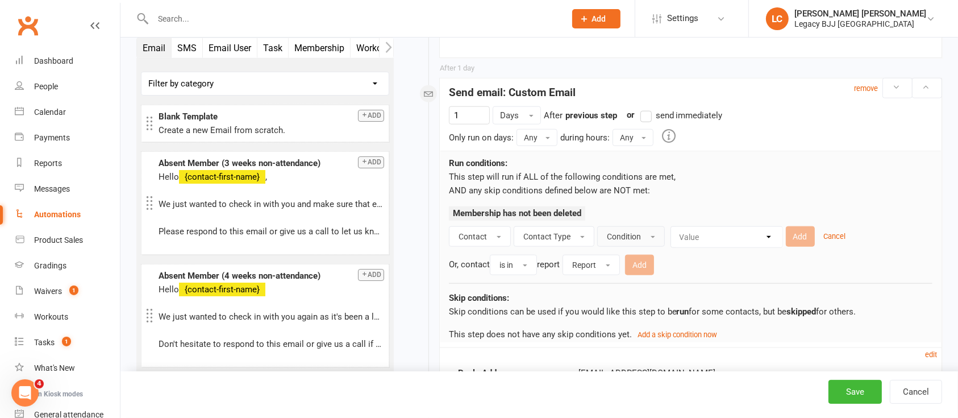
click at [631, 237] on span "Condition" at bounding box center [624, 236] width 34 height 9
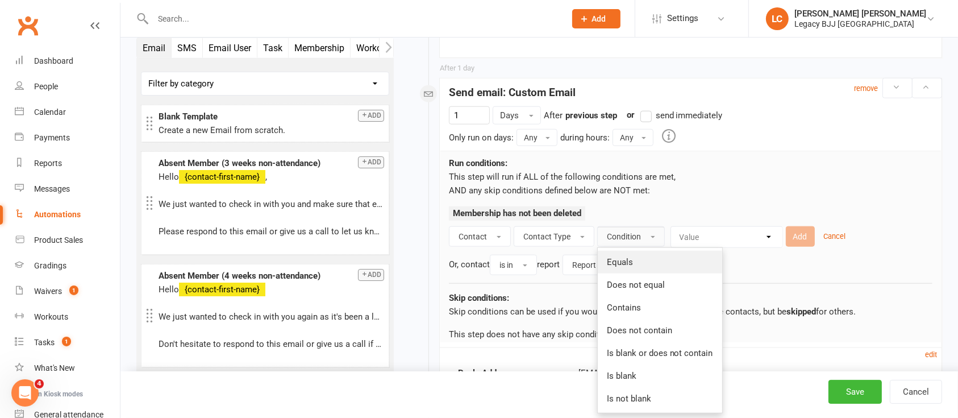
click at [636, 254] on link "Equals" at bounding box center [660, 262] width 124 height 23
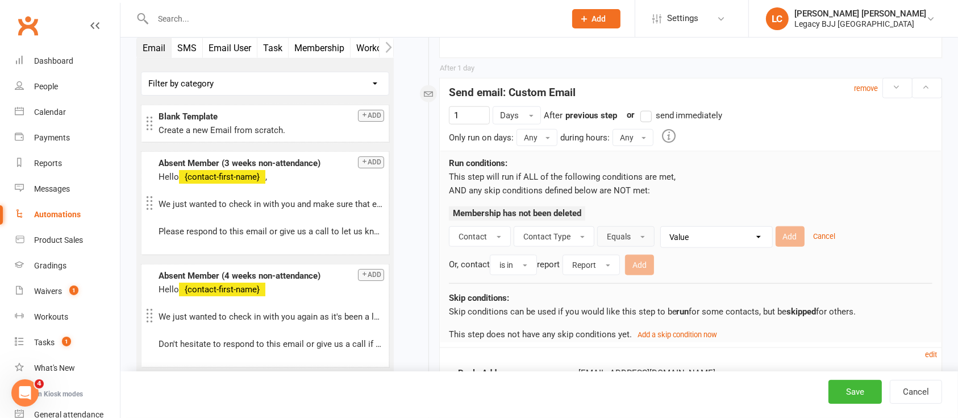
click at [617, 239] on span "Equals" at bounding box center [619, 236] width 24 height 9
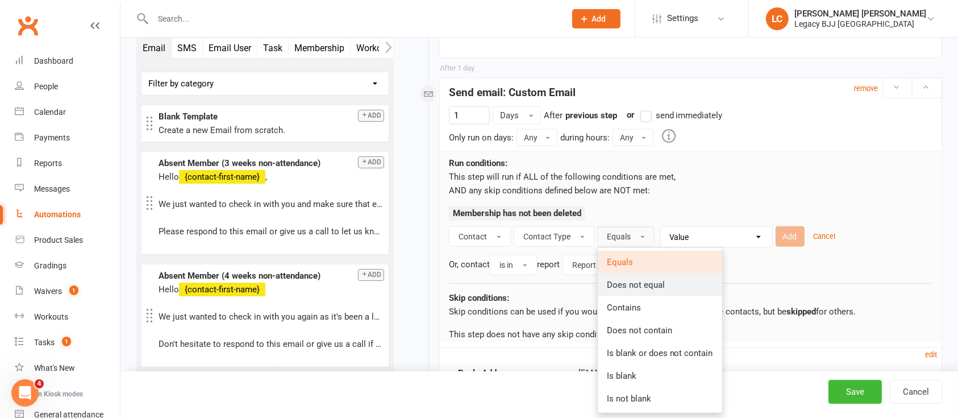
click at [633, 276] on link "Does not equal" at bounding box center [660, 284] width 124 height 23
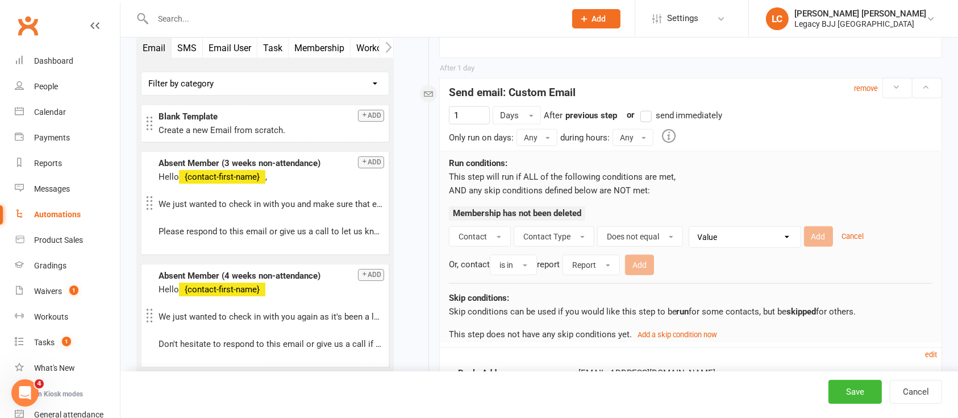
click at [695, 234] on select "Value Member Prospect Non-attending Contact" at bounding box center [747, 237] width 111 height 20
select select "0"
click at [692, 227] on select "Value Member Prospect Non-attending Contact" at bounding box center [747, 237] width 111 height 20
click at [815, 232] on button "Add" at bounding box center [818, 236] width 29 height 20
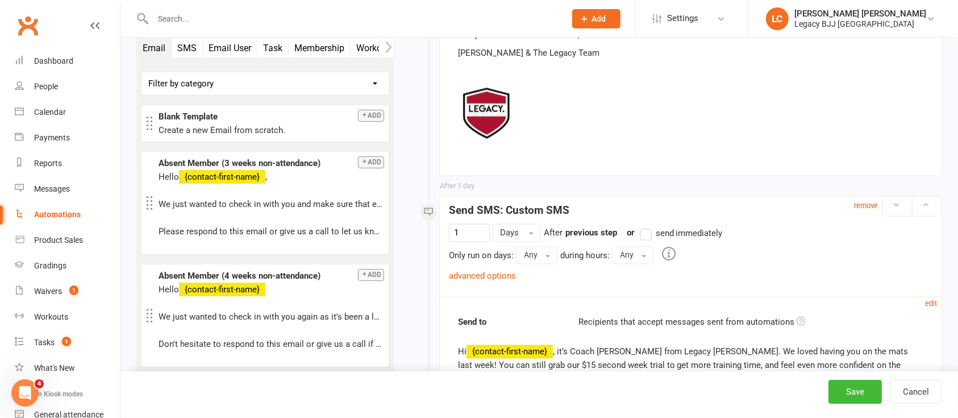
scroll to position [2196, 0]
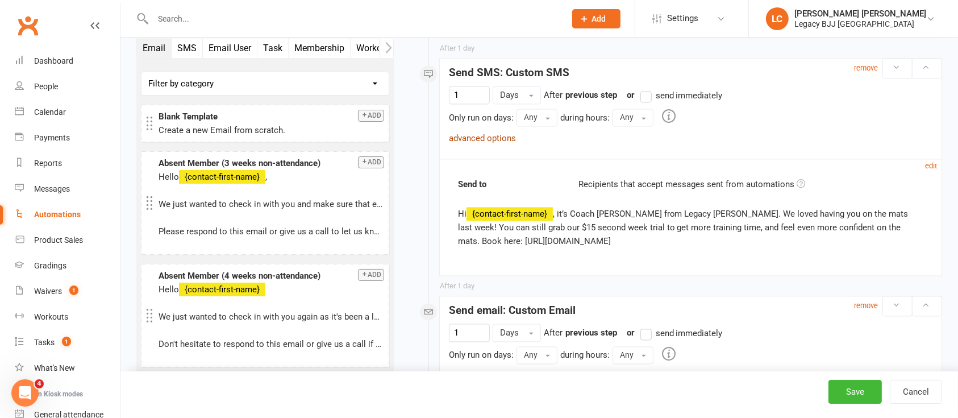
click at [489, 133] on link "advanced options" at bounding box center [482, 138] width 67 height 10
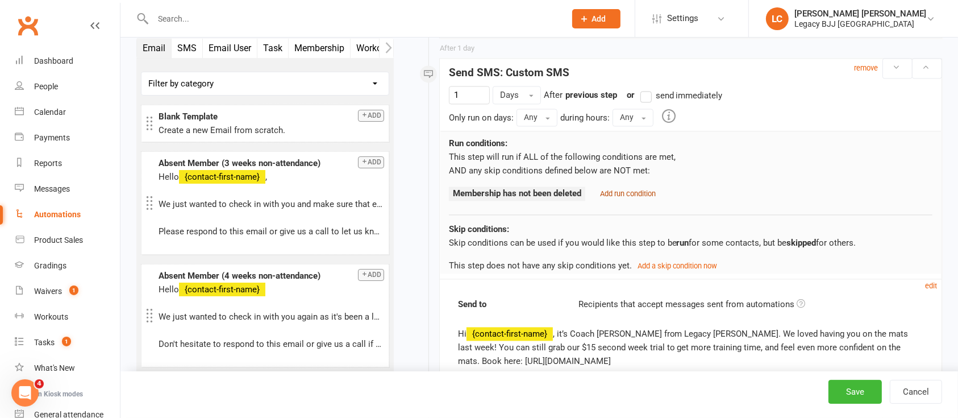
click at [646, 189] on small "Add run condition" at bounding box center [628, 193] width 56 height 9
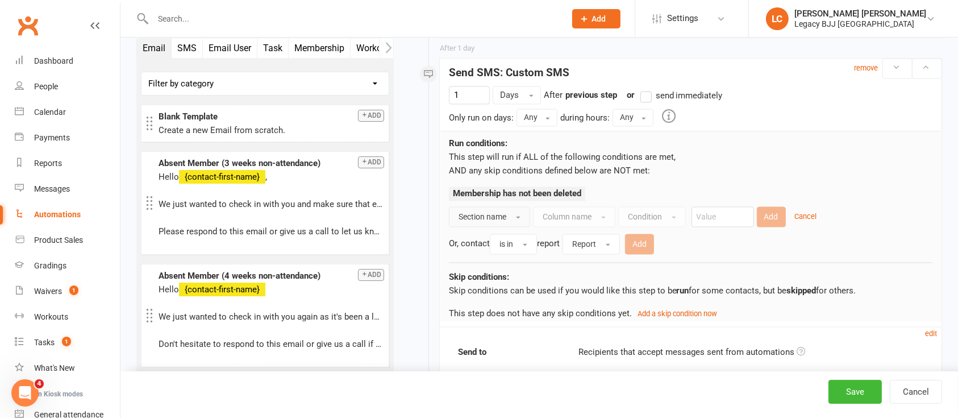
click at [488, 218] on span "Section name" at bounding box center [482, 216] width 48 height 9
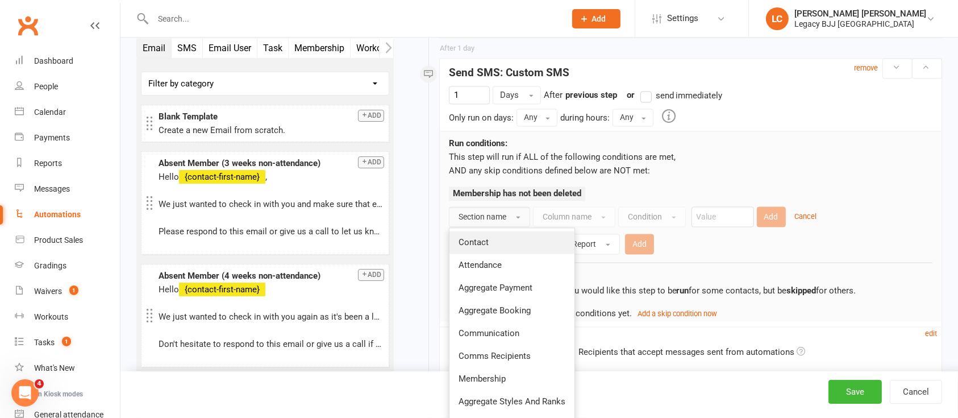
click at [508, 248] on link "Contact" at bounding box center [511, 242] width 125 height 23
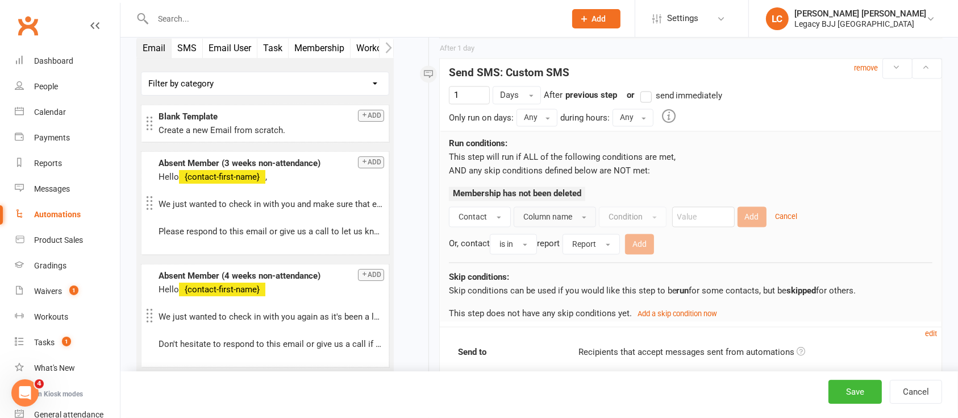
click at [569, 220] on button "Column name" at bounding box center [555, 216] width 82 height 20
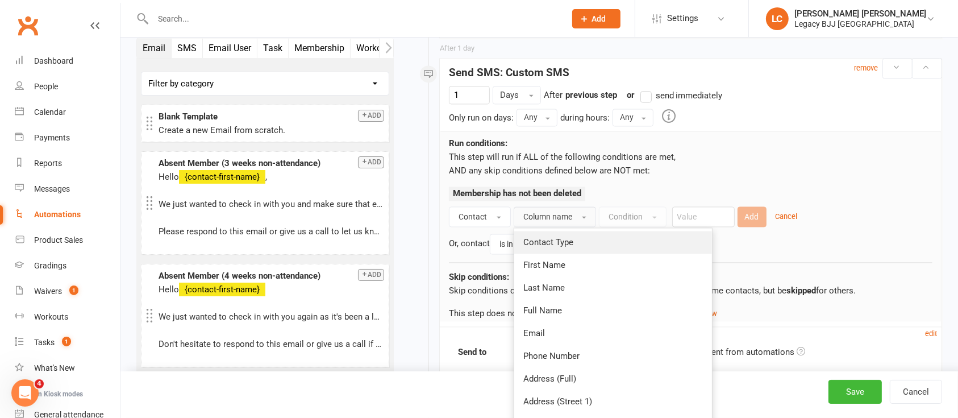
click at [563, 239] on span "Contact Type" at bounding box center [548, 242] width 50 height 10
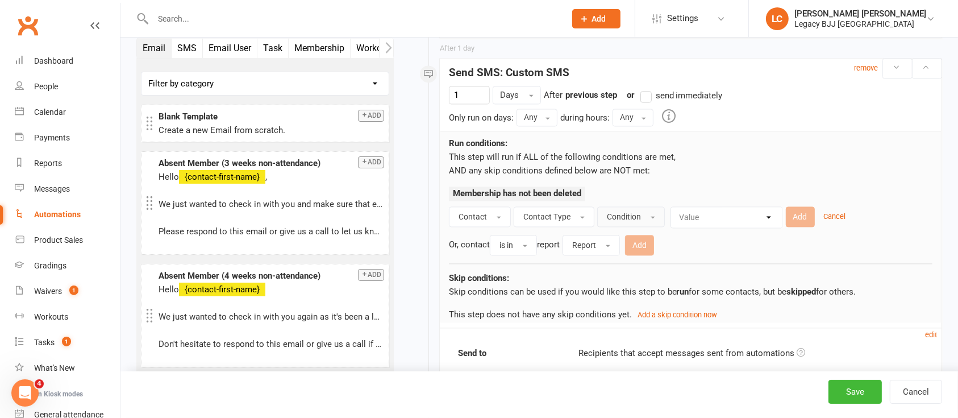
click at [643, 216] on button "Condition" at bounding box center [631, 216] width 68 height 20
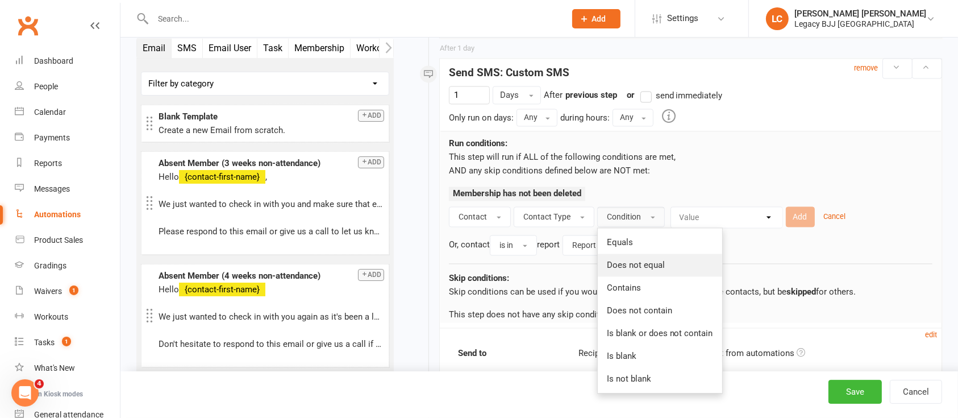
click at [624, 260] on span "Does not equal" at bounding box center [636, 265] width 58 height 10
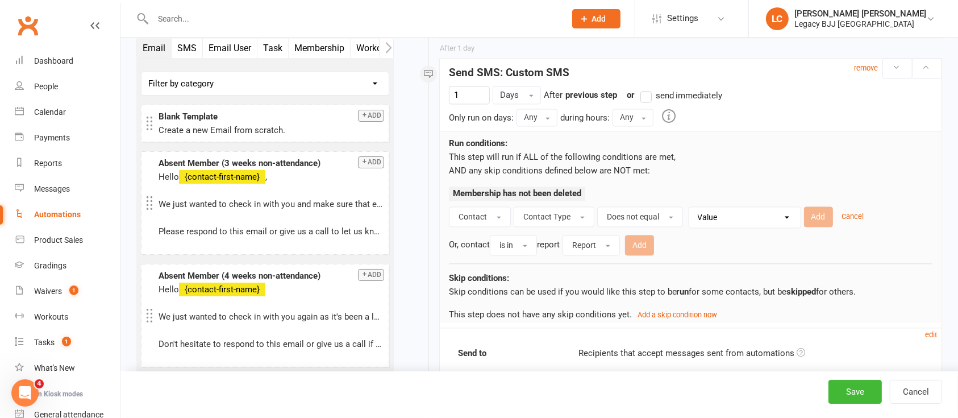
click at [696, 211] on select "Value Member Prospect Non-attending Contact" at bounding box center [747, 217] width 111 height 20
select select "0"
click at [692, 207] on select "Value Member Prospect Non-attending Contact" at bounding box center [747, 217] width 111 height 20
click at [816, 214] on button "Add" at bounding box center [818, 216] width 29 height 20
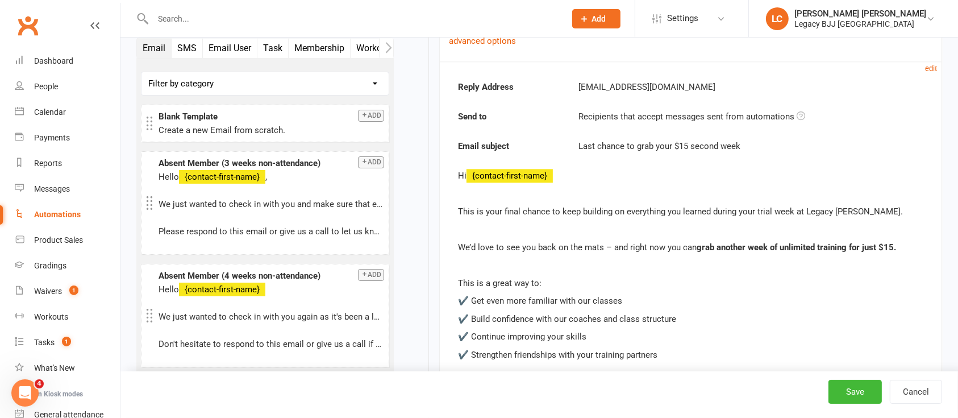
scroll to position [2575, 0]
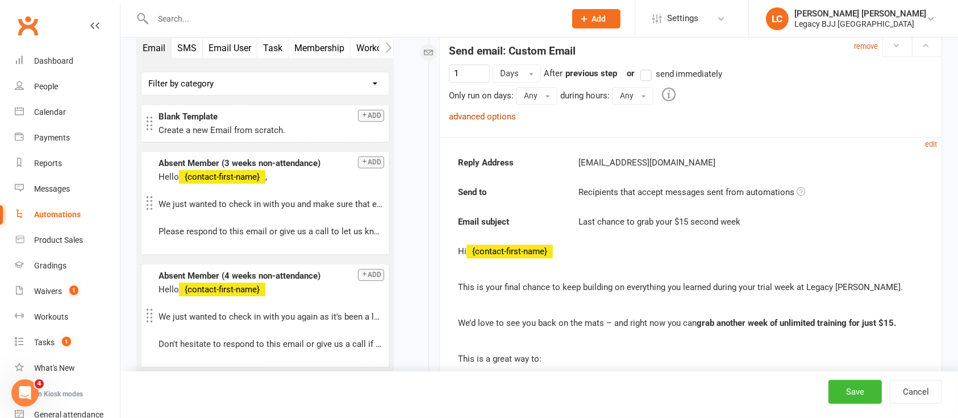
click at [497, 112] on link "advanced options" at bounding box center [482, 116] width 67 height 10
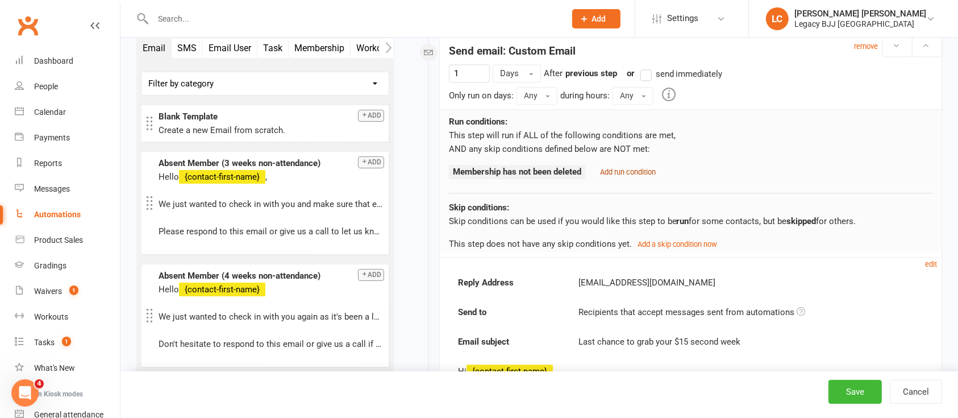
click at [624, 170] on small "Add run condition" at bounding box center [628, 172] width 56 height 9
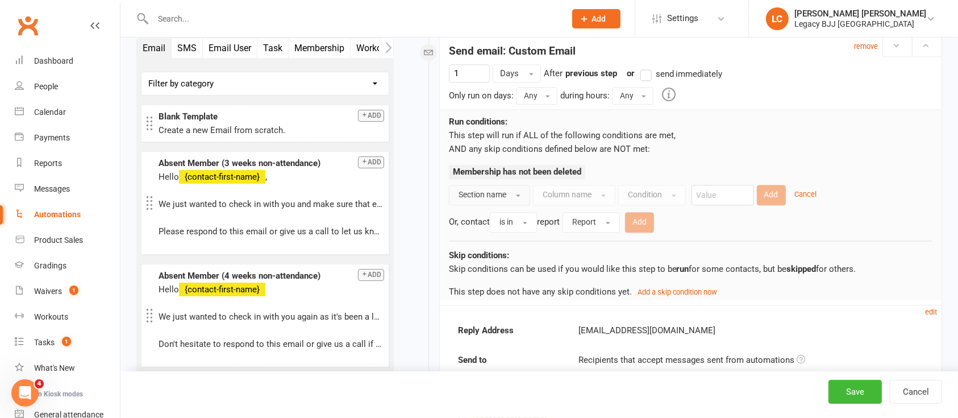
click at [511, 197] on button "Section name" at bounding box center [489, 195] width 81 height 20
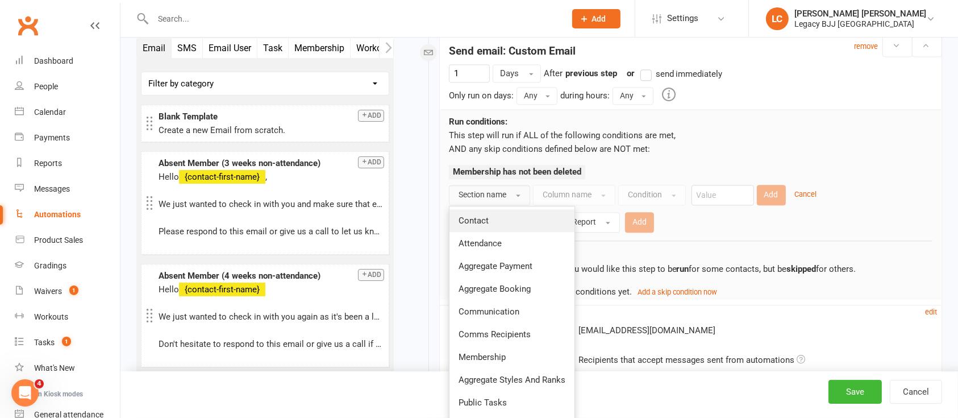
click at [501, 211] on link "Contact" at bounding box center [511, 220] width 125 height 23
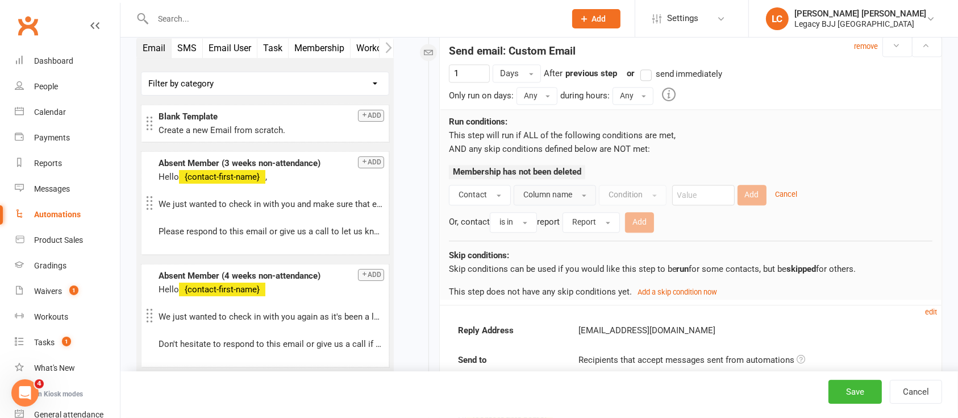
click at [557, 190] on span "Column name" at bounding box center [547, 194] width 49 height 9
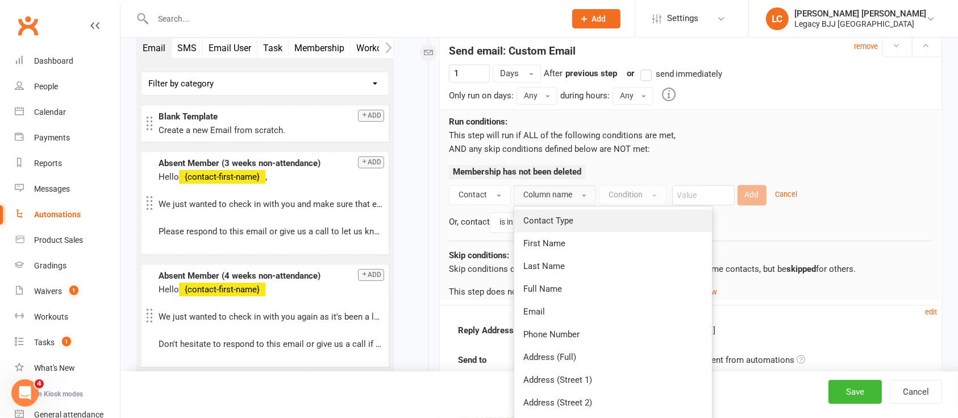
click at [562, 218] on span "Contact Type" at bounding box center [548, 220] width 50 height 10
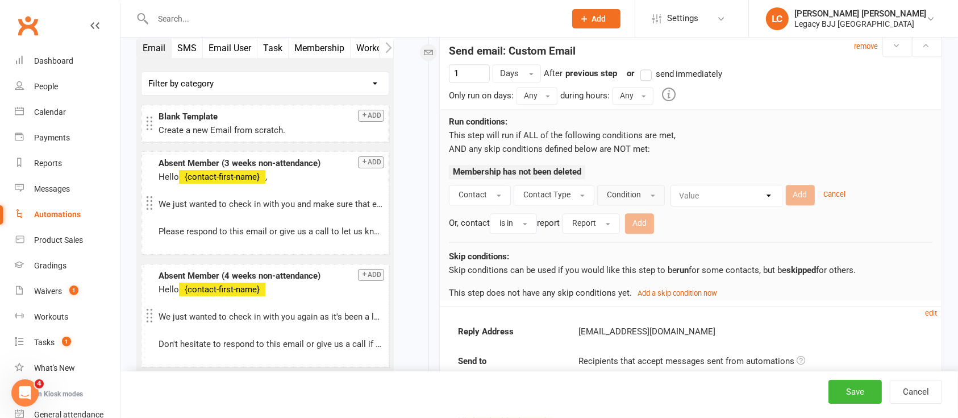
click at [613, 196] on span "Condition" at bounding box center [624, 194] width 34 height 9
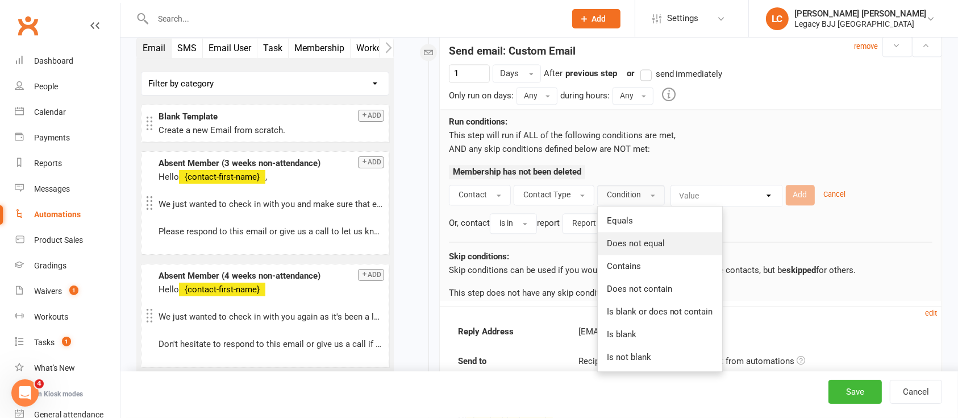
click at [618, 240] on span "Does not equal" at bounding box center [636, 243] width 58 height 10
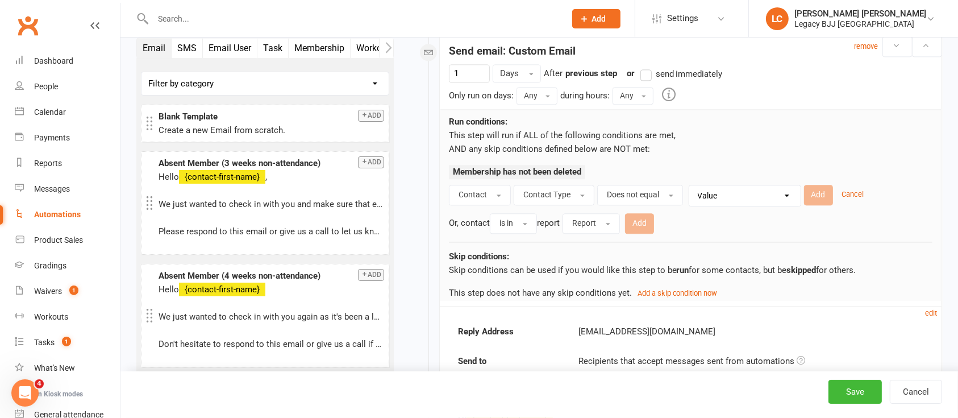
click at [716, 191] on select "Value Member Prospect Non-attending Contact" at bounding box center [747, 195] width 111 height 20
select select "0"
click at [692, 185] on select "Value Member Prospect Non-attending Contact" at bounding box center [747, 195] width 111 height 20
click at [816, 193] on button "Add" at bounding box center [818, 195] width 29 height 20
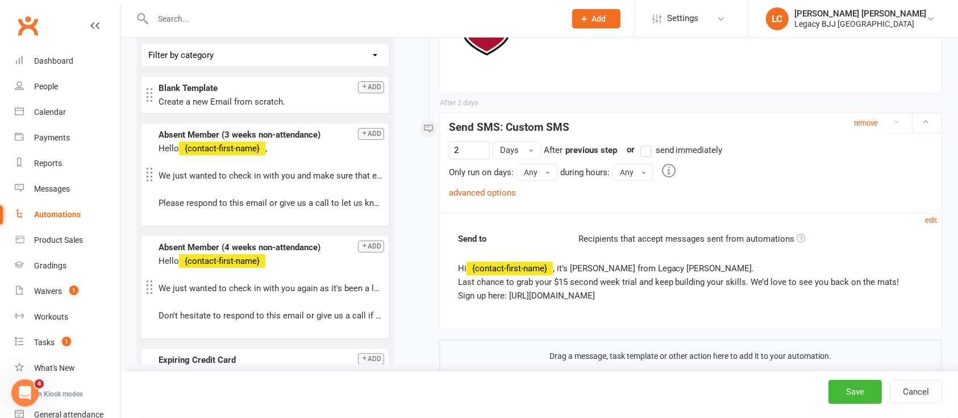
scroll to position [3326, 0]
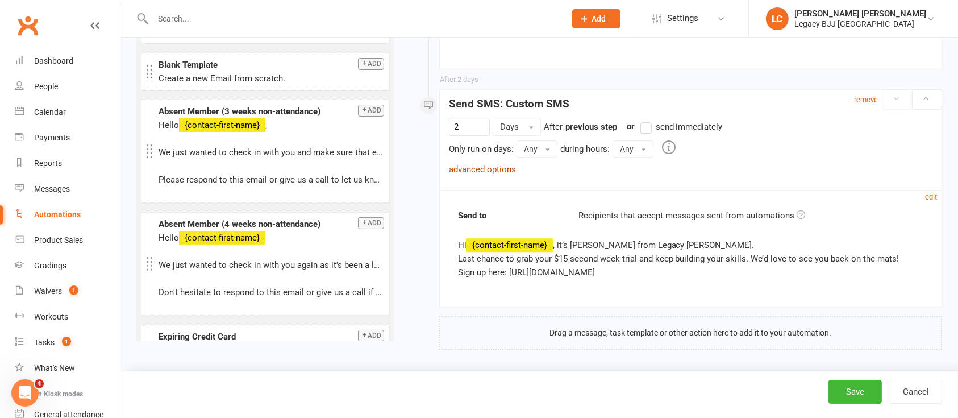
click at [494, 168] on link "advanced options" at bounding box center [482, 169] width 67 height 10
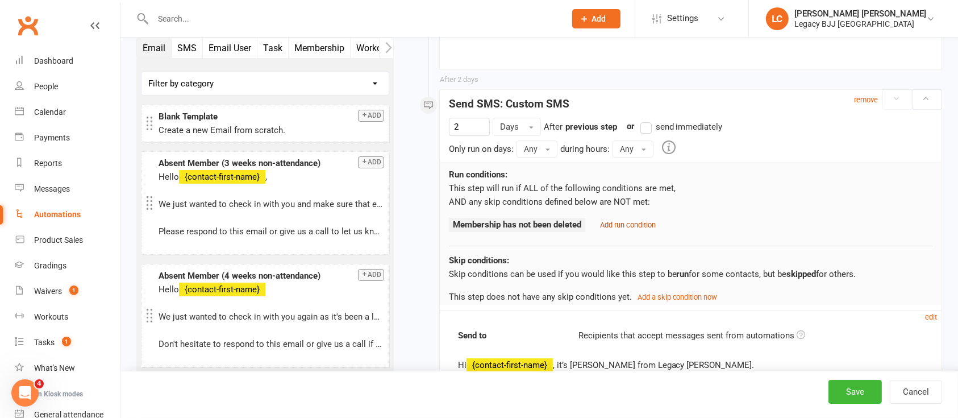
click at [621, 220] on small "Add run condition" at bounding box center [628, 224] width 56 height 9
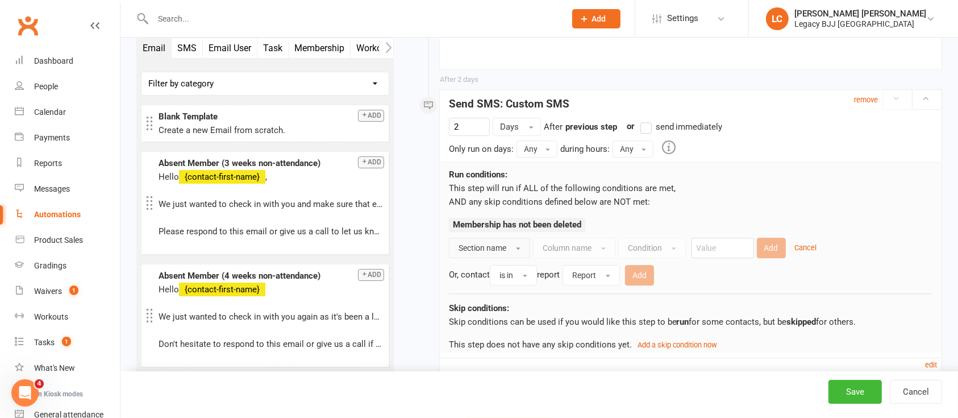
click at [486, 247] on span "Section name" at bounding box center [482, 247] width 48 height 9
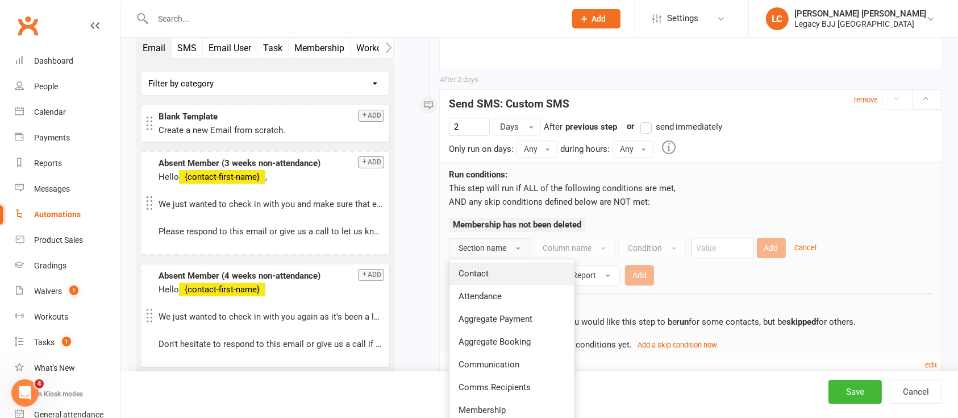
click at [486, 280] on link "Contact" at bounding box center [511, 273] width 125 height 23
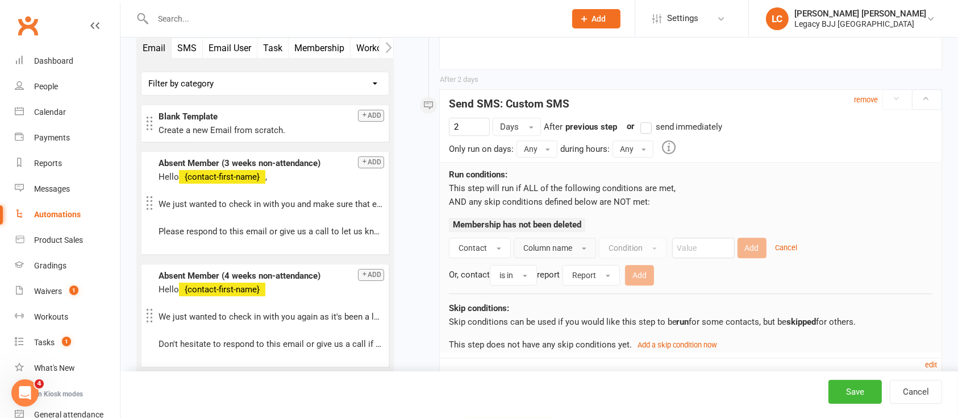
click at [562, 248] on span "Column name" at bounding box center [547, 247] width 49 height 9
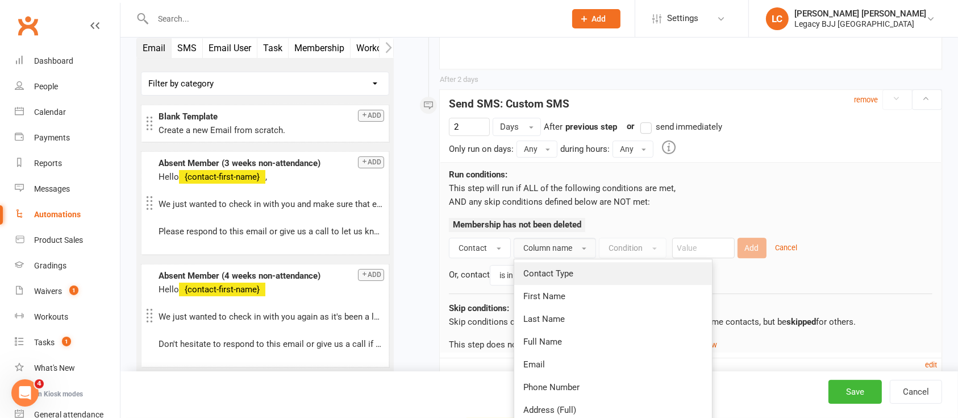
click at [562, 270] on span "Contact Type" at bounding box center [548, 273] width 50 height 10
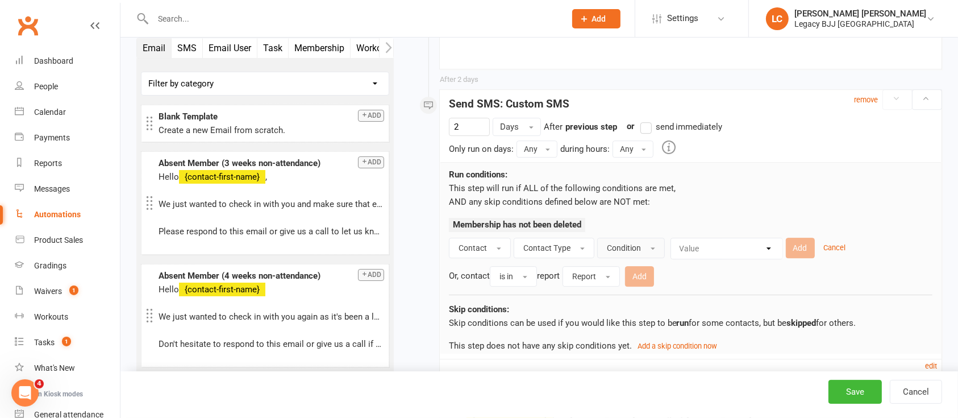
click at [627, 254] on button "Condition" at bounding box center [631, 247] width 68 height 20
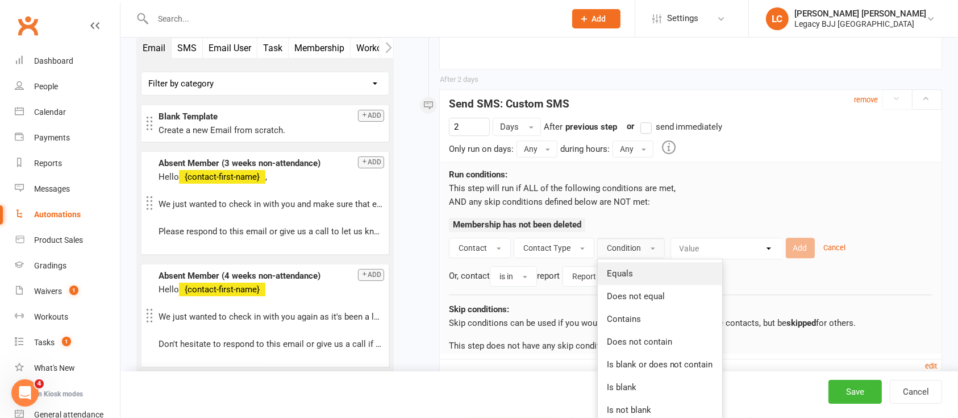
click at [625, 269] on span "Equals" at bounding box center [620, 273] width 26 height 10
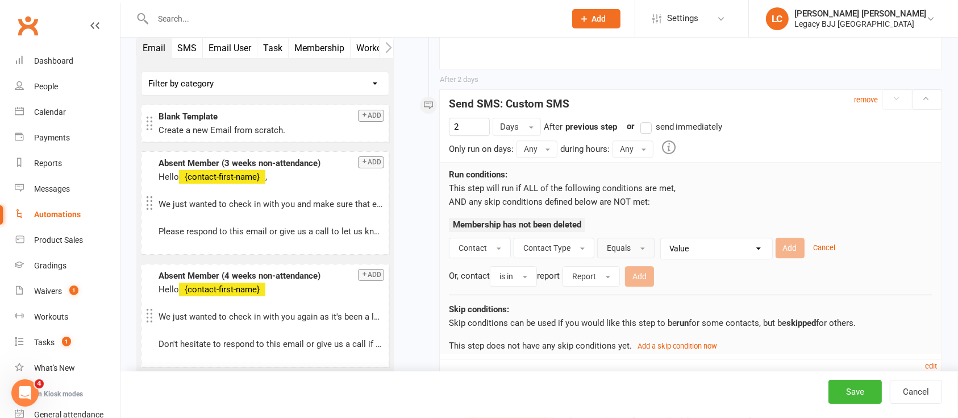
click at [621, 252] on button "Equals" at bounding box center [625, 247] width 57 height 20
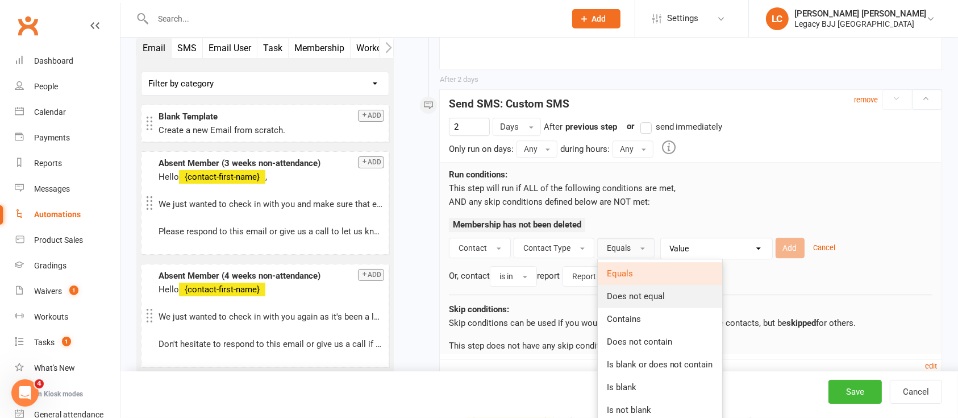
click at [620, 291] on span "Does not equal" at bounding box center [636, 296] width 58 height 10
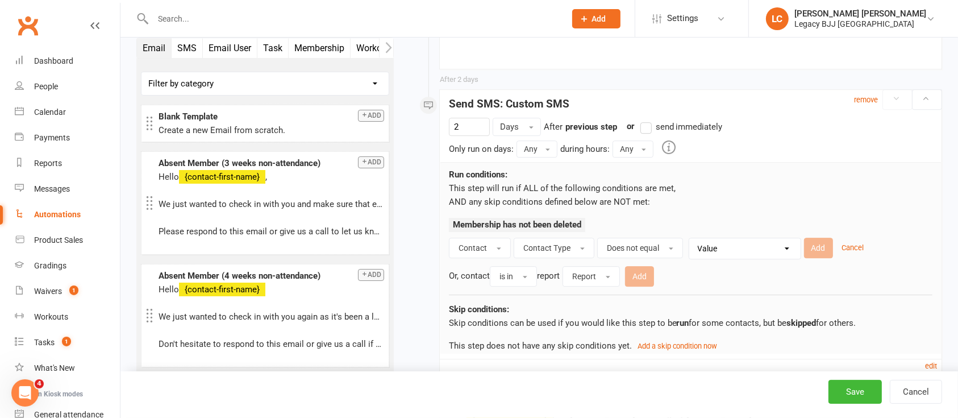
drag, startPoint x: 702, startPoint y: 245, endPoint x: 702, endPoint y: 251, distance: 6.2
click at [702, 245] on select "Value Member Prospect Non-attending Contact" at bounding box center [747, 248] width 111 height 20
select select "0"
click at [692, 238] on select "Value Member Prospect Non-attending Contact" at bounding box center [747, 248] width 111 height 20
click at [817, 245] on button "Add" at bounding box center [818, 247] width 29 height 20
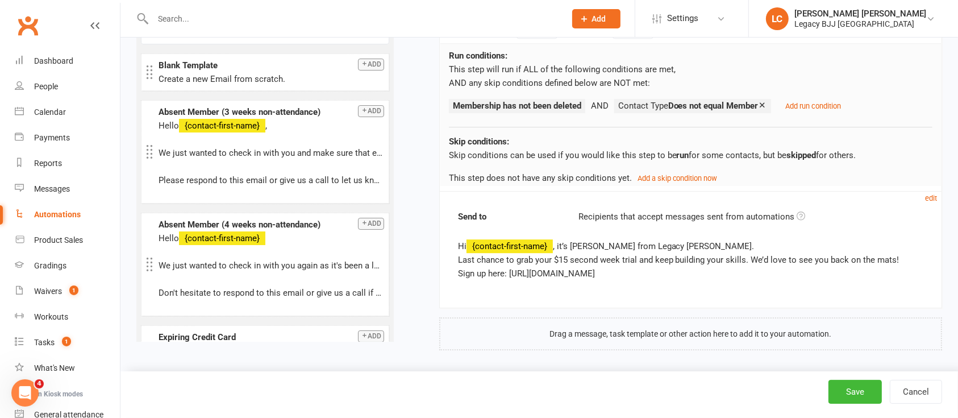
scroll to position [3445, 0]
click at [854, 392] on button "Save" at bounding box center [854, 391] width 53 height 24
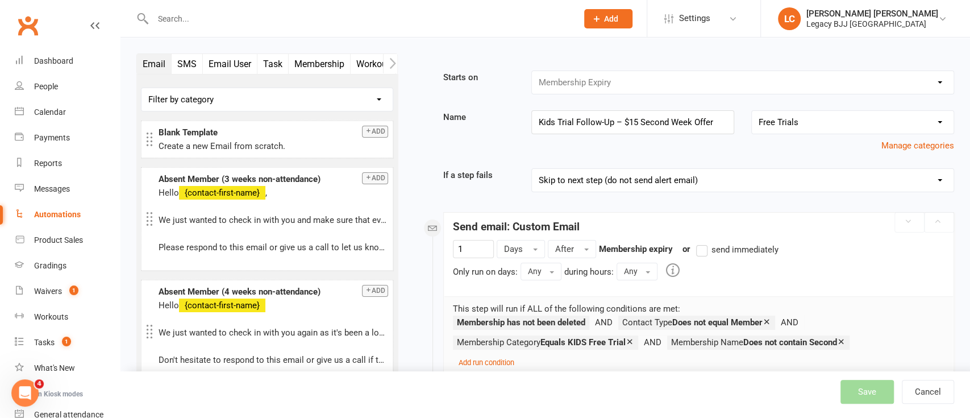
select select "100"
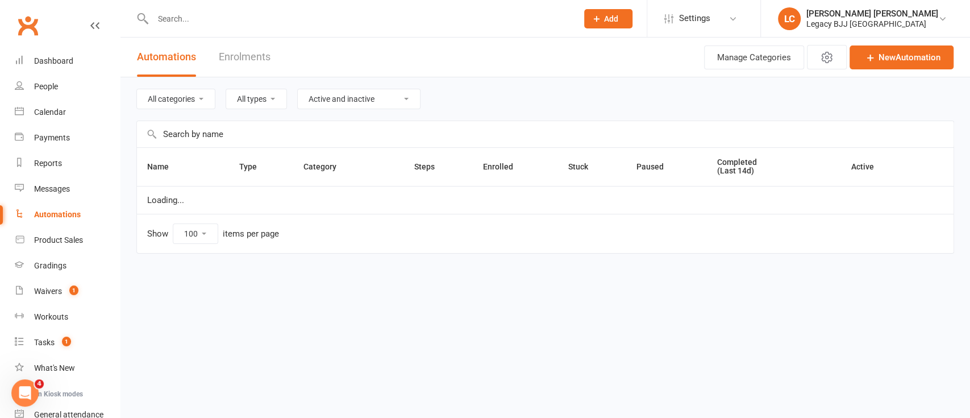
select select "848"
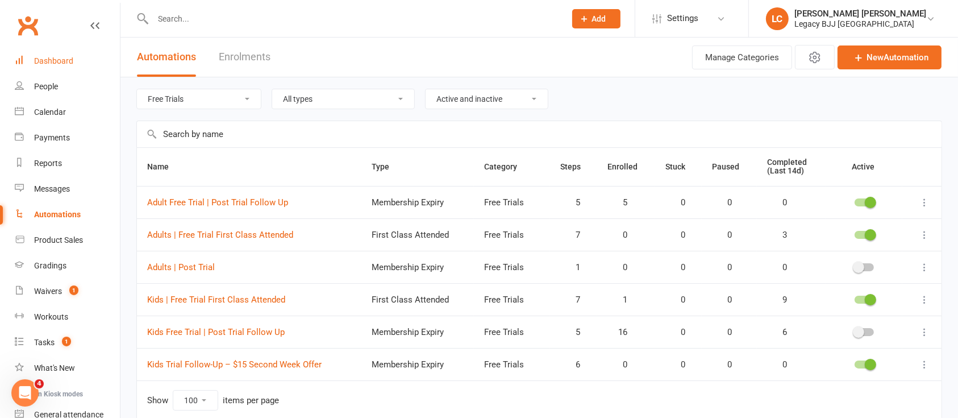
click at [67, 56] on div "Dashboard" at bounding box center [53, 60] width 39 height 9
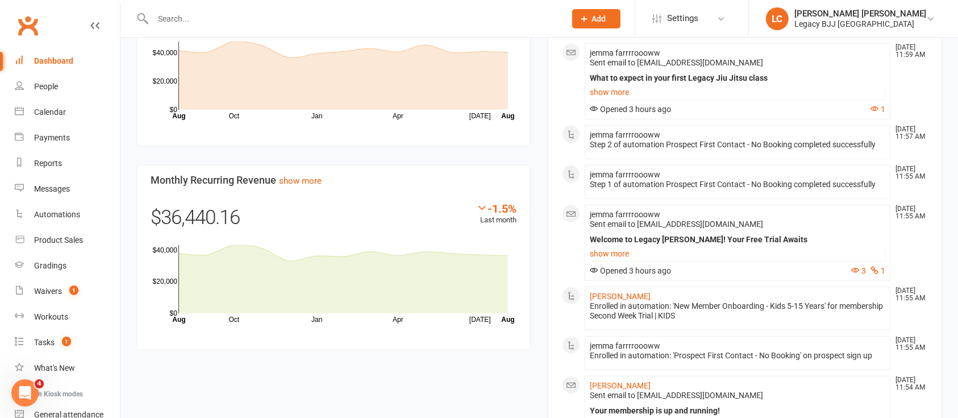
scroll to position [606, 0]
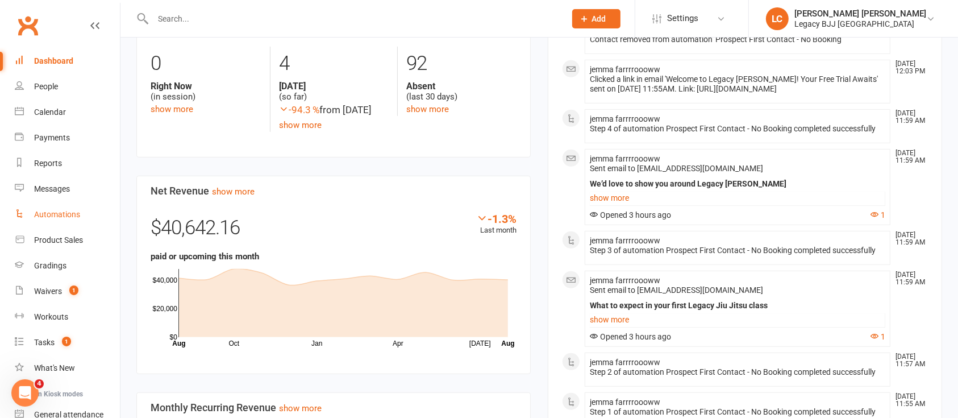
click at [59, 204] on link "Automations" at bounding box center [67, 215] width 105 height 26
select select "100"
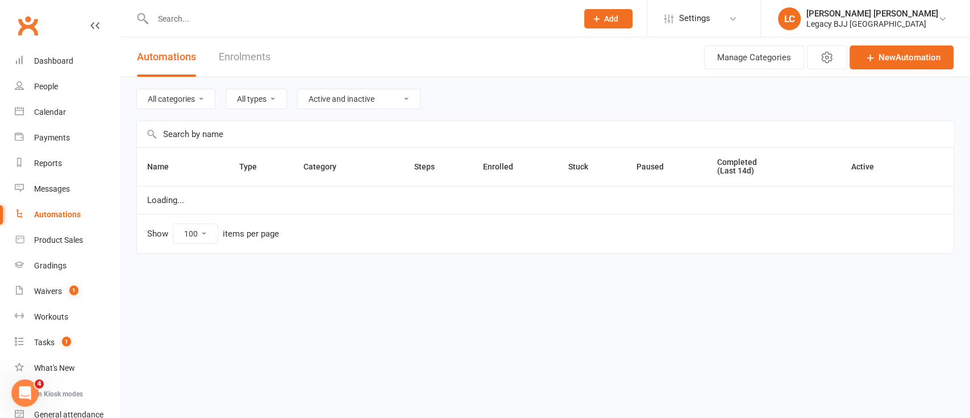
select select "848"
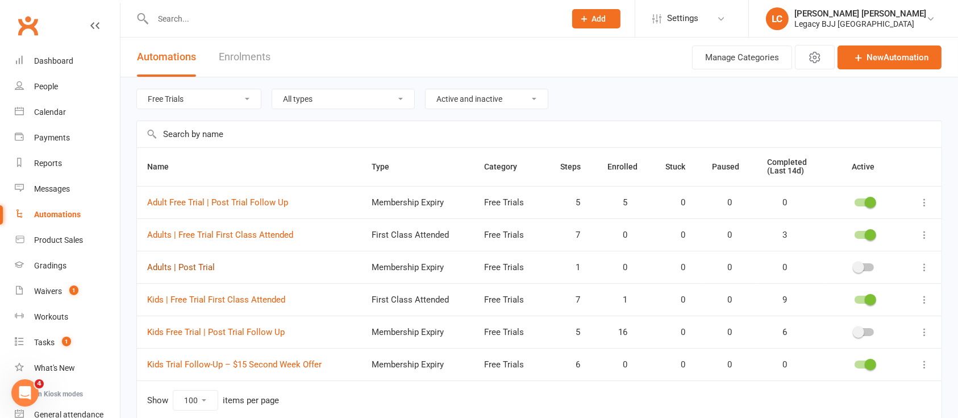
click at [204, 264] on link "Adults | Post Trial" at bounding box center [181, 267] width 68 height 10
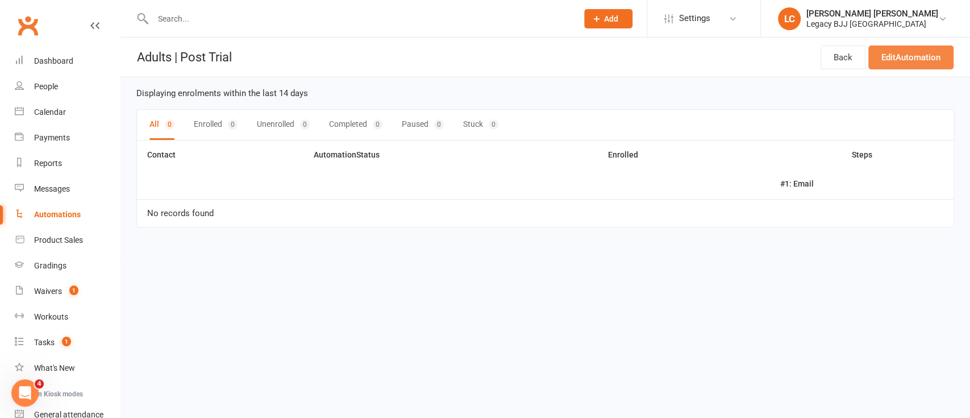
click at [920, 64] on link "Edit Automation" at bounding box center [910, 57] width 85 height 24
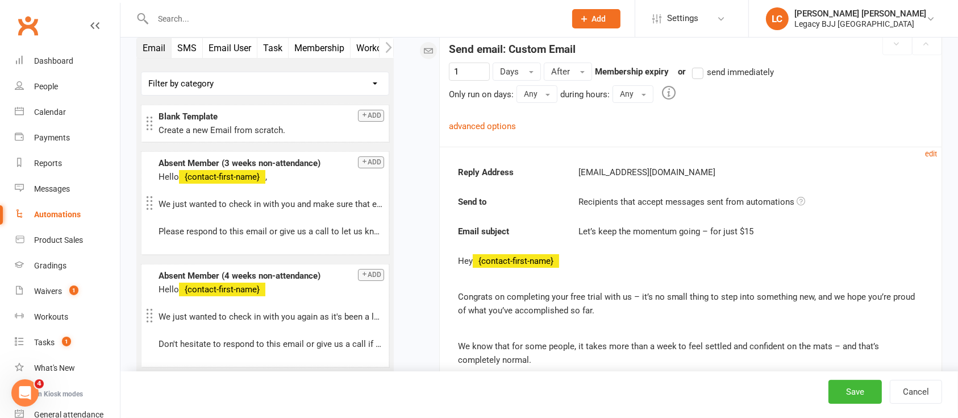
scroll to position [272, 0]
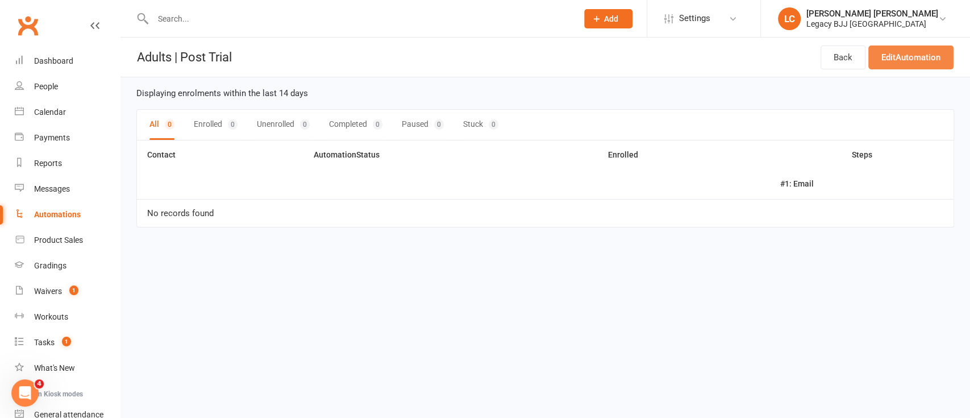
click at [903, 61] on link "Edit Automation" at bounding box center [910, 57] width 85 height 24
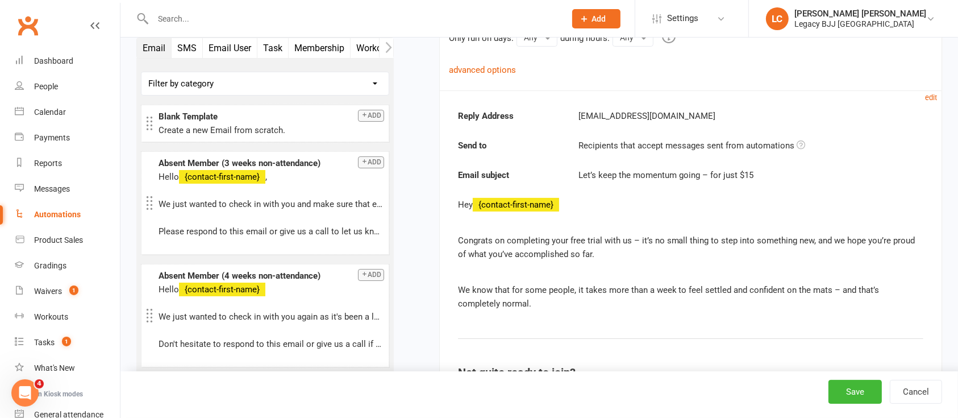
scroll to position [227, 0]
